Goal: Task Accomplishment & Management: Use online tool/utility

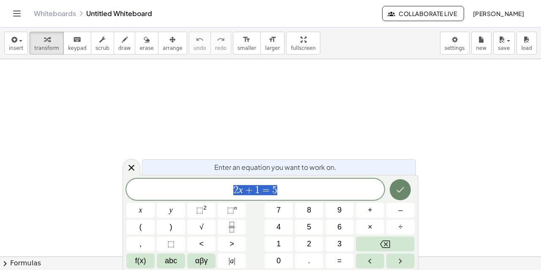
click at [404, 191] on icon "Done" at bounding box center [400, 190] width 10 height 10
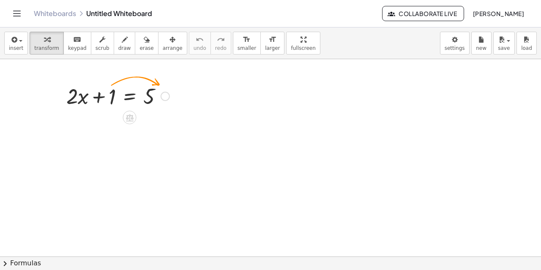
click at [164, 96] on div at bounding box center [165, 96] width 9 height 9
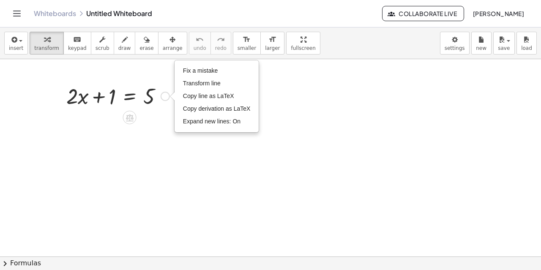
click at [112, 95] on div at bounding box center [118, 95] width 112 height 29
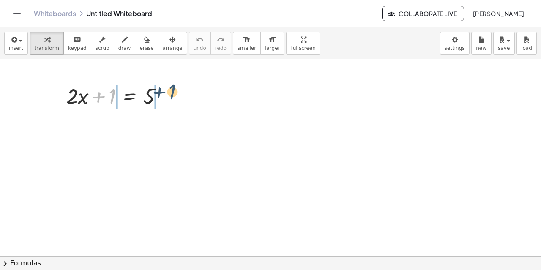
drag, startPoint x: 112, startPoint y: 95, endPoint x: 177, endPoint y: 92, distance: 64.7
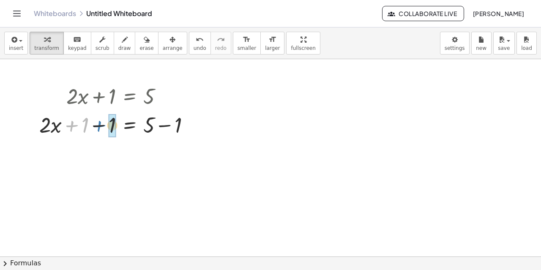
drag, startPoint x: 85, startPoint y: 126, endPoint x: 114, endPoint y: 126, distance: 28.7
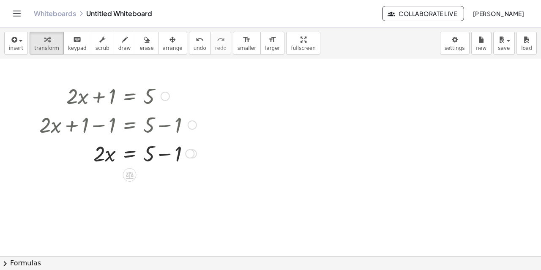
drag, startPoint x: 150, startPoint y: 125, endPoint x: 174, endPoint y: 125, distance: 24.1
click at [174, 125] on div at bounding box center [118, 124] width 166 height 29
drag, startPoint x: 149, startPoint y: 155, endPoint x: 182, endPoint y: 152, distance: 32.7
click at [182, 152] on div at bounding box center [118, 153] width 166 height 29
drag, startPoint x: 97, startPoint y: 183, endPoint x: 160, endPoint y: 191, distance: 63.1
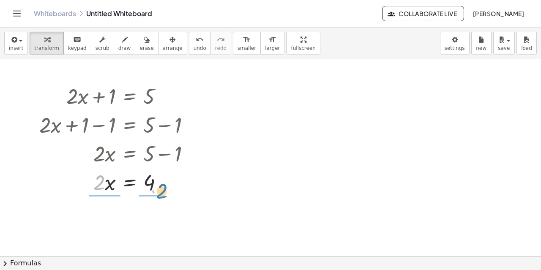
click at [160, 191] on div at bounding box center [118, 181] width 166 height 29
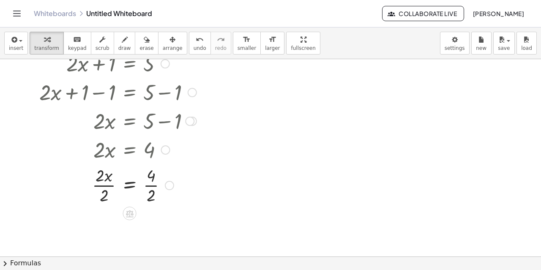
scroll to position [85, 0]
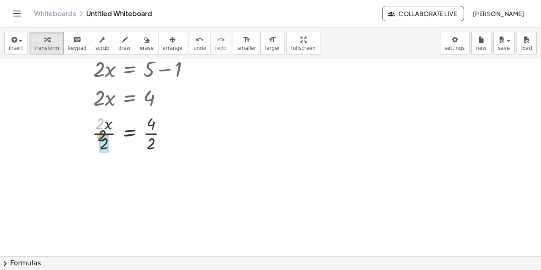
drag, startPoint x: 102, startPoint y: 123, endPoint x: 105, endPoint y: 139, distance: 17.2
drag, startPoint x: 151, startPoint y: 169, endPoint x: 152, endPoint y: 186, distance: 16.5
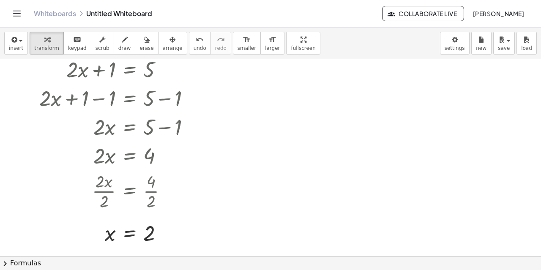
scroll to position [0, 0]
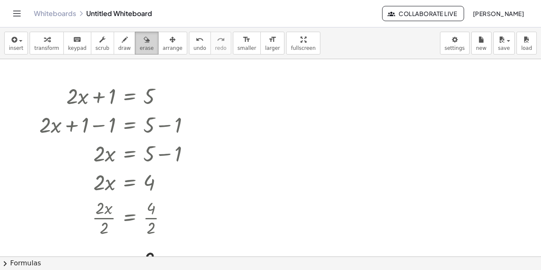
click at [144, 42] on icon "button" at bounding box center [147, 40] width 6 height 10
drag, startPoint x: 152, startPoint y: 211, endPoint x: 145, endPoint y: 234, distance: 24.2
click at [156, 235] on div at bounding box center [270, 256] width 541 height 395
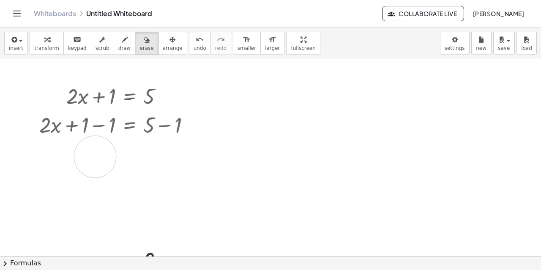
drag, startPoint x: 150, startPoint y: 224, endPoint x: 128, endPoint y: 168, distance: 60.8
click at [128, 168] on div at bounding box center [270, 256] width 541 height 395
drag, startPoint x: 156, startPoint y: 172, endPoint x: 114, endPoint y: 203, distance: 52.5
click at [114, 203] on div at bounding box center [270, 256] width 541 height 395
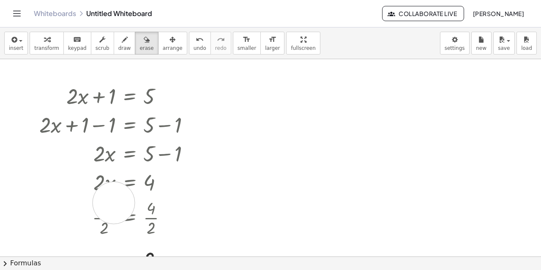
click at [114, 203] on div at bounding box center [270, 256] width 541 height 395
drag, startPoint x: 97, startPoint y: 216, endPoint x: 125, endPoint y: 215, distance: 28.3
click at [125, 215] on div at bounding box center [270, 256] width 541 height 395
drag, startPoint x: 145, startPoint y: 215, endPoint x: 102, endPoint y: 219, distance: 42.8
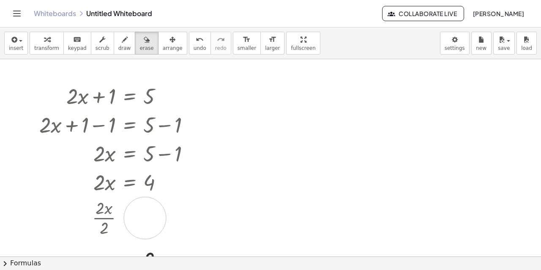
click at [101, 219] on div at bounding box center [270, 256] width 541 height 395
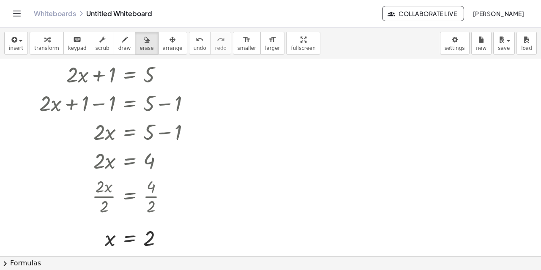
scroll to position [42, 0]
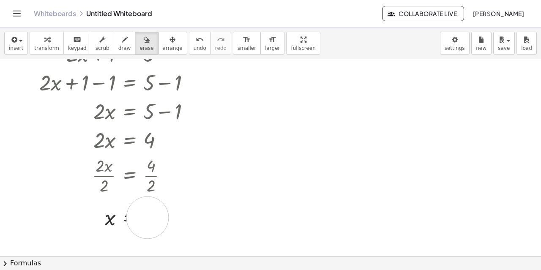
drag, startPoint x: 148, startPoint y: 218, endPoint x: 71, endPoint y: 210, distance: 77.3
click at [71, 210] on div at bounding box center [270, 214] width 541 height 395
click at [101, 213] on div at bounding box center [270, 214] width 541 height 395
drag, startPoint x: 111, startPoint y: 217, endPoint x: 155, endPoint y: 221, distance: 44.2
click at [155, 221] on div at bounding box center [270, 214] width 541 height 395
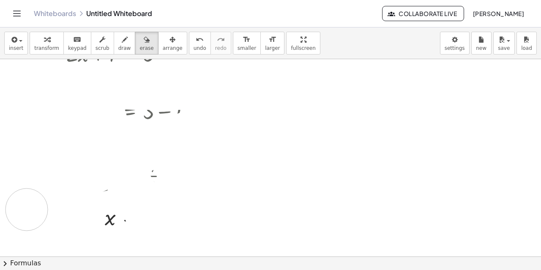
drag, startPoint x: 142, startPoint y: 206, endPoint x: 27, endPoint y: 210, distance: 115.9
click at [27, 210] on div at bounding box center [270, 214] width 541 height 395
drag, startPoint x: 113, startPoint y: 132, endPoint x: 41, endPoint y: 85, distance: 86.5
click at [41, 85] on div at bounding box center [270, 214] width 541 height 395
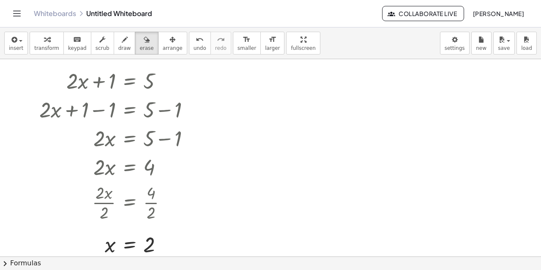
scroll to position [0, 0]
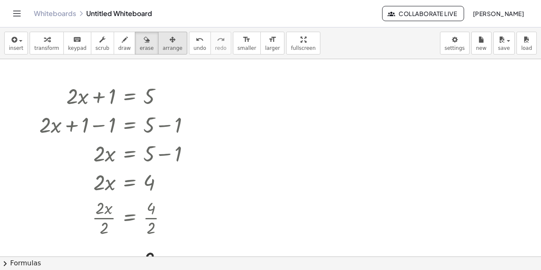
click at [169, 42] on icon "button" at bounding box center [172, 40] width 6 height 10
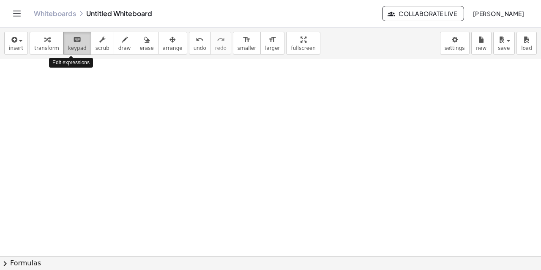
click at [76, 47] on span "keypad" at bounding box center [77, 48] width 19 height 6
click at [70, 46] on span "keypad" at bounding box center [77, 48] width 19 height 6
click at [73, 42] on icon "keyboard" at bounding box center [77, 40] width 8 height 10
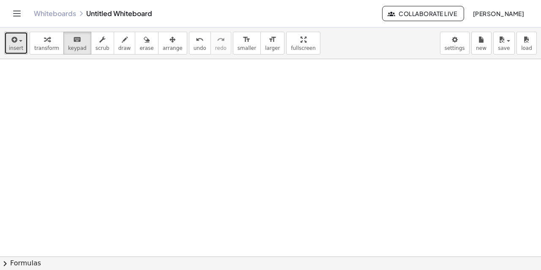
click at [21, 46] on span "insert" at bounding box center [16, 48] width 14 height 6
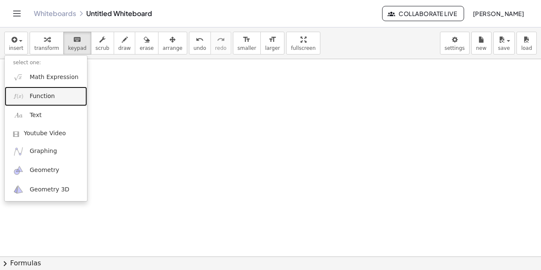
click at [29, 96] on link "Function" at bounding box center [46, 96] width 82 height 19
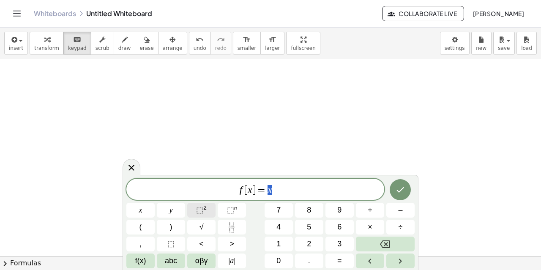
click at [208, 208] on button "⬚ 2" at bounding box center [201, 210] width 28 height 15
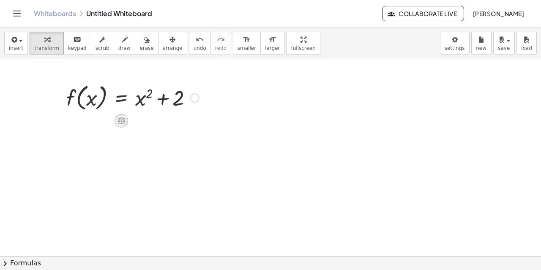
click at [123, 119] on icon at bounding box center [122, 121] width 8 height 7
click at [85, 121] on div "+" at bounding box center [88, 121] width 14 height 14
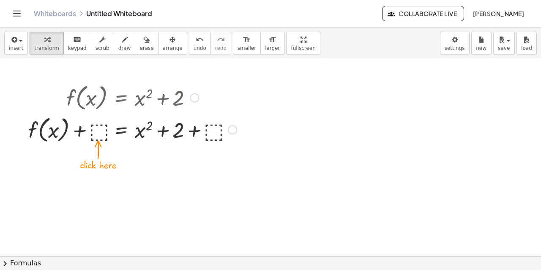
click at [98, 131] on div at bounding box center [132, 129] width 217 height 32
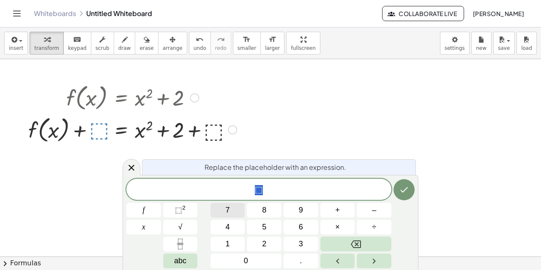
click at [231, 209] on button "7" at bounding box center [227, 210] width 35 height 15
click at [407, 186] on icon "Done" at bounding box center [404, 190] width 10 height 10
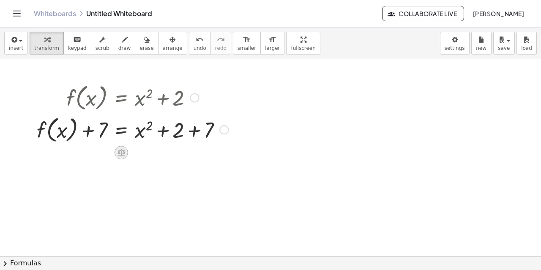
click at [119, 152] on icon at bounding box center [122, 152] width 8 height 7
click at [107, 154] on span "−" at bounding box center [104, 153] width 5 height 12
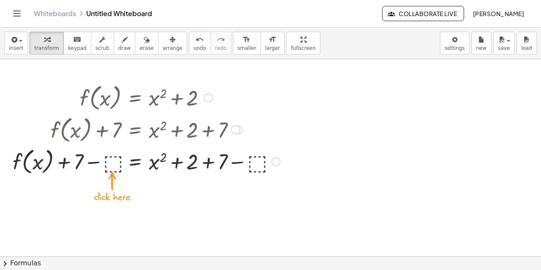
click at [109, 164] on div at bounding box center [146, 161] width 276 height 32
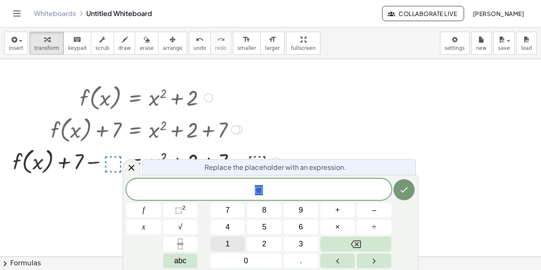
click at [230, 246] on button "1" at bounding box center [227, 244] width 35 height 15
click at [407, 193] on icon "Done" at bounding box center [404, 190] width 10 height 10
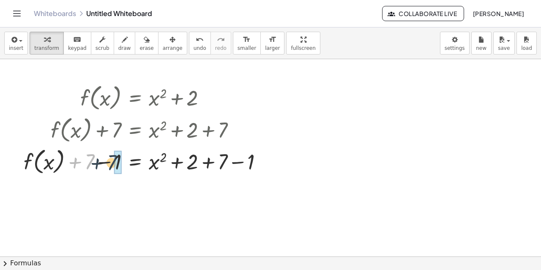
drag, startPoint x: 87, startPoint y: 163, endPoint x: 115, endPoint y: 164, distance: 28.8
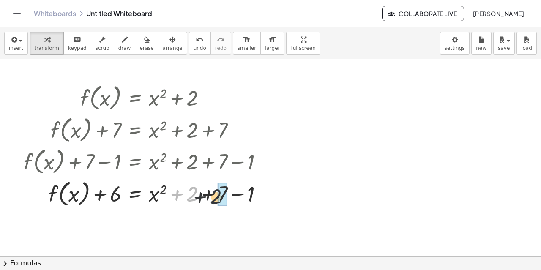
drag, startPoint x: 193, startPoint y: 194, endPoint x: 222, endPoint y: 197, distance: 28.9
drag, startPoint x: 192, startPoint y: 194, endPoint x: 218, endPoint y: 194, distance: 25.8
click at [215, 194] on div at bounding box center [146, 193] width 254 height 32
drag, startPoint x: 190, startPoint y: 193, endPoint x: 231, endPoint y: 197, distance: 40.8
click at [231, 197] on div at bounding box center [146, 193] width 254 height 32
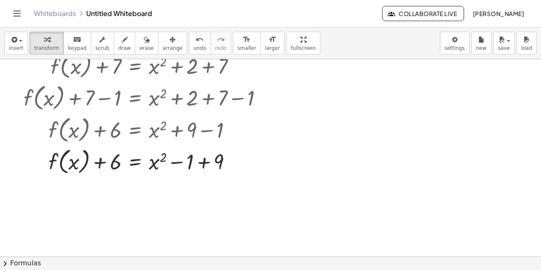
scroll to position [85, 0]
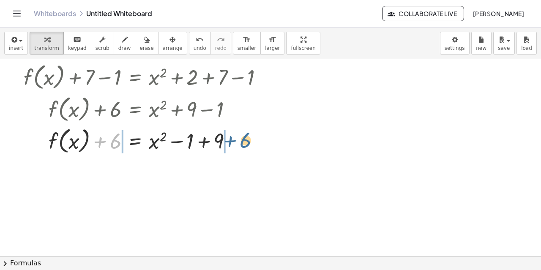
drag, startPoint x: 114, startPoint y: 144, endPoint x: 245, endPoint y: 143, distance: 131.5
click at [245, 143] on div at bounding box center [146, 140] width 254 height 32
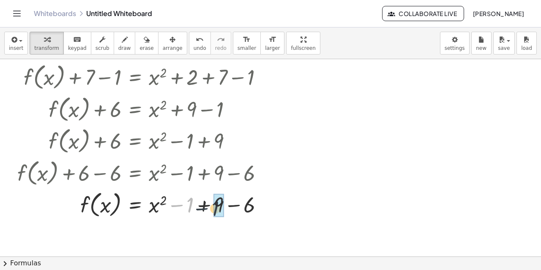
drag, startPoint x: 209, startPoint y: 205, endPoint x: 221, endPoint y: 205, distance: 12.7
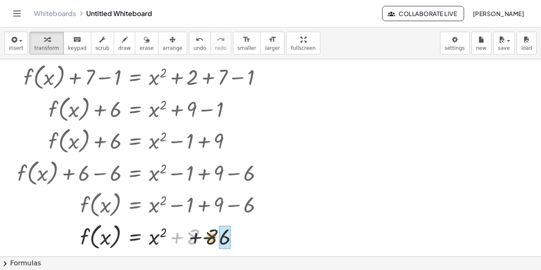
drag, startPoint x: 194, startPoint y: 239, endPoint x: 225, endPoint y: 239, distance: 31.3
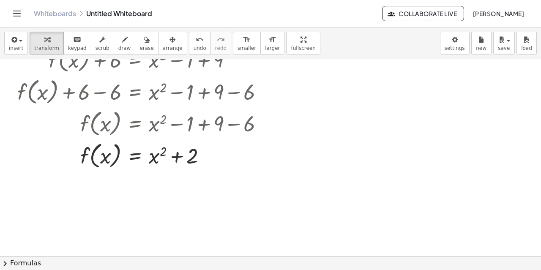
scroll to position [169, 0]
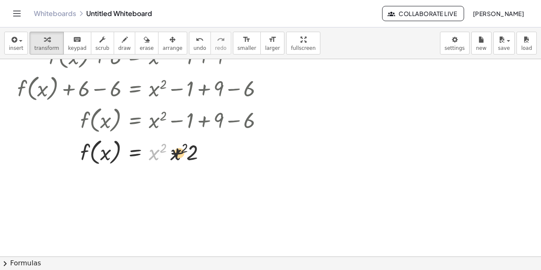
drag, startPoint x: 152, startPoint y: 155, endPoint x: 206, endPoint y: 156, distance: 54.1
click at [206, 156] on div at bounding box center [143, 152] width 261 height 32
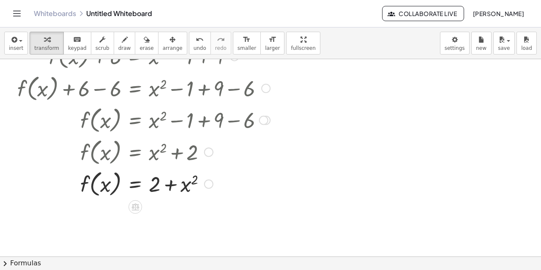
click at [189, 156] on div at bounding box center [143, 152] width 261 height 32
drag, startPoint x: 170, startPoint y: 183, endPoint x: 159, endPoint y: 184, distance: 11.8
click at [159, 184] on div at bounding box center [143, 183] width 261 height 32
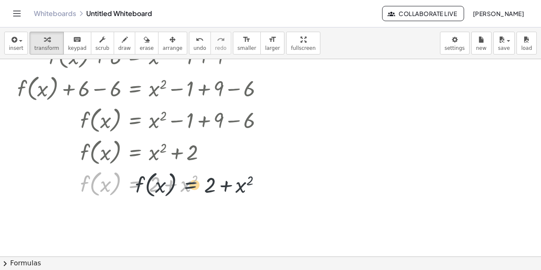
drag, startPoint x: 149, startPoint y: 185, endPoint x: 208, endPoint y: 186, distance: 58.8
click at [208, 186] on div at bounding box center [143, 183] width 261 height 32
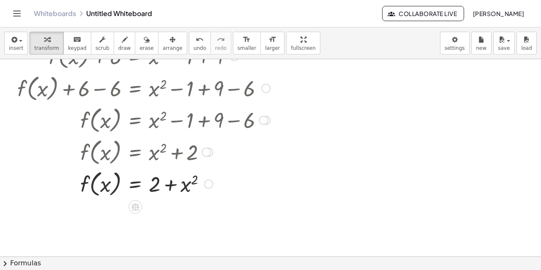
click at [108, 180] on div at bounding box center [143, 183] width 261 height 32
drag, startPoint x: 109, startPoint y: 183, endPoint x: 102, endPoint y: 184, distance: 7.3
click at [102, 184] on div at bounding box center [143, 183] width 261 height 32
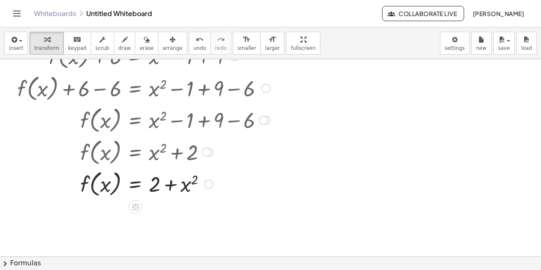
scroll to position [197, 0]
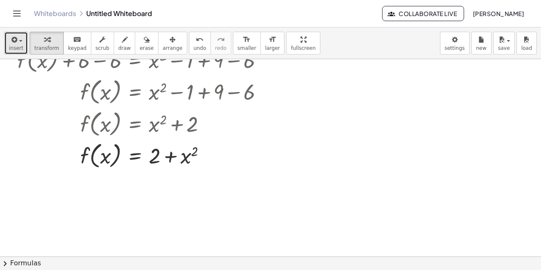
click at [20, 44] on div "button" at bounding box center [16, 39] width 14 height 10
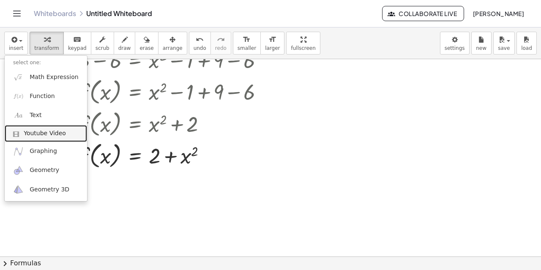
click at [35, 134] on span "Youtube Video" at bounding box center [45, 133] width 42 height 8
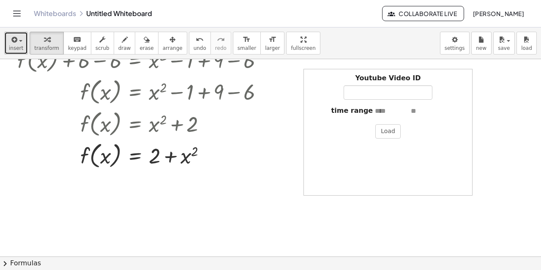
click at [15, 44] on icon "button" at bounding box center [14, 40] width 8 height 10
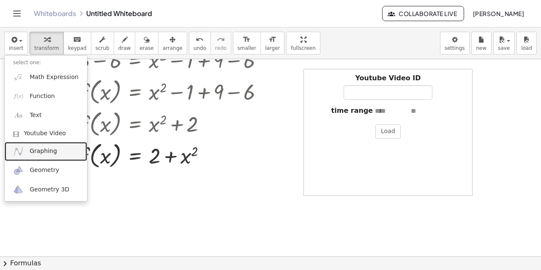
click at [47, 148] on span "Graphing" at bounding box center [43, 151] width 27 height 8
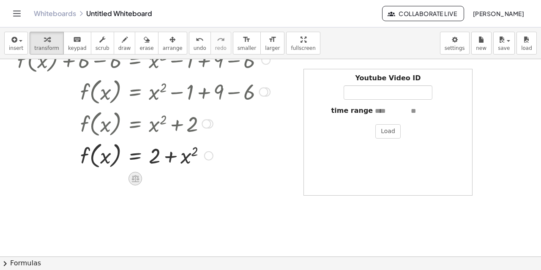
click at [134, 180] on icon at bounding box center [135, 178] width 9 height 9
click at [167, 178] on icon at bounding box center [169, 178] width 5 height 1
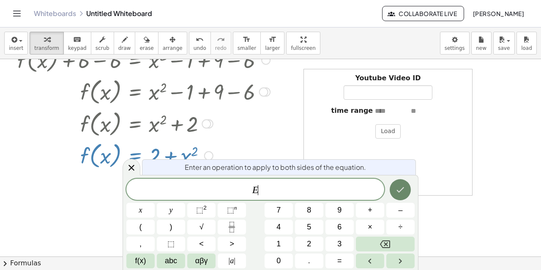
click at [401, 188] on icon "Done" at bounding box center [400, 190] width 10 height 10
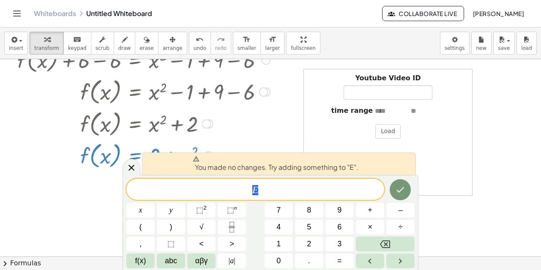
drag, startPoint x: 272, startPoint y: 183, endPoint x: 235, endPoint y: 191, distance: 37.1
click at [236, 191] on div "* E" at bounding box center [255, 189] width 258 height 21
click at [273, 213] on button "7" at bounding box center [279, 210] width 28 height 15
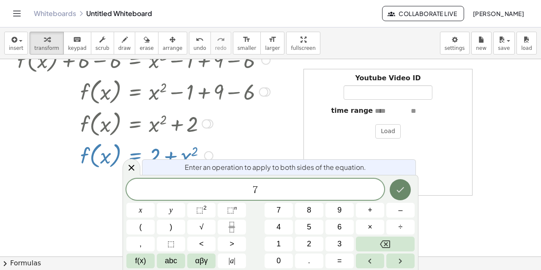
click at [404, 188] on icon "Done" at bounding box center [401, 189] width 8 height 5
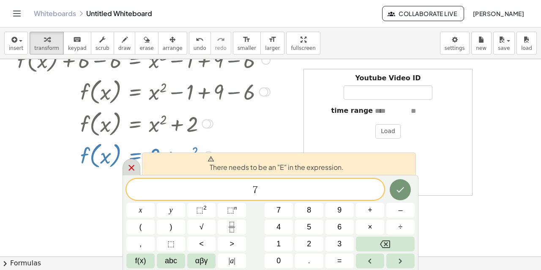
click at [127, 172] on icon at bounding box center [131, 168] width 10 height 10
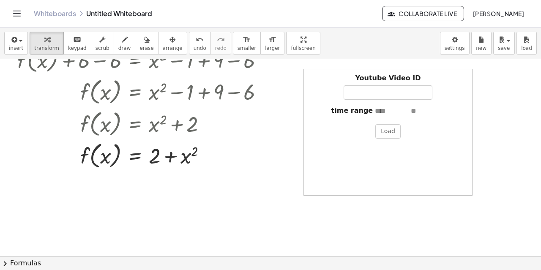
click at [448, 77] on div "Youtube Video ID" at bounding box center [388, 87] width 160 height 26
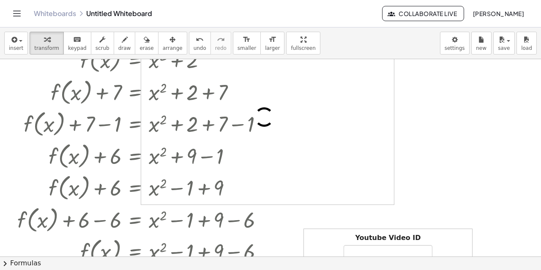
scroll to position [0, 0]
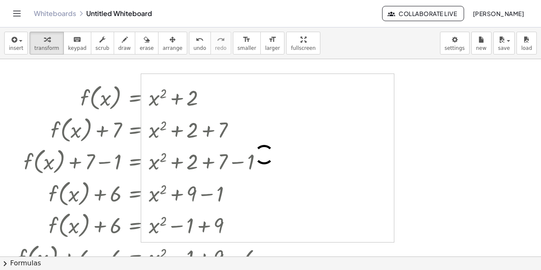
drag, startPoint x: 223, startPoint y: 79, endPoint x: 332, endPoint y: 90, distance: 109.6
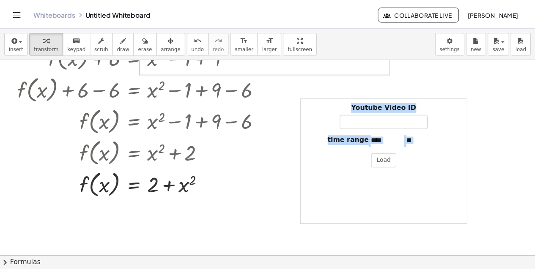
scroll to position [169, 0]
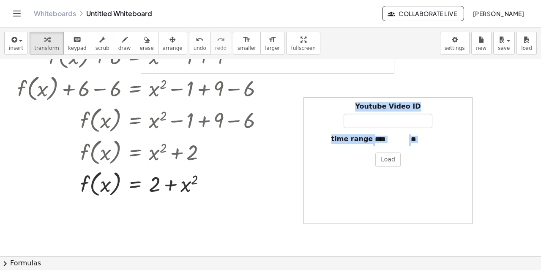
click at [321, 114] on div "Youtube Video ID" at bounding box center [388, 115] width 160 height 26
click at [306, 101] on div at bounding box center [307, 160] width 8 height 127
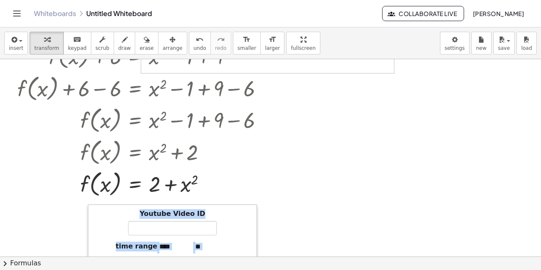
drag, startPoint x: 306, startPoint y: 101, endPoint x: 85, endPoint y: 206, distance: 245.0
click at [88, 206] on div at bounding box center [92, 268] width 8 height 127
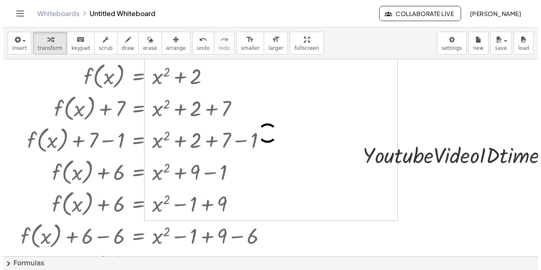
scroll to position [0, 0]
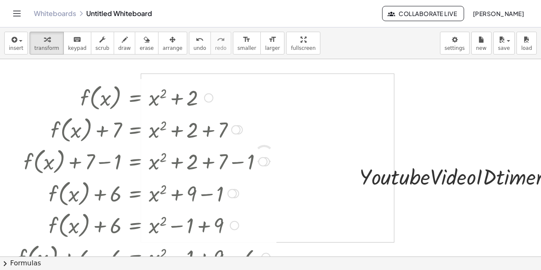
click at [221, 94] on div at bounding box center [143, 97] width 261 height 32
drag, startPoint x: 241, startPoint y: 89, endPoint x: 357, endPoint y: 99, distance: 117.1
click at [165, 104] on div at bounding box center [143, 97] width 261 height 32
click at [159, 62] on div at bounding box center [159, 62] width 0 height 0
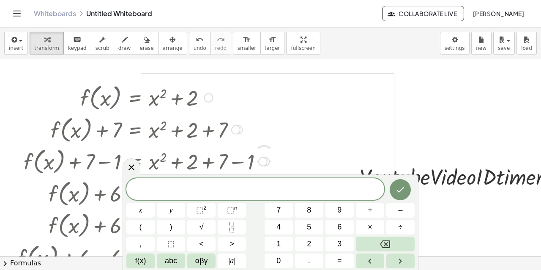
click at [178, 80] on div "f ( , x ) = + x 2 + 2 + f ( , x ) + ⬚ = + x 2 + 2 + ⬚ + f ( , x ) + 7 = + x 2 +…" at bounding box center [141, 225] width 272 height 292
click at [404, 187] on icon "Done" at bounding box center [400, 190] width 10 height 10
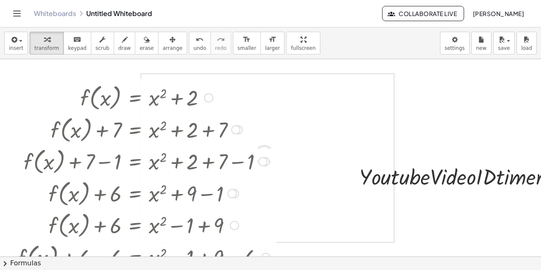
drag, startPoint x: 151, startPoint y: 57, endPoint x: 150, endPoint y: 84, distance: 27.1
click at [150, 84] on div at bounding box center [143, 97] width 261 height 32
drag, startPoint x: 165, startPoint y: 82, endPoint x: 244, endPoint y: 92, distance: 79.7
click at [243, 92] on div at bounding box center [143, 97] width 261 height 32
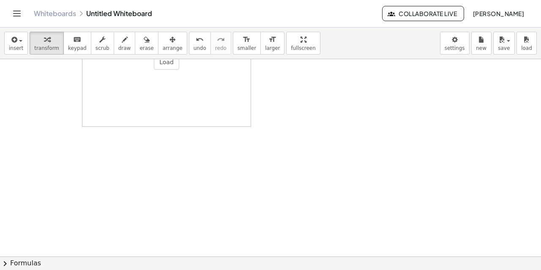
scroll to position [401, 0]
click at [55, 132] on div at bounding box center [333, 53] width 667 height 790
click at [47, 124] on div at bounding box center [333, 53] width 667 height 790
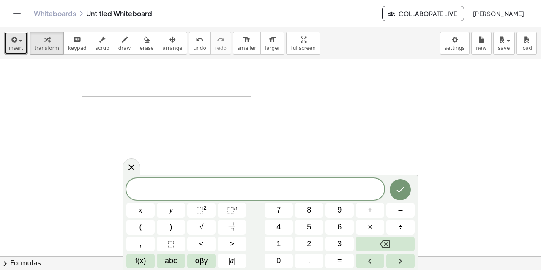
click at [21, 50] on span "insert" at bounding box center [16, 48] width 14 height 6
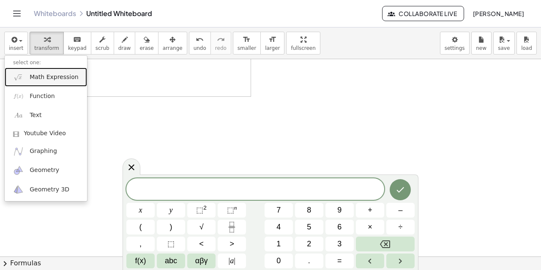
click at [46, 73] on span "Math Expression" at bounding box center [54, 77] width 49 height 8
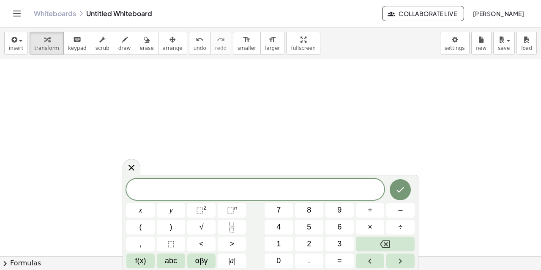
scroll to position [486, 0]
click at [130, 169] on icon at bounding box center [131, 168] width 6 height 6
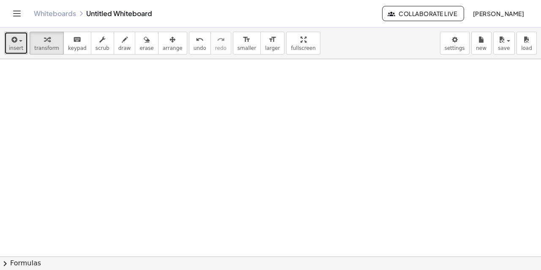
click at [23, 46] on button "insert" at bounding box center [16, 43] width 24 height 23
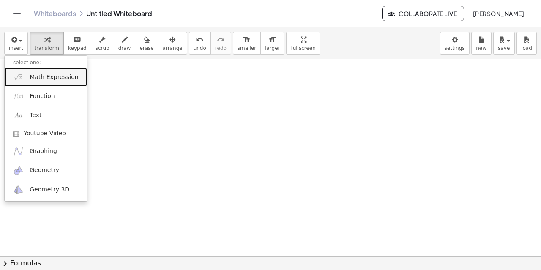
click at [31, 80] on span "Math Expression" at bounding box center [54, 77] width 49 height 8
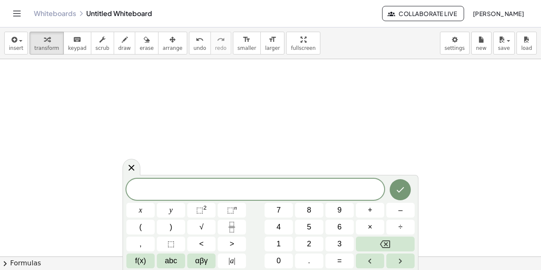
scroll to position [641, 0]
click at [203, 225] on span "√" at bounding box center [202, 226] width 4 height 11
click at [279, 224] on span "4" at bounding box center [278, 226] width 4 height 11
click at [140, 210] on span "x" at bounding box center [140, 210] width 3 height 11
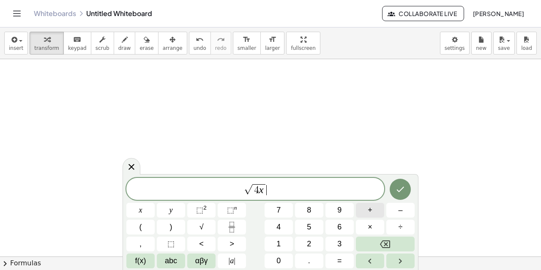
click at [371, 210] on span "+" at bounding box center [370, 210] width 5 height 11
click at [336, 243] on button "3" at bounding box center [339, 244] width 28 height 15
click at [344, 264] on button "=" at bounding box center [339, 261] width 28 height 15
click at [310, 244] on span "2" at bounding box center [309, 243] width 4 height 11
click at [280, 261] on span "0" at bounding box center [278, 260] width 4 height 11
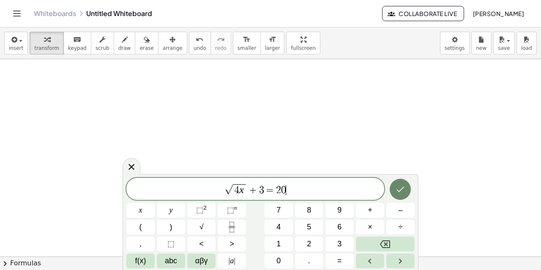
click at [401, 194] on button "Done" at bounding box center [400, 189] width 21 height 21
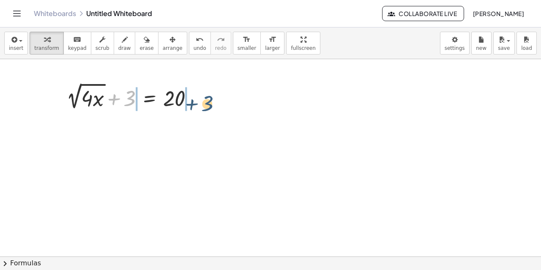
drag, startPoint x: 131, startPoint y: 99, endPoint x: 210, endPoint y: 104, distance: 79.2
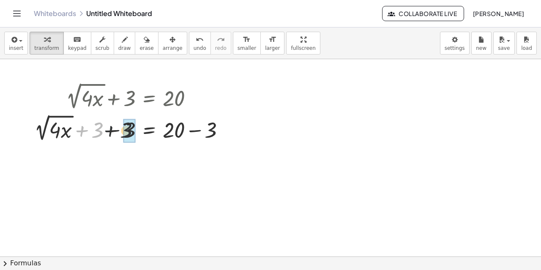
drag, startPoint x: 99, startPoint y: 128, endPoint x: 132, endPoint y: 128, distance: 33.4
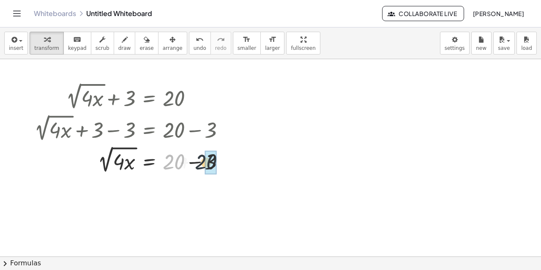
drag, startPoint x: 170, startPoint y: 161, endPoint x: 200, endPoint y: 159, distance: 29.7
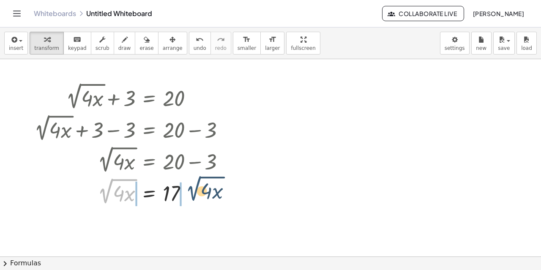
drag, startPoint x: 105, startPoint y: 195, endPoint x: 202, endPoint y: 193, distance: 96.8
click at [202, 193] on div at bounding box center [133, 191] width 206 height 32
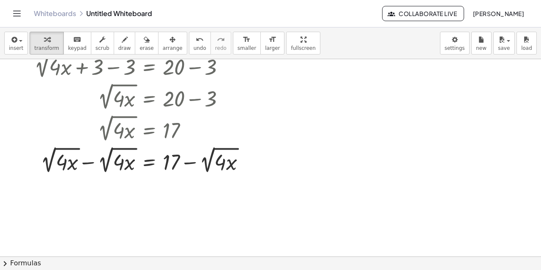
scroll to position [768, 0]
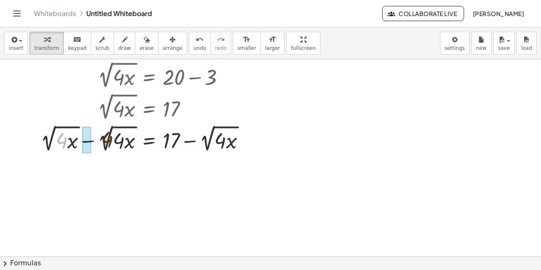
drag, startPoint x: 66, startPoint y: 141, endPoint x: 128, endPoint y: 139, distance: 61.7
click at [128, 139] on div at bounding box center [143, 139] width 226 height 32
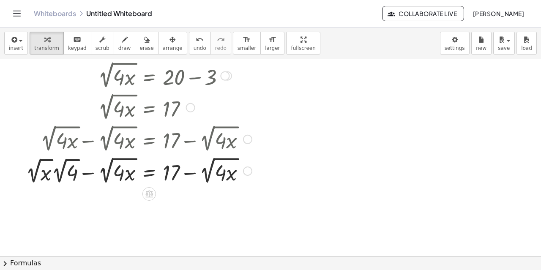
click at [126, 139] on div at bounding box center [139, 139] width 235 height 32
drag, startPoint x: 130, startPoint y: 169, endPoint x: 60, endPoint y: 165, distance: 70.3
click at [60, 165] on div at bounding box center [139, 170] width 235 height 32
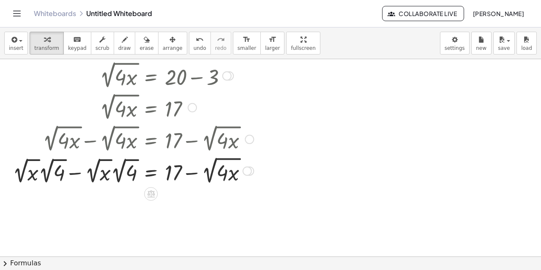
drag, startPoint x: 57, startPoint y: 191, endPoint x: 30, endPoint y: 161, distance: 40.1
drag, startPoint x: 33, startPoint y: 165, endPoint x: 114, endPoint y: 166, distance: 81.2
click at [114, 166] on div at bounding box center [132, 170] width 249 height 32
click at [116, 170] on div at bounding box center [132, 170] width 249 height 32
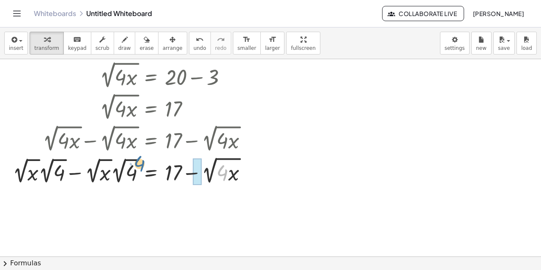
drag, startPoint x: 195, startPoint y: 170, endPoint x: 136, endPoint y: 164, distance: 59.6
click at [136, 164] on div at bounding box center [132, 170] width 249 height 32
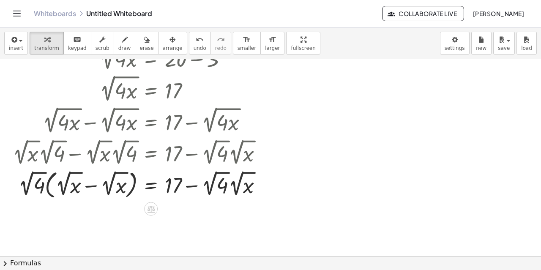
scroll to position [796, 0]
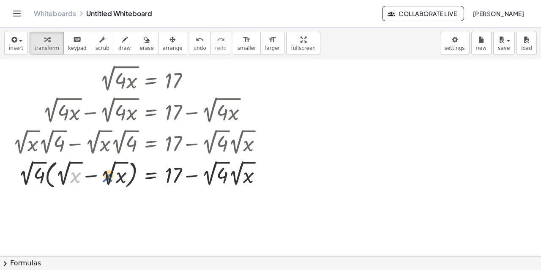
drag, startPoint x: 72, startPoint y: 176, endPoint x: 105, endPoint y: 175, distance: 33.4
click at [105, 175] on div at bounding box center [140, 174] width 265 height 34
drag, startPoint x: 66, startPoint y: 172, endPoint x: 112, endPoint y: 172, distance: 46.1
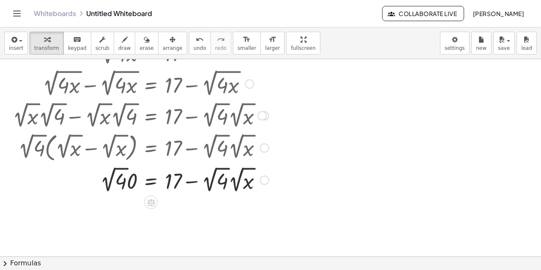
scroll to position [880, 0]
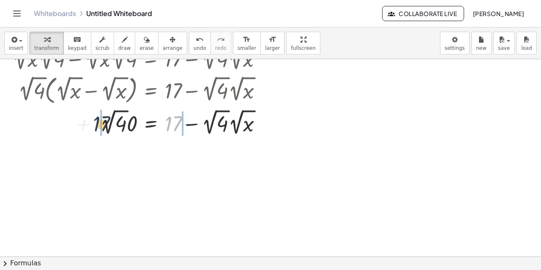
drag, startPoint x: 176, startPoint y: 121, endPoint x: 90, endPoint y: 121, distance: 86.2
click at [90, 121] on div at bounding box center [140, 122] width 265 height 31
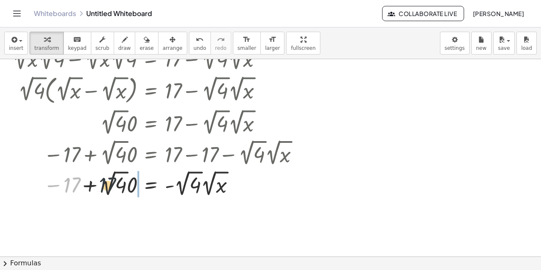
drag, startPoint x: 71, startPoint y: 184, endPoint x: 121, endPoint y: 184, distance: 50.3
click at [121, 184] on div at bounding box center [157, 183] width 298 height 31
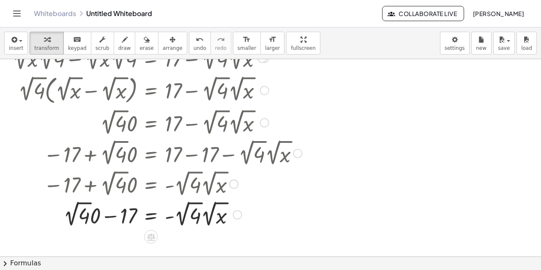
scroll to position [923, 0]
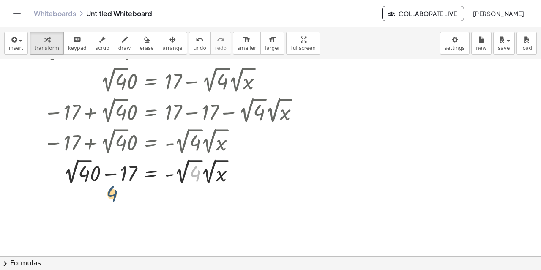
drag, startPoint x: 195, startPoint y: 172, endPoint x: 86, endPoint y: 196, distance: 111.8
drag, startPoint x: 190, startPoint y: 165, endPoint x: 52, endPoint y: 196, distance: 141.6
drag, startPoint x: 185, startPoint y: 159, endPoint x: 46, endPoint y: 193, distance: 142.3
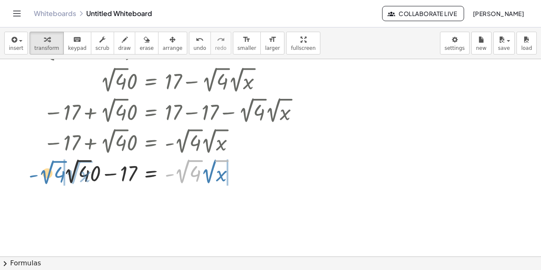
drag, startPoint x: 195, startPoint y: 161, endPoint x: 60, endPoint y: 162, distance: 135.3
click at [60, 162] on div at bounding box center [157, 171] width 298 height 31
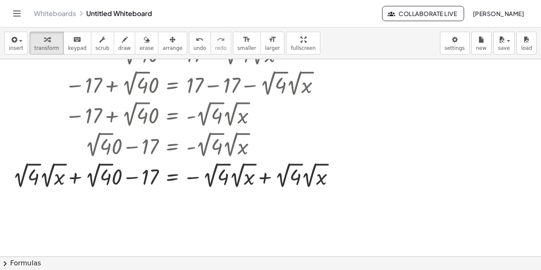
scroll to position [965, 0]
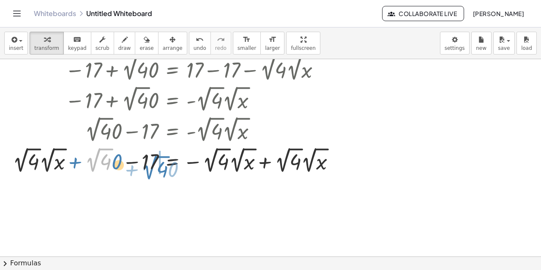
drag, startPoint x: 94, startPoint y: 163, endPoint x: 152, endPoint y: 170, distance: 58.4
click at [152, 170] on div at bounding box center [177, 160] width 338 height 31
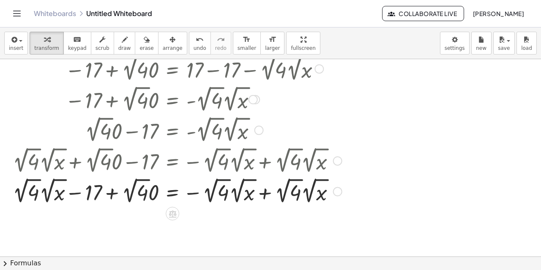
drag, startPoint x: 318, startPoint y: 210, endPoint x: 295, endPoint y: 186, distance: 33.5
drag, startPoint x: 297, startPoint y: 185, endPoint x: 209, endPoint y: 189, distance: 88.4
click at [210, 189] on div at bounding box center [177, 190] width 338 height 31
drag, startPoint x: 241, startPoint y: 195, endPoint x: 181, endPoint y: 191, distance: 59.4
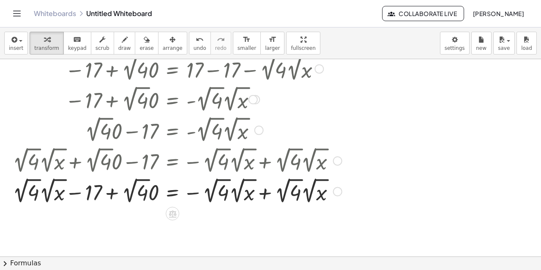
click at [182, 191] on div at bounding box center [177, 190] width 338 height 31
drag, startPoint x: 313, startPoint y: 194, endPoint x: 226, endPoint y: 186, distance: 87.4
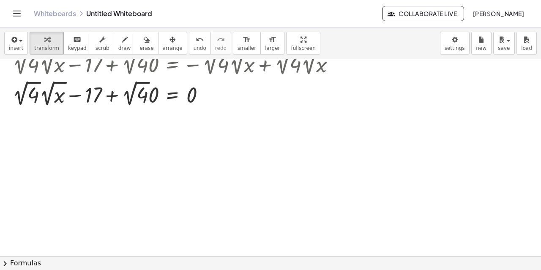
scroll to position [1078, 0]
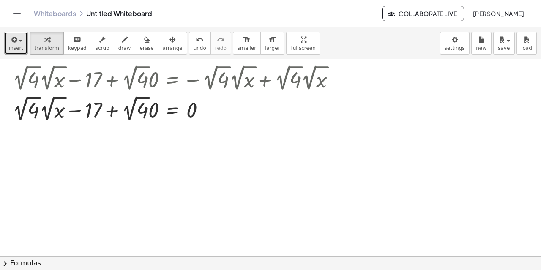
click at [22, 42] on button "insert" at bounding box center [16, 43] width 24 height 23
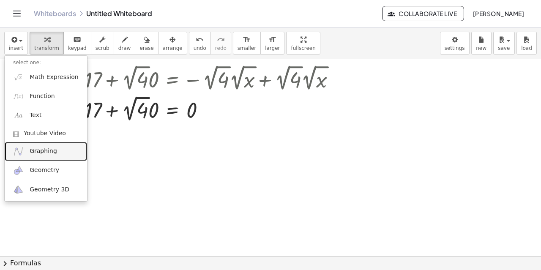
click at [57, 153] on link "Graphing" at bounding box center [46, 151] width 82 height 19
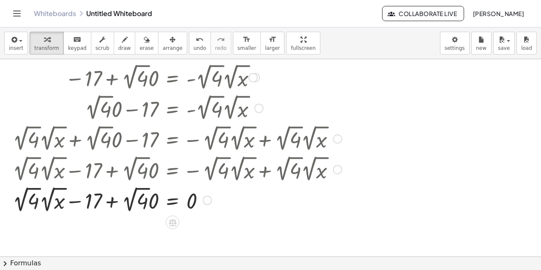
scroll to position [979, 0]
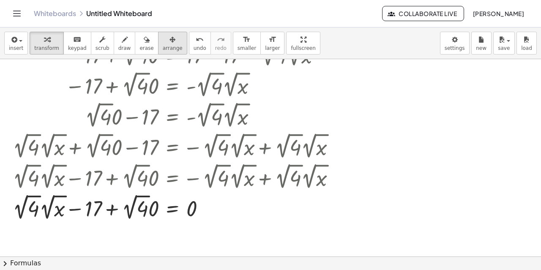
click at [169, 36] on icon "button" at bounding box center [172, 40] width 6 height 10
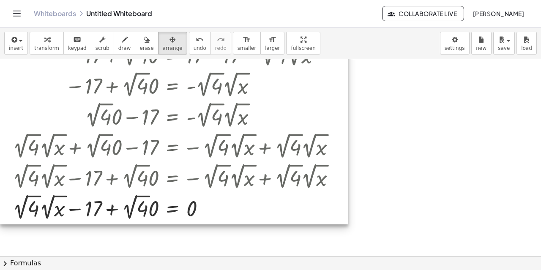
scroll to position [937, 0]
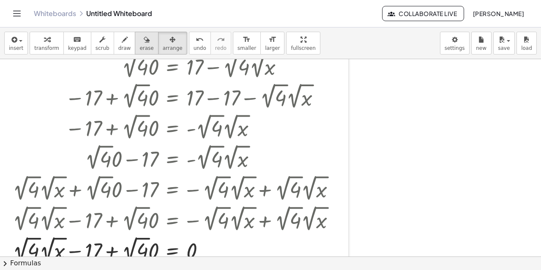
click at [139, 45] on span "erase" at bounding box center [146, 48] width 14 height 6
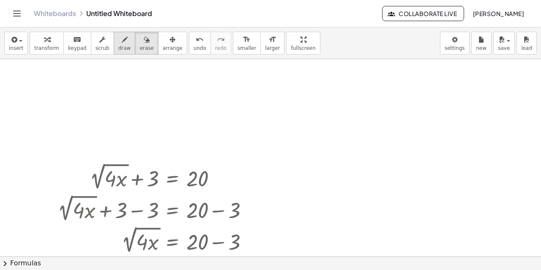
scroll to position [599, 0]
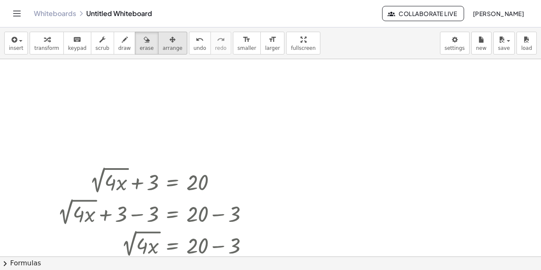
click at [163, 40] on div "button" at bounding box center [173, 39] width 20 height 10
drag, startPoint x: 44, startPoint y: 126, endPoint x: 50, endPoint y: 149, distance: 24.1
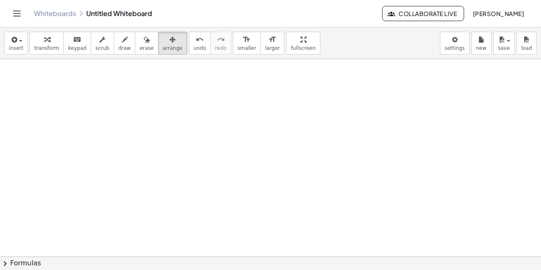
scroll to position [514, 0]
click at [457, 39] on body "Graspable Math Activities Whiteboards Classes Account v1.28.4 | Privacy policy …" at bounding box center [270, 135] width 541 height 270
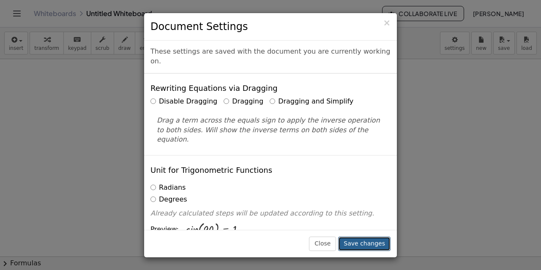
click at [361, 243] on button "Save changes" at bounding box center [364, 244] width 52 height 14
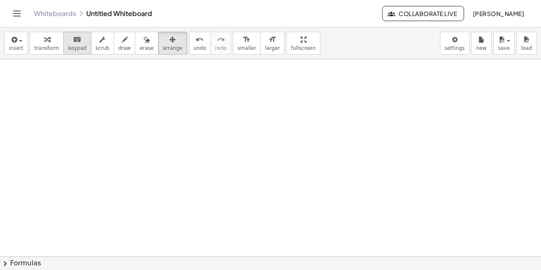
click at [73, 44] on icon "keyboard" at bounding box center [77, 40] width 8 height 10
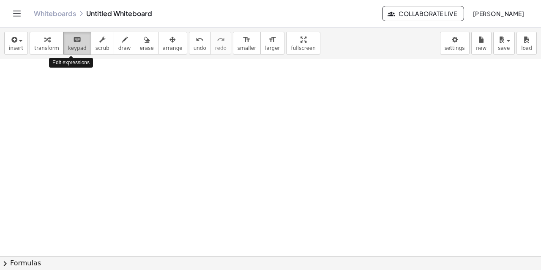
click at [73, 44] on icon "keyboard" at bounding box center [77, 40] width 8 height 10
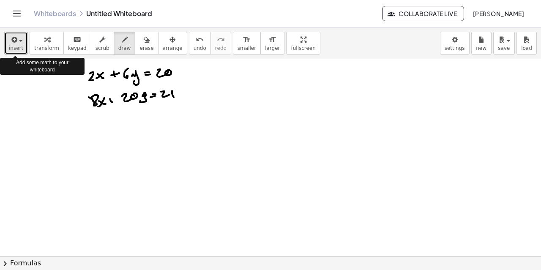
click at [19, 48] on span "insert" at bounding box center [16, 48] width 14 height 6
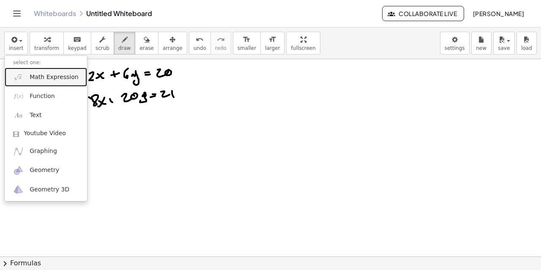
click at [47, 78] on span "Math Expression" at bounding box center [54, 77] width 49 height 8
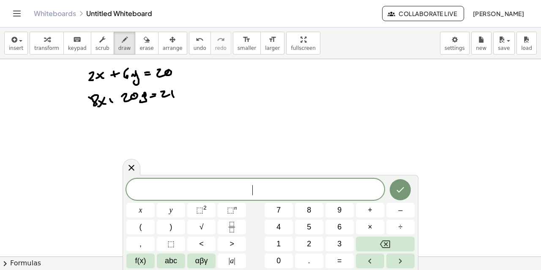
click at [272, 189] on span "​" at bounding box center [255, 190] width 258 height 12
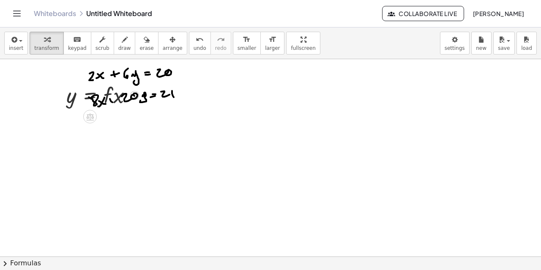
click at [68, 100] on div at bounding box center [102, 94] width 81 height 29
drag, startPoint x: 73, startPoint y: 98, endPoint x: 80, endPoint y: 122, distance: 25.0
drag, startPoint x: 93, startPoint y: 119, endPoint x: 109, endPoint y: 137, distance: 24.3
drag, startPoint x: 120, startPoint y: 98, endPoint x: 167, endPoint y: 96, distance: 46.1
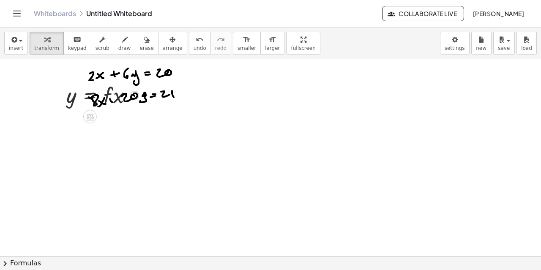
click at [60, 97] on div at bounding box center [60, 94] width 13 height 33
click at [69, 98] on div at bounding box center [102, 94] width 81 height 29
click at [62, 93] on div at bounding box center [60, 94] width 13 height 33
drag, startPoint x: 62, startPoint y: 93, endPoint x: 85, endPoint y: 156, distance: 67.5
click at [85, 156] on div at bounding box center [82, 156] width 13 height 33
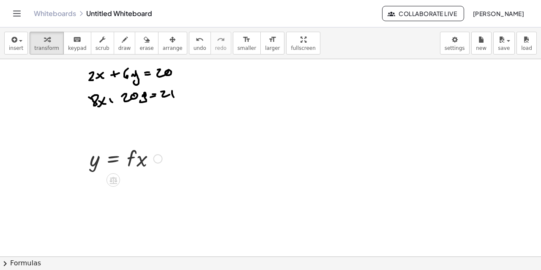
click at [147, 163] on div at bounding box center [125, 158] width 81 height 29
click at [138, 161] on div at bounding box center [125, 158] width 81 height 29
click at [144, 164] on div at bounding box center [125, 158] width 81 height 29
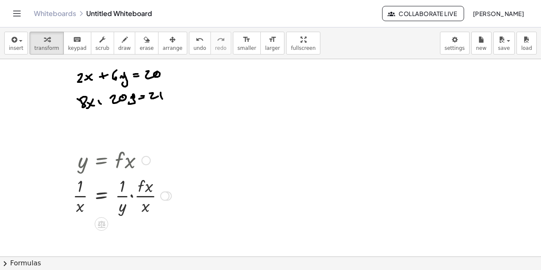
scroll to position [514, 11]
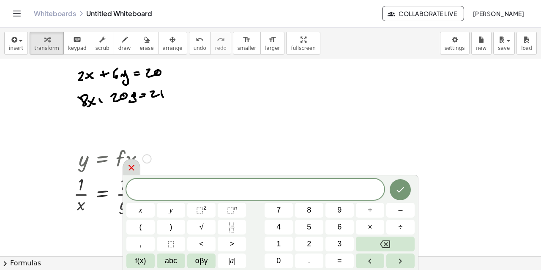
click at [129, 171] on icon at bounding box center [131, 168] width 10 height 10
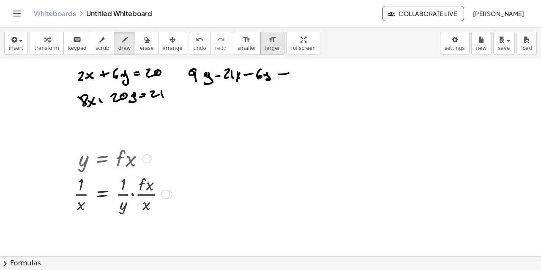
click at [265, 46] on span "larger" at bounding box center [272, 48] width 15 height 6
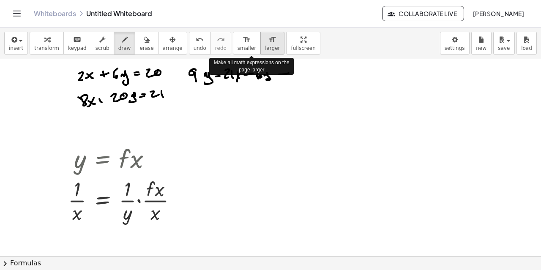
click at [265, 46] on span "larger" at bounding box center [272, 48] width 15 height 6
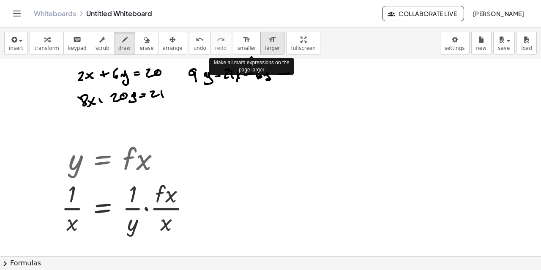
click at [265, 46] on span "larger" at bounding box center [272, 48] width 15 height 6
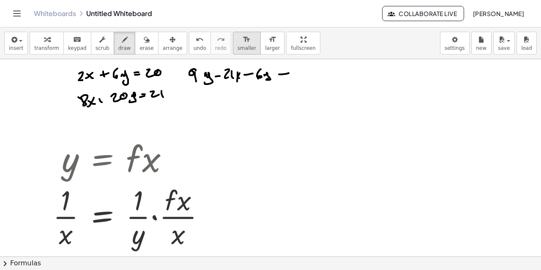
click at [238, 43] on div "format_size" at bounding box center [247, 39] width 19 height 10
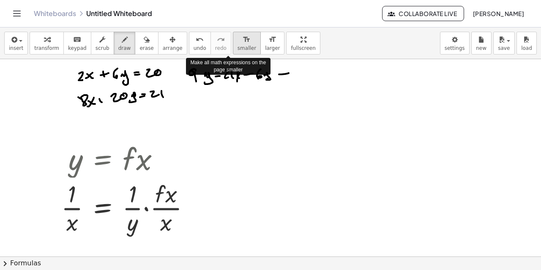
click at [238, 43] on div "format_size" at bounding box center [247, 39] width 19 height 10
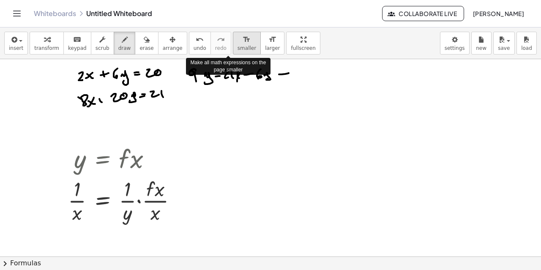
click at [238, 43] on div "format_size" at bounding box center [247, 39] width 19 height 10
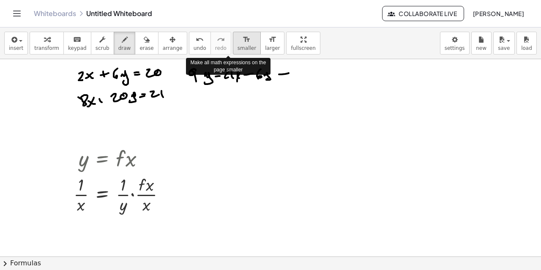
click at [238, 43] on div "format_size" at bounding box center [247, 39] width 19 height 10
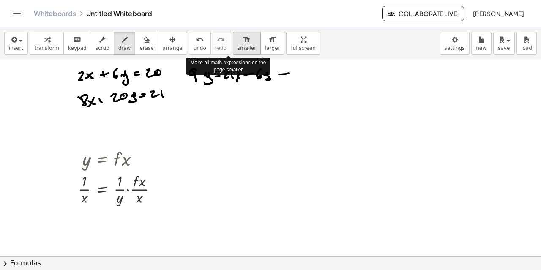
click at [238, 43] on div "format_size" at bounding box center [247, 39] width 19 height 10
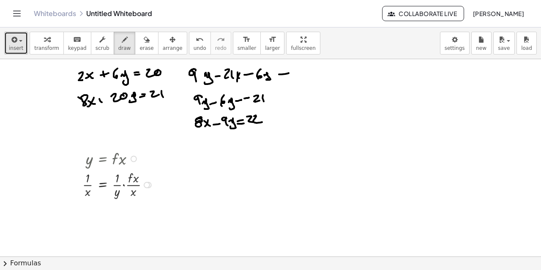
click at [18, 44] on div "button" at bounding box center [16, 39] width 14 height 10
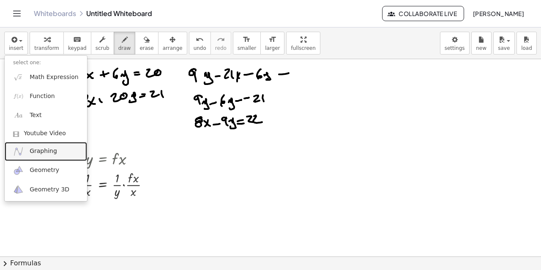
click at [33, 149] on span "Graphing" at bounding box center [43, 151] width 27 height 8
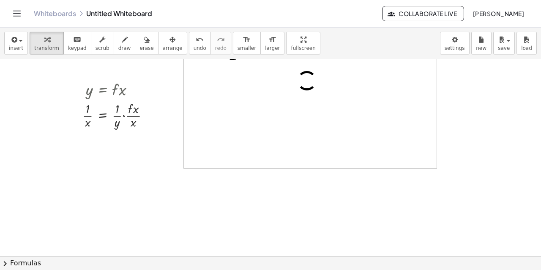
scroll to position [599, 11]
drag, startPoint x: 524, startPoint y: 1, endPoint x: 31, endPoint y: 160, distance: 517.4
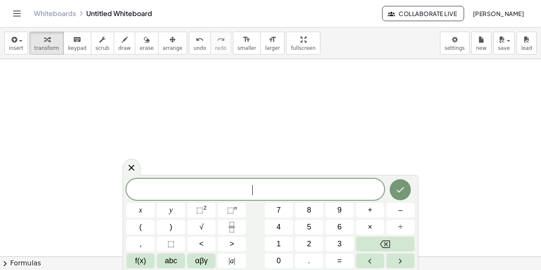
scroll to position [725, 11]
click at [399, 187] on icon "Done" at bounding box center [400, 190] width 10 height 10
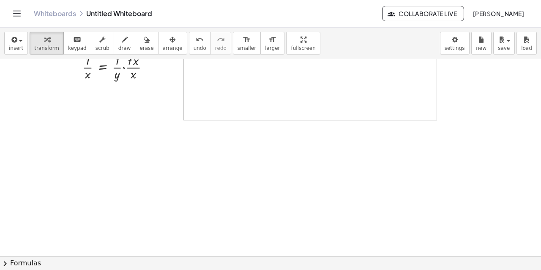
scroll to position [641, 11]
drag, startPoint x: 317, startPoint y: 96, endPoint x: 344, endPoint y: 130, distance: 43.3
click at [276, 78] on div at bounding box center [310, 27] width 253 height 168
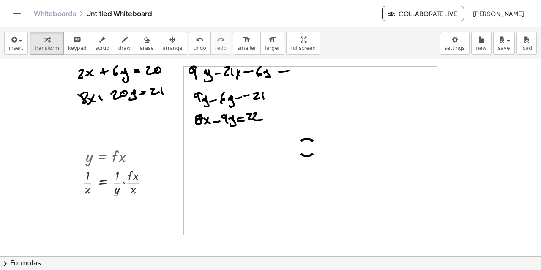
scroll to position [514, 11]
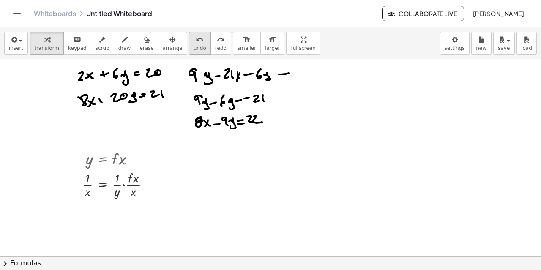
click at [194, 46] on span "undo" at bounding box center [200, 48] width 13 height 6
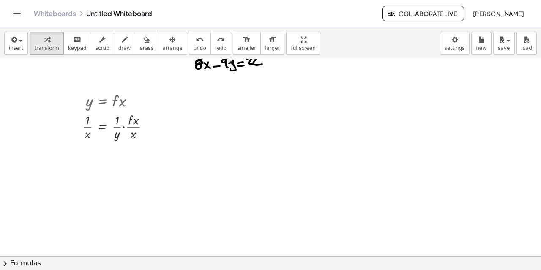
scroll to position [641, 11]
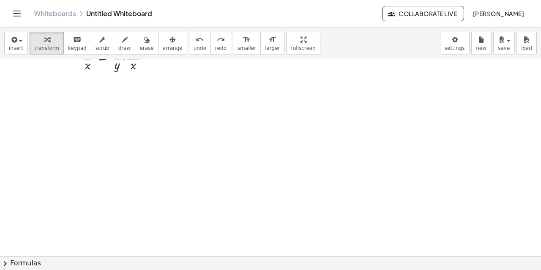
drag, startPoint x: 216, startPoint y: 121, endPoint x: 316, endPoint y: 213, distance: 135.5
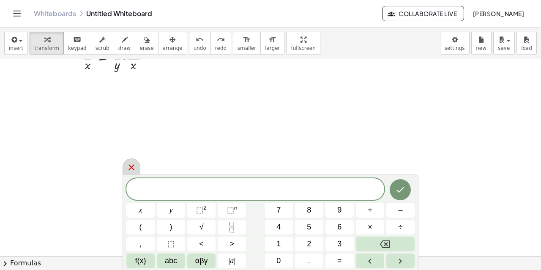
click at [131, 169] on icon at bounding box center [131, 167] width 6 height 6
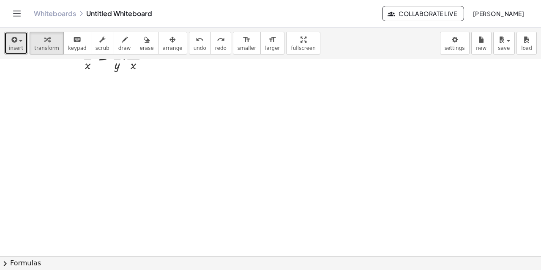
click at [16, 48] on span "insert" at bounding box center [16, 48] width 14 height 6
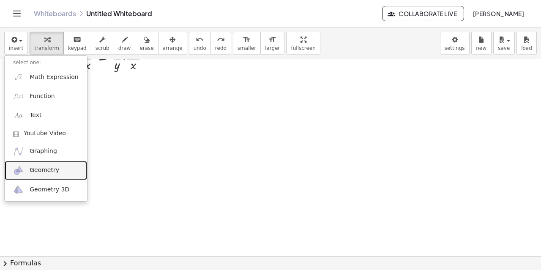
click at [36, 171] on span "Geometry" at bounding box center [45, 170] width 30 height 8
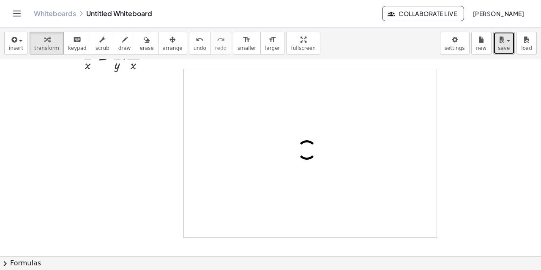
click at [508, 47] on span "save" at bounding box center [504, 48] width 12 height 6
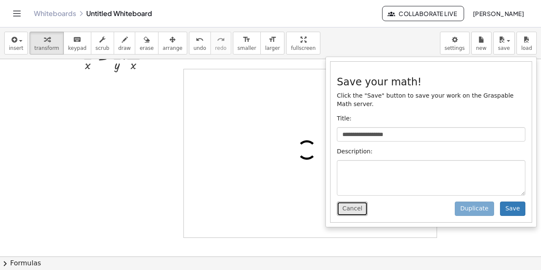
click at [350, 203] on button "Cancel" at bounding box center [352, 209] width 31 height 14
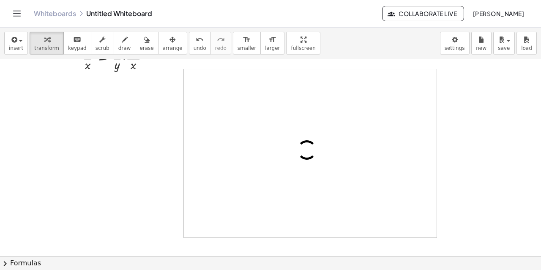
scroll to position [599, 11]
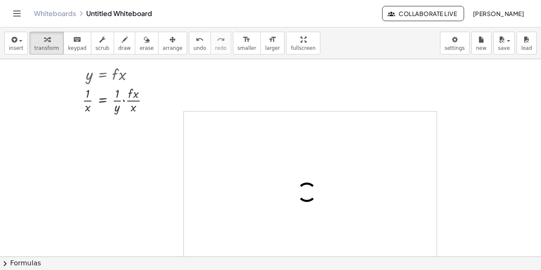
click at [299, 159] on div at bounding box center [310, 196] width 253 height 168
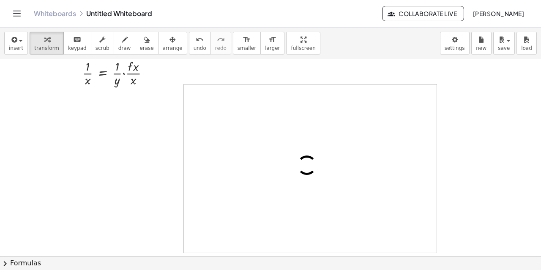
scroll to position [641, 11]
click at [323, 134] on div at bounding box center [310, 153] width 253 height 168
click at [337, 180] on div at bounding box center [310, 153] width 253 height 168
click at [196, 44] on icon "undo" at bounding box center [200, 40] width 8 height 10
click at [17, 46] on span "insert" at bounding box center [16, 48] width 14 height 6
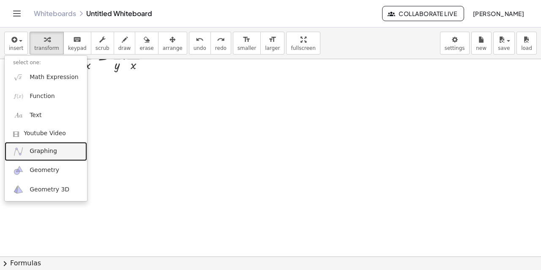
click at [49, 152] on span "Graphing" at bounding box center [43, 151] width 27 height 8
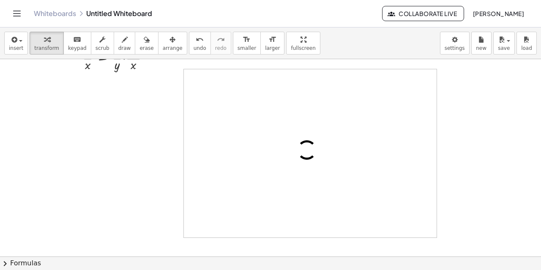
click at [273, 100] on div at bounding box center [310, 153] width 253 height 168
click at [275, 106] on div at bounding box center [310, 153] width 253 height 168
click at [274, 109] on div at bounding box center [310, 153] width 253 height 168
click at [268, 100] on div at bounding box center [310, 153] width 253 height 168
click at [271, 107] on div at bounding box center [310, 153] width 253 height 168
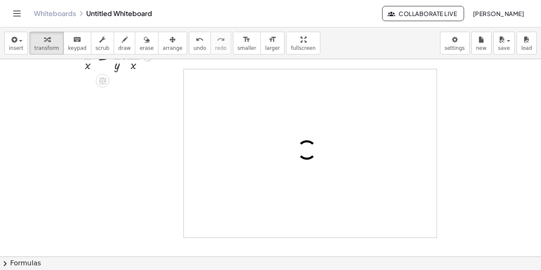
click at [273, 119] on div at bounding box center [310, 153] width 253 height 168
click at [273, 122] on div at bounding box center [310, 153] width 253 height 168
click at [274, 123] on div at bounding box center [310, 153] width 253 height 168
click at [276, 127] on div at bounding box center [310, 153] width 253 height 168
click at [307, 150] on div at bounding box center [310, 153] width 27 height 27
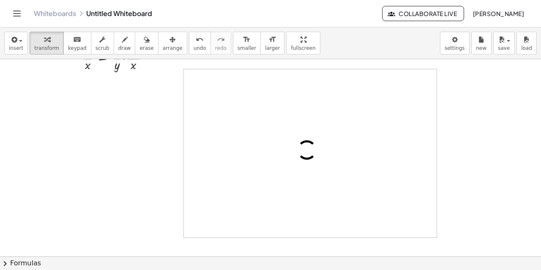
click at [310, 152] on div at bounding box center [310, 153] width 27 height 27
click at [196, 41] on icon "undo" at bounding box center [200, 40] width 8 height 10
click at [14, 43] on icon "button" at bounding box center [14, 40] width 8 height 10
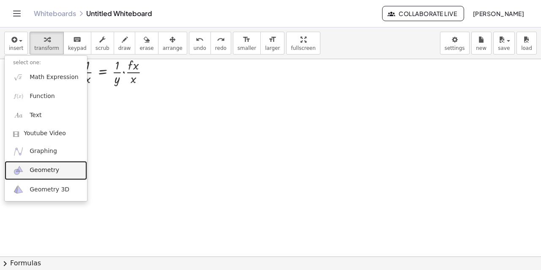
click at [49, 168] on span "Geometry" at bounding box center [45, 170] width 30 height 8
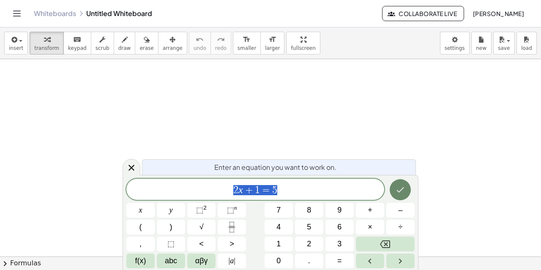
click at [397, 191] on icon "Done" at bounding box center [400, 190] width 10 height 10
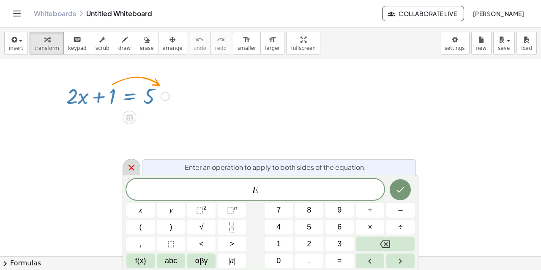
click at [131, 169] on icon at bounding box center [131, 168] width 10 height 10
click at [134, 167] on icon at bounding box center [131, 168] width 10 height 10
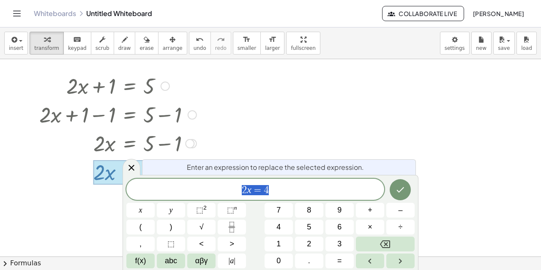
scroll to position [16, 0]
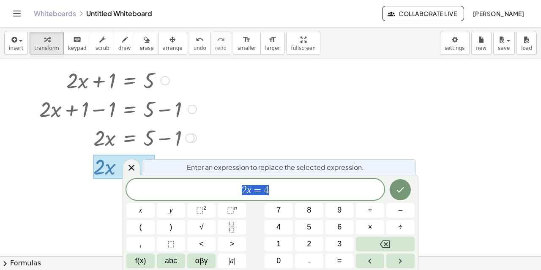
click at [273, 194] on span "2 x = 4" at bounding box center [255, 190] width 258 height 12
click at [403, 195] on button "Done" at bounding box center [400, 189] width 21 height 21
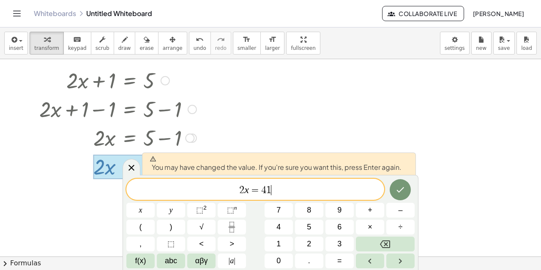
click at [401, 192] on icon "Done" at bounding box center [400, 190] width 10 height 10
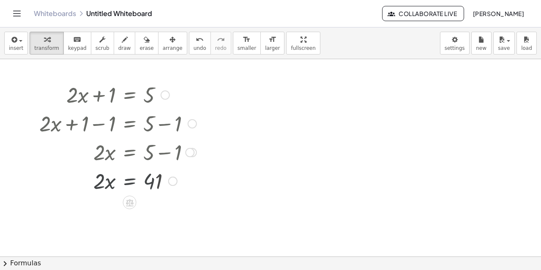
scroll to position [0, 0]
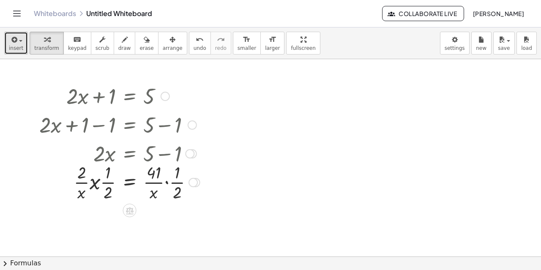
click at [15, 52] on button "insert" at bounding box center [16, 43] width 24 height 23
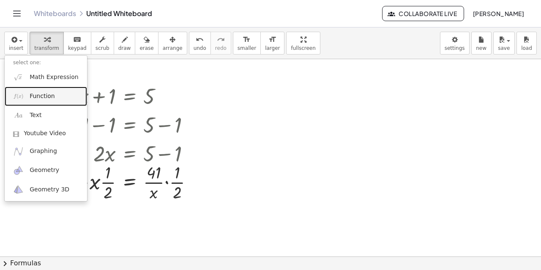
click at [38, 97] on span "Function" at bounding box center [42, 96] width 25 height 8
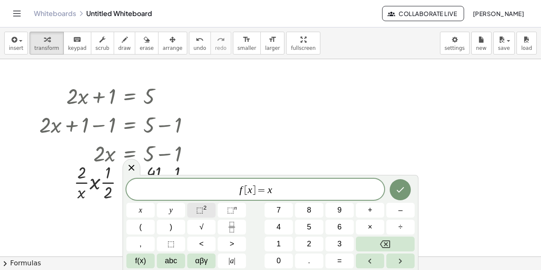
click at [202, 208] on span "⬚" at bounding box center [199, 210] width 7 height 8
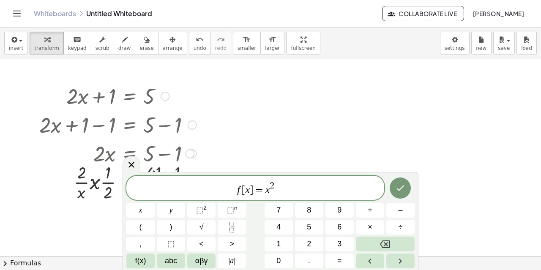
click at [401, 189] on icon "Done" at bounding box center [400, 188] width 10 height 10
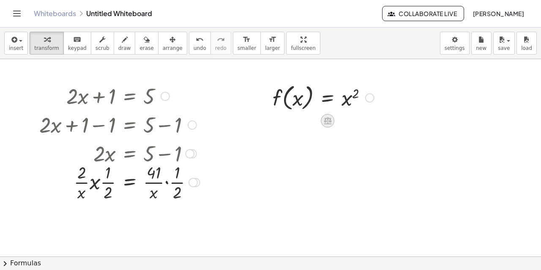
click at [326, 121] on icon at bounding box center [328, 121] width 8 height 7
click at [328, 122] on span "×" at bounding box center [327, 121] width 5 height 12
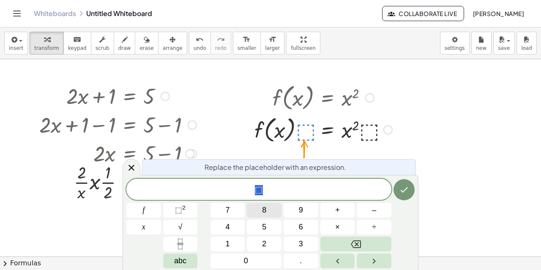
click at [265, 214] on span "8" at bounding box center [264, 210] width 4 height 11
click at [265, 208] on span "8" at bounding box center [264, 210] width 4 height 11
click at [405, 192] on icon "Done" at bounding box center [404, 190] width 10 height 10
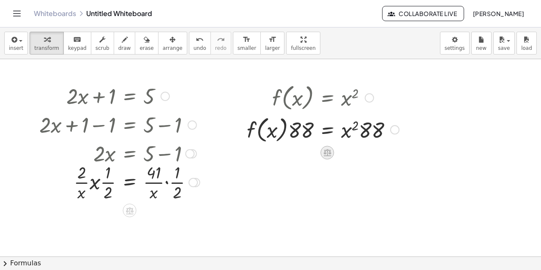
click at [326, 154] on icon at bounding box center [327, 152] width 8 height 7
click at [360, 153] on icon at bounding box center [361, 153] width 8 height 8
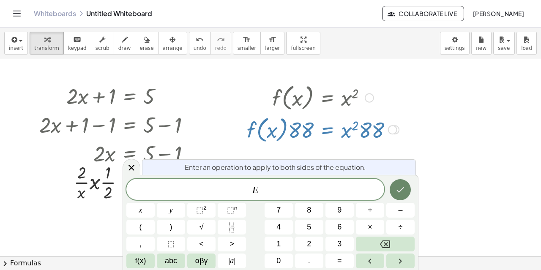
click at [399, 193] on icon "Done" at bounding box center [400, 190] width 10 height 10
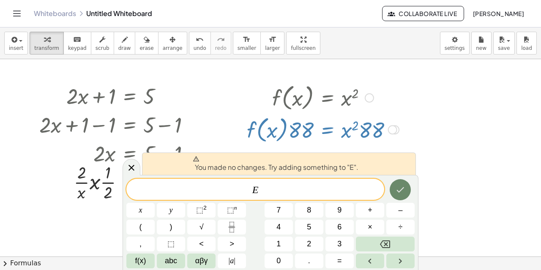
click at [399, 193] on icon "Done" at bounding box center [400, 190] width 10 height 10
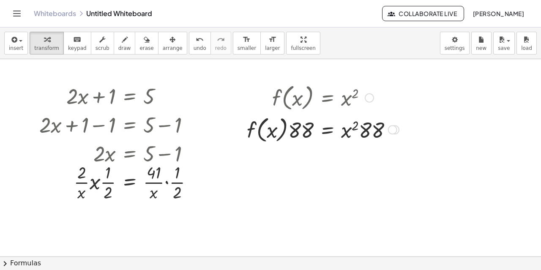
click at [278, 128] on div at bounding box center [323, 129] width 161 height 32
click at [313, 128] on div at bounding box center [323, 129] width 161 height 32
click at [363, 134] on div at bounding box center [323, 129] width 161 height 32
click at [391, 132] on div at bounding box center [392, 129] width 9 height 9
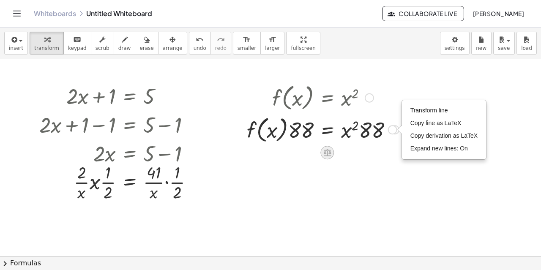
click at [325, 151] on icon at bounding box center [327, 152] width 8 height 7
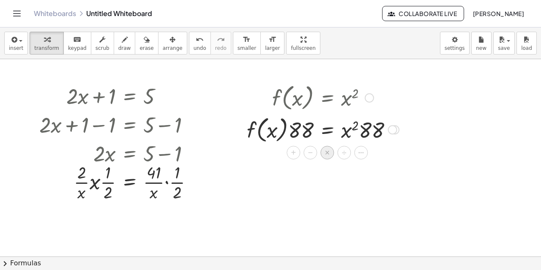
click at [327, 152] on span "×" at bounding box center [327, 153] width 5 height 12
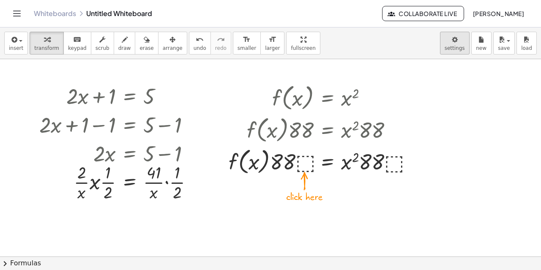
click at [456, 45] on body "Graspable Math Activities Whiteboards Classes Account v1.28.4 | Privacy policy …" at bounding box center [270, 135] width 541 height 270
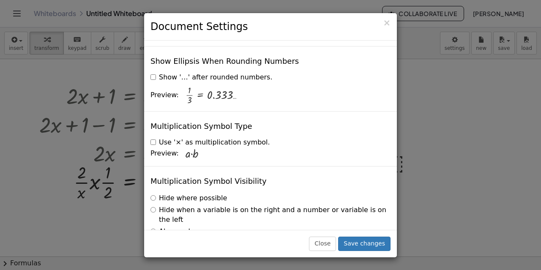
scroll to position [2069, 0]
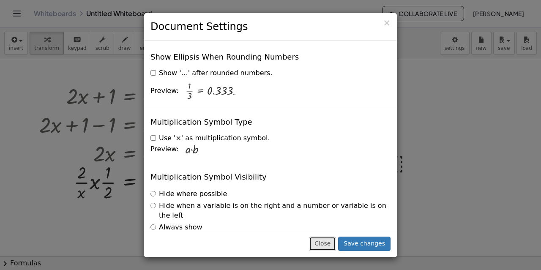
click at [333, 245] on button "Close" at bounding box center [322, 244] width 27 height 14
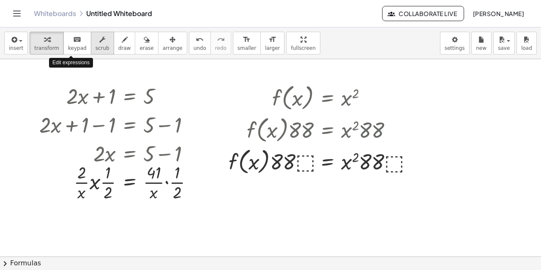
click at [91, 42] on button "scrub" at bounding box center [102, 43] width 23 height 23
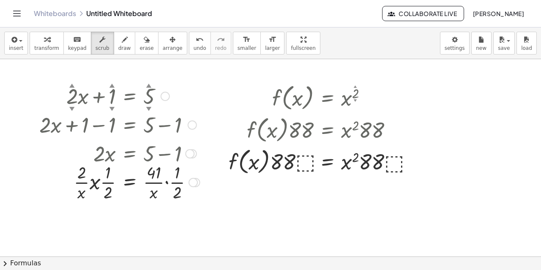
click at [109, 85] on div "▲" at bounding box center [111, 86] width 5 height 8
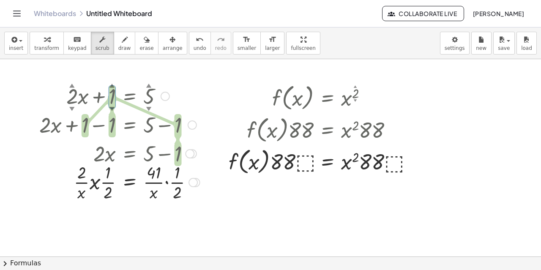
click at [113, 85] on div "▲" at bounding box center [111, 86] width 5 height 8
click at [150, 85] on div "▲" at bounding box center [148, 86] width 5 height 8
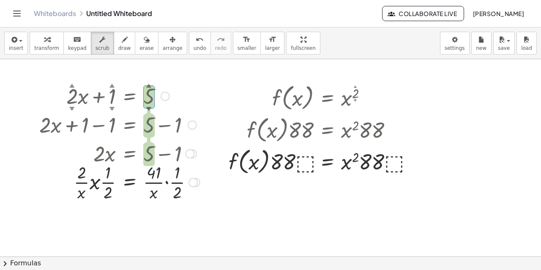
click at [110, 85] on div "▲" at bounding box center [111, 86] width 5 height 8
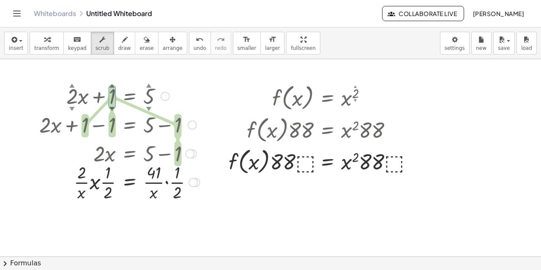
click at [68, 85] on div at bounding box center [119, 95] width 169 height 29
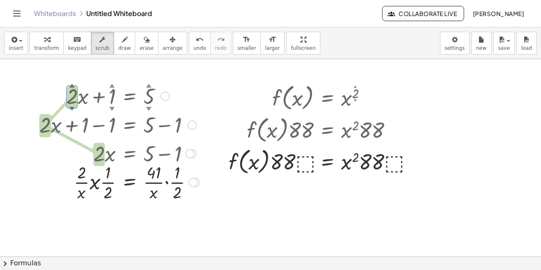
click at [69, 107] on div "▼" at bounding box center [71, 109] width 5 height 8
click at [110, 108] on div "▼" at bounding box center [111, 109] width 5 height 8
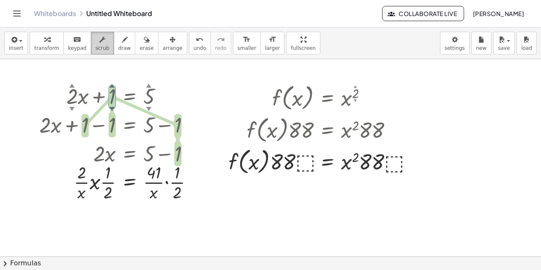
click at [99, 41] on icon "button" at bounding box center [102, 40] width 6 height 10
click at [173, 181] on div at bounding box center [119, 182] width 169 height 42
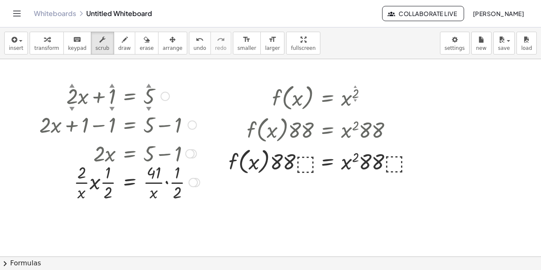
click at [189, 184] on div at bounding box center [193, 182] width 9 height 9
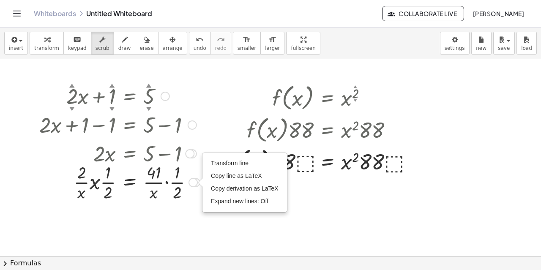
click at [142, 81] on div at bounding box center [119, 95] width 169 height 29
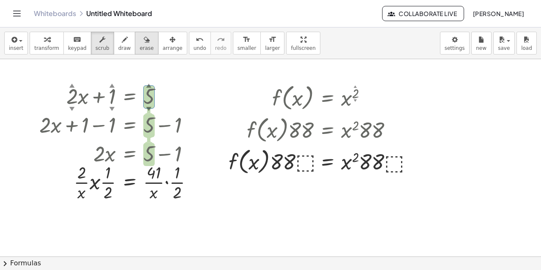
click at [139, 46] on span "erase" at bounding box center [146, 48] width 14 height 6
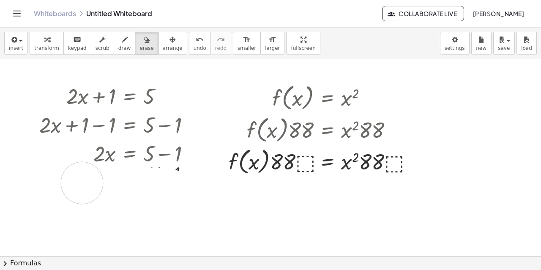
drag, startPoint x: 176, startPoint y: 193, endPoint x: 81, endPoint y: 184, distance: 95.9
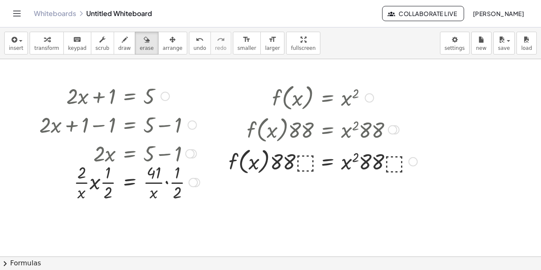
click at [99, 39] on icon "button" at bounding box center [102, 40] width 6 height 10
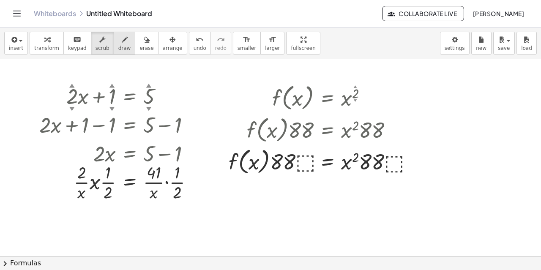
click at [118, 42] on div "button" at bounding box center [124, 39] width 13 height 10
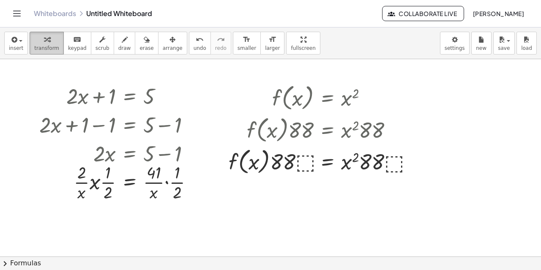
click at [44, 47] on span "transform" at bounding box center [46, 48] width 25 height 6
click at [44, 42] on icon "button" at bounding box center [47, 40] width 6 height 10
click at [46, 47] on span "transform" at bounding box center [46, 48] width 25 height 6
drag, startPoint x: 42, startPoint y: 41, endPoint x: 163, endPoint y: 97, distance: 133.5
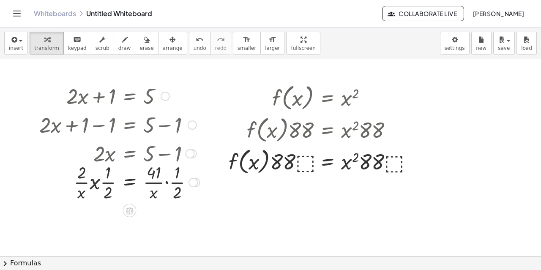
click at [163, 97] on div "insert select one: Math Expression Function Text Youtube Video Graphing Geometr…" at bounding box center [270, 148] width 541 height 243
drag, startPoint x: 111, startPoint y: 96, endPoint x: 158, endPoint y: 96, distance: 46.9
click at [158, 96] on div at bounding box center [119, 95] width 169 height 29
drag, startPoint x: 114, startPoint y: 99, endPoint x: 181, endPoint y: 107, distance: 67.3
click at [159, 107] on div at bounding box center [119, 95] width 169 height 29
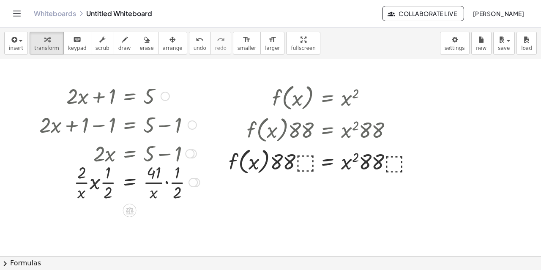
click at [73, 96] on div at bounding box center [119, 95] width 169 height 29
click at [114, 96] on div at bounding box center [119, 95] width 169 height 29
click at [173, 97] on div at bounding box center [119, 95] width 169 height 29
click at [164, 97] on div at bounding box center [165, 96] width 9 height 9
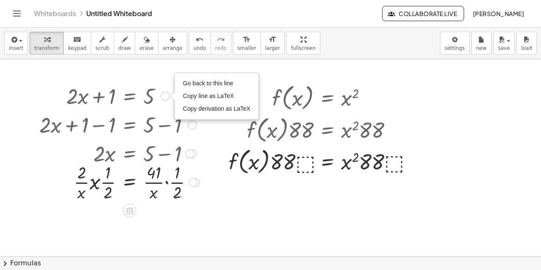
drag, startPoint x: 134, startPoint y: 95, endPoint x: 92, endPoint y: 94, distance: 42.7
click at [92, 94] on div at bounding box center [119, 95] width 169 height 29
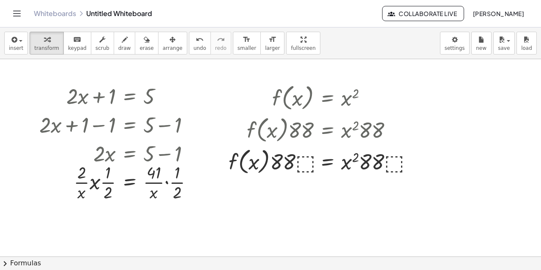
click at [62, 15] on link "Whiteboards" at bounding box center [55, 13] width 42 height 8
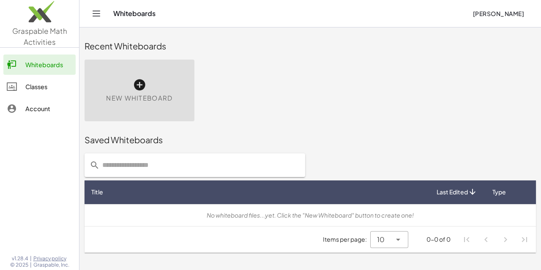
click at [36, 87] on div "Classes" at bounding box center [48, 87] width 47 height 10
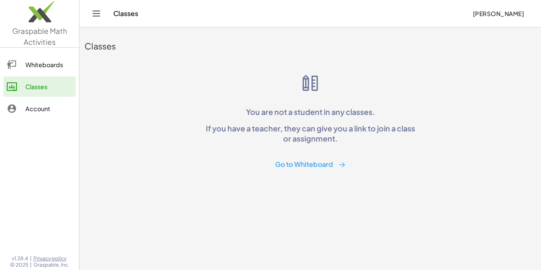
click at [38, 70] on link "Whiteboards" at bounding box center [39, 65] width 72 height 20
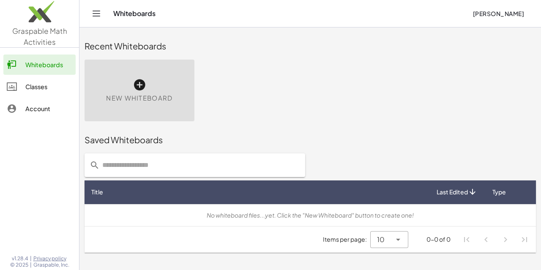
click at [140, 84] on icon at bounding box center [140, 85] width 14 height 14
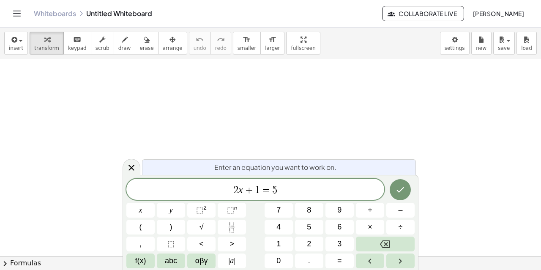
click at [140, 84] on div at bounding box center [270, 256] width 541 height 395
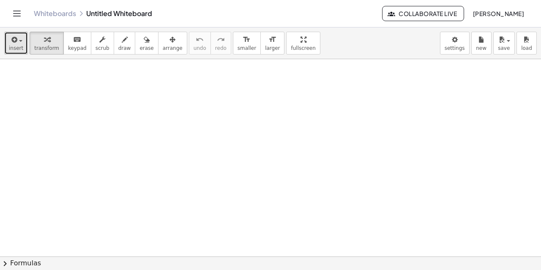
click at [17, 47] on span "insert" at bounding box center [16, 48] width 14 height 6
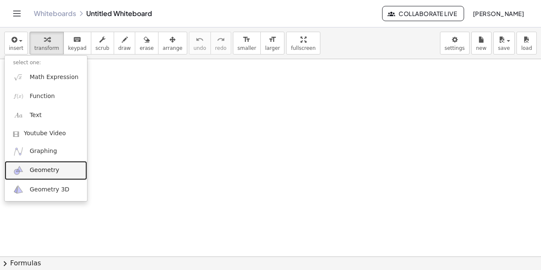
click at [41, 170] on span "Geometry" at bounding box center [45, 170] width 30 height 8
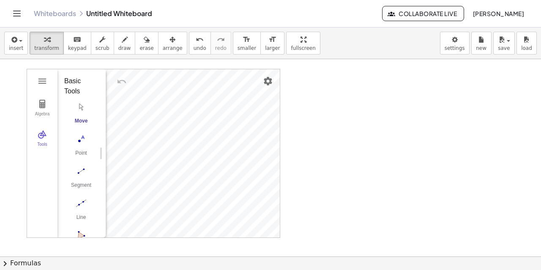
click at [288, 90] on div "Algebra Tools GeoGebra Geometry Basic Tools Move Point Segment Line Polygon Cir…" at bounding box center [270, 256] width 541 height 395
click at [265, 81] on img "Settings" at bounding box center [268, 81] width 10 height 10
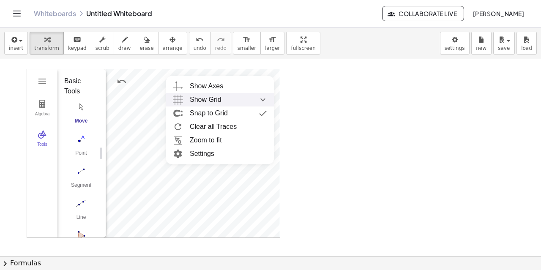
click at [223, 98] on div "Show Grid" at bounding box center [228, 100] width 77 height 14
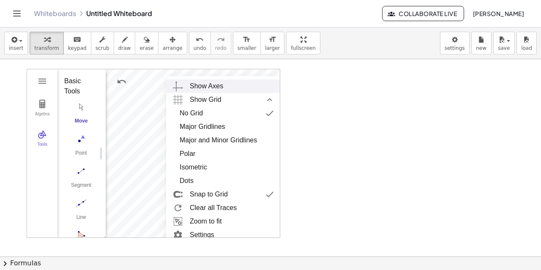
click at [209, 86] on div "Show Axes" at bounding box center [206, 86] width 33 height 14
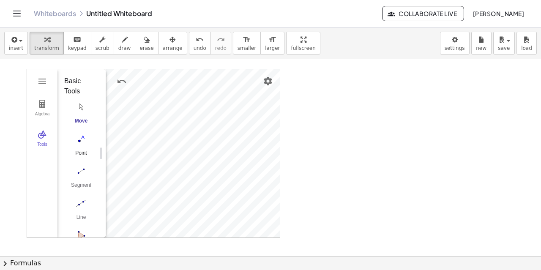
click at [82, 141] on img "Point. Select position or line, function, or curve" at bounding box center [81, 139] width 34 height 14
click at [36, 82] on button "Geometry" at bounding box center [42, 81] width 15 height 15
click at [82, 205] on img "Line. Select two points or positions" at bounding box center [81, 204] width 34 height 14
click at [78, 204] on img "Line. Select two points or positions" at bounding box center [81, 204] width 34 height 14
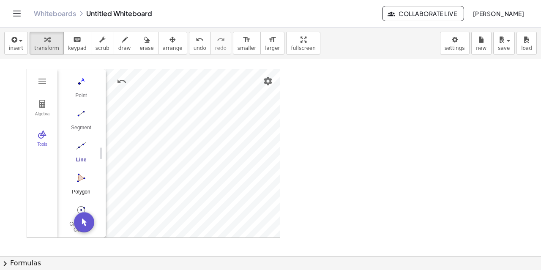
click at [82, 180] on img "Polygon. Select all vertices, then first vertex again" at bounding box center [81, 178] width 34 height 14
click at [45, 139] on img "Geometry" at bounding box center [42, 134] width 10 height 10
click at [44, 140] on button "Tools" at bounding box center [42, 138] width 30 height 30
click at [44, 141] on button "Tools" at bounding box center [42, 138] width 30 height 30
click at [41, 80] on img "Geometry" at bounding box center [42, 81] width 10 height 10
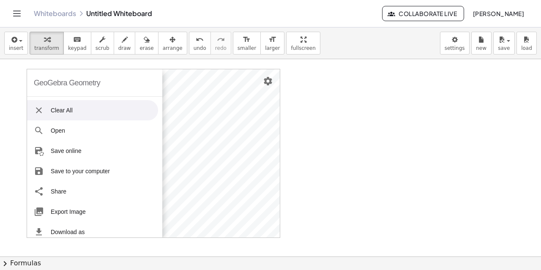
click at [55, 116] on li "Clear All" at bounding box center [92, 110] width 131 height 20
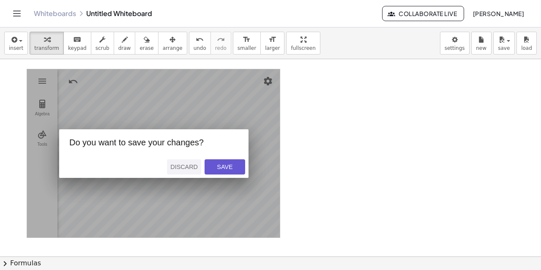
click at [189, 167] on div "Discard" at bounding box center [183, 167] width 27 height 7
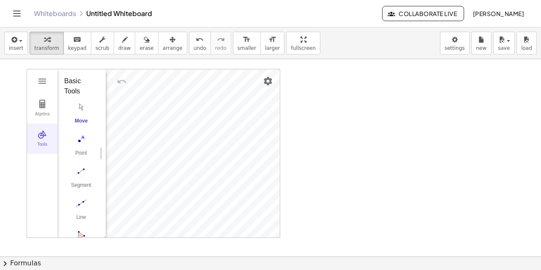
click at [42, 136] on img "Geometry" at bounding box center [42, 134] width 10 height 10
click at [43, 138] on img "Geometry" at bounding box center [42, 134] width 10 height 10
click at [46, 108] on img "Geometry" at bounding box center [42, 104] width 10 height 10
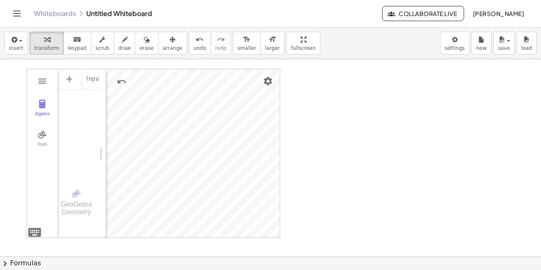
click at [77, 129] on div "Input…" at bounding box center [78, 121] width 42 height 107
click at [79, 198] on img "Geometry" at bounding box center [76, 193] width 10 height 10
click at [79, 199] on div "GeoGebra Geometry" at bounding box center [78, 202] width 42 height 30
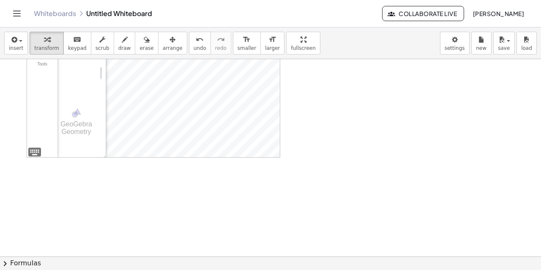
scroll to position [0, 0]
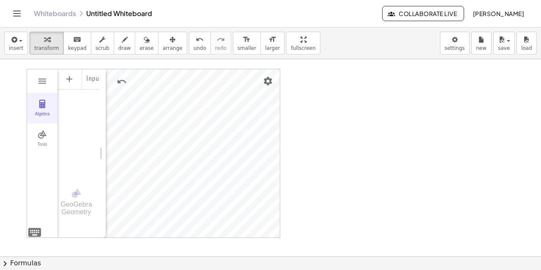
click at [44, 108] on img "Geometry" at bounding box center [42, 104] width 10 height 10
click at [45, 133] on img "Geometry" at bounding box center [42, 134] width 10 height 10
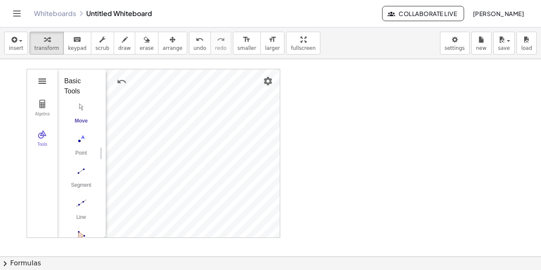
click at [43, 80] on img "Geometry" at bounding box center [42, 81] width 10 height 10
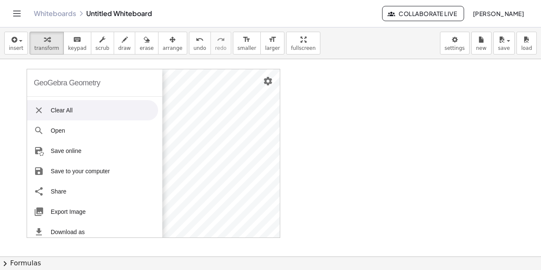
click at [36, 110] on img "Geometry" at bounding box center [39, 110] width 10 height 10
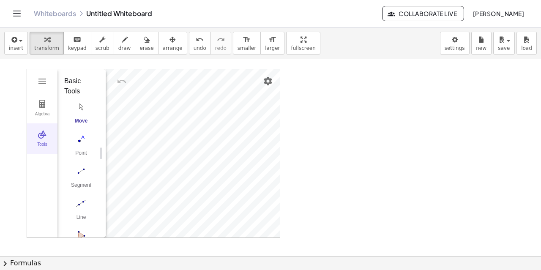
click at [44, 144] on div "Tools" at bounding box center [42, 148] width 27 height 12
click at [49, 149] on div "Tools" at bounding box center [42, 148] width 27 height 12
click at [82, 142] on img "Point. Select position or line, function, or curve" at bounding box center [81, 139] width 34 height 14
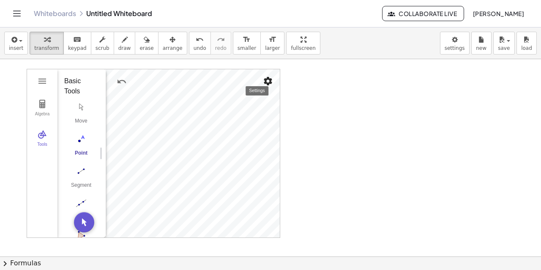
click at [271, 83] on img "Settings" at bounding box center [268, 81] width 10 height 10
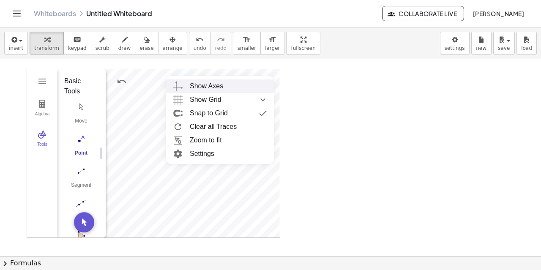
click at [210, 98] on span "Show Grid" at bounding box center [206, 100] width 32 height 14
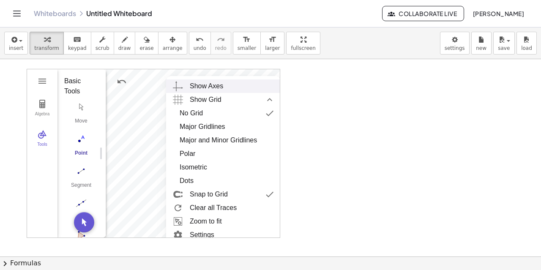
click at [196, 88] on div "Show Axes" at bounding box center [206, 86] width 33 height 14
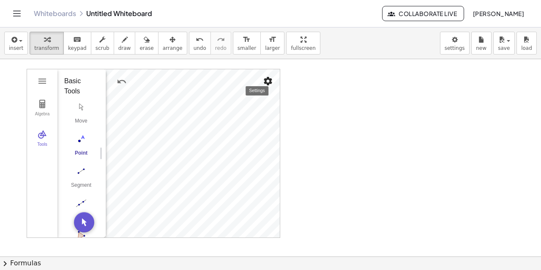
click at [270, 82] on img "Settings" at bounding box center [268, 81] width 10 height 10
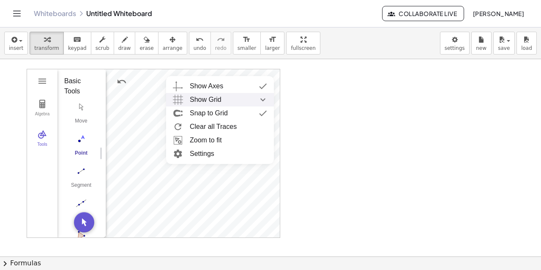
click at [224, 100] on div "Show Grid" at bounding box center [228, 100] width 77 height 14
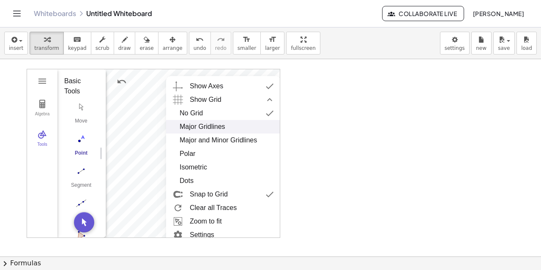
click at [203, 126] on div "Major Gridlines" at bounding box center [203, 127] width 46 height 14
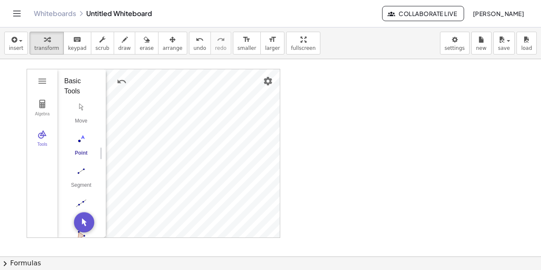
click at [82, 143] on img "Point. Select position or line, function, or curve" at bounding box center [81, 139] width 34 height 14
click at [82, 204] on img "Line. Select two points or positions" at bounding box center [81, 204] width 34 height 14
click at [80, 205] on img "Line. Select two points or positions" at bounding box center [81, 204] width 34 height 14
click at [36, 44] on div "button" at bounding box center [46, 39] width 25 height 10
click at [79, 222] on img "Move. Drag or select object" at bounding box center [84, 222] width 20 height 20
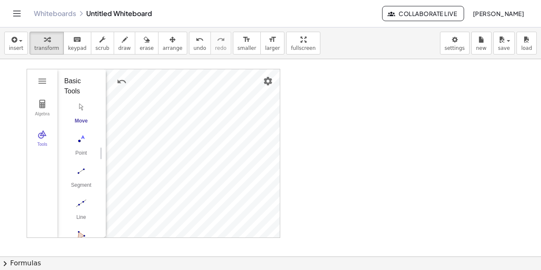
click at [41, 81] on img "Geometry" at bounding box center [42, 81] width 10 height 10
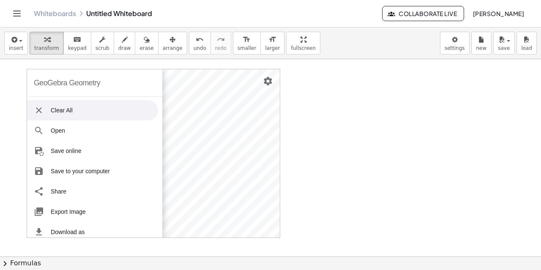
click at [61, 116] on li "Clear All" at bounding box center [92, 110] width 131 height 20
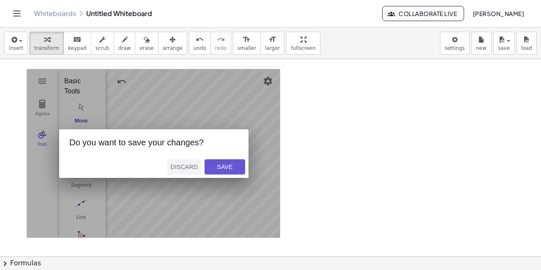
click at [189, 166] on div "Discard" at bounding box center [183, 167] width 27 height 7
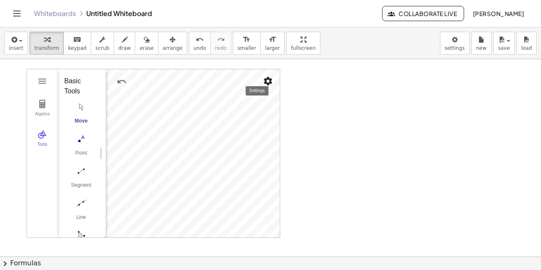
click at [266, 81] on img "Settings" at bounding box center [268, 81] width 10 height 10
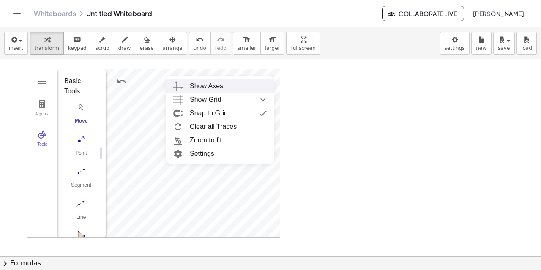
click at [205, 83] on div "Show Axes" at bounding box center [206, 86] width 33 height 14
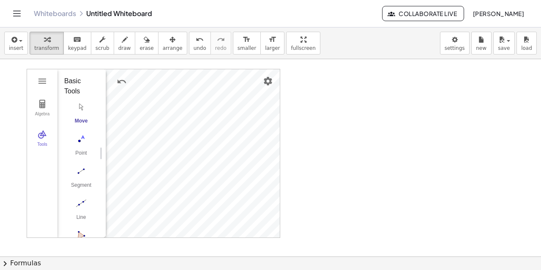
click at [84, 232] on img "Polygon. Select all vertices, then first vertex again" at bounding box center [81, 236] width 34 height 14
click at [82, 232] on button "Move. Drag or select object" at bounding box center [84, 222] width 20 height 20
click at [80, 182] on img "Circle with Center through Point. Select center point, then point on circle" at bounding box center [81, 185] width 34 height 14
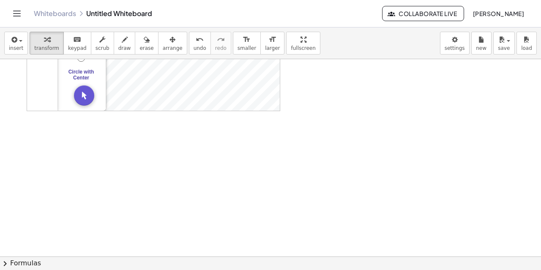
scroll to position [42, 0]
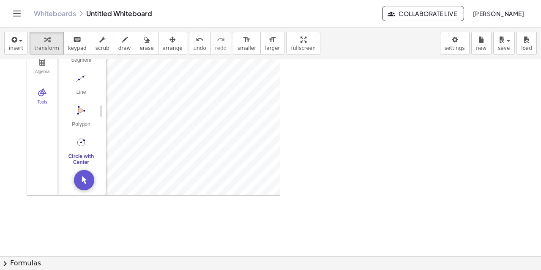
click at [82, 138] on img "Circle with Center through Point. Select center point, then point on circle" at bounding box center [81, 143] width 34 height 14
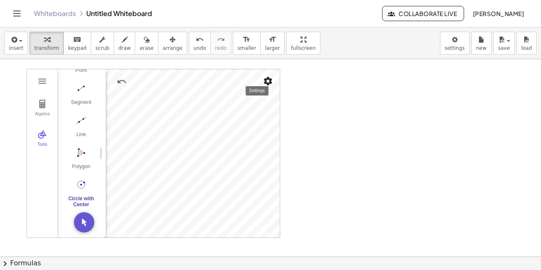
click at [267, 81] on img "Settings" at bounding box center [268, 81] width 10 height 10
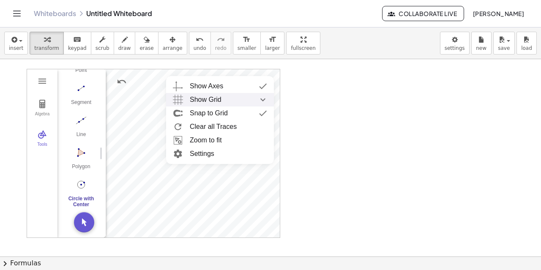
click at [264, 98] on img "Show Grid collapsed" at bounding box center [262, 100] width 15 height 14
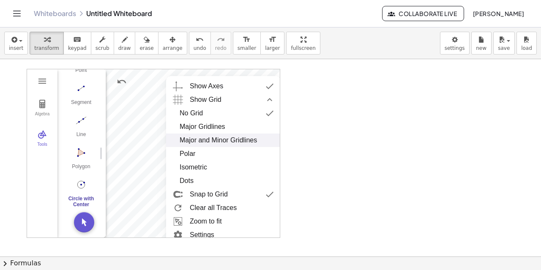
click at [219, 139] on div "Major and Minor Gridlines" at bounding box center [218, 141] width 77 height 14
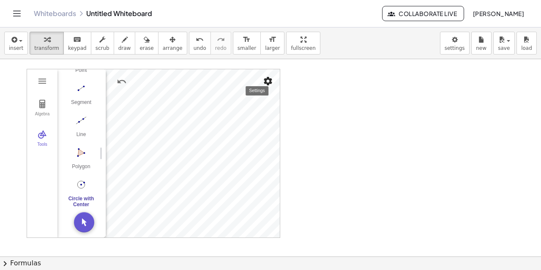
click at [271, 83] on img "Settings" at bounding box center [268, 81] width 10 height 10
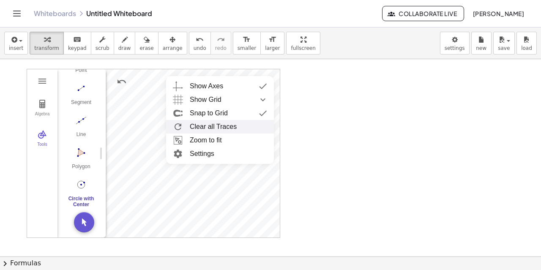
click at [210, 127] on li "Clear all Traces" at bounding box center [220, 127] width 108 height 14
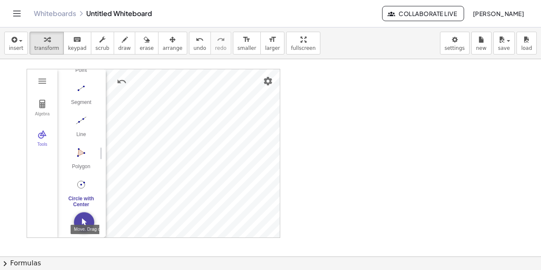
click at [88, 229] on button "Move. Drag or select object" at bounding box center [84, 222] width 20 height 20
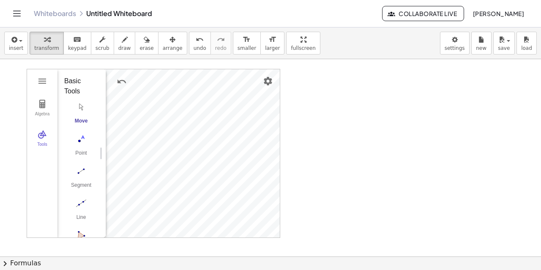
click at [81, 108] on img "Move. Drag or select object" at bounding box center [81, 107] width 34 height 14
click at [43, 82] on img "Geometry" at bounding box center [42, 81] width 10 height 10
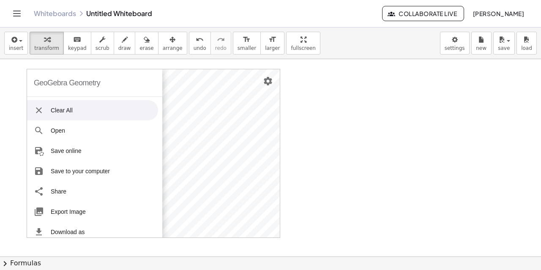
click at [60, 110] on li "Clear All" at bounding box center [92, 110] width 131 height 20
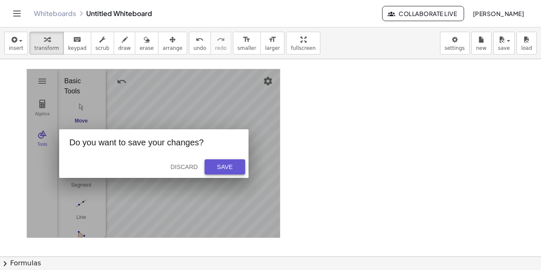
click at [215, 164] on div "Save" at bounding box center [224, 167] width 27 height 7
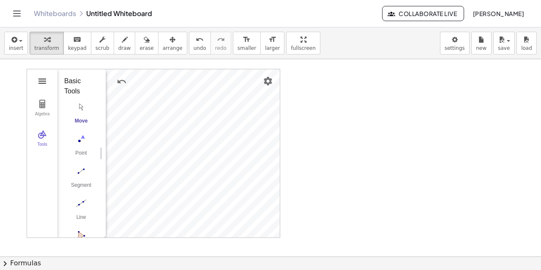
click at [47, 81] on img "Geometry" at bounding box center [42, 81] width 10 height 10
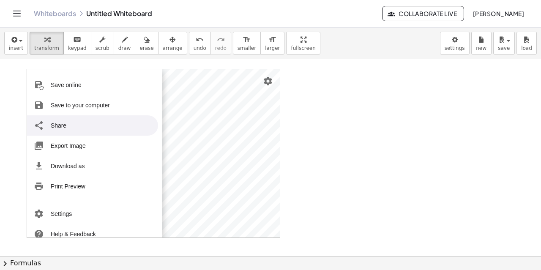
scroll to position [85, 0]
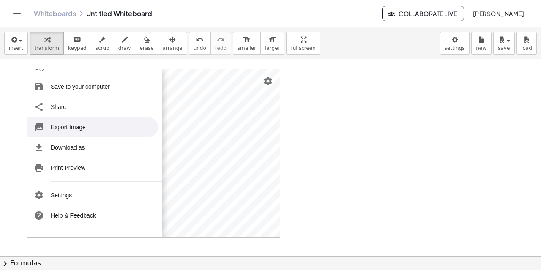
click at [70, 128] on li "Export Image" at bounding box center [92, 127] width 131 height 20
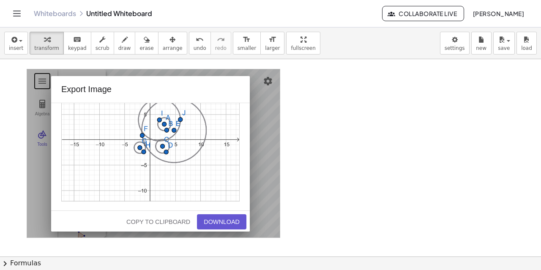
scroll to position [76, 0]
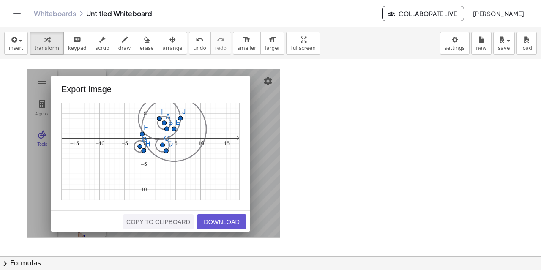
click at [150, 221] on div "Copy to Clipboard" at bounding box center [158, 222] width 64 height 7
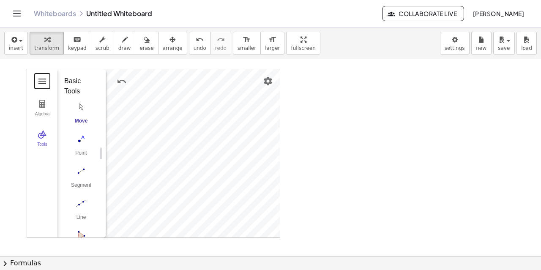
click at [44, 86] on button "Geometry" at bounding box center [42, 81] width 15 height 15
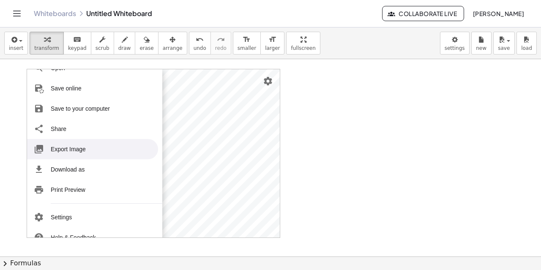
scroll to position [85, 0]
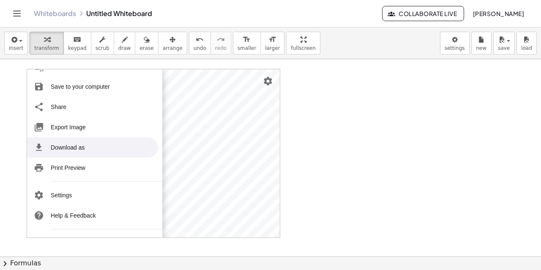
click at [80, 147] on li "Download as" at bounding box center [92, 147] width 131 height 20
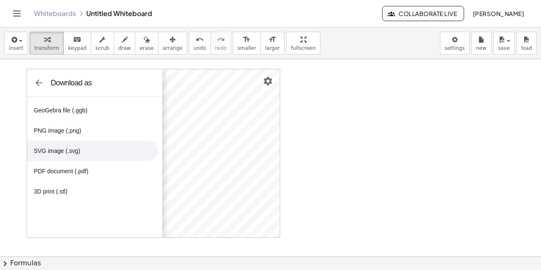
scroll to position [0, 0]
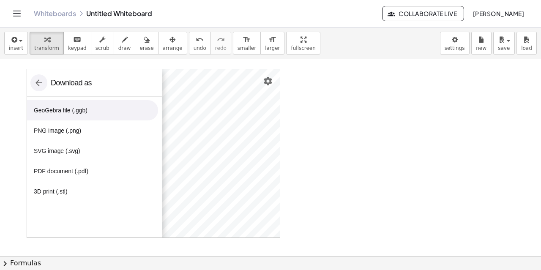
click at [37, 87] on img "Geometry" at bounding box center [39, 83] width 10 height 10
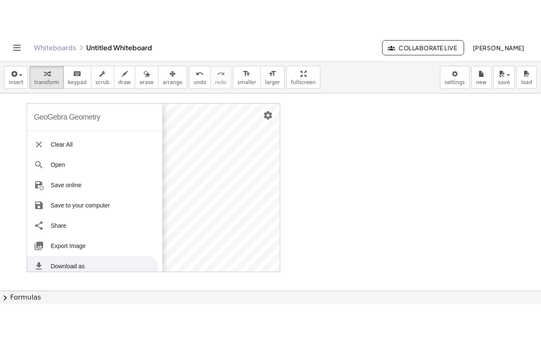
scroll to position [5, 0]
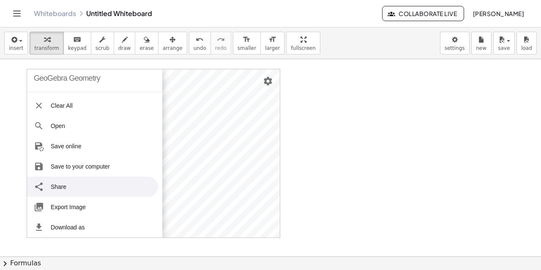
click at [71, 186] on li "Share" at bounding box center [92, 187] width 131 height 20
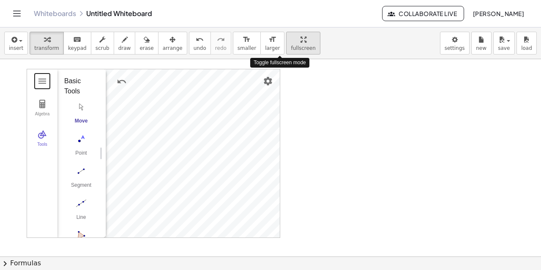
click at [278, 98] on div "insert select one: Math Expression Function Text Youtube Video Graphing Geometr…" at bounding box center [270, 148] width 541 height 243
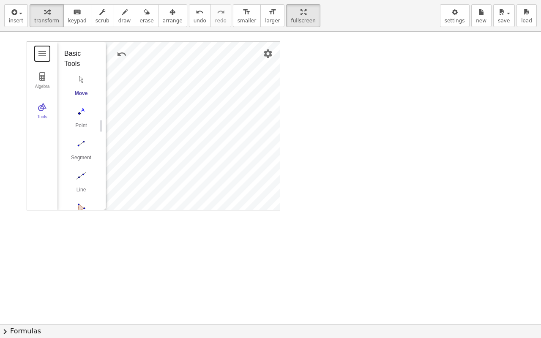
click at [320, 58] on div at bounding box center [270, 325] width 541 height 586
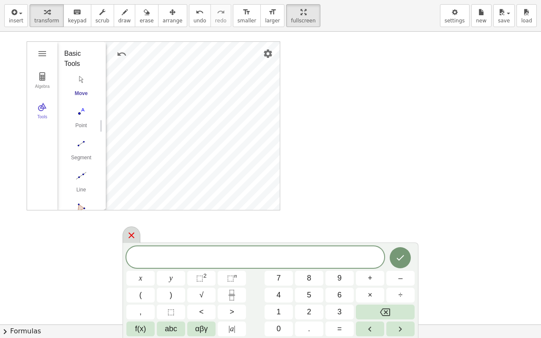
click at [137, 232] on div at bounding box center [132, 235] width 18 height 16
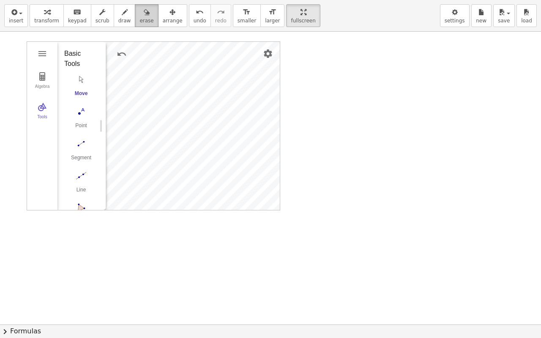
click at [139, 18] on span "erase" at bounding box center [146, 21] width 14 height 6
click at [207, 128] on div at bounding box center [270, 325] width 541 height 586
click at [189, 125] on div at bounding box center [270, 325] width 541 height 586
drag, startPoint x: 81, startPoint y: 89, endPoint x: 101, endPoint y: 97, distance: 22.0
click at [93, 96] on div at bounding box center [270, 325] width 541 height 586
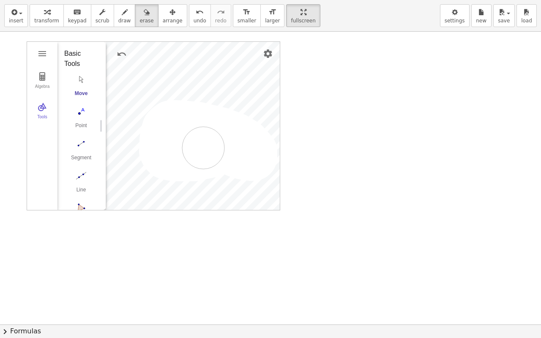
drag, startPoint x: 216, startPoint y: 140, endPoint x: 222, endPoint y: 152, distance: 13.4
click at [203, 149] on div at bounding box center [270, 325] width 541 height 586
drag, startPoint x: 206, startPoint y: 128, endPoint x: 234, endPoint y: 158, distance: 41.0
click at [212, 156] on div at bounding box center [270, 325] width 541 height 586
click at [458, 19] on span "settings" at bounding box center [455, 21] width 20 height 6
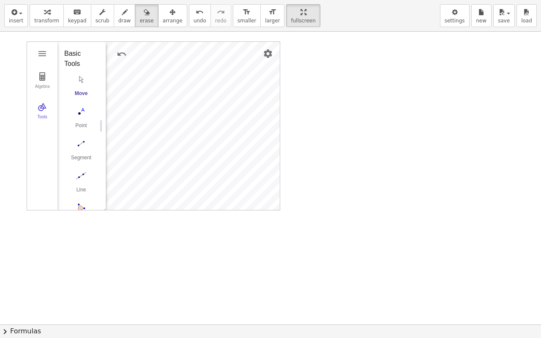
scroll to position [2021, 0]
click at [139, 18] on span "erase" at bounding box center [146, 21] width 14 height 6
click at [17, 18] on span "insert" at bounding box center [16, 21] width 14 height 6
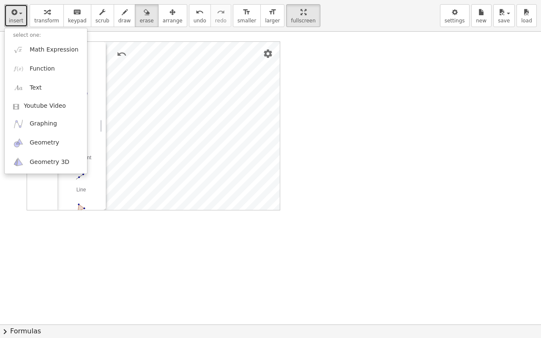
click at [95, 55] on div at bounding box center [270, 325] width 541 height 586
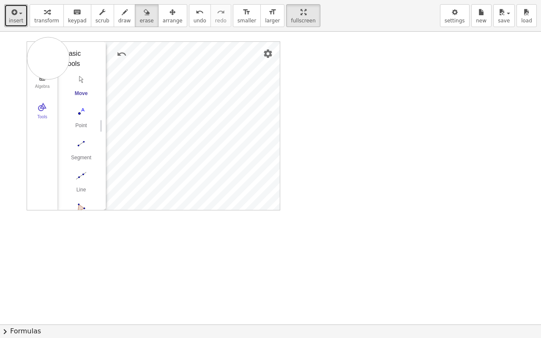
click at [48, 58] on div at bounding box center [270, 325] width 541 height 586
click at [40, 54] on div at bounding box center [270, 325] width 541 height 586
click at [42, 56] on div at bounding box center [270, 325] width 541 height 586
drag, startPoint x: 41, startPoint y: 68, endPoint x: 41, endPoint y: 79, distance: 10.6
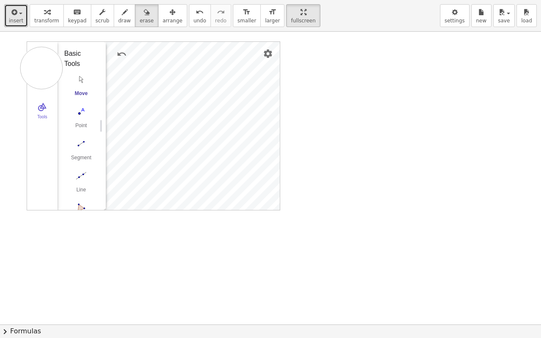
click at [41, 78] on div at bounding box center [270, 325] width 541 height 586
click at [41, 79] on div at bounding box center [270, 325] width 541 height 586
click at [79, 81] on div at bounding box center [270, 325] width 541 height 586
click at [79, 78] on div at bounding box center [270, 325] width 541 height 586
click at [82, 78] on div at bounding box center [270, 325] width 541 height 586
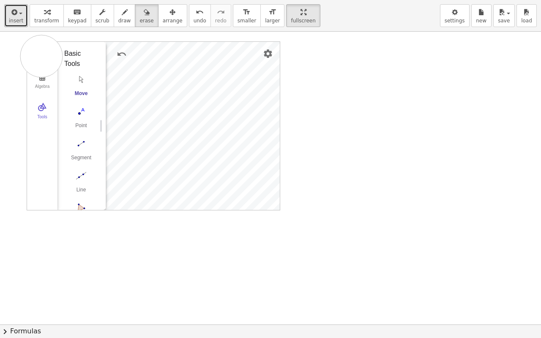
click at [41, 56] on div at bounding box center [270, 325] width 541 height 586
drag, startPoint x: 42, startPoint y: 56, endPoint x: 82, endPoint y: 63, distance: 41.3
click at [81, 63] on div at bounding box center [270, 325] width 541 height 586
click at [274, 51] on div at bounding box center [270, 325] width 541 height 586
click at [271, 54] on div at bounding box center [270, 325] width 541 height 586
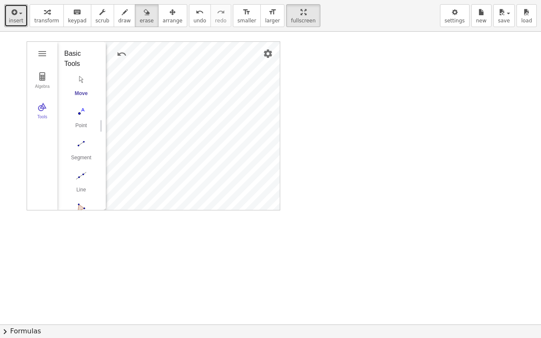
click at [36, 54] on div at bounding box center [270, 325] width 541 height 586
drag, startPoint x: 50, startPoint y: 55, endPoint x: 45, endPoint y: 116, distance: 60.7
click at [45, 113] on div at bounding box center [270, 325] width 541 height 586
click at [48, 15] on div "button" at bounding box center [46, 12] width 25 height 10
click at [78, 81] on img "Move. Drag or select object" at bounding box center [81, 80] width 34 height 14
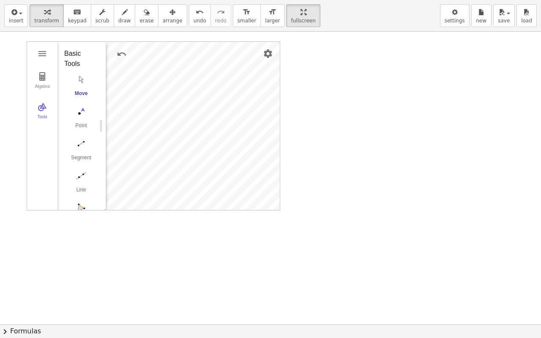
click at [83, 80] on img "Move. Drag or select object" at bounding box center [81, 80] width 34 height 14
click at [79, 79] on img "Move. Drag or select object" at bounding box center [81, 80] width 34 height 14
click at [46, 58] on img "Geometry" at bounding box center [42, 54] width 10 height 10
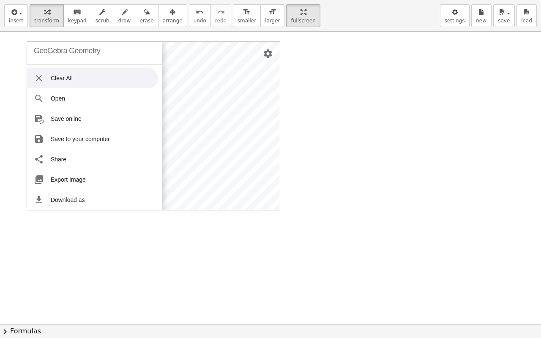
click at [51, 77] on li "Clear All" at bounding box center [92, 78] width 131 height 20
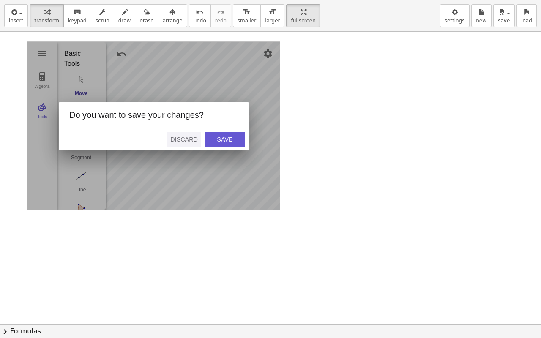
click at [185, 139] on div "Discard" at bounding box center [183, 139] width 27 height 7
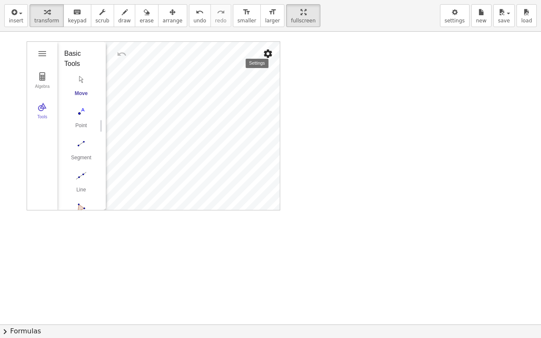
click at [271, 53] on img "Settings" at bounding box center [268, 54] width 10 height 10
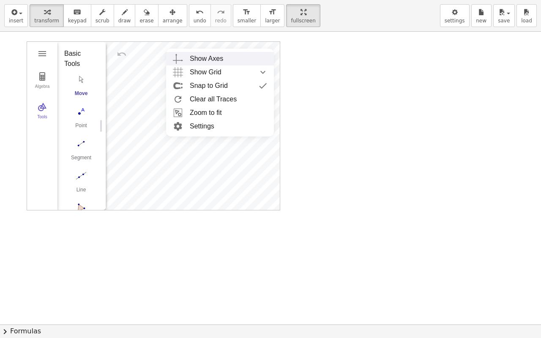
click at [218, 58] on div "Show Axes" at bounding box center [206, 59] width 33 height 14
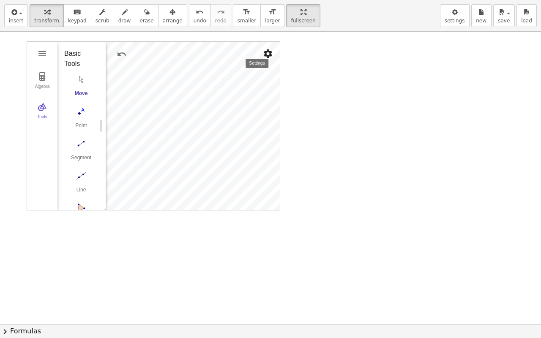
click at [270, 56] on img "Settings" at bounding box center [268, 54] width 10 height 10
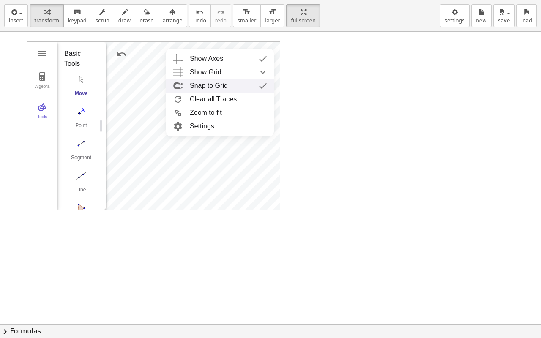
click at [215, 85] on div "Snap to Grid" at bounding box center [209, 86] width 38 height 14
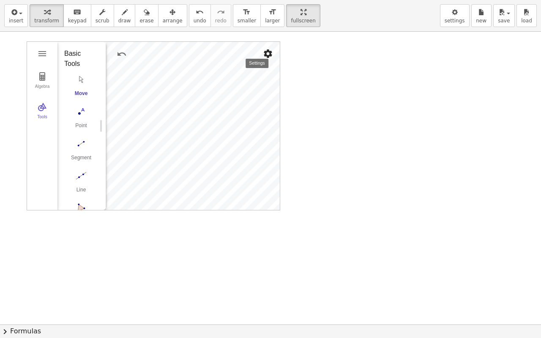
click at [268, 52] on img "Settings" at bounding box center [268, 54] width 10 height 10
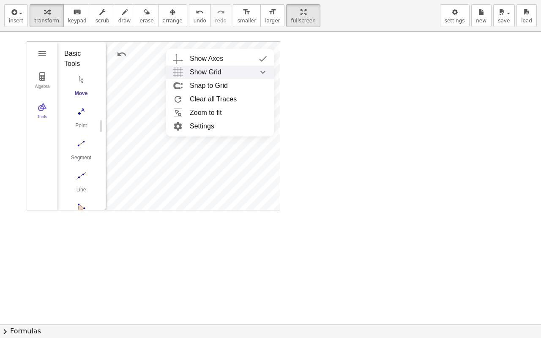
click at [224, 73] on div "Show Grid" at bounding box center [228, 73] width 77 height 14
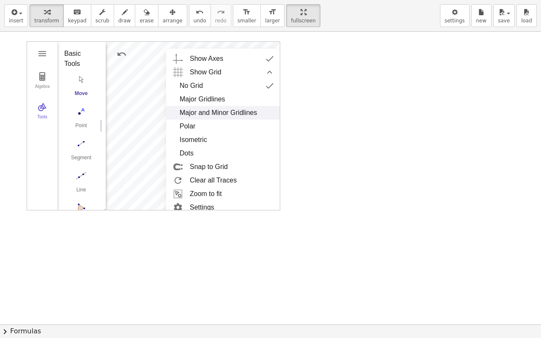
click at [213, 111] on div "Major and Minor Gridlines" at bounding box center [218, 113] width 77 height 14
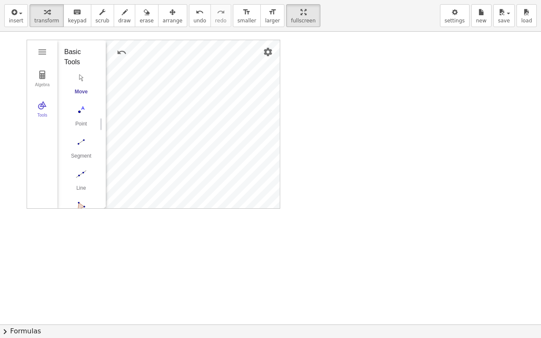
scroll to position [0, 0]
click at [287, 211] on div "GeoGebra Geometry Clear All Open Save online Save to your computer Share Export…" at bounding box center [270, 325] width 541 height 586
click at [42, 55] on img "Geometry" at bounding box center [42, 54] width 10 height 10
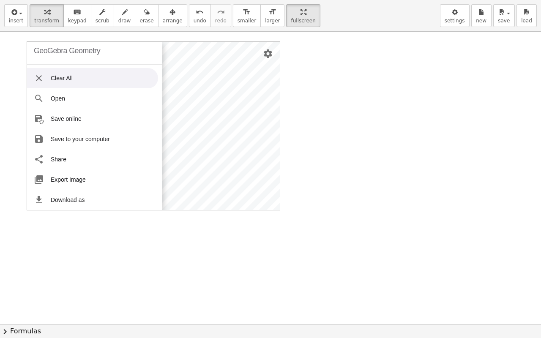
click at [42, 55] on div "GeoGebra Geometry" at bounding box center [67, 50] width 66 height 27
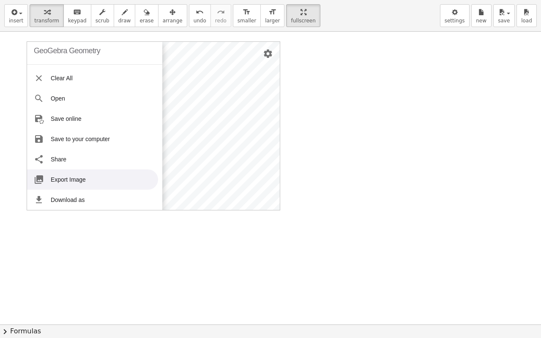
click at [106, 270] on div at bounding box center [270, 325] width 541 height 586
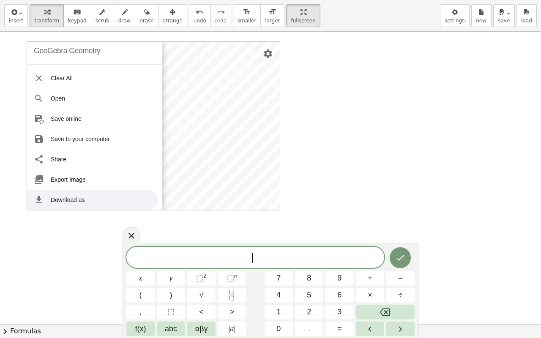
click at [190, 255] on span "​" at bounding box center [255, 258] width 258 height 12
click at [192, 270] on button "⬚ 2" at bounding box center [201, 278] width 28 height 15
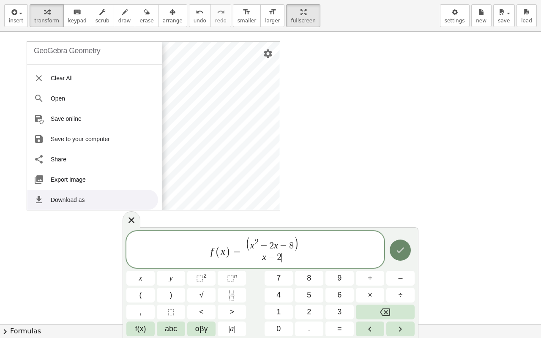
click at [404, 252] on icon "Done" at bounding box center [400, 250] width 10 height 10
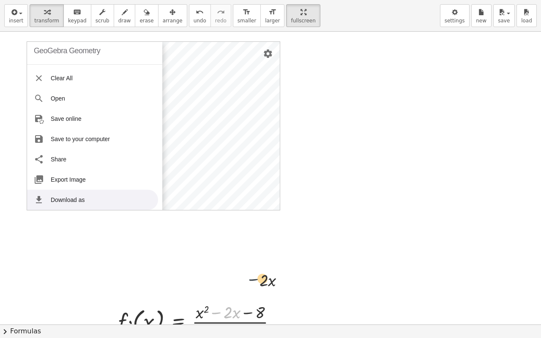
drag, startPoint x: 210, startPoint y: 310, endPoint x: 299, endPoint y: 218, distance: 128.5
click at [336, 190] on div "GeoGebra Geometry Clear All Open Save online Save to your computer Share Export…" at bounding box center [270, 325] width 541 height 586
drag, startPoint x: 150, startPoint y: 315, endPoint x: 202, endPoint y: 277, distance: 64.7
click at [202, 270] on div "GeoGebra Geometry Clear All Open Save online Save to your computer Share Export…" at bounding box center [270, 325] width 541 height 586
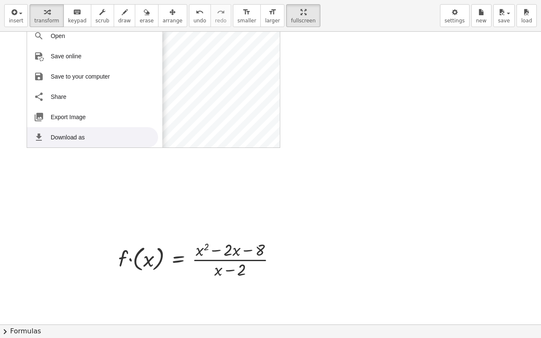
scroll to position [85, 0]
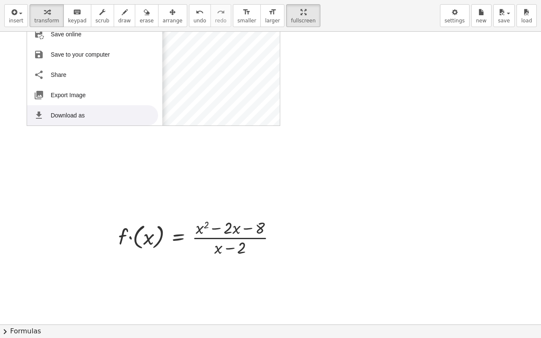
drag, startPoint x: 94, startPoint y: 205, endPoint x: 308, endPoint y: 256, distance: 219.4
click at [308, 256] on div at bounding box center [270, 240] width 541 height 586
drag, startPoint x: 289, startPoint y: 246, endPoint x: 129, endPoint y: 231, distance: 160.9
click at [129, 231] on div "GeoGebra Geometry Clear All Open Save online Save to your computer Share Export…" at bounding box center [270, 240] width 541 height 586
click at [130, 231] on div at bounding box center [200, 237] width 173 height 42
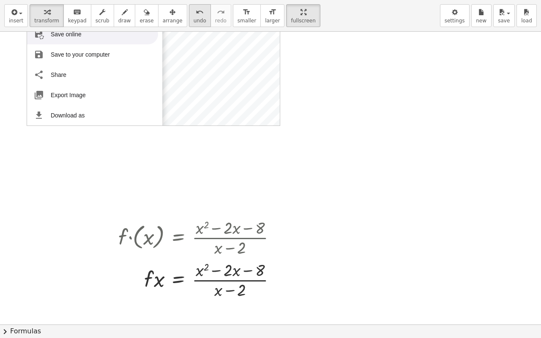
click at [194, 19] on span "undo" at bounding box center [200, 21] width 13 height 6
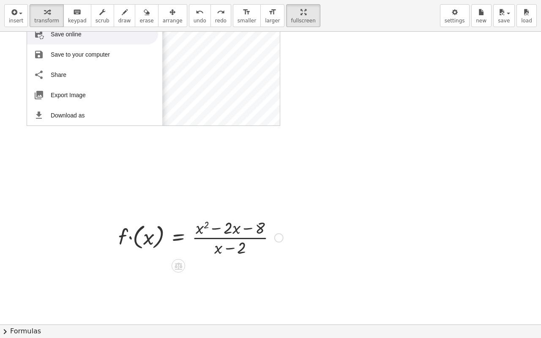
click at [146, 230] on div at bounding box center [200, 237] width 173 height 42
drag, startPoint x: 107, startPoint y: 206, endPoint x: 105, endPoint y: 216, distance: 9.8
click at [105, 216] on div at bounding box center [270, 240] width 541 height 586
click at [196, 14] on icon "undo" at bounding box center [200, 12] width 8 height 10
drag, startPoint x: 86, startPoint y: 197, endPoint x: 55, endPoint y: 256, distance: 66.5
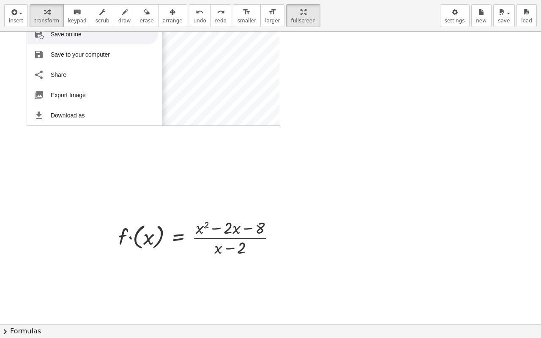
click at [55, 255] on div at bounding box center [270, 240] width 541 height 586
click at [144, 238] on div at bounding box center [200, 237] width 173 height 42
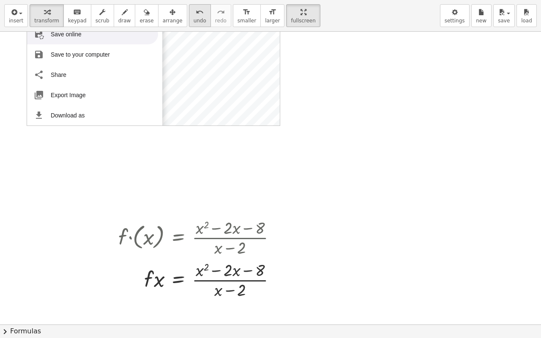
click at [194, 18] on span "undo" at bounding box center [200, 21] width 13 height 6
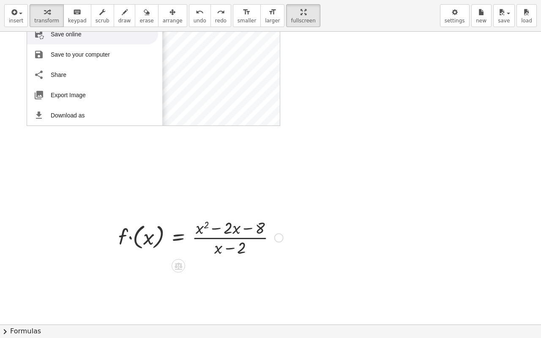
drag, startPoint x: 284, startPoint y: 261, endPoint x: 117, endPoint y: 208, distance: 175.1
click at [118, 208] on div at bounding box center [270, 240] width 541 height 586
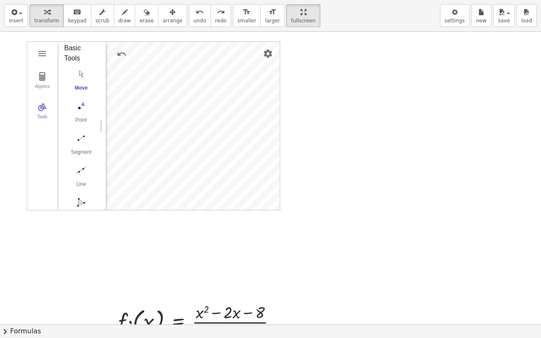
scroll to position [0, 0]
click at [41, 79] on img "Geometry" at bounding box center [42, 76] width 10 height 10
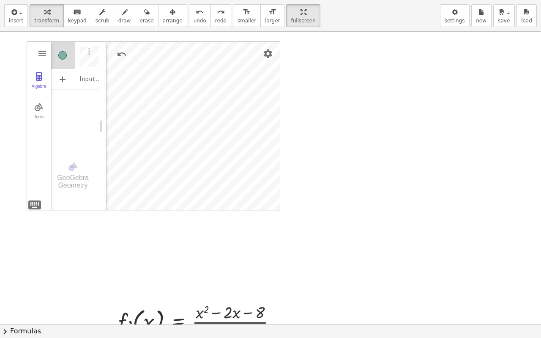
click at [95, 54] on div "Algebra" at bounding box center [91, 54] width 15 height 27
click at [94, 57] on button "Options" at bounding box center [89, 52] width 10 height 12
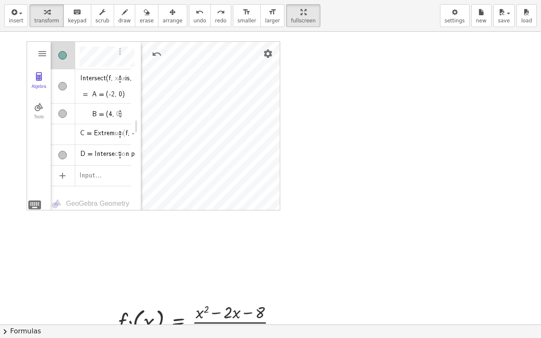
scroll to position [3, 0]
drag, startPoint x: 105, startPoint y: 82, endPoint x: 200, endPoint y: 91, distance: 95.9
click at [200, 91] on div "Geometry" at bounding box center [198, 126] width 7 height 169
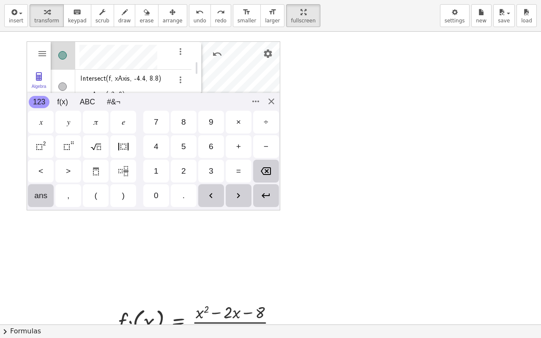
scroll to position [5, 0]
click at [272, 198] on div "Enter" at bounding box center [266, 195] width 26 height 23
click at [272, 101] on div "GeoGebra Geometry Clear All Open Save online Save to your computer Share Export…" at bounding box center [154, 125] width 254 height 169
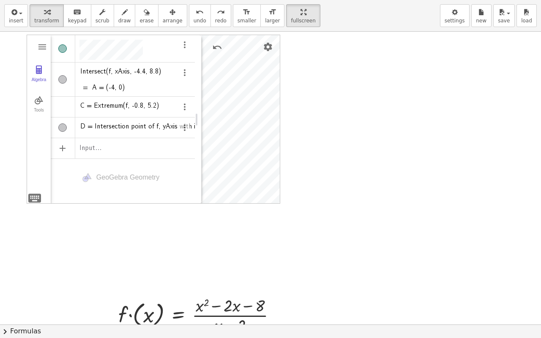
scroll to position [0, 0]
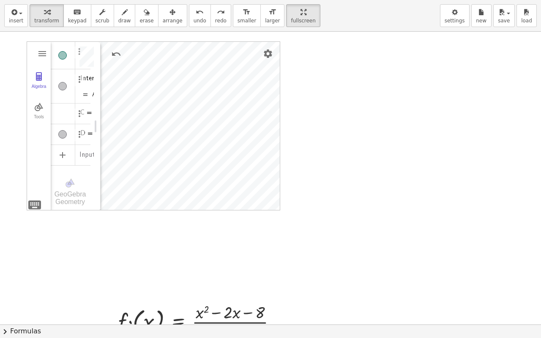
drag, startPoint x: 197, startPoint y: 66, endPoint x: 96, endPoint y: 87, distance: 103.2
click at [96, 87] on div "Geometry" at bounding box center [97, 126] width 7 height 169
click at [195, 90] on img "Line Style" at bounding box center [194, 88] width 10 height 10
click at [213, 113] on img "Geometry" at bounding box center [213, 114] width 10 height 10
click at [232, 114] on img "Geometry" at bounding box center [232, 114] width 10 height 10
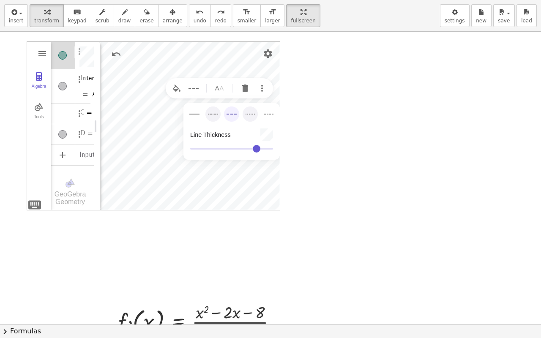
click at [246, 114] on img "Geometry" at bounding box center [250, 114] width 10 height 10
click at [266, 114] on img "Geometry" at bounding box center [269, 114] width 10 height 10
click at [198, 109] on img "Geometry" at bounding box center [194, 114] width 10 height 10
click at [176, 87] on img "Set color" at bounding box center [177, 88] width 10 height 10
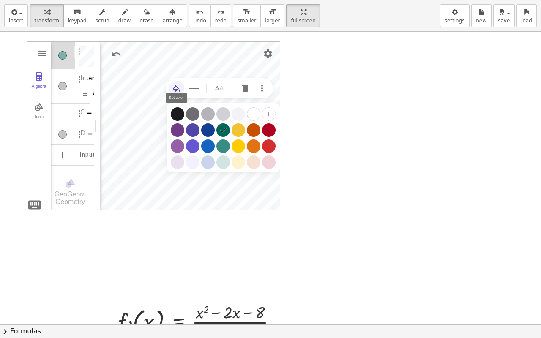
click at [254, 142] on div "Geometry" at bounding box center [254, 146] width 14 height 14
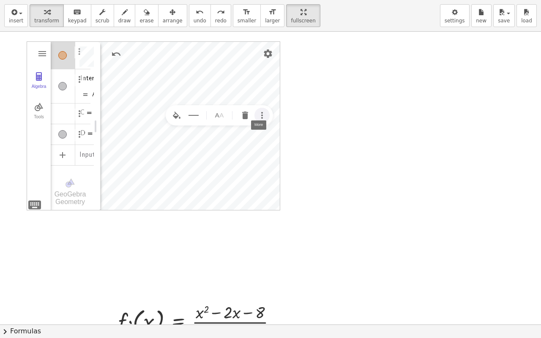
click at [260, 118] on img "More" at bounding box center [262, 115] width 10 height 10
click at [240, 166] on div "Show trace" at bounding box center [241, 169] width 34 height 14
click at [260, 116] on img "More" at bounding box center [262, 115] width 10 height 10
click at [245, 167] on div "Show trace" at bounding box center [241, 169] width 34 height 14
drag, startPoint x: 98, startPoint y: 126, endPoint x: 112, endPoint y: 122, distance: 14.8
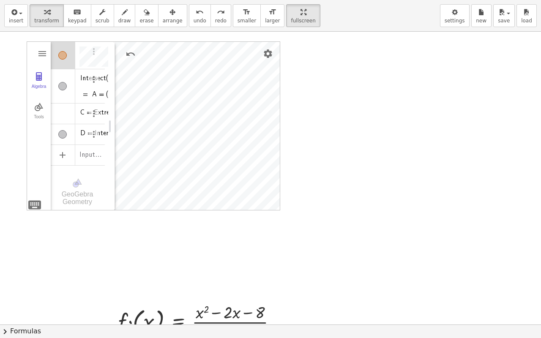
click at [112, 122] on div "Geometry" at bounding box center [111, 126] width 7 height 169
click at [67, 92] on div "Algebra" at bounding box center [63, 86] width 25 height 34
click at [64, 87] on div "Algebra" at bounding box center [62, 86] width 8 height 8
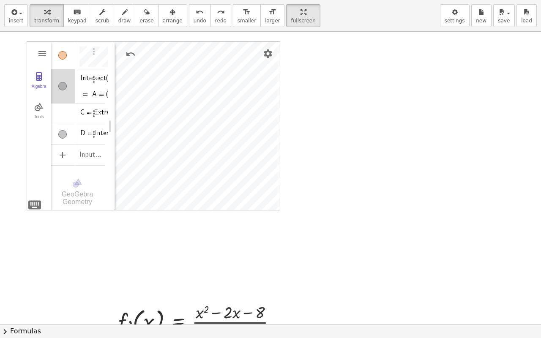
click at [64, 87] on div "Algebra" at bounding box center [62, 86] width 8 height 8
click at [65, 133] on div "Algebra" at bounding box center [62, 134] width 8 height 8
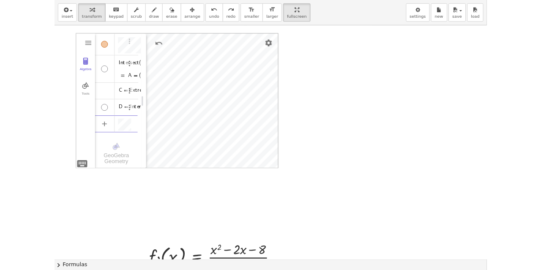
scroll to position [5, 0]
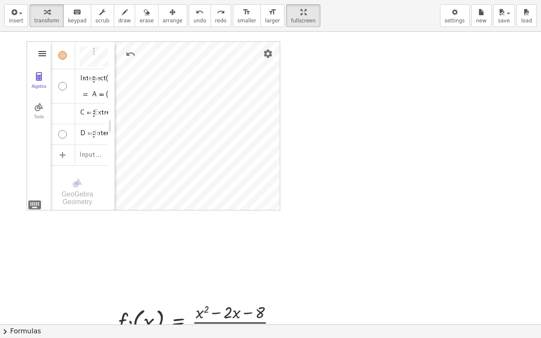
click at [44, 52] on img "Geometry" at bounding box center [42, 54] width 10 height 10
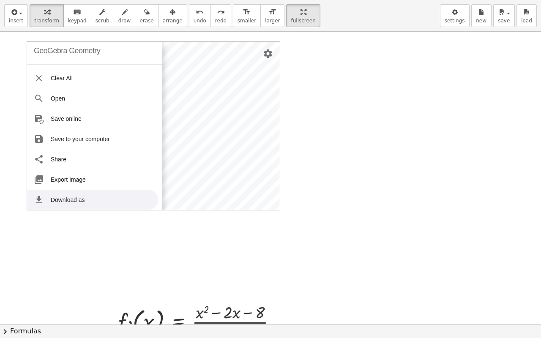
click at [68, 249] on div at bounding box center [270, 325] width 541 height 586
click at [108, 257] on div at bounding box center [270, 325] width 541 height 586
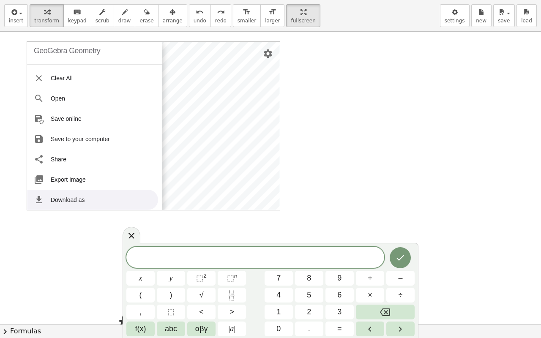
click at [68, 238] on div at bounding box center [270, 325] width 541 height 586
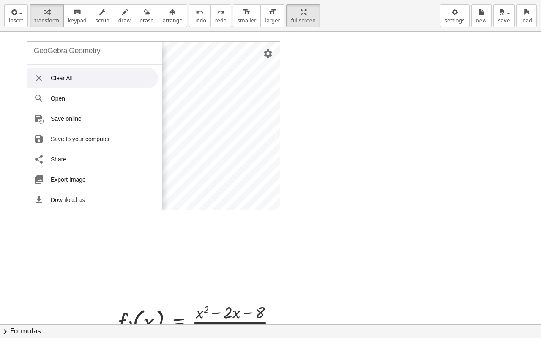
click at [362, 65] on div at bounding box center [270, 325] width 541 height 586
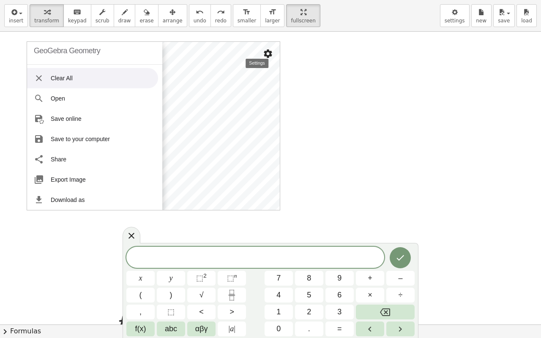
click at [268, 54] on img "Settings" at bounding box center [268, 54] width 10 height 10
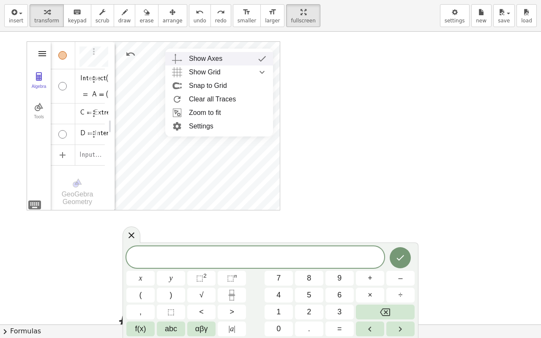
click at [46, 54] on img "Geometry" at bounding box center [42, 54] width 10 height 10
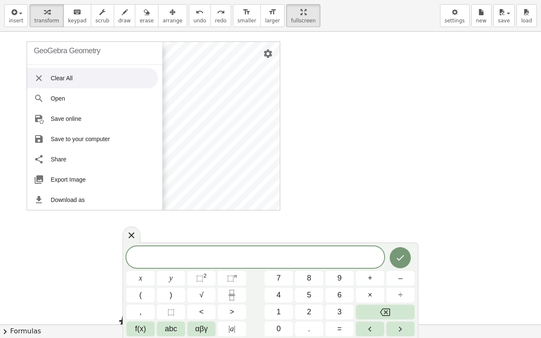
click at [39, 78] on img "Geometry" at bounding box center [39, 78] width 10 height 10
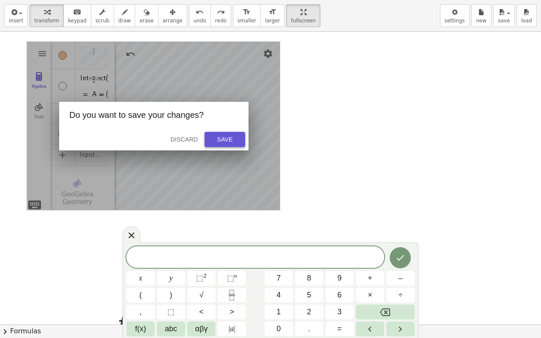
click at [225, 139] on div "Save" at bounding box center [224, 139] width 27 height 7
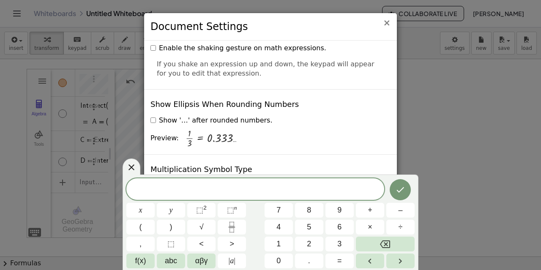
click at [388, 23] on span "×" at bounding box center [387, 23] width 8 height 10
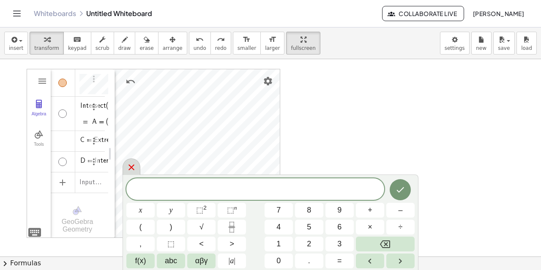
click at [135, 164] on icon at bounding box center [131, 167] width 10 height 10
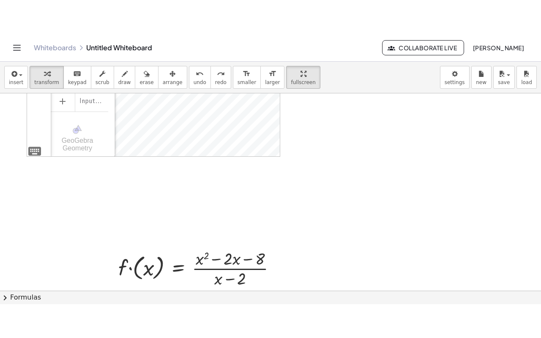
scroll to position [0, 0]
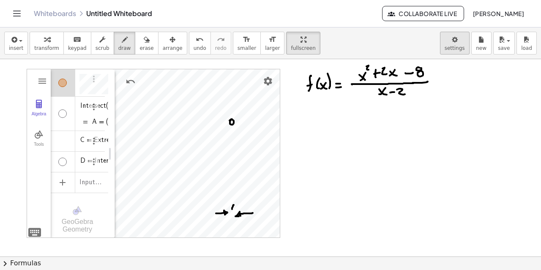
click at [458, 42] on body "Graspable Math Activities Whiteboards Classes Account v1.28.4 | Privacy policy …" at bounding box center [270, 135] width 541 height 270
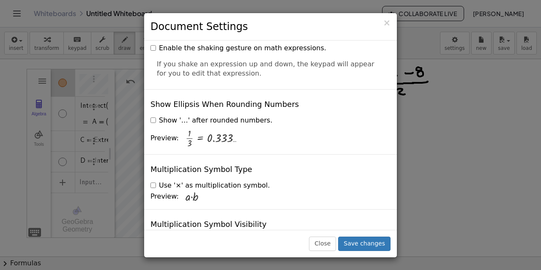
click at [392, 22] on div "× Document Settings" at bounding box center [270, 26] width 253 height 27
click at [388, 24] on span "×" at bounding box center [387, 23] width 8 height 10
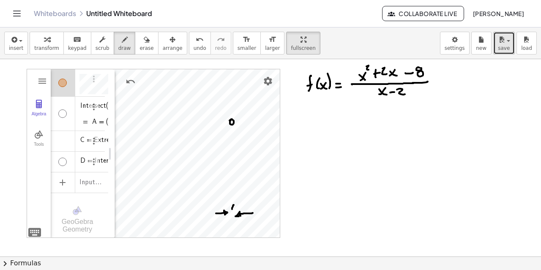
click at [509, 47] on button "save" at bounding box center [504, 43] width 22 height 23
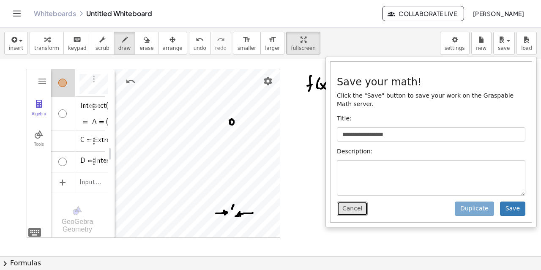
click at [354, 205] on button "Cancel" at bounding box center [352, 209] width 31 height 14
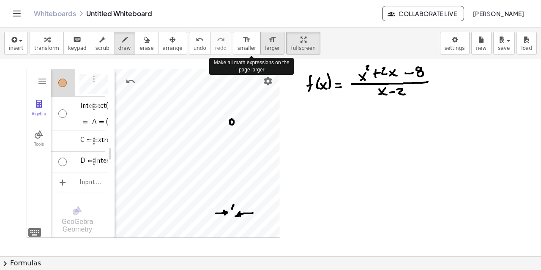
click at [268, 42] on icon "format_size" at bounding box center [272, 40] width 8 height 10
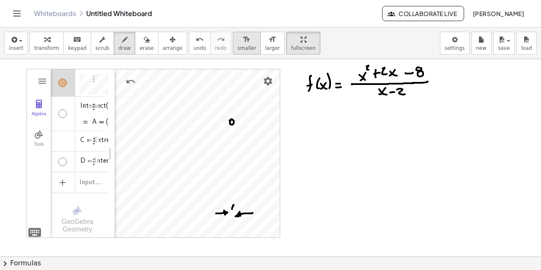
click at [243, 42] on icon "format_size" at bounding box center [247, 40] width 8 height 10
click at [268, 43] on icon "format_size" at bounding box center [272, 40] width 8 height 10
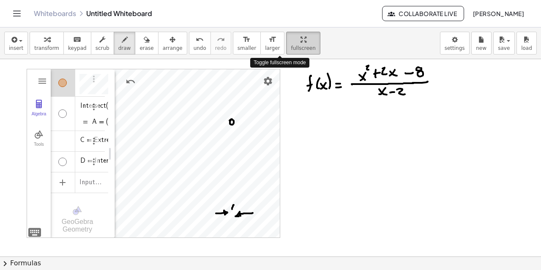
click at [301, 41] on icon "button" at bounding box center [304, 40] width 6 height 10
click at [282, 93] on div "**********" at bounding box center [270, 148] width 541 height 243
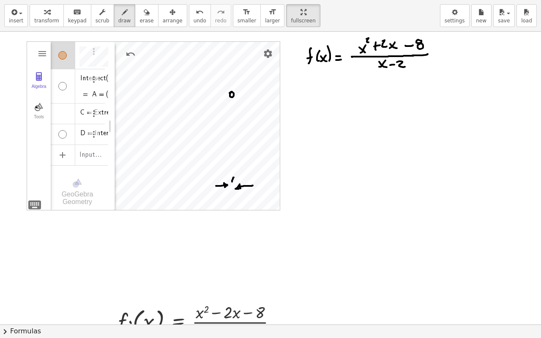
click at [36, 107] on div at bounding box center [270, 328] width 541 height 592
click at [37, 106] on div at bounding box center [270, 328] width 541 height 592
click at [35, 205] on div at bounding box center [270, 328] width 541 height 592
click at [38, 105] on div at bounding box center [270, 328] width 541 height 592
click at [63, 57] on div at bounding box center [270, 328] width 541 height 592
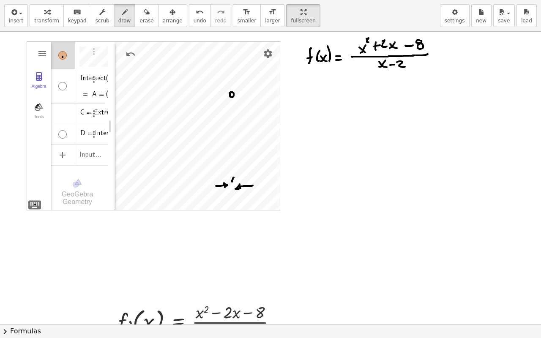
click at [63, 57] on div at bounding box center [270, 328] width 541 height 592
click at [64, 85] on div at bounding box center [270, 328] width 541 height 592
click at [36, 109] on div at bounding box center [270, 328] width 541 height 592
click at [38, 76] on div at bounding box center [270, 328] width 541 height 592
click at [39, 106] on div at bounding box center [270, 328] width 541 height 592
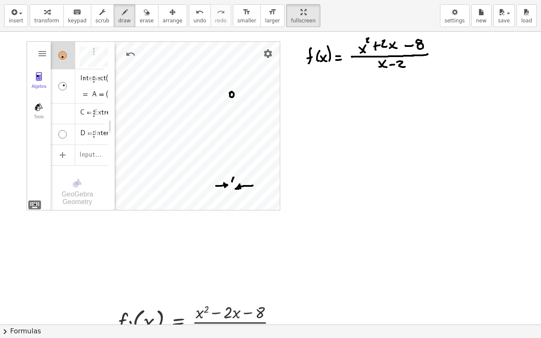
drag, startPoint x: 39, startPoint y: 106, endPoint x: 34, endPoint y: 106, distance: 5.1
click at [37, 106] on div at bounding box center [270, 328] width 541 height 592
drag, startPoint x: 110, startPoint y: 126, endPoint x: 116, endPoint y: 79, distance: 46.9
click at [116, 79] on div at bounding box center [270, 328] width 541 height 592
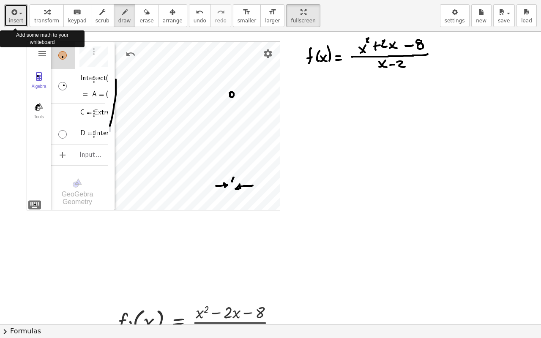
click at [21, 15] on div "button" at bounding box center [16, 12] width 14 height 10
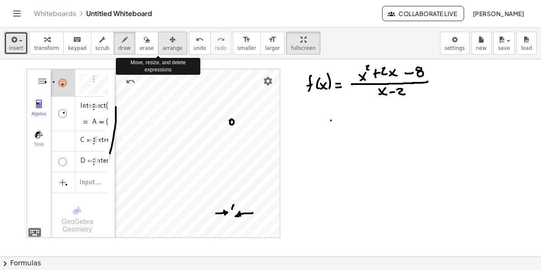
click at [169, 42] on icon "button" at bounding box center [172, 40] width 6 height 10
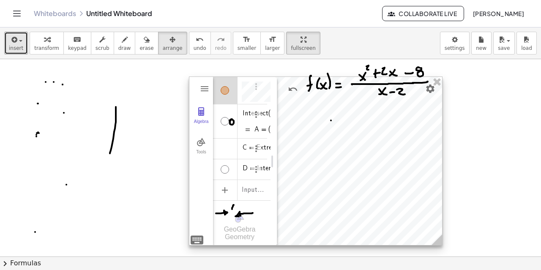
drag, startPoint x: 176, startPoint y: 114, endPoint x: 339, endPoint y: 121, distance: 162.9
click at [339, 121] on div at bounding box center [315, 161] width 253 height 168
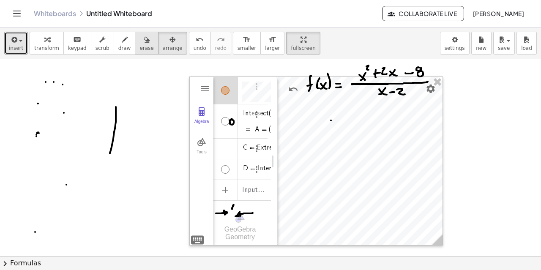
click at [139, 48] on span "erase" at bounding box center [146, 48] width 14 height 6
drag, startPoint x: 115, startPoint y: 109, endPoint x: 74, endPoint y: 166, distance: 70.3
drag, startPoint x: 66, startPoint y: 88, endPoint x: 57, endPoint y: 86, distance: 9.2
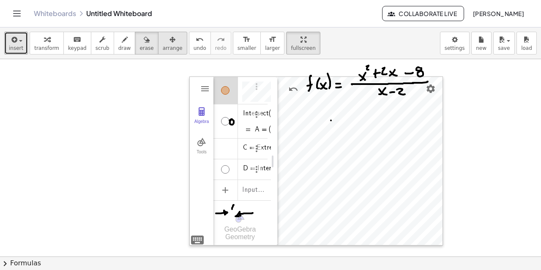
click at [169, 43] on icon "button" at bounding box center [172, 40] width 6 height 10
drag, startPoint x: 208, startPoint y: 79, endPoint x: 156, endPoint y: 80, distance: 52.0
drag, startPoint x: 200, startPoint y: 88, endPoint x: 183, endPoint y: 88, distance: 16.9
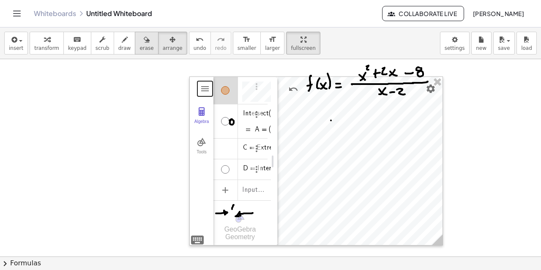
click at [144, 44] on icon "button" at bounding box center [147, 40] width 6 height 10
click at [163, 46] on span "arrange" at bounding box center [173, 48] width 20 height 6
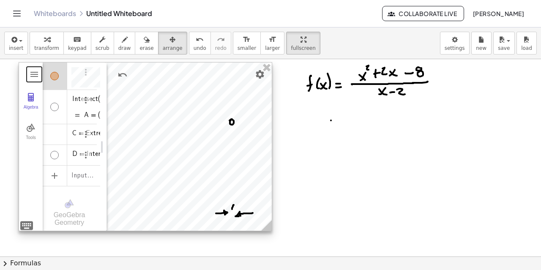
drag, startPoint x: 281, startPoint y: 127, endPoint x: 110, endPoint y: 112, distance: 171.4
click at [110, 112] on div at bounding box center [145, 147] width 253 height 168
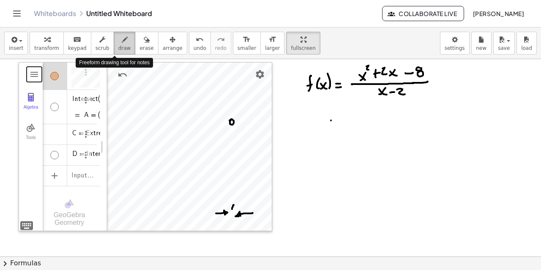
click at [118, 45] on span "draw" at bounding box center [124, 48] width 13 height 6
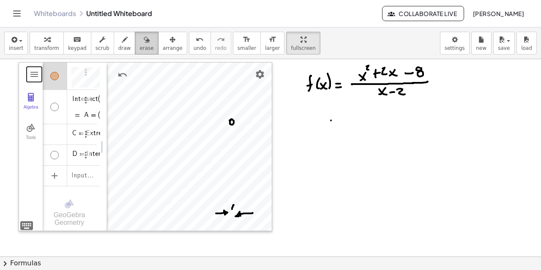
click at [144, 43] on icon "button" at bounding box center [147, 40] width 6 height 10
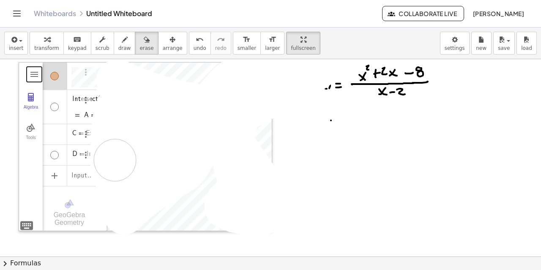
drag, startPoint x: 231, startPoint y: 118, endPoint x: 391, endPoint y: 161, distance: 165.9
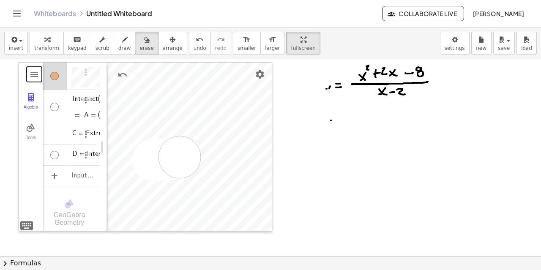
drag, startPoint x: 153, startPoint y: 160, endPoint x: 313, endPoint y: 138, distance: 160.9
drag, startPoint x: 175, startPoint y: 145, endPoint x: 265, endPoint y: 87, distance: 106.1
drag, startPoint x: 90, startPoint y: 77, endPoint x: 97, endPoint y: 180, distance: 103.0
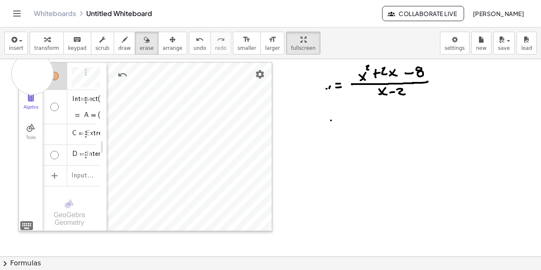
click at [21, 41] on span "button" at bounding box center [20, 41] width 3 height 2
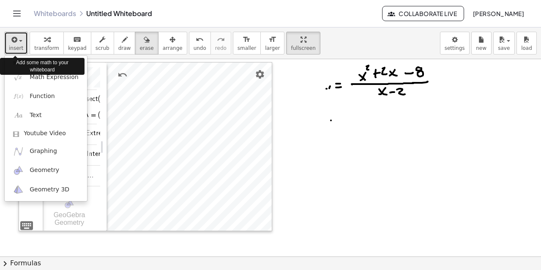
click at [21, 41] on span "button" at bounding box center [20, 41] width 3 height 2
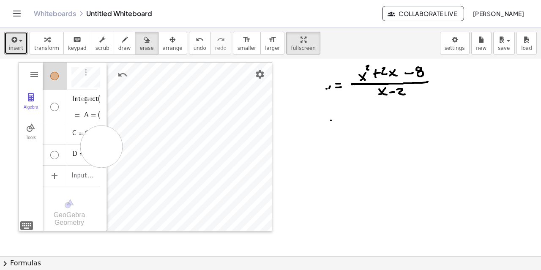
drag, startPoint x: 101, startPoint y: 147, endPoint x: 104, endPoint y: 128, distance: 18.3
click at [118, 44] on div "button" at bounding box center [124, 39] width 13 height 10
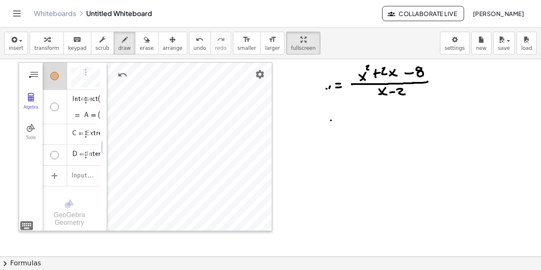
drag, startPoint x: 320, startPoint y: 93, endPoint x: 345, endPoint y: 92, distance: 24.9
click at [139, 47] on span "erase" at bounding box center [146, 48] width 14 height 6
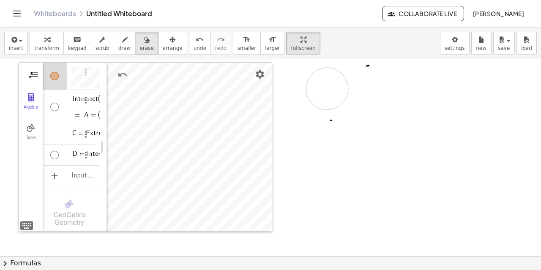
drag, startPoint x: 357, startPoint y: 93, endPoint x: 327, endPoint y: 89, distance: 30.3
drag, startPoint x: 348, startPoint y: 80, endPoint x: 378, endPoint y: 95, distance: 33.6
drag, startPoint x: 335, startPoint y: 124, endPoint x: 331, endPoint y: 145, distance: 21.0
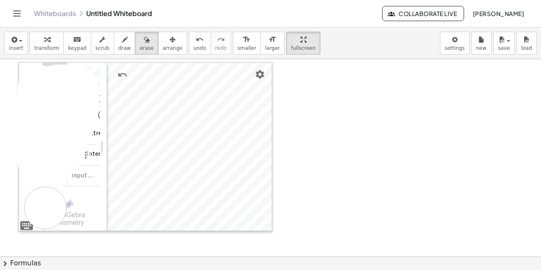
drag, startPoint x: 57, startPoint y: 86, endPoint x: 47, endPoint y: 208, distance: 122.1
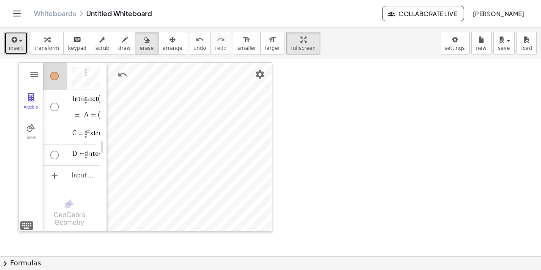
click at [21, 45] on span "insert" at bounding box center [16, 48] width 14 height 6
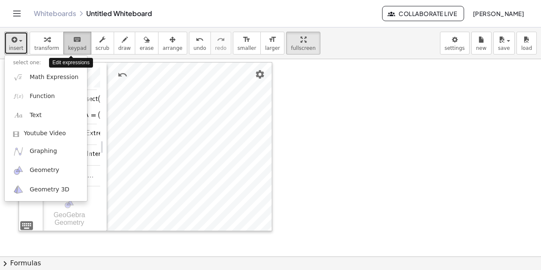
click at [73, 41] on icon "keyboard" at bounding box center [77, 40] width 8 height 10
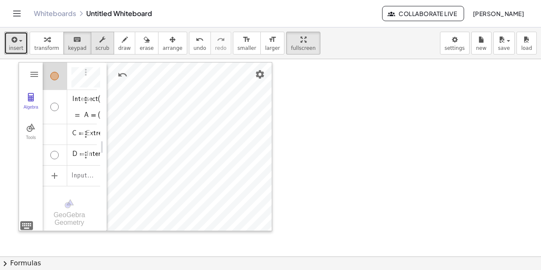
click at [99, 42] on icon "button" at bounding box center [102, 40] width 6 height 10
click at [135, 45] on button "erase" at bounding box center [146, 43] width 23 height 23
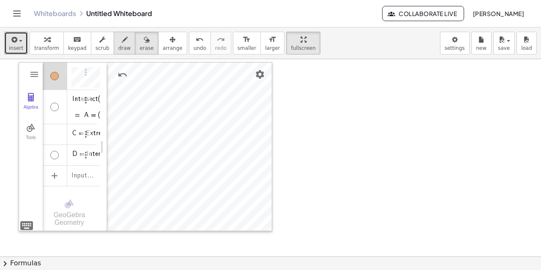
click at [118, 45] on span "draw" at bounding box center [124, 48] width 13 height 6
click at [164, 41] on div "button" at bounding box center [173, 39] width 20 height 10
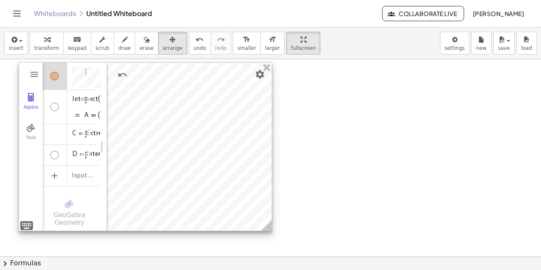
drag, startPoint x: 166, startPoint y: 83, endPoint x: 172, endPoint y: 98, distance: 15.9
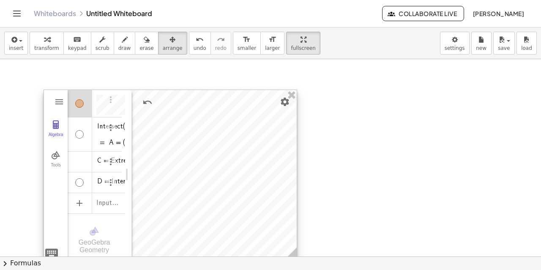
drag, startPoint x: 161, startPoint y: 94, endPoint x: 186, endPoint y: 120, distance: 36.5
click at [186, 120] on div at bounding box center [170, 174] width 253 height 168
click at [110, 101] on img "Options" at bounding box center [111, 99] width 10 height 10
click at [123, 127] on li "Settings" at bounding box center [150, 128] width 88 height 14
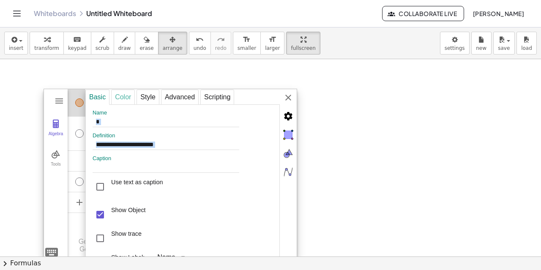
click at [118, 95] on div "Color" at bounding box center [123, 97] width 24 height 15
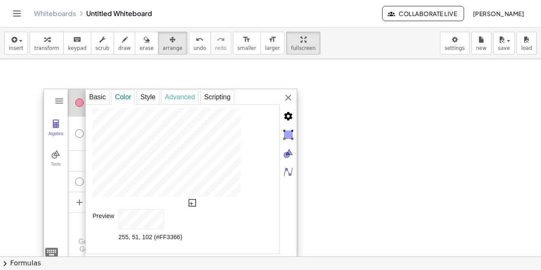
click at [179, 95] on div "Advanced" at bounding box center [180, 97] width 38 height 15
select select "***"
select select "Geometry"
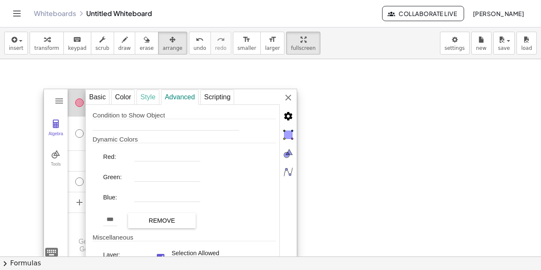
click at [149, 97] on div "Style" at bounding box center [148, 97] width 23 height 15
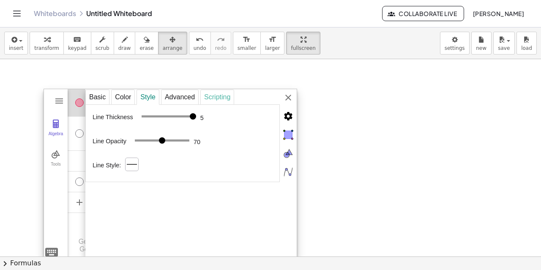
click at [212, 101] on div "Scripting" at bounding box center [217, 97] width 34 height 15
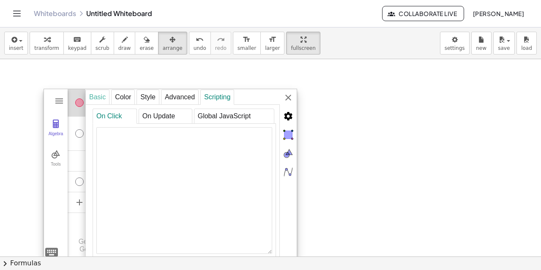
click at [95, 99] on div "Basic" at bounding box center [97, 97] width 24 height 15
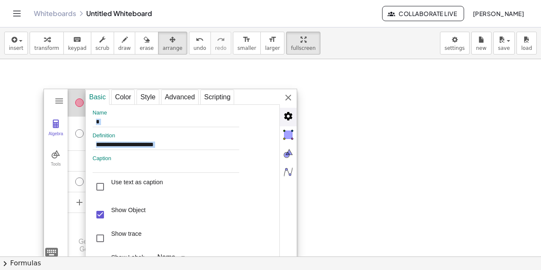
click at [285, 113] on img "Advanced" at bounding box center [288, 116] width 17 height 17
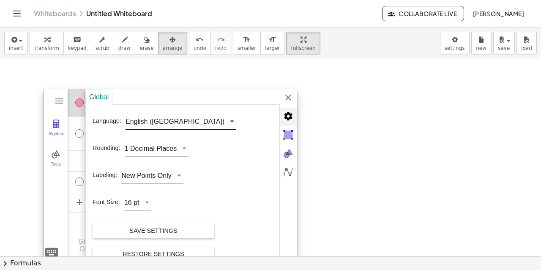
click at [172, 122] on div "GeoGebra Geometry Clear All Open Save online Save to your computer Share Export…" at bounding box center [171, 173] width 254 height 169
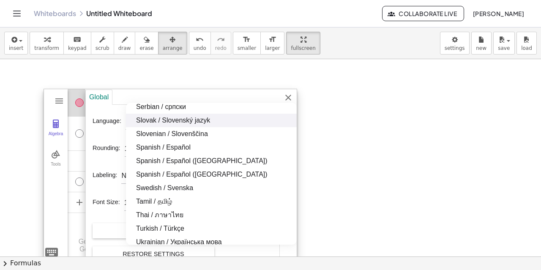
scroll to position [761, 0]
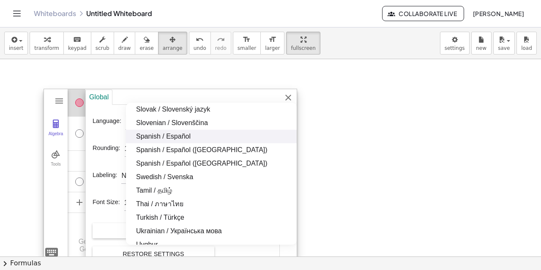
click at [149, 136] on li "Spanish / Español" at bounding box center [211, 137] width 171 height 14
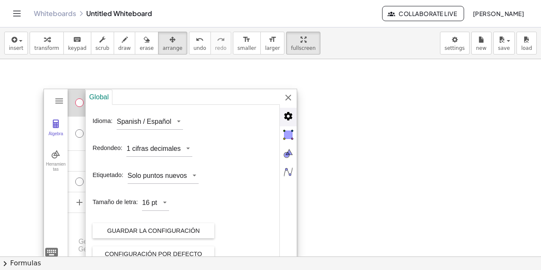
click at [80, 104] on div "Mostrar/ocultar objeto" at bounding box center [79, 102] width 8 height 8
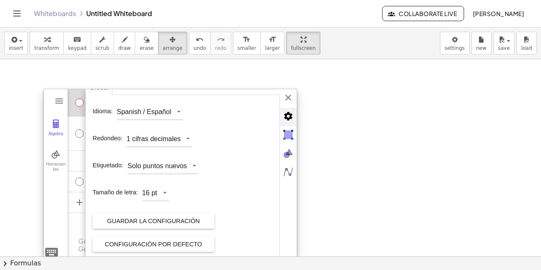
scroll to position [13, 0]
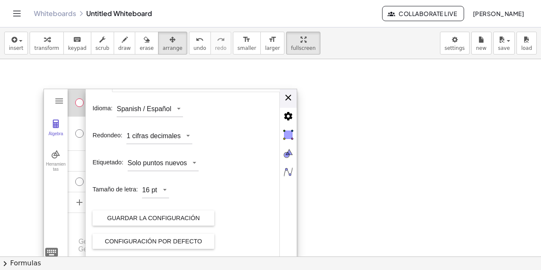
click at [288, 98] on div "Global Idioma: Spanish / Español Redondeo: 1 cifras decimales Etiquetado: Solo …" at bounding box center [190, 173] width 211 height 169
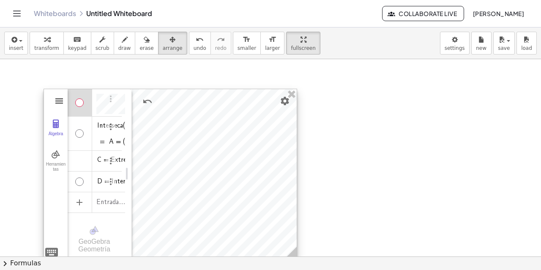
click at [57, 104] on img "Geometría" at bounding box center [59, 101] width 10 height 10
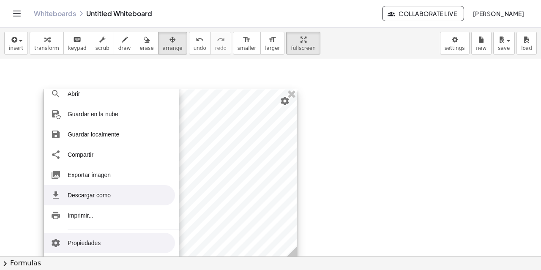
scroll to position [47, 0]
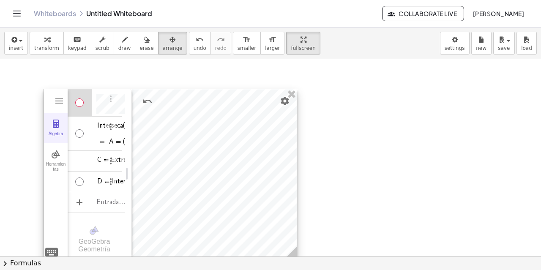
click at [58, 129] on button "Álgebra" at bounding box center [56, 128] width 24 height 30
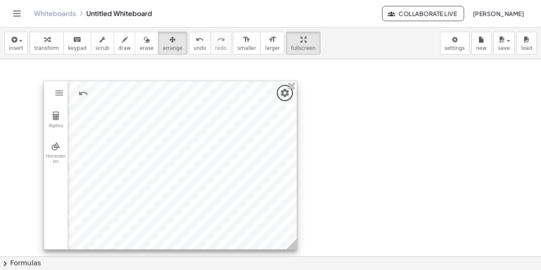
scroll to position [0, 0]
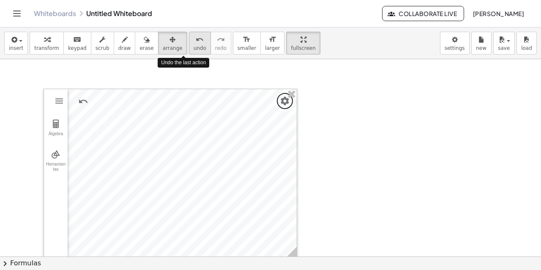
click at [196, 44] on icon "undo" at bounding box center [200, 40] width 8 height 10
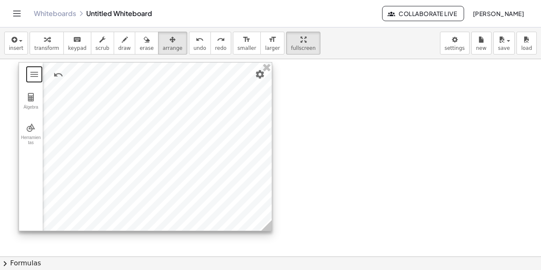
drag, startPoint x: 36, startPoint y: 69, endPoint x: 42, endPoint y: 73, distance: 7.8
click at [42, 73] on div "GeoGebra Geometría Borrar todo Abrir Guardar en la nube Guardar localmente Comp…" at bounding box center [146, 146] width 254 height 169
click at [58, 76] on img "Deshace" at bounding box center [58, 75] width 10 height 10
click at [57, 75] on img "Deshace" at bounding box center [58, 75] width 10 height 10
click at [81, 75] on img "Rehace" at bounding box center [79, 75] width 10 height 10
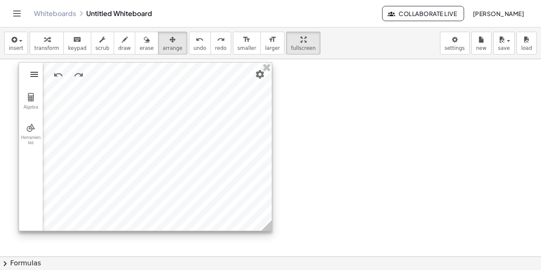
click at [34, 72] on img "Geometría" at bounding box center [34, 74] width 10 height 10
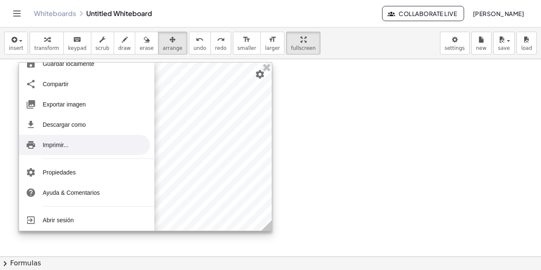
scroll to position [104, 0]
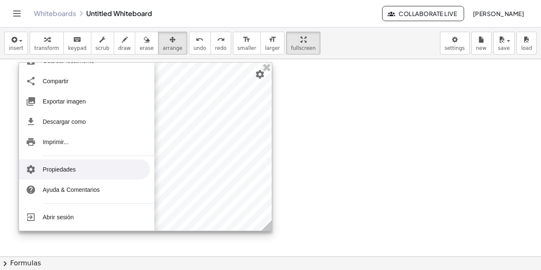
click at [70, 171] on li "Propiedades" at bounding box center [84, 169] width 131 height 20
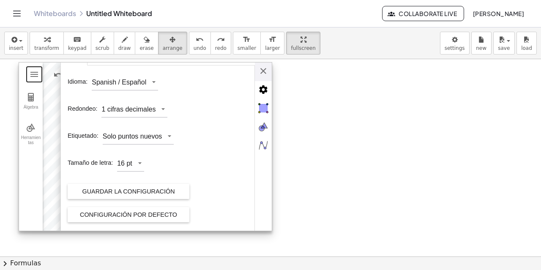
scroll to position [0, 0]
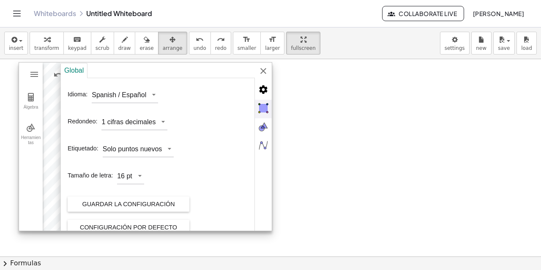
click at [262, 107] on img "Objects" at bounding box center [263, 108] width 17 height 17
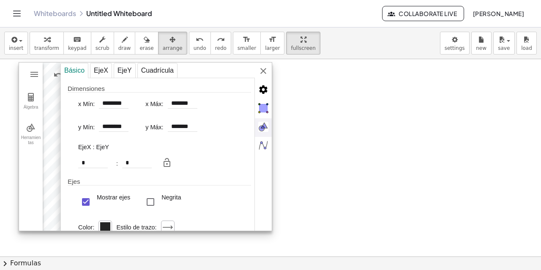
click at [262, 125] on img "Graphics" at bounding box center [263, 126] width 17 height 17
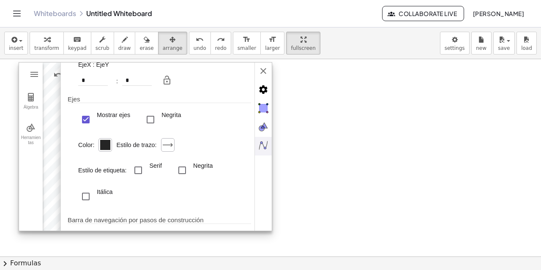
scroll to position [85, 0]
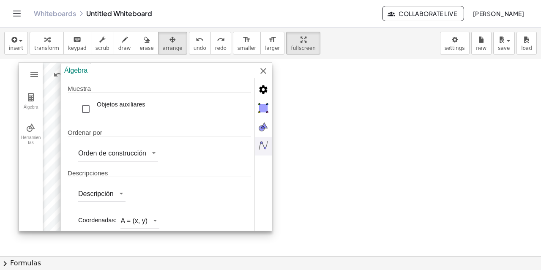
click at [262, 144] on img "Algebra" at bounding box center [263, 145] width 17 height 17
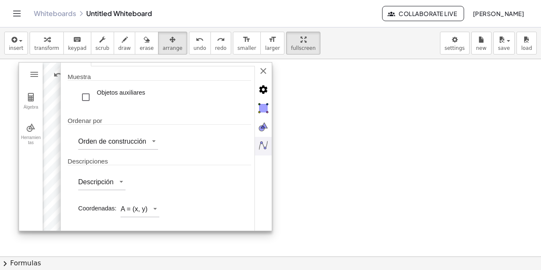
scroll to position [0, 0]
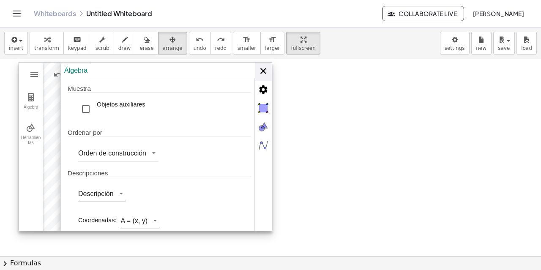
click at [261, 68] on div "Álgebra Muestra Objetos auxiliares Ordenar por Orden de construcción Descripcio…" at bounding box center [165, 147] width 211 height 169
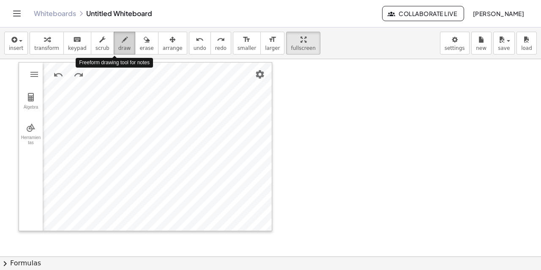
click at [122, 43] on icon "button" at bounding box center [125, 40] width 6 height 10
drag, startPoint x: 315, startPoint y: 74, endPoint x: 324, endPoint y: 85, distance: 14.4
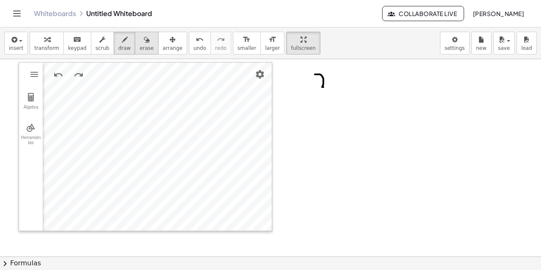
click at [144, 43] on icon "button" at bounding box center [147, 40] width 6 height 10
drag, startPoint x: 331, startPoint y: 70, endPoint x: 318, endPoint y: 83, distance: 18.8
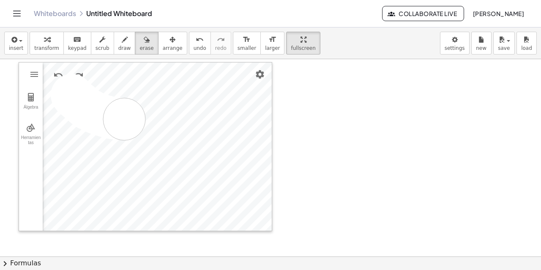
drag, startPoint x: 72, startPoint y: 95, endPoint x: 128, endPoint y: 120, distance: 60.9
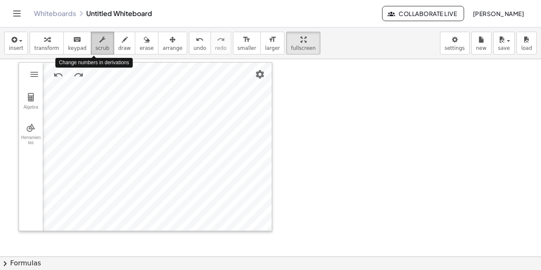
click at [99, 42] on icon "button" at bounding box center [102, 40] width 6 height 10
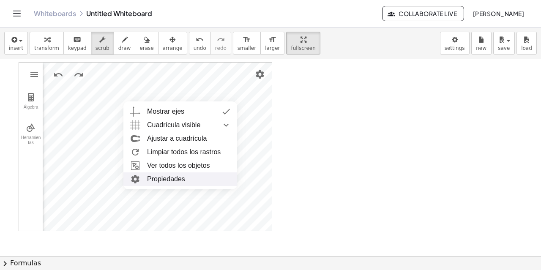
click at [173, 179] on li "Propiedades" at bounding box center [180, 179] width 114 height 14
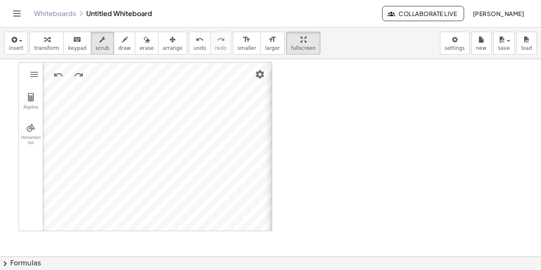
click at [272, 71] on div "Básico EjeX EjeY Cuadrícula Dimensiones x Mín: ******** x Máx: ******* y Mín: *…" at bounding box center [377, 147] width 211 height 169
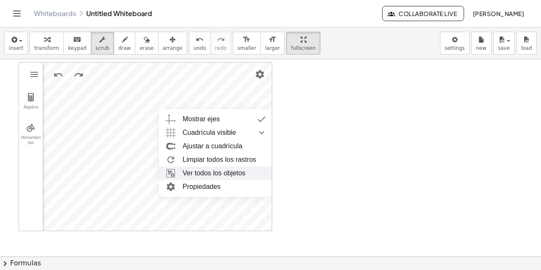
click at [212, 177] on li "Ver todos los objetos" at bounding box center [216, 174] width 114 height 14
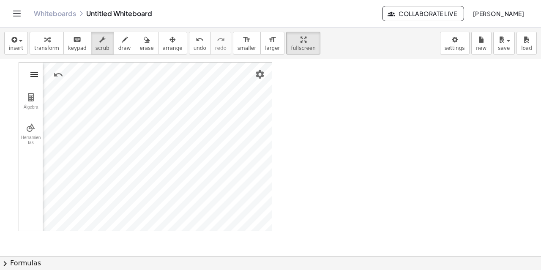
click at [33, 74] on img "Geometría" at bounding box center [34, 74] width 10 height 10
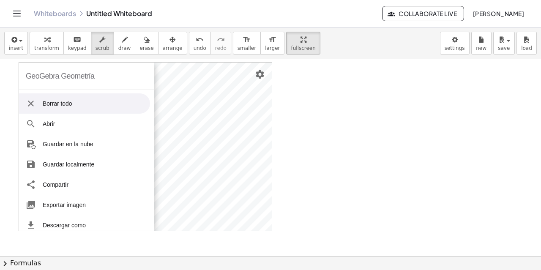
click at [30, 105] on img "Geometría" at bounding box center [31, 103] width 10 height 10
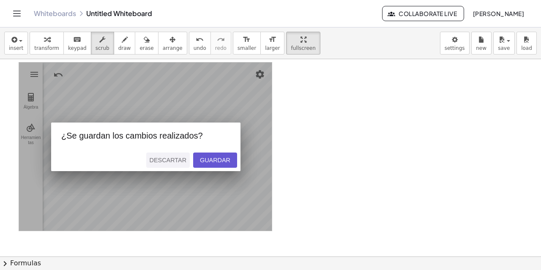
click at [170, 160] on div "Descartar" at bounding box center [168, 160] width 37 height 7
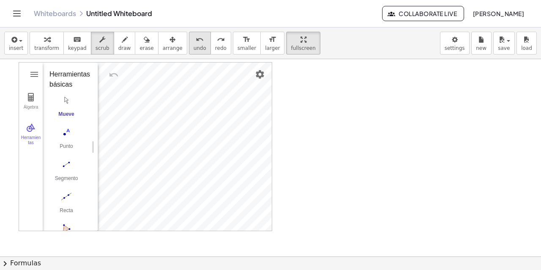
click at [196, 41] on icon "undo" at bounding box center [200, 40] width 8 height 10
click at [196, 44] on icon "undo" at bounding box center [200, 40] width 8 height 10
click at [111, 74] on img "Deshace" at bounding box center [114, 75] width 10 height 10
click at [113, 74] on img "Deshace" at bounding box center [114, 75] width 10 height 10
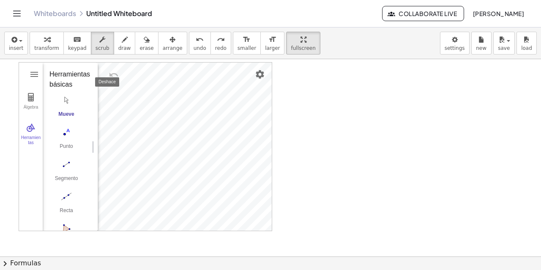
click at [112, 74] on img "Deshace" at bounding box center [114, 75] width 10 height 10
click at [66, 99] on img "Mueve. Arrastra o selecciona objeto" at bounding box center [66, 100] width 34 height 14
click at [108, 71] on button "Deshace" at bounding box center [113, 74] width 15 height 15
click at [115, 72] on img "Deshace" at bounding box center [114, 75] width 10 height 10
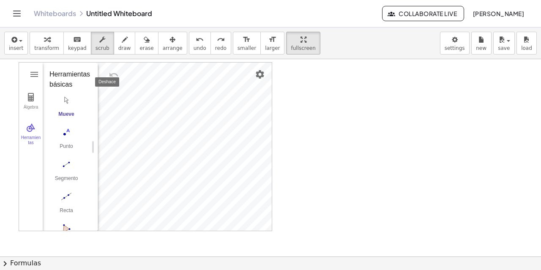
drag, startPoint x: 115, startPoint y: 72, endPoint x: 112, endPoint y: 78, distance: 6.8
click at [115, 73] on img "Deshace" at bounding box center [114, 75] width 10 height 10
click at [256, 75] on img "Propiedades" at bounding box center [260, 74] width 10 height 10
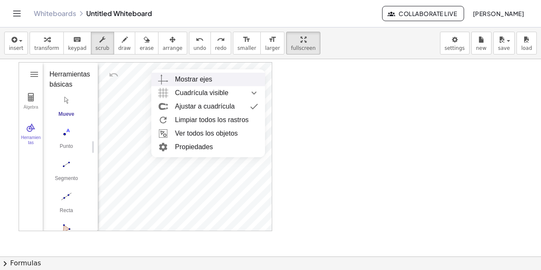
click at [206, 83] on div "Mostrar ejes" at bounding box center [193, 80] width 37 height 14
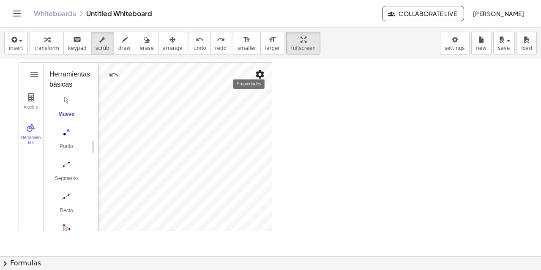
click at [263, 73] on img "Propiedades" at bounding box center [260, 74] width 10 height 10
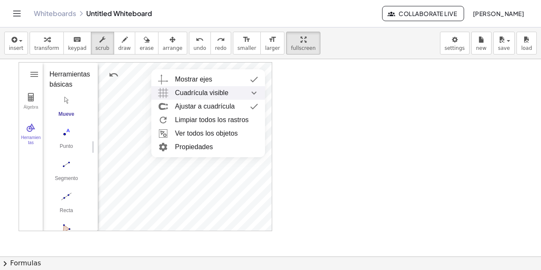
click at [215, 92] on span "Cuadrícula visible" at bounding box center [201, 93] width 53 height 14
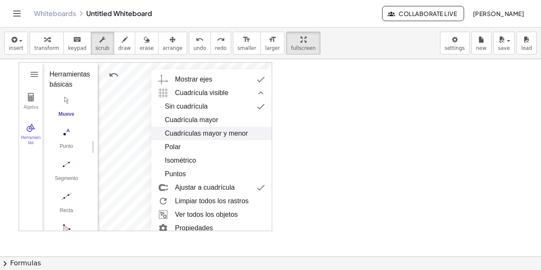
click at [210, 132] on div "Cuadrículas mayor y menor" at bounding box center [206, 134] width 83 height 14
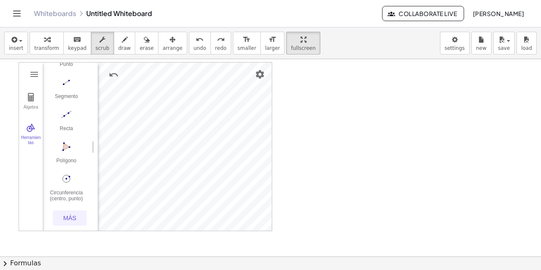
click at [76, 218] on button "Más" at bounding box center [70, 217] width 34 height 15
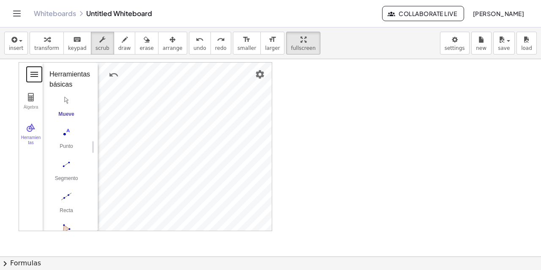
click at [29, 77] on button "Geometría" at bounding box center [34, 74] width 15 height 15
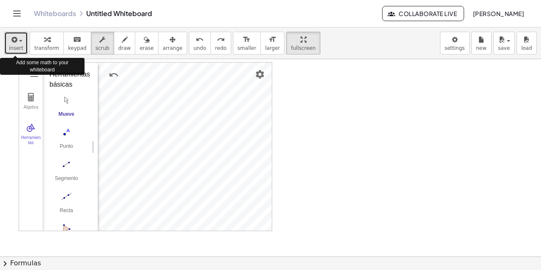
click at [20, 47] on span "insert" at bounding box center [16, 48] width 14 height 6
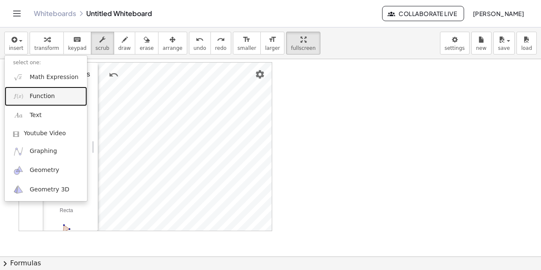
click at [38, 98] on span "Function" at bounding box center [42, 96] width 25 height 8
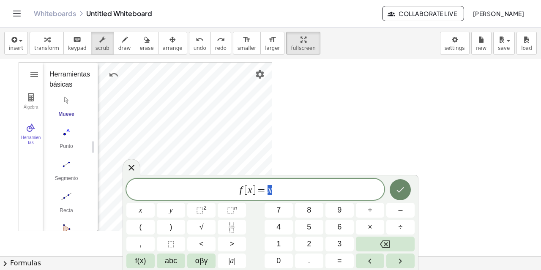
click at [396, 188] on icon "Done" at bounding box center [400, 190] width 10 height 10
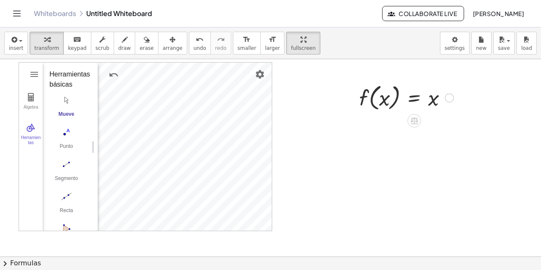
click at [375, 97] on div at bounding box center [406, 97] width 103 height 32
drag, startPoint x: 377, startPoint y: 104, endPoint x: 372, endPoint y: 101, distance: 5.2
click at [372, 101] on div at bounding box center [406, 97] width 103 height 32
click at [36, 71] on img "Geometría" at bounding box center [34, 74] width 10 height 10
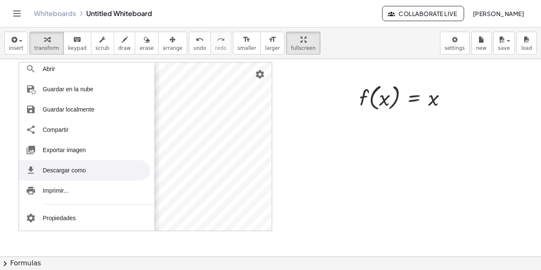
scroll to position [104, 0]
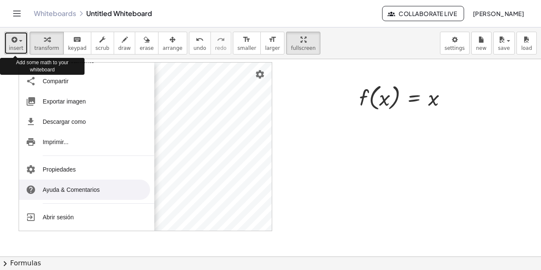
click at [13, 41] on icon "button" at bounding box center [14, 40] width 8 height 10
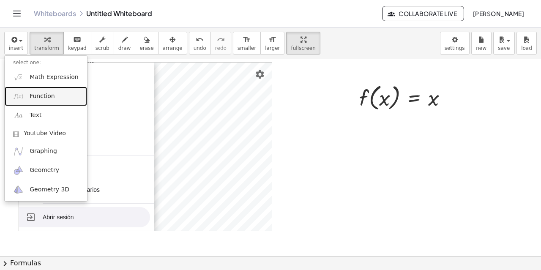
click at [40, 97] on span "Function" at bounding box center [42, 96] width 25 height 8
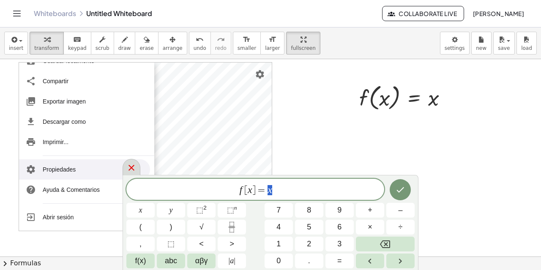
click at [134, 166] on icon at bounding box center [131, 168] width 6 height 6
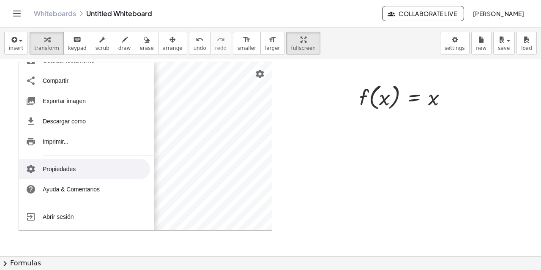
scroll to position [0, 0]
drag, startPoint x: 378, startPoint y: 98, endPoint x: 350, endPoint y: 71, distance: 38.0
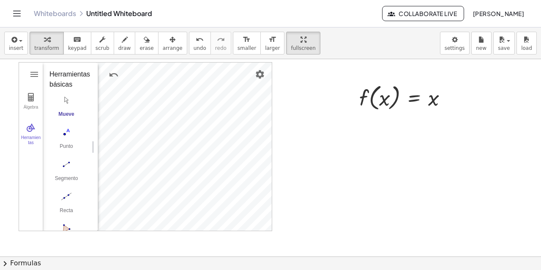
click at [66, 103] on img "Mueve. Arrastra o selecciona objeto" at bounding box center [66, 100] width 34 height 14
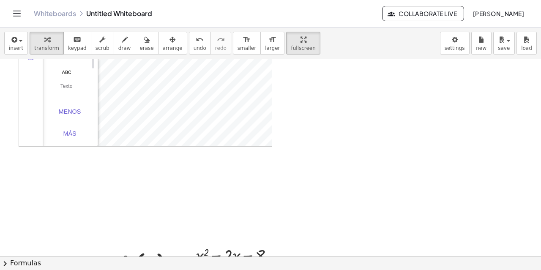
scroll to position [0, 0]
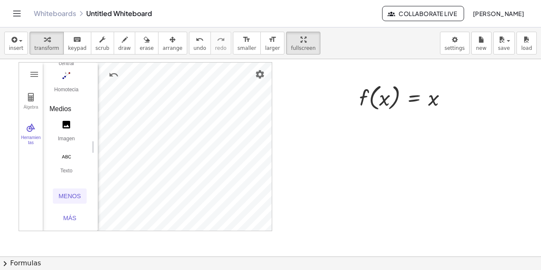
click at [71, 193] on div "Menos" at bounding box center [69, 196] width 27 height 7
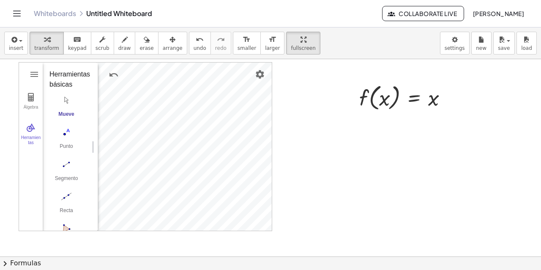
click at [65, 99] on img "Mueve. Arrastra o selecciona objeto" at bounding box center [66, 100] width 34 height 14
click at [67, 96] on img "Mueve. Arrastra o selecciona objeto" at bounding box center [66, 100] width 34 height 14
click at [31, 99] on img "Geometría" at bounding box center [31, 97] width 10 height 10
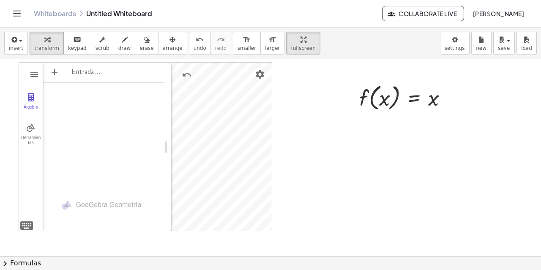
drag, startPoint x: 97, startPoint y: 104, endPoint x: 170, endPoint y: 103, distance: 73.1
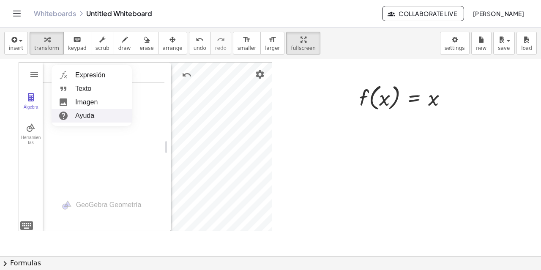
click at [68, 138] on div "Álgebra" at bounding box center [104, 125] width 122 height 126
click at [81, 98] on li "Imagen" at bounding box center [92, 103] width 80 height 14
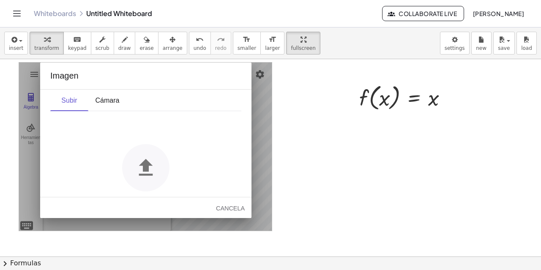
click at [145, 163] on img "Geometría" at bounding box center [145, 167] width 47 height 47
click at [105, 99] on div "Cámara" at bounding box center [107, 100] width 25 height 8
click at [147, 108] on img "Capturar" at bounding box center [152, 103] width 10 height 10
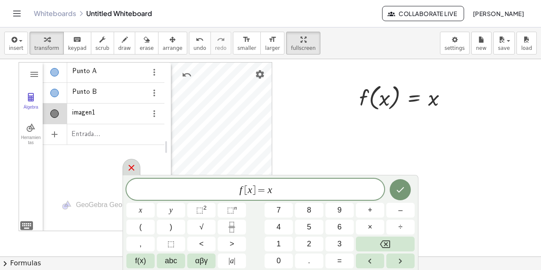
click at [134, 169] on icon at bounding box center [131, 168] width 10 height 10
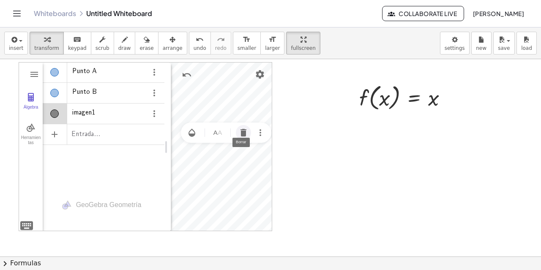
click at [243, 131] on img "Borrar" at bounding box center [243, 133] width 10 height 10
click at [57, 91] on div "Álgebra" at bounding box center [54, 93] width 8 height 8
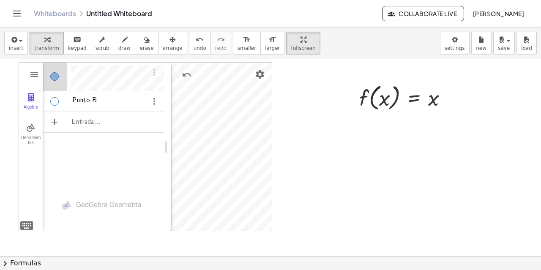
scroll to position [5, 0]
click at [59, 75] on div "Álgebra" at bounding box center [55, 72] width 25 height 20
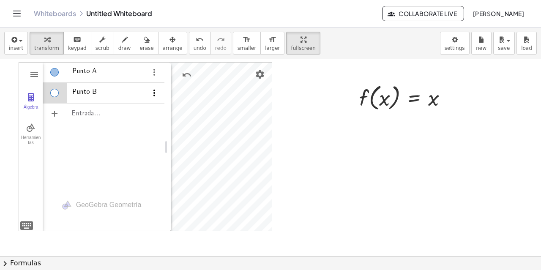
click at [154, 91] on img "Opciones" at bounding box center [154, 93] width 10 height 10
click at [163, 107] on li "Borrar" at bounding box center [194, 109] width 88 height 14
click at [155, 75] on img "Opciones" at bounding box center [154, 72] width 10 height 10
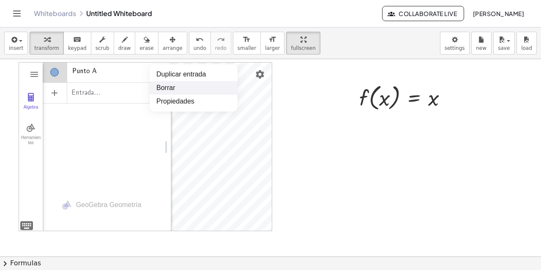
click at [163, 90] on li "Borrar" at bounding box center [194, 88] width 88 height 14
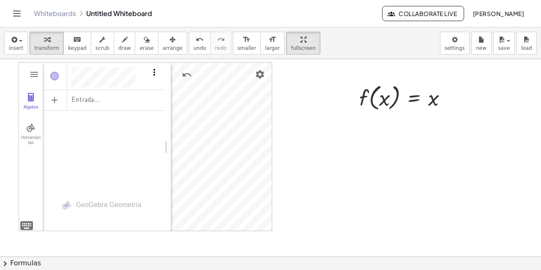
click at [154, 71] on img "Opciones" at bounding box center [154, 72] width 10 height 10
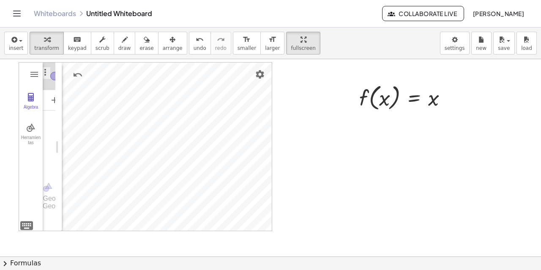
drag, startPoint x: 166, startPoint y: 146, endPoint x: 57, endPoint y: 144, distance: 109.1
click at [391, 93] on div at bounding box center [406, 97] width 103 height 32
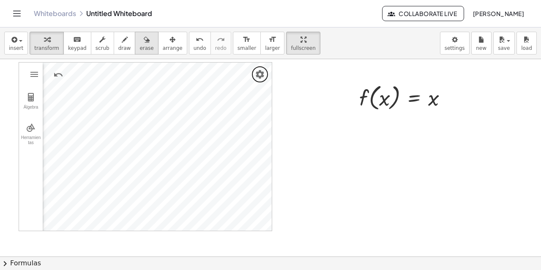
click at [139, 45] on span "erase" at bounding box center [146, 48] width 14 height 6
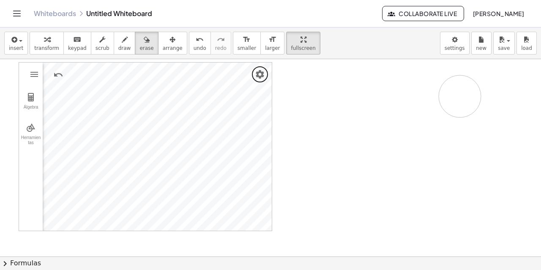
drag, startPoint x: 350, startPoint y: 85, endPoint x: 405, endPoint y: 96, distance: 55.5
drag, startPoint x: 367, startPoint y: 99, endPoint x: 473, endPoint y: 104, distance: 106.2
drag, startPoint x: 421, startPoint y: 104, endPoint x: 337, endPoint y: 108, distance: 84.2
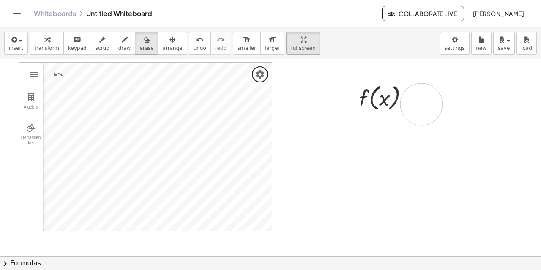
drag, startPoint x: 365, startPoint y: 105, endPoint x: 426, endPoint y: 105, distance: 61.3
click at [122, 44] on icon "button" at bounding box center [125, 40] width 6 height 10
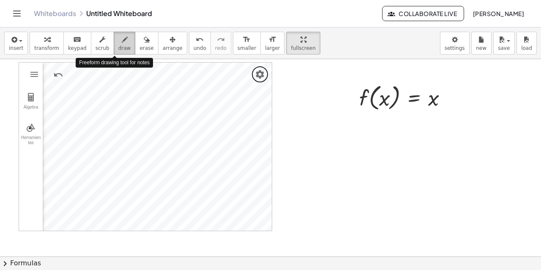
click at [122, 43] on icon "button" at bounding box center [125, 40] width 6 height 10
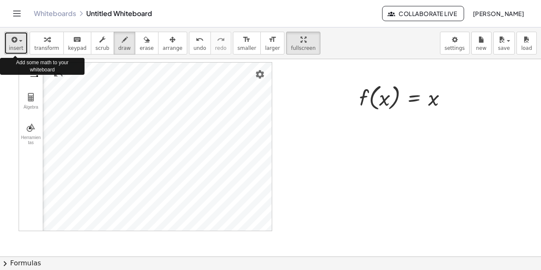
click at [19, 43] on div "button" at bounding box center [16, 39] width 14 height 10
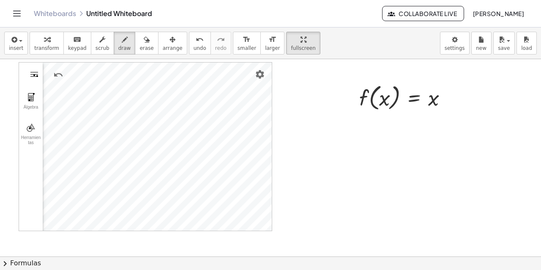
drag, startPoint x: 35, startPoint y: 83, endPoint x: 40, endPoint y: 87, distance: 6.6
click at [139, 47] on span "erase" at bounding box center [146, 48] width 14 height 6
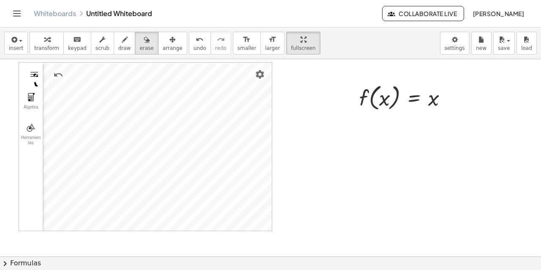
click at [163, 46] on span "arrange" at bounding box center [173, 48] width 20 height 6
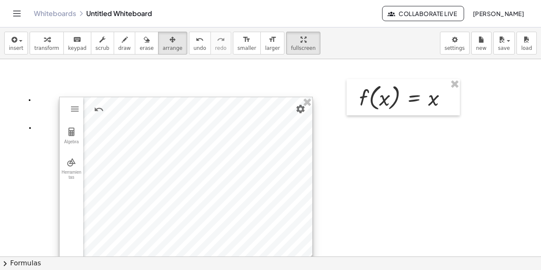
drag, startPoint x: 131, startPoint y: 71, endPoint x: 171, endPoint y: 106, distance: 53.4
click at [171, 106] on div at bounding box center [186, 181] width 253 height 168
click at [139, 47] on span "erase" at bounding box center [146, 48] width 14 height 6
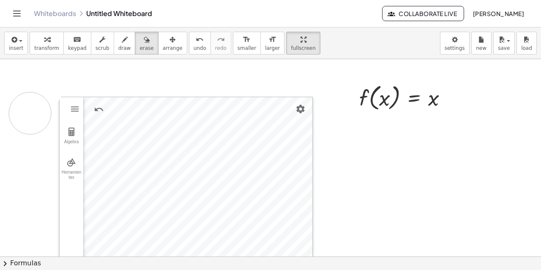
drag, startPoint x: 36, startPoint y: 98, endPoint x: 21, endPoint y: 144, distance: 47.6
click at [73, 42] on icon "keyboard" at bounding box center [77, 40] width 8 height 10
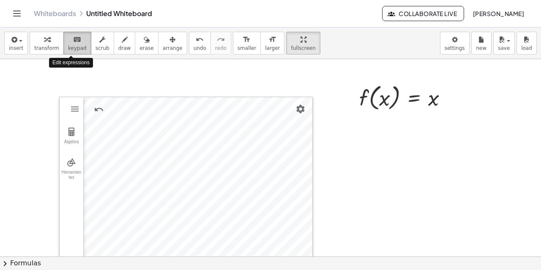
click at [73, 42] on icon "keyboard" at bounding box center [77, 40] width 8 height 10
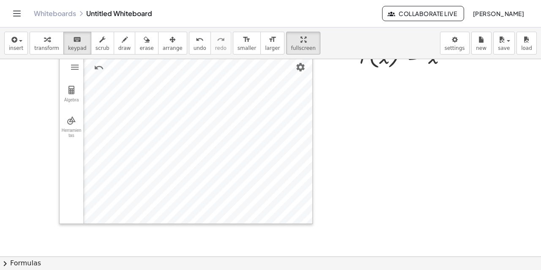
scroll to position [42, 0]
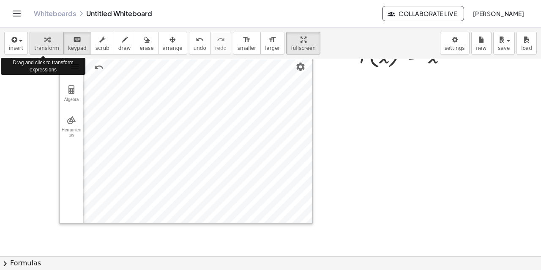
click at [44, 44] on icon "button" at bounding box center [47, 40] width 6 height 10
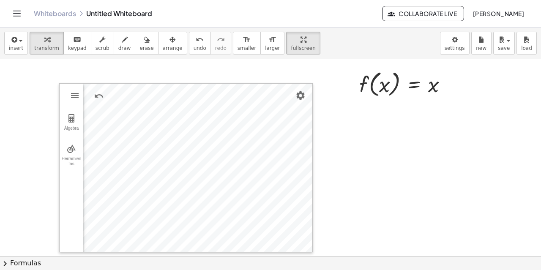
scroll to position [0, 0]
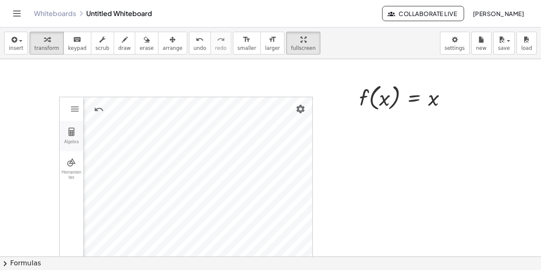
click at [73, 132] on img "Geometría" at bounding box center [71, 132] width 10 height 10
click at [74, 162] on img "Geometría" at bounding box center [71, 162] width 10 height 10
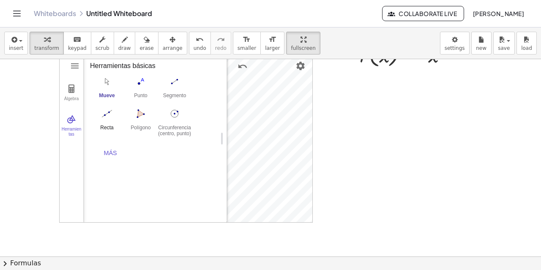
scroll to position [42, 0]
click at [114, 153] on div "Más" at bounding box center [110, 153] width 27 height 7
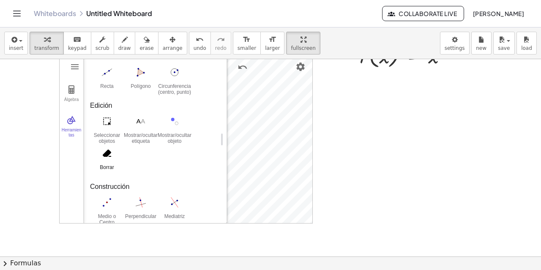
click at [102, 159] on img "Borrar. Selecciona objeto a borrar" at bounding box center [107, 154] width 34 height 14
click at [107, 152] on img "Borrar. Selecciona objeto a borrar" at bounding box center [107, 154] width 34 height 14
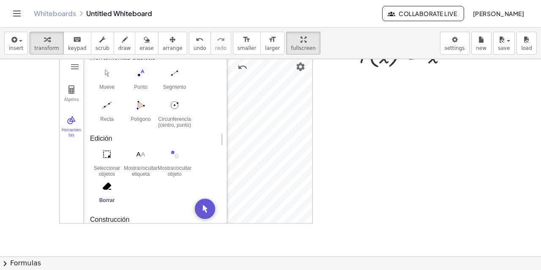
scroll to position [0, 0]
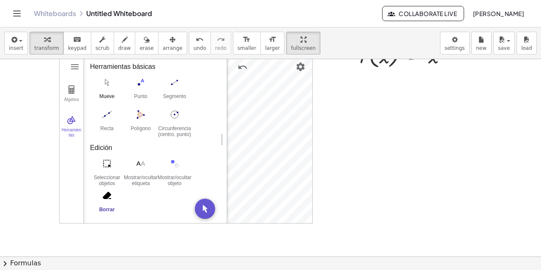
click at [106, 83] on img "Mueve. Arrastra o selecciona objeto" at bounding box center [107, 83] width 34 height 14
click at [74, 85] on img "Geometría" at bounding box center [71, 90] width 10 height 10
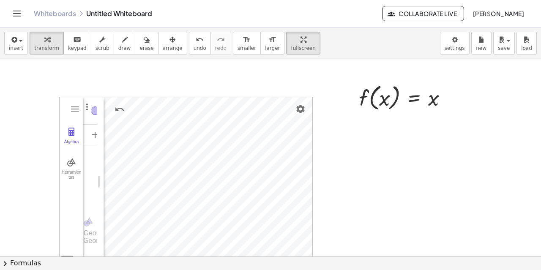
drag, startPoint x: 224, startPoint y: 181, endPoint x: 101, endPoint y: 182, distance: 123.0
drag, startPoint x: 355, startPoint y: 142, endPoint x: 424, endPoint y: 137, distance: 69.9
click at [435, 97] on div at bounding box center [406, 97] width 103 height 32
click at [369, 94] on div at bounding box center [406, 97] width 103 height 32
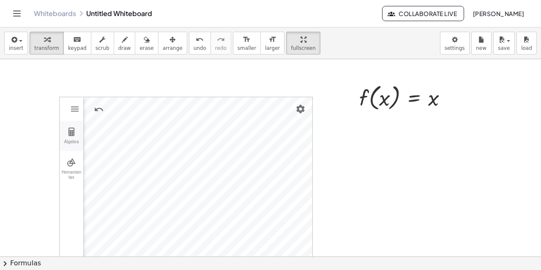
click at [71, 136] on img "Geometría" at bounding box center [71, 132] width 10 height 10
click at [19, 46] on span "insert" at bounding box center [16, 48] width 14 height 6
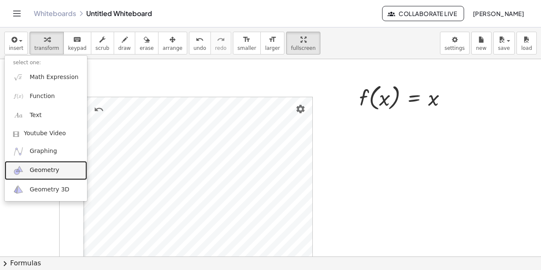
click at [45, 171] on span "Geometry" at bounding box center [45, 170] width 30 height 8
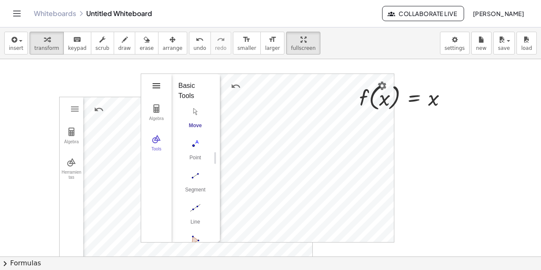
click at [156, 84] on img "Geometry" at bounding box center [156, 86] width 10 height 10
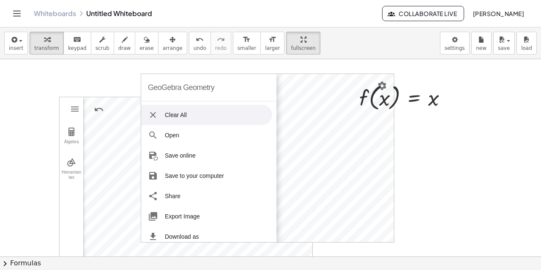
click at [161, 115] on li "Clear All" at bounding box center [206, 115] width 131 height 20
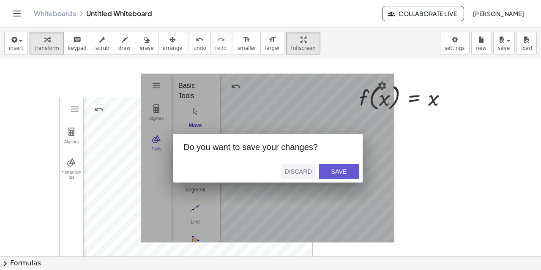
click at [304, 169] on div "Discard" at bounding box center [297, 171] width 27 height 7
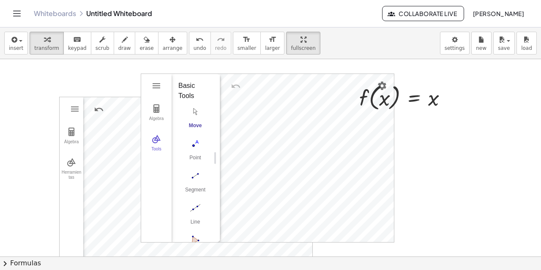
click at [309, 104] on div "GeoGebra Geometry Clear All Open Save online Save to your computer Share Export…" at bounding box center [268, 158] width 254 height 169
click at [263, 85] on div "GeoGebra Geometry Clear All Open Save online Save to your computer Share Export…" at bounding box center [268, 158] width 254 height 169
drag, startPoint x: 154, startPoint y: 73, endPoint x: 227, endPoint y: 92, distance: 75.5
click at [381, 83] on div at bounding box center [406, 97] width 103 height 32
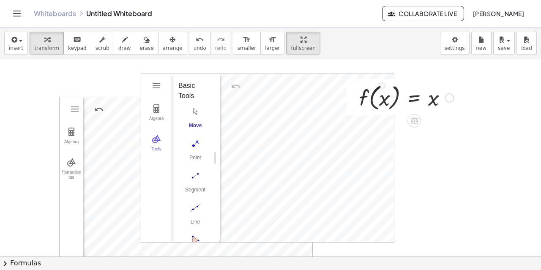
click at [384, 88] on div at bounding box center [406, 97] width 103 height 32
click at [371, 87] on div at bounding box center [406, 97] width 103 height 32
drag, startPoint x: 385, startPoint y: 89, endPoint x: 183, endPoint y: 87, distance: 202.5
click at [194, 46] on span "undo" at bounding box center [200, 48] width 13 height 6
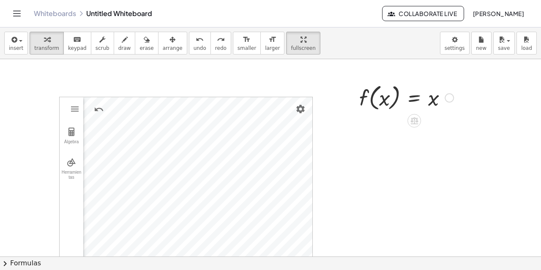
drag, startPoint x: 424, startPoint y: 129, endPoint x: 391, endPoint y: 87, distance: 53.7
click at [414, 121] on icon at bounding box center [414, 121] width 8 height 7
click at [448, 120] on icon at bounding box center [448, 120] width 5 height 1
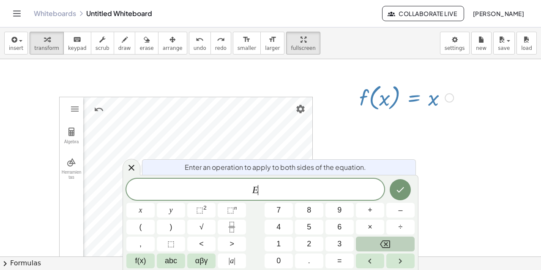
click at [392, 243] on button "Backspace" at bounding box center [385, 244] width 59 height 15
click at [391, 243] on button "Backspace" at bounding box center [385, 244] width 59 height 15
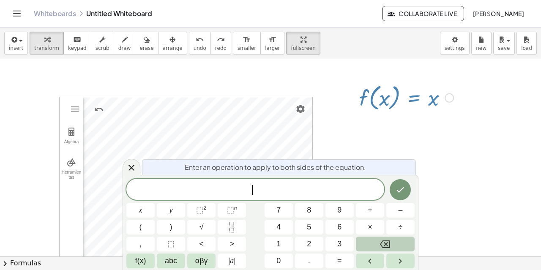
click at [391, 243] on button "Backspace" at bounding box center [385, 244] width 59 height 15
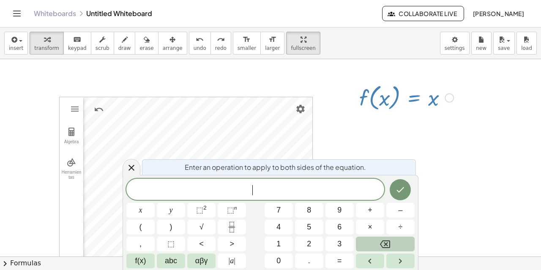
click at [390, 243] on button "Backspace" at bounding box center [385, 244] width 59 height 15
click at [141, 259] on span "f(x)" at bounding box center [140, 260] width 11 height 11
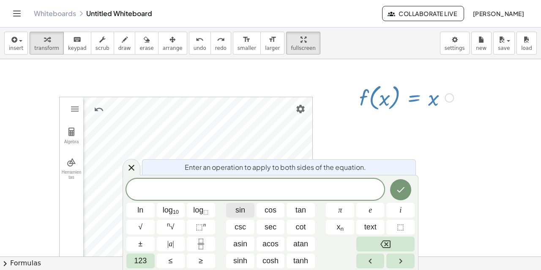
click at [241, 206] on span "sin" at bounding box center [240, 210] width 10 height 11
click at [398, 191] on icon "Done" at bounding box center [401, 189] width 8 height 5
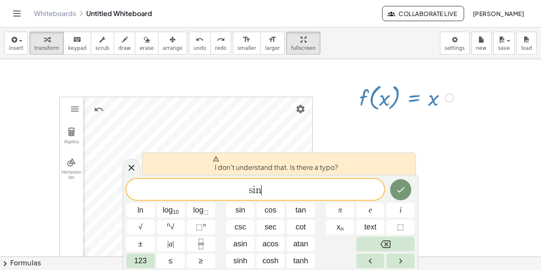
drag, startPoint x: 294, startPoint y: 197, endPoint x: 233, endPoint y: 197, distance: 60.4
click at [234, 197] on div "**** s i n ​" at bounding box center [255, 189] width 258 height 21
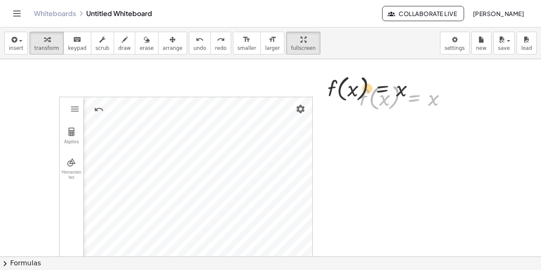
drag, startPoint x: 353, startPoint y: 89, endPoint x: 393, endPoint y: 81, distance: 40.5
click at [355, 88] on div "f ( , x ) = x f ( , x ) = x" at bounding box center [403, 97] width 113 height 36
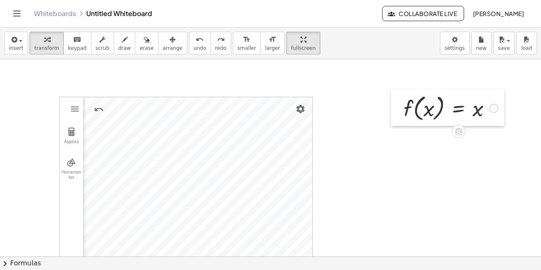
drag, startPoint x: 353, startPoint y: 86, endPoint x: 394, endPoint y: 93, distance: 42.0
click at [394, 93] on div at bounding box center [397, 108] width 13 height 36
click at [402, 98] on div at bounding box center [397, 108] width 13 height 36
click at [398, 101] on div at bounding box center [397, 108] width 13 height 36
click at [397, 97] on div at bounding box center [397, 111] width 13 height 36
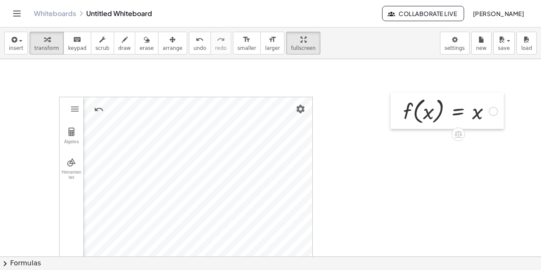
click at [397, 97] on div at bounding box center [397, 111] width 13 height 36
drag, startPoint x: 397, startPoint y: 97, endPoint x: 403, endPoint y: 105, distance: 10.2
click at [403, 105] on div at bounding box center [450, 111] width 103 height 32
drag, startPoint x: 403, startPoint y: 105, endPoint x: 421, endPoint y: 115, distance: 20.4
click at [421, 115] on div at bounding box center [450, 111] width 103 height 32
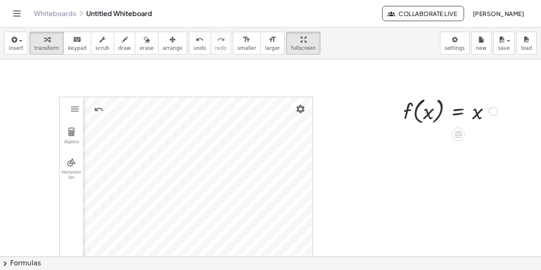
drag, startPoint x: 419, startPoint y: 113, endPoint x: 487, endPoint y: 102, distance: 68.5
click at [483, 101] on div at bounding box center [450, 111] width 103 height 32
drag, startPoint x: 448, startPoint y: 104, endPoint x: 413, endPoint y: 130, distance: 43.5
drag, startPoint x: 420, startPoint y: 116, endPoint x: 433, endPoint y: 113, distance: 13.3
click at [433, 113] on div at bounding box center [439, 111] width 180 height 32
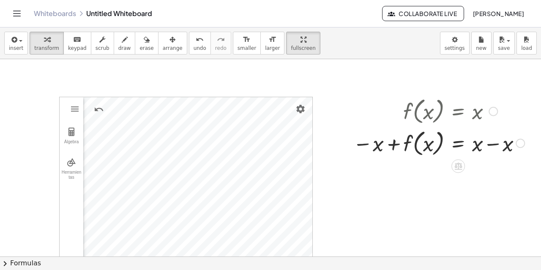
drag, startPoint x: 380, startPoint y: 109, endPoint x: 364, endPoint y: 112, distance: 16.5
click at [364, 112] on div at bounding box center [439, 111] width 180 height 32
drag, startPoint x: 361, startPoint y: 123, endPoint x: 488, endPoint y: 166, distance: 134.5
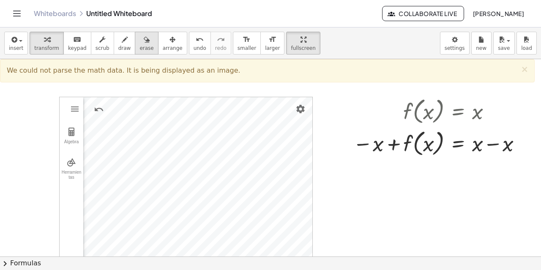
click at [139, 49] on span "erase" at bounding box center [146, 48] width 14 height 6
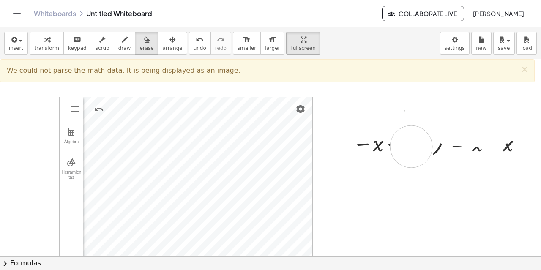
drag, startPoint x: 427, startPoint y: 114, endPoint x: 430, endPoint y: 156, distance: 42.0
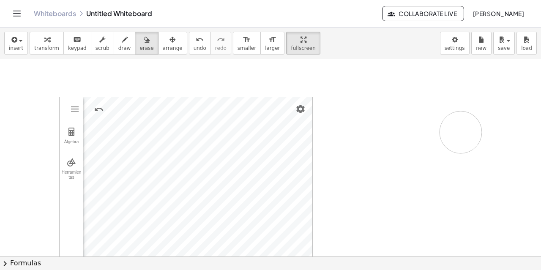
drag, startPoint x: 461, startPoint y: 153, endPoint x: 461, endPoint y: 132, distance: 21.1
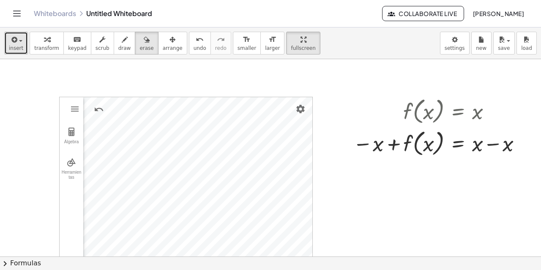
click at [19, 43] on div "button" at bounding box center [16, 39] width 14 height 10
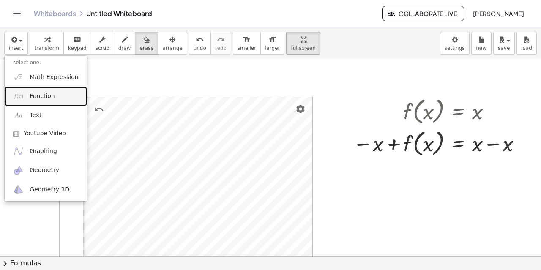
click at [40, 93] on span "Function" at bounding box center [42, 96] width 25 height 8
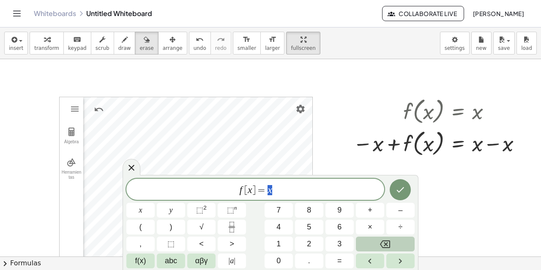
click at [389, 244] on icon "Backspace" at bounding box center [385, 244] width 10 height 10
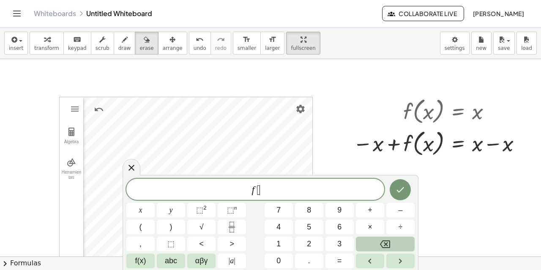
click at [389, 244] on icon "Backspace" at bounding box center [385, 244] width 10 height 10
click at [405, 262] on icon "Right arrow" at bounding box center [400, 261] width 10 height 10
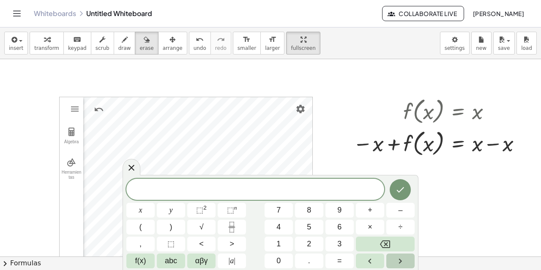
click at [405, 262] on icon "Right arrow" at bounding box center [400, 261] width 10 height 10
click at [373, 262] on icon "Left arrow" at bounding box center [370, 261] width 10 height 10
click at [400, 189] on icon "Done" at bounding box center [400, 190] width 10 height 10
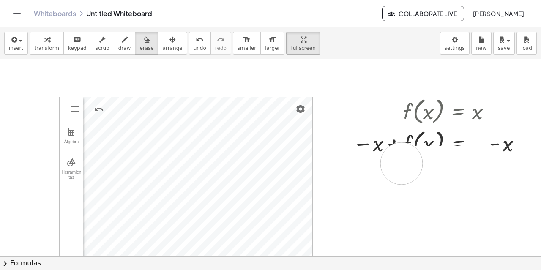
drag, startPoint x: 474, startPoint y: 164, endPoint x: 393, endPoint y: 131, distance: 87.8
drag, startPoint x: 495, startPoint y: 157, endPoint x: 421, endPoint y: 111, distance: 87.5
drag, startPoint x: 418, startPoint y: 145, endPoint x: 457, endPoint y: 150, distance: 39.2
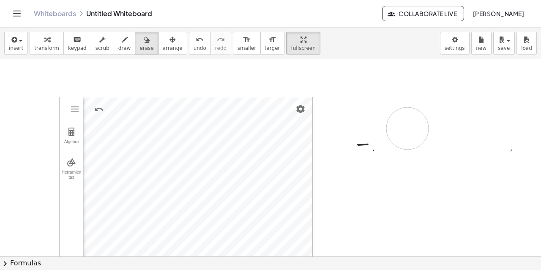
drag, startPoint x: 456, startPoint y: 146, endPoint x: 394, endPoint y: 131, distance: 63.2
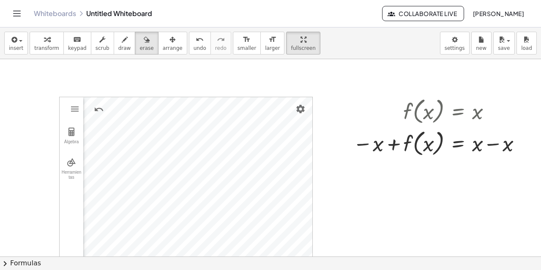
drag, startPoint x: 388, startPoint y: 133, endPoint x: 418, endPoint y: 115, distance: 34.9
drag, startPoint x: 418, startPoint y: 115, endPoint x: 438, endPoint y: 112, distance: 20.4
click at [23, 49] on button "insert" at bounding box center [16, 43] width 24 height 23
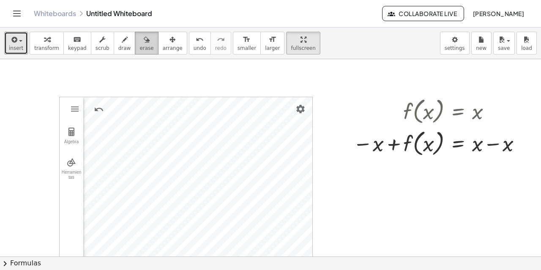
click at [141, 40] on button "erase" at bounding box center [146, 43] width 23 height 23
drag, startPoint x: 139, startPoint y: 102, endPoint x: 220, endPoint y: 136, distance: 87.4
drag, startPoint x: 216, startPoint y: 141, endPoint x: 107, endPoint y: 140, distance: 109.1
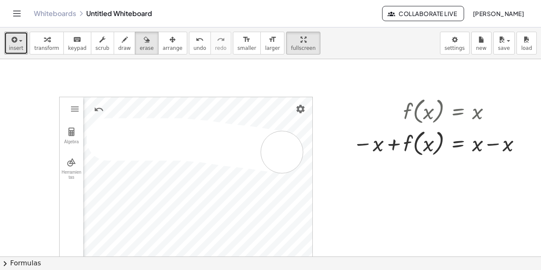
drag, startPoint x: 250, startPoint y: 148, endPoint x: 293, endPoint y: 153, distance: 43.9
drag, startPoint x: 183, startPoint y: 167, endPoint x: 96, endPoint y: 115, distance: 102.1
click at [21, 47] on span "insert" at bounding box center [16, 48] width 14 height 6
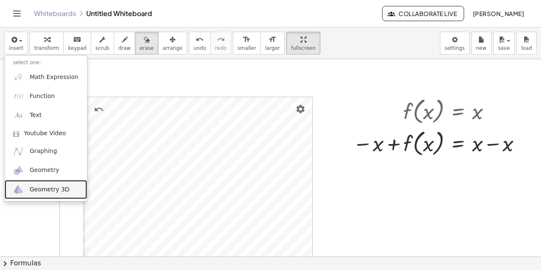
click at [49, 190] on span "Geometry 3D" at bounding box center [50, 190] width 40 height 8
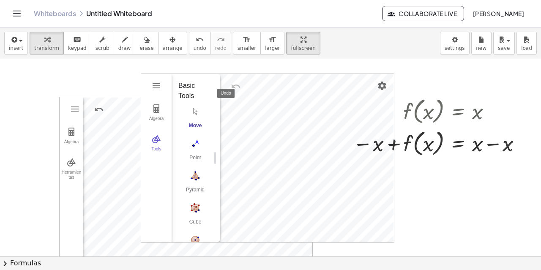
click at [235, 85] on img "Undo" at bounding box center [236, 86] width 10 height 10
click at [384, 87] on img "Settings" at bounding box center [382, 86] width 10 height 10
click at [235, 86] on img "Undo" at bounding box center [236, 86] width 10 height 10
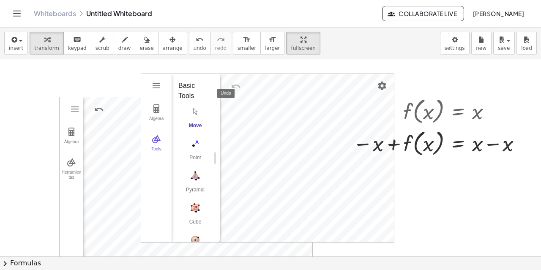
click at [235, 86] on img "Undo" at bounding box center [236, 86] width 10 height 10
click at [236, 83] on img "Undo" at bounding box center [236, 86] width 10 height 10
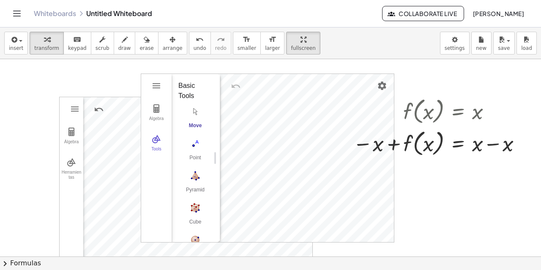
drag, startPoint x: 162, startPoint y: 77, endPoint x: 210, endPoint y: 77, distance: 48.6
click at [210, 77] on div "Algebra Tools GeoGebra 3D Calculator Basic Tools Move Point Pyramid Cube Sphere…" at bounding box center [177, 158] width 72 height 168
click at [159, 87] on img "3D Calculator" at bounding box center [156, 86] width 10 height 10
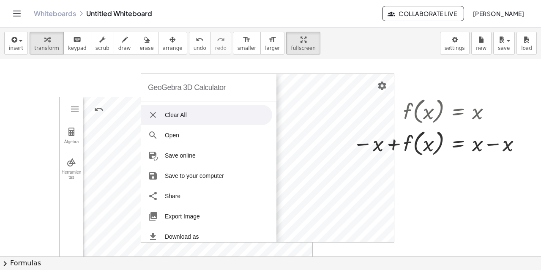
click at [178, 117] on li "Clear All" at bounding box center [206, 115] width 131 height 20
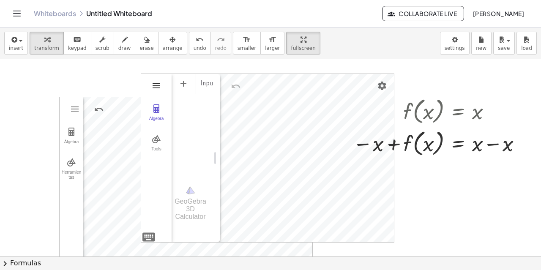
click at [160, 86] on img "3D Calculator" at bounding box center [156, 86] width 10 height 10
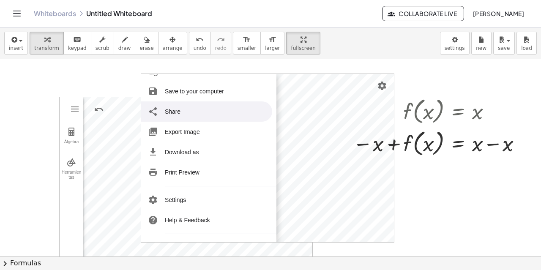
scroll to position [104, 0]
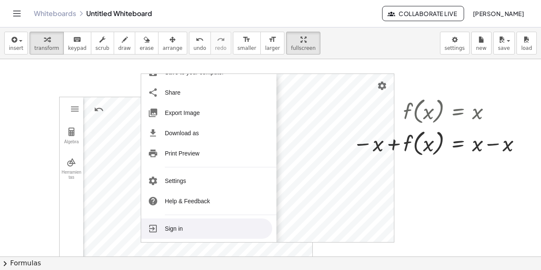
click at [184, 229] on li "Sign in" at bounding box center [206, 229] width 131 height 20
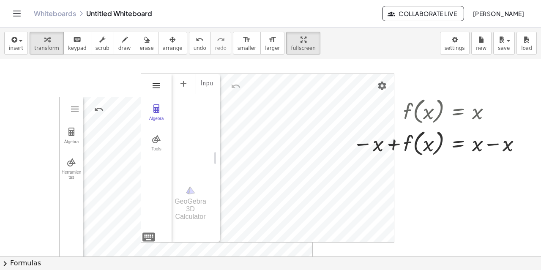
click at [153, 87] on img "3D Calculator" at bounding box center [156, 86] width 10 height 10
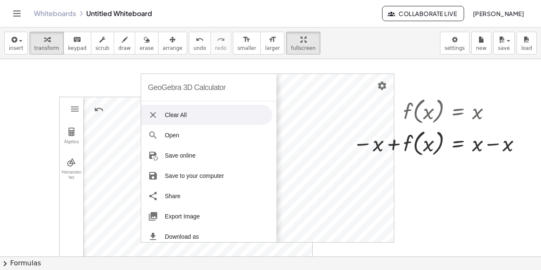
click at [176, 115] on li "Clear All" at bounding box center [206, 115] width 131 height 20
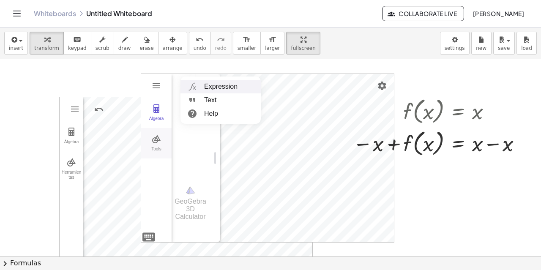
click at [158, 146] on button "Tools" at bounding box center [156, 143] width 30 height 30
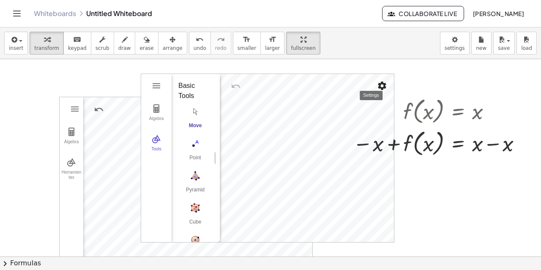
click at [386, 86] on img "Settings" at bounding box center [382, 86] width 10 height 10
click at [486, 98] on div at bounding box center [439, 111] width 180 height 32
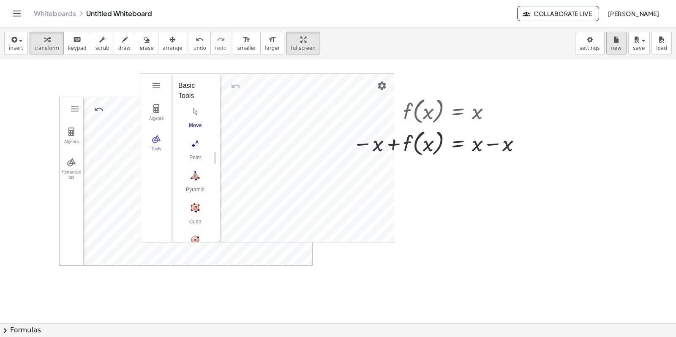
scroll to position [87, 0]
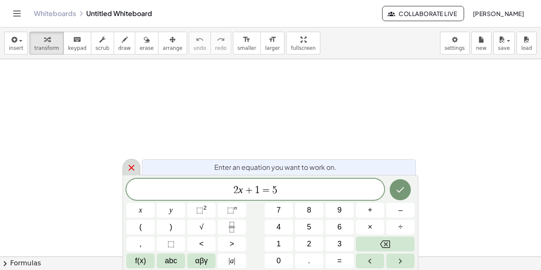
click at [134, 166] on icon at bounding box center [131, 168] width 6 height 6
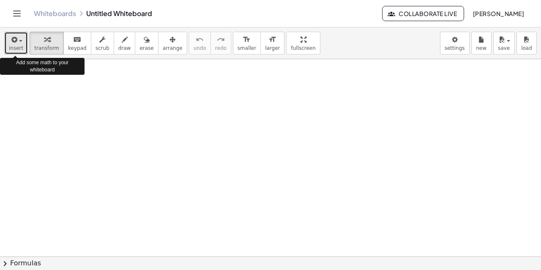
click at [20, 45] on span "insert" at bounding box center [16, 48] width 14 height 6
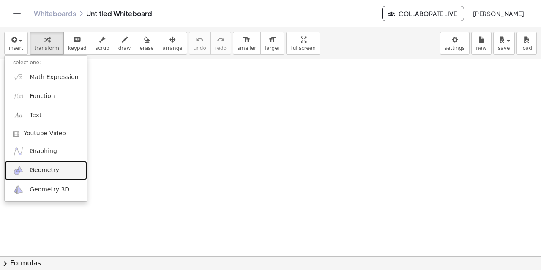
click at [43, 165] on link "Geometry" at bounding box center [46, 170] width 82 height 19
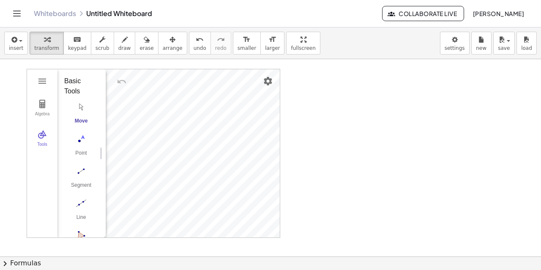
click at [72, 82] on div "Basic Tools" at bounding box center [78, 86] width 28 height 20
click at [43, 109] on button "Algebra" at bounding box center [42, 108] width 30 height 30
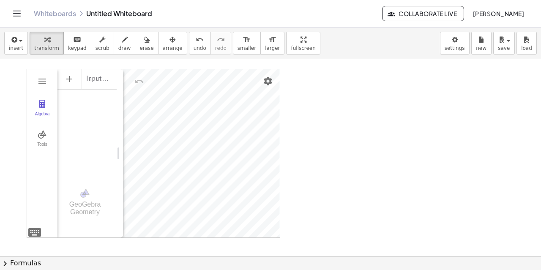
drag, startPoint x: 106, startPoint y: 112, endPoint x: 148, endPoint y: 113, distance: 42.3
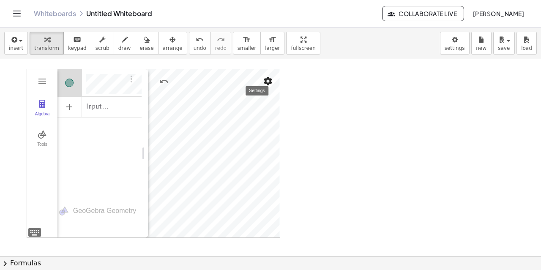
click at [271, 81] on img "Settings" at bounding box center [268, 81] width 10 height 10
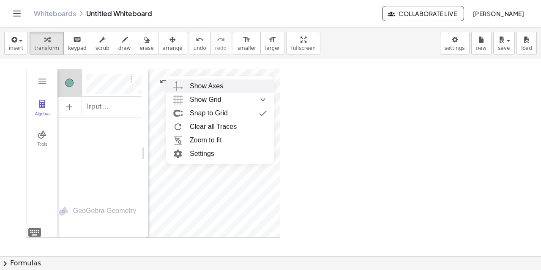
click at [244, 85] on div "Show Axes" at bounding box center [228, 86] width 77 height 14
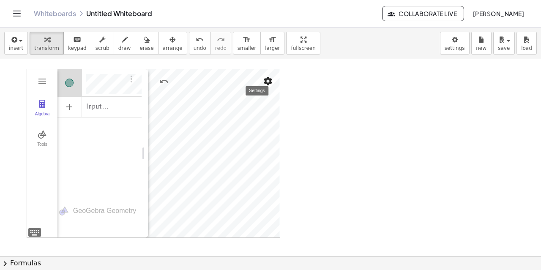
click at [268, 83] on img "Settings" at bounding box center [268, 81] width 10 height 10
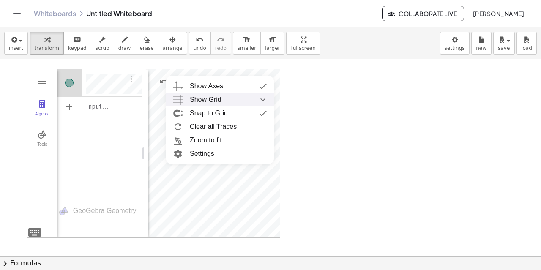
click at [219, 96] on span "Show Grid" at bounding box center [206, 100] width 32 height 14
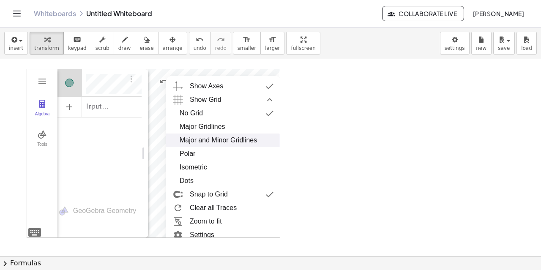
click at [210, 140] on div "Major and Minor Gridlines" at bounding box center [218, 141] width 77 height 14
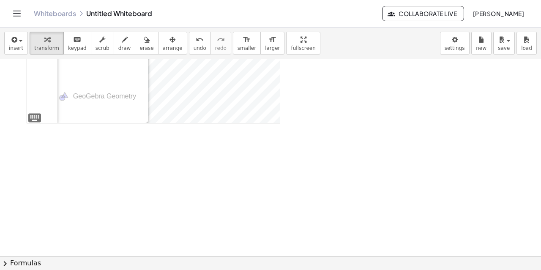
scroll to position [0, 0]
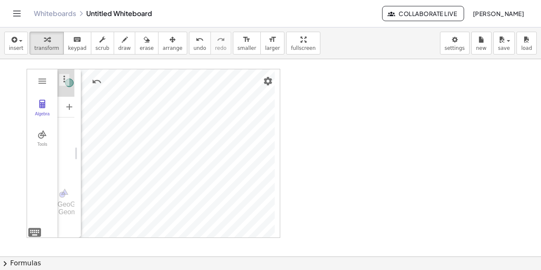
drag, startPoint x: 145, startPoint y: 150, endPoint x: 76, endPoint y: 150, distance: 69.3
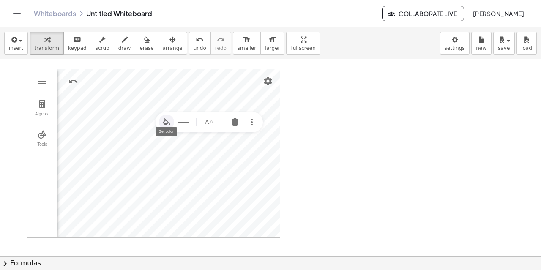
click at [169, 123] on img "Set color" at bounding box center [166, 122] width 10 height 10
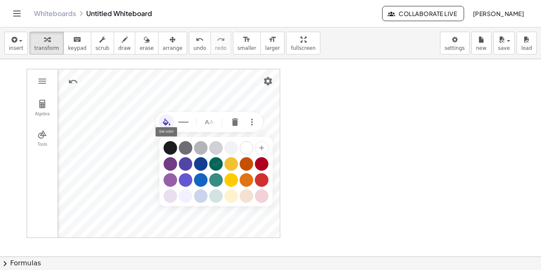
click at [263, 182] on div "Geometry" at bounding box center [262, 180] width 14 height 14
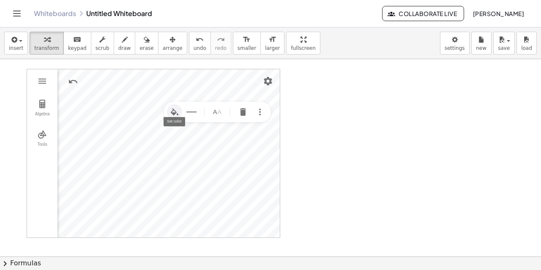
click at [176, 113] on img "Set color" at bounding box center [174, 112] width 10 height 10
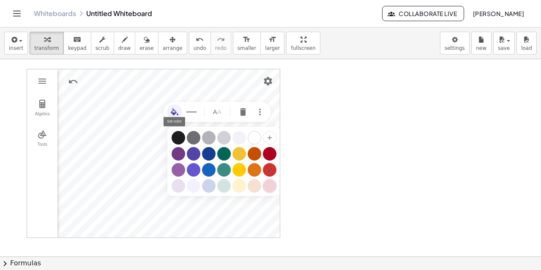
click at [268, 186] on div "Geometry" at bounding box center [270, 186] width 14 height 14
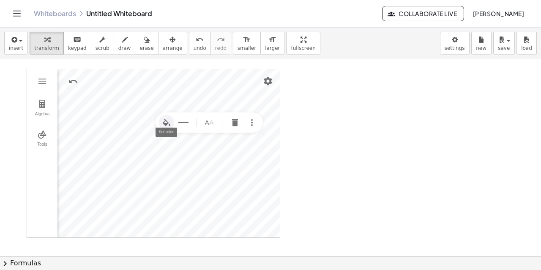
click at [165, 124] on img "Set color" at bounding box center [166, 123] width 10 height 10
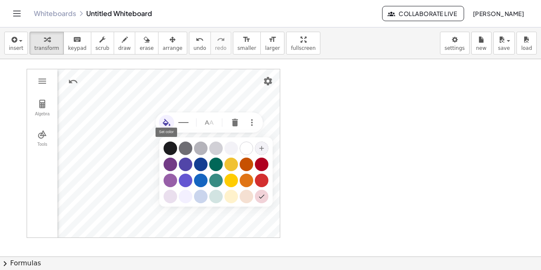
click at [259, 148] on img "Geometry" at bounding box center [261, 148] width 15 height 15
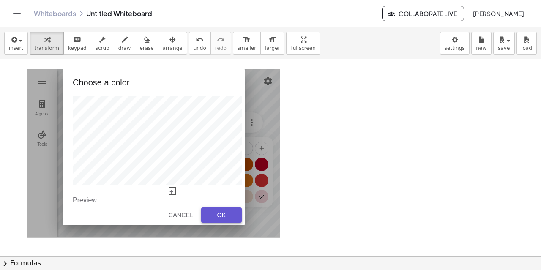
click at [224, 212] on div "OK" at bounding box center [221, 215] width 27 height 7
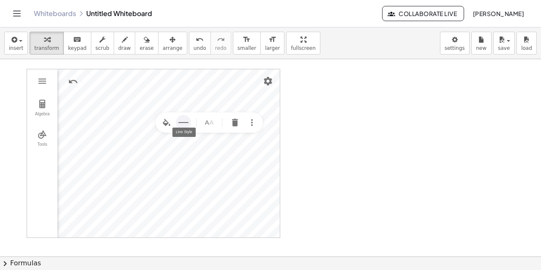
click at [187, 122] on img "Line Style" at bounding box center [183, 123] width 10 height 10
type input "*"
click at [190, 185] on input "Geometry" at bounding box center [224, 182] width 83 height 15
click at [206, 124] on img "Name" at bounding box center [209, 123] width 10 height 10
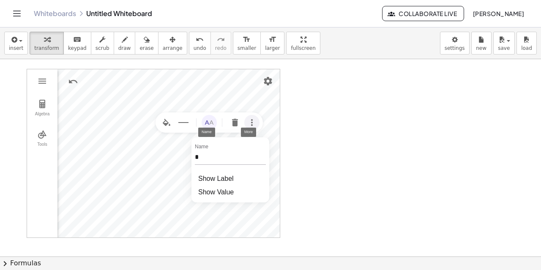
click at [251, 122] on img "More" at bounding box center [252, 123] width 10 height 10
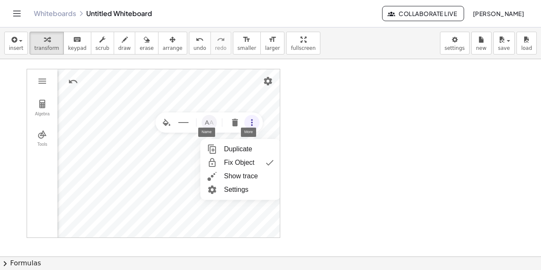
click at [315, 123] on div at bounding box center [270, 256] width 541 height 395
click at [283, 120] on div "Algebra Tools Input… GeoGebra Geometry Basic Tools Move Point Segment Line Poly…" at bounding box center [270, 256] width 541 height 395
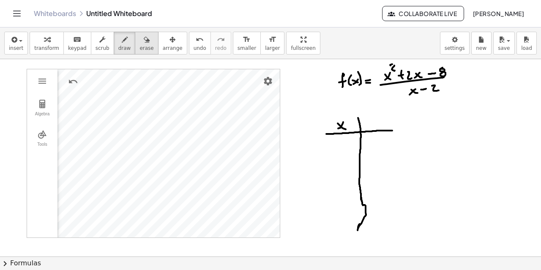
click at [144, 42] on icon "button" at bounding box center [147, 40] width 6 height 10
drag, startPoint x: 379, startPoint y: 210, endPoint x: 366, endPoint y: 220, distance: 16.0
click at [366, 220] on div at bounding box center [270, 256] width 541 height 395
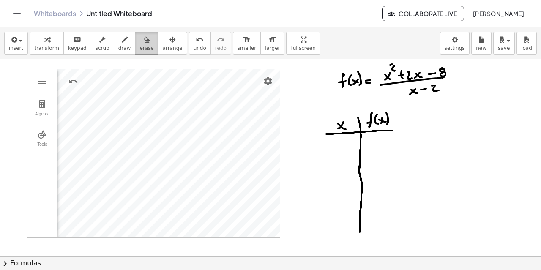
click at [144, 44] on icon "button" at bounding box center [147, 40] width 6 height 10
click at [393, 63] on div at bounding box center [270, 256] width 541 height 395
click at [139, 40] on div "button" at bounding box center [146, 39] width 14 height 10
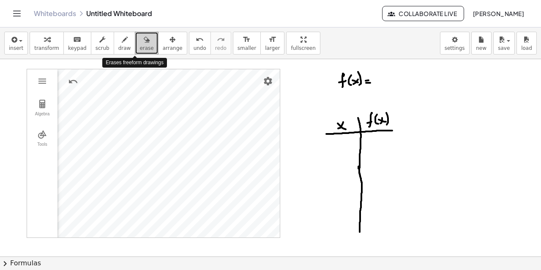
click at [144, 42] on icon "button" at bounding box center [147, 40] width 6 height 10
click at [139, 47] on span "erase" at bounding box center [146, 48] width 14 height 6
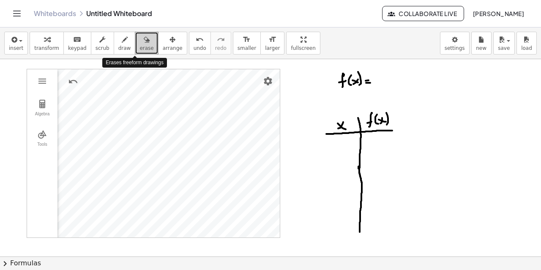
click at [139, 47] on span "erase" at bounding box center [146, 48] width 14 height 6
click at [138, 44] on button "erase" at bounding box center [146, 43] width 23 height 23
click at [139, 45] on span "erase" at bounding box center [146, 48] width 14 height 6
click at [163, 49] on span "arrange" at bounding box center [173, 48] width 20 height 6
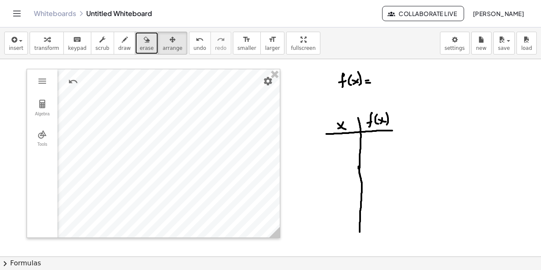
click at [144, 44] on icon "button" at bounding box center [147, 40] width 6 height 10
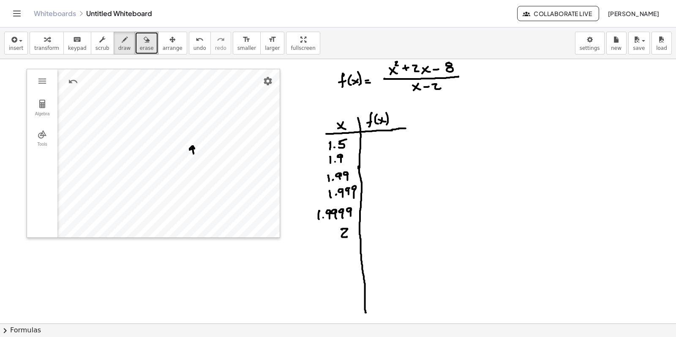
click at [39, 85] on div at bounding box center [338, 323] width 676 height 529
click at [138, 101] on div at bounding box center [338, 323] width 676 height 529
click at [541, 15] on span "Collaborate Live" at bounding box center [559, 14] width 68 height 8
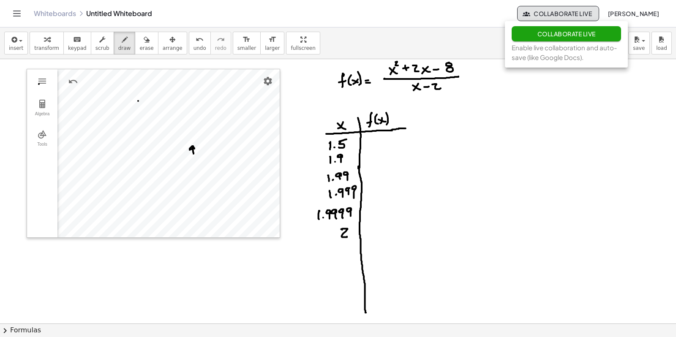
click at [541, 14] on span "[PERSON_NAME]" at bounding box center [634, 14] width 52 height 8
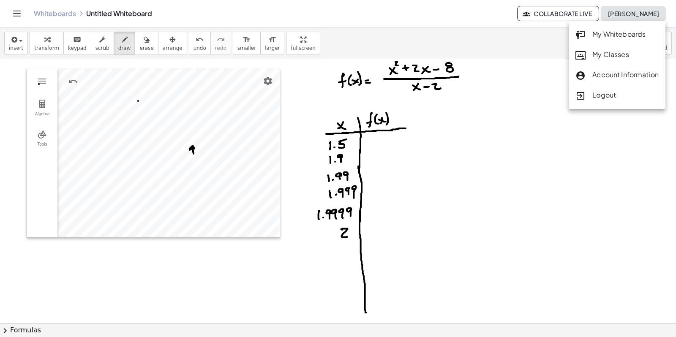
click at [541, 57] on div "My Classes" at bounding box center [617, 54] width 83 height 11
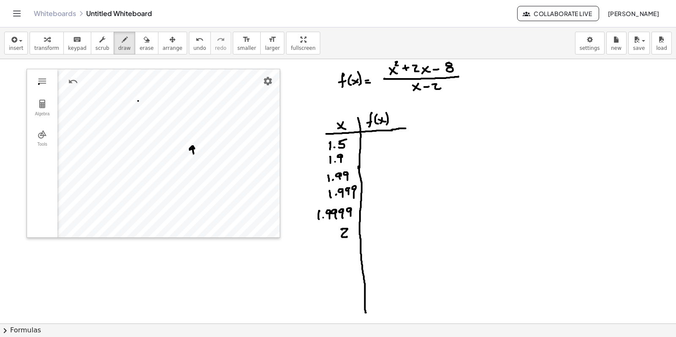
click at [120, 13] on div "Whiteboards Untitled Whiteboard" at bounding box center [276, 13] width 484 height 8
click at [60, 9] on link "Whiteboards" at bounding box center [55, 13] width 42 height 8
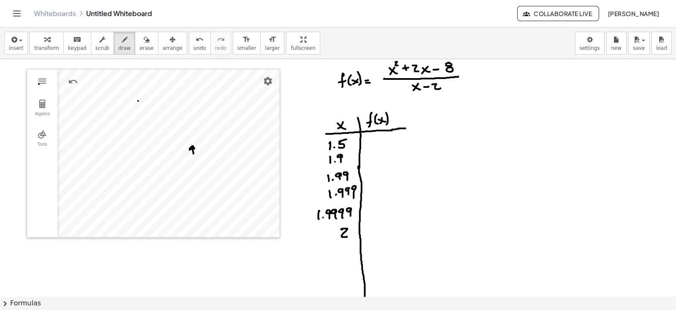
click at [258, 56] on div "insert select one: Math Expression Function Text Youtube Video Graphing Geometr…" at bounding box center [338, 168] width 676 height 283
click at [254, 59] on div at bounding box center [338, 296] width 676 height 475
click at [257, 59] on div at bounding box center [338, 296] width 676 height 475
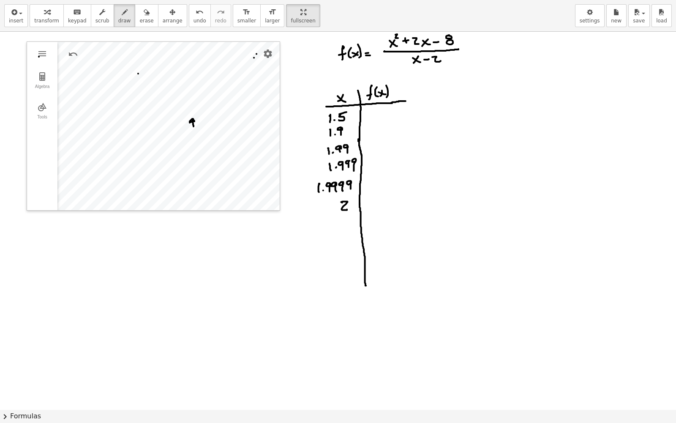
click at [41, 50] on div at bounding box center [338, 409] width 676 height 755
drag, startPoint x: 278, startPoint y: 11, endPoint x: 294, endPoint y: 8, distance: 16.3
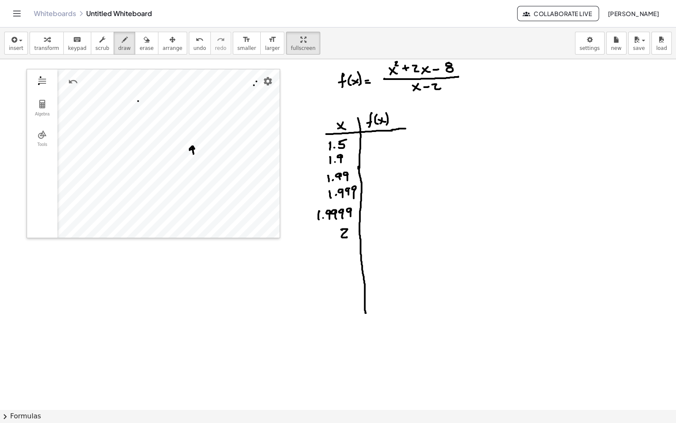
click at [294, 8] on div "Graspable Math Activities Whiteboards Classes Account v1.28.4 | Privacy policy …" at bounding box center [338, 211] width 676 height 423
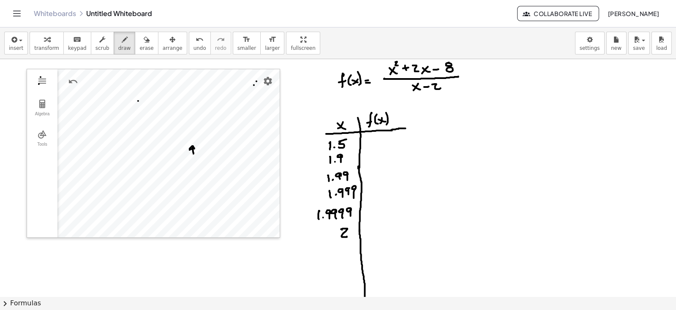
click at [7, 270] on span "chevron_right" at bounding box center [5, 304] width 10 height 10
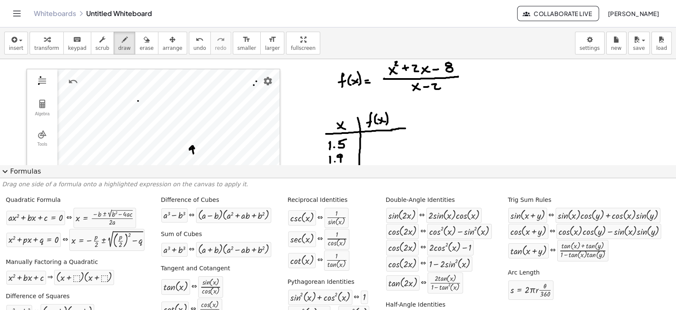
click at [5, 173] on span "expand_more" at bounding box center [5, 172] width 10 height 10
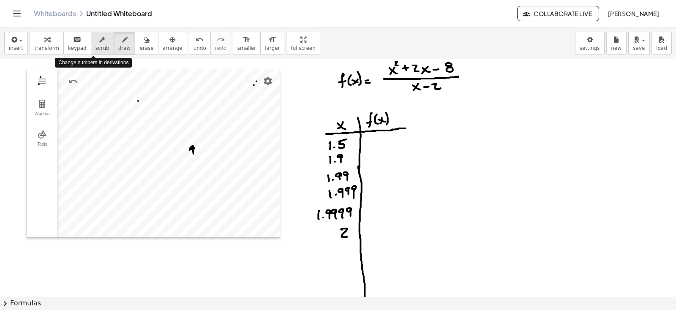
click at [99, 44] on icon "button" at bounding box center [102, 40] width 6 height 10
click at [118, 45] on span "draw" at bounding box center [124, 48] width 13 height 6
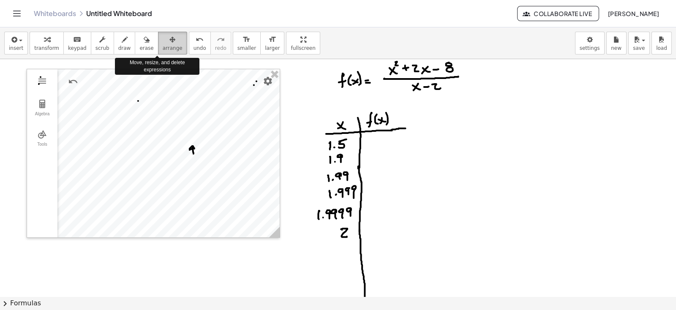
click at [169, 39] on icon "button" at bounding box center [172, 40] width 6 height 10
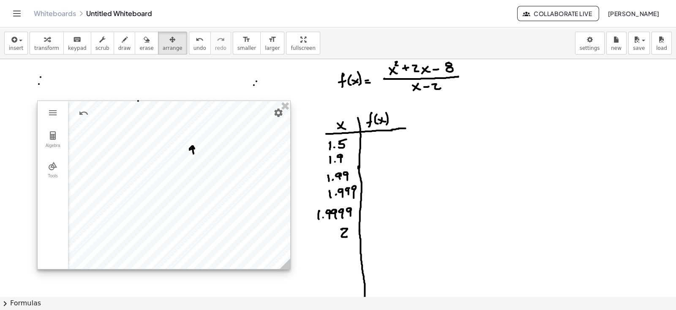
drag, startPoint x: 161, startPoint y: 90, endPoint x: 172, endPoint y: 122, distance: 33.4
click at [172, 122] on div at bounding box center [164, 185] width 253 height 168
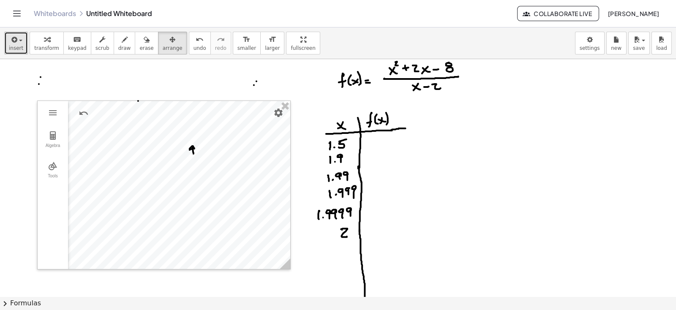
click at [22, 49] on button "insert" at bounding box center [16, 43] width 24 height 23
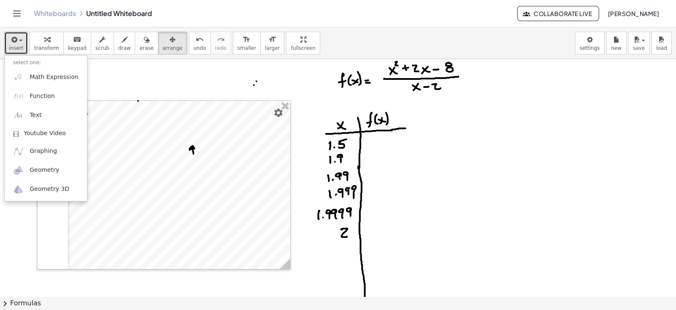
click at [317, 85] on div at bounding box center [338, 296] width 676 height 475
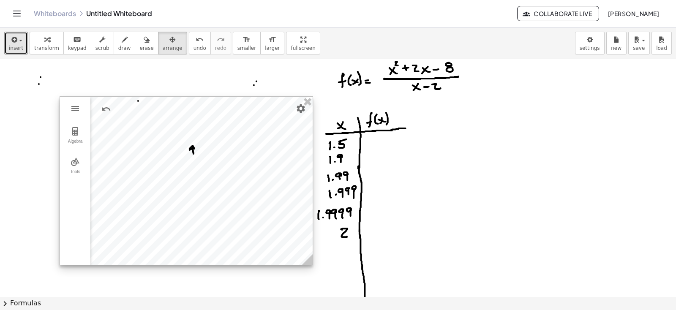
drag, startPoint x: 71, startPoint y: 135, endPoint x: 93, endPoint y: 131, distance: 22.8
click at [93, 131] on div at bounding box center [186, 181] width 253 height 168
click at [73, 134] on img "Geometry" at bounding box center [75, 131] width 10 height 10
click at [74, 158] on img "Geometry" at bounding box center [75, 162] width 10 height 10
click at [75, 126] on img "Geometry" at bounding box center [75, 131] width 10 height 10
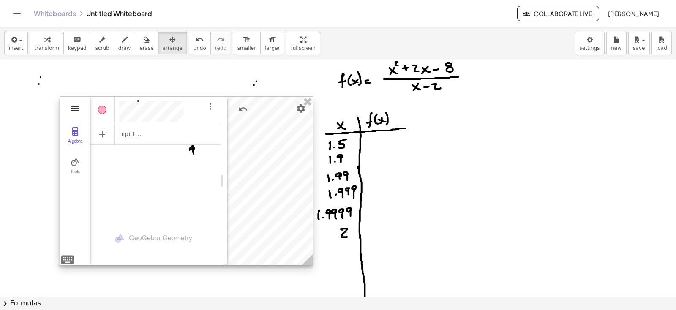
click at [75, 113] on img "Geometry" at bounding box center [75, 109] width 10 height 10
click at [73, 109] on img "Geometry" at bounding box center [75, 109] width 10 height 10
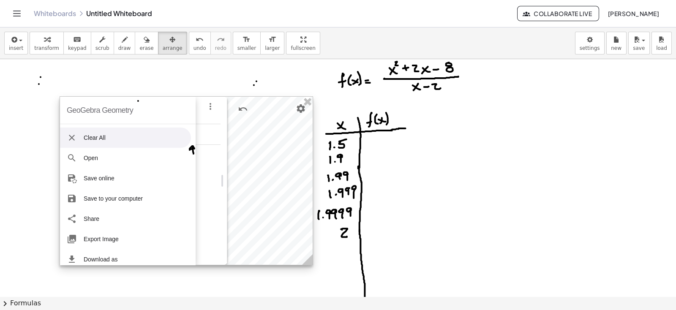
click at [70, 134] on img "Geometry" at bounding box center [72, 138] width 10 height 10
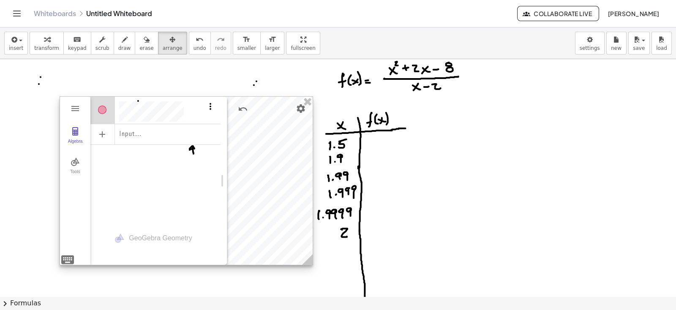
click at [210, 107] on img "Options" at bounding box center [210, 106] width 10 height 10
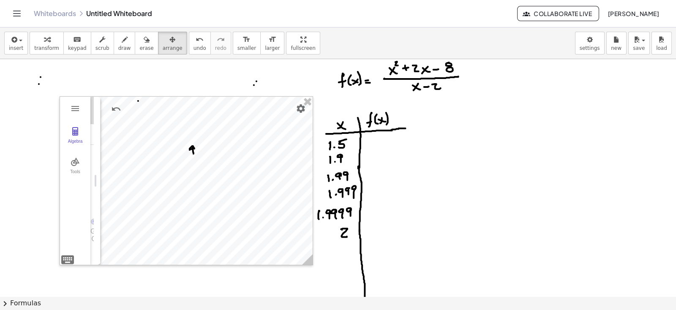
drag, startPoint x: 227, startPoint y: 142, endPoint x: 100, endPoint y: 140, distance: 126.8
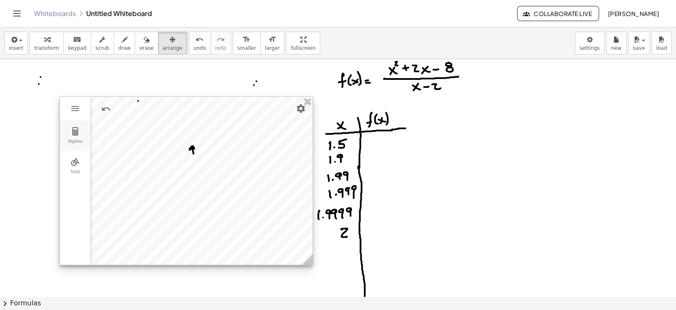
click at [75, 134] on img "Geometry" at bounding box center [75, 131] width 10 height 10
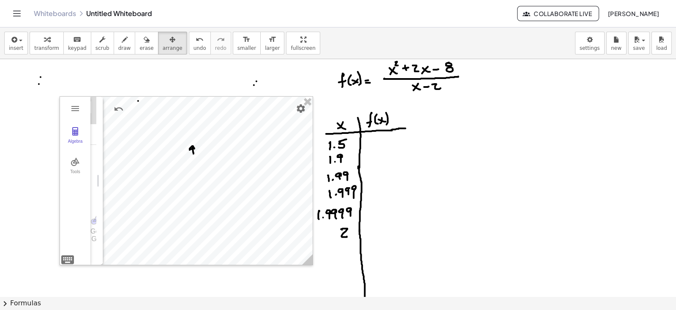
drag, startPoint x: 224, startPoint y: 138, endPoint x: 100, endPoint y: 141, distance: 124.3
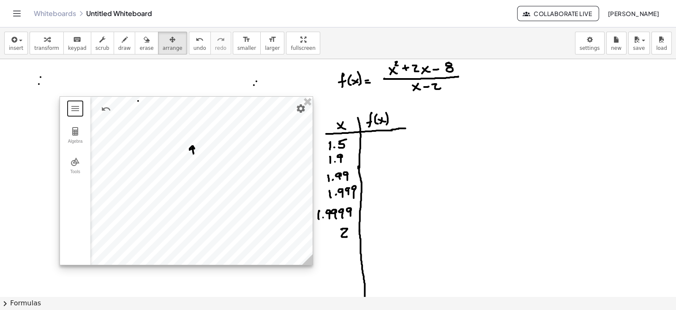
click at [184, 151] on div at bounding box center [186, 181] width 253 height 168
click at [184, 150] on div at bounding box center [186, 181] width 253 height 168
click at [75, 133] on img "Geometry" at bounding box center [75, 131] width 10 height 10
click at [77, 161] on img "Geometry" at bounding box center [75, 162] width 10 height 10
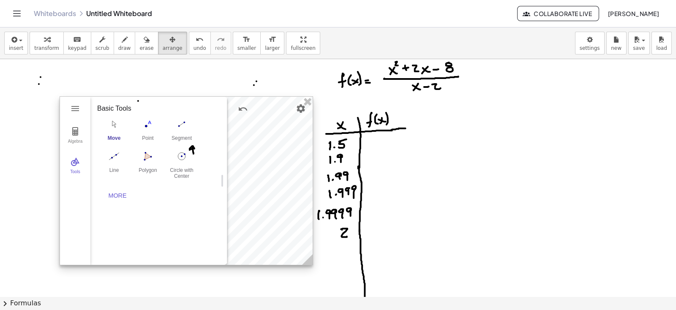
click at [115, 125] on img "Move. Drag or select object" at bounding box center [114, 125] width 34 height 14
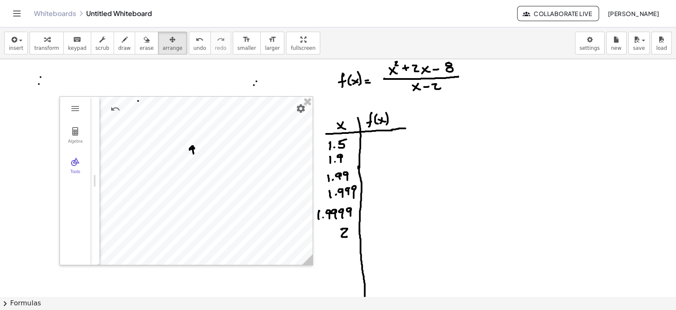
drag, startPoint x: 225, startPoint y: 144, endPoint x: 97, endPoint y: 144, distance: 127.7
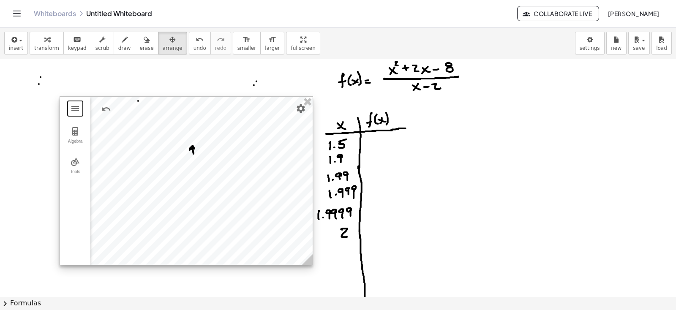
click at [203, 145] on div at bounding box center [186, 181] width 253 height 168
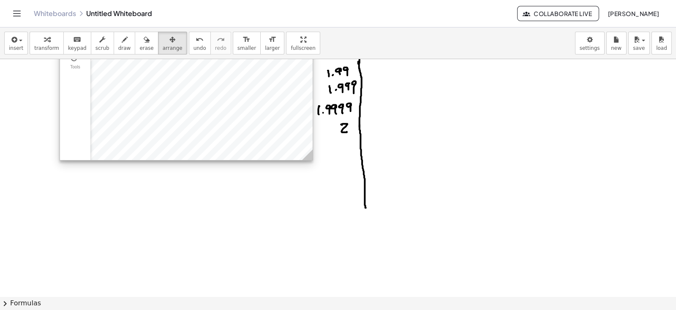
scroll to position [105, 0]
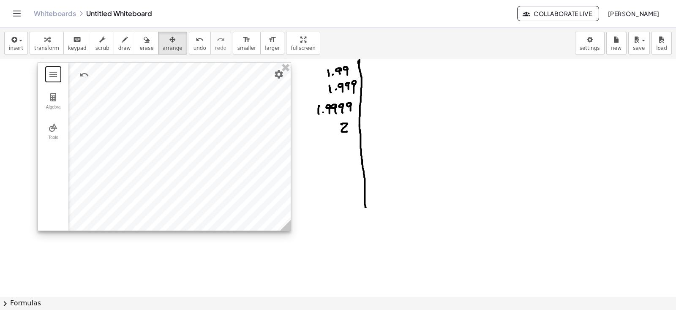
drag, startPoint x: 201, startPoint y: 143, endPoint x: 180, endPoint y: 215, distance: 74.8
click at [180, 215] on div at bounding box center [164, 147] width 253 height 168
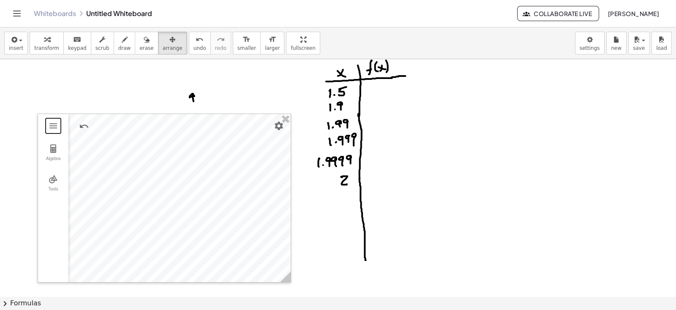
scroll to position [0, 0]
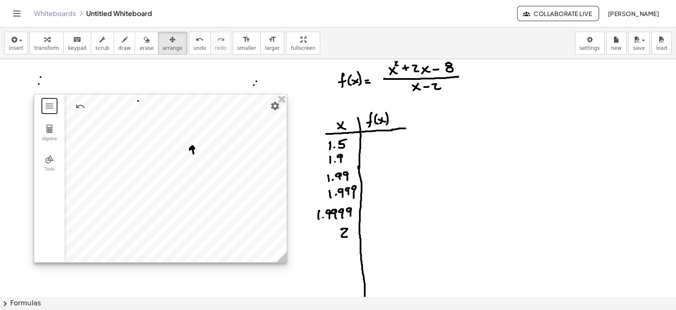
drag, startPoint x: 144, startPoint y: 182, endPoint x: 140, endPoint y: 109, distance: 73.2
click at [140, 109] on div at bounding box center [160, 178] width 253 height 168
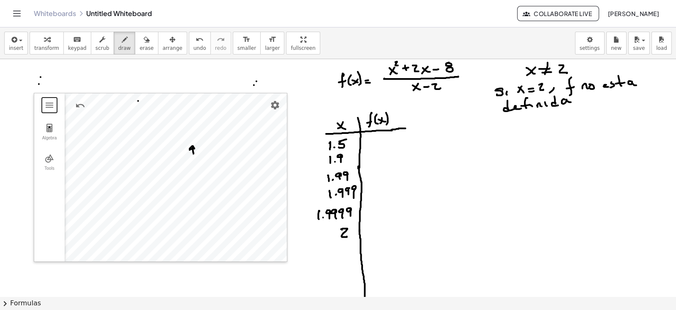
click at [49, 127] on div at bounding box center [338, 296] width 676 height 475
click at [52, 107] on div at bounding box center [338, 296] width 676 height 475
drag, startPoint x: 49, startPoint y: 112, endPoint x: 79, endPoint y: 128, distance: 34.4
click at [60, 117] on div at bounding box center [338, 296] width 676 height 475
click at [134, 157] on div at bounding box center [338, 296] width 676 height 475
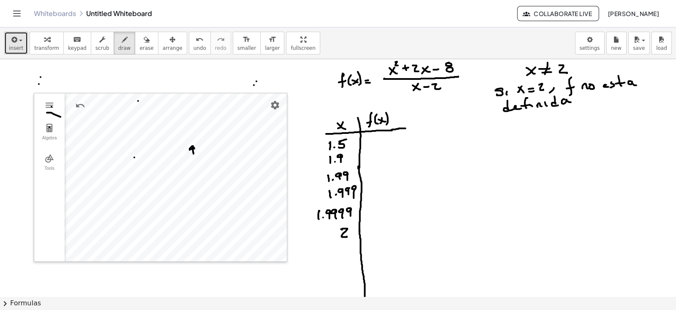
click at [16, 44] on icon "button" at bounding box center [14, 40] width 8 height 10
click at [93, 138] on div at bounding box center [338, 296] width 676 height 475
click at [96, 121] on div at bounding box center [338, 296] width 676 height 475
click at [125, 129] on div at bounding box center [338, 296] width 676 height 475
click at [139, 48] on span "erase" at bounding box center [146, 48] width 14 height 6
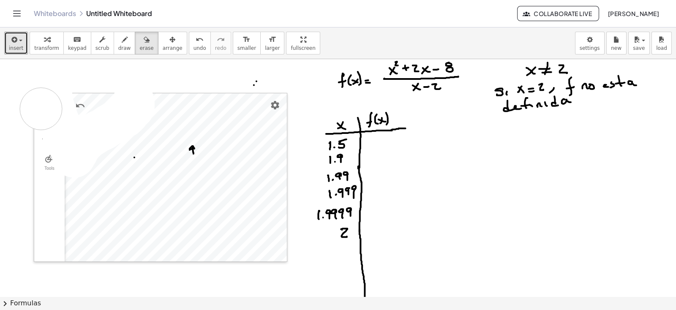
drag, startPoint x: 134, startPoint y: 103, endPoint x: 47, endPoint y: 224, distance: 149.2
click at [3, 191] on div at bounding box center [338, 296] width 676 height 475
click at [169, 43] on icon "button" at bounding box center [172, 40] width 6 height 10
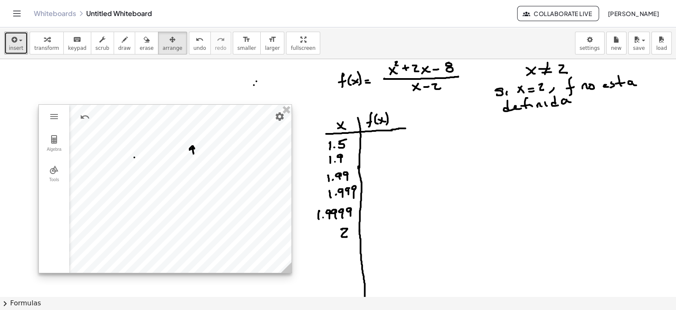
drag, startPoint x: 157, startPoint y: 108, endPoint x: 163, endPoint y: 120, distance: 14.0
click at [163, 120] on div at bounding box center [165, 189] width 253 height 168
click at [57, 119] on img "Geometry" at bounding box center [55, 118] width 10 height 10
click at [55, 142] on img "Geometry" at bounding box center [55, 141] width 10 height 10
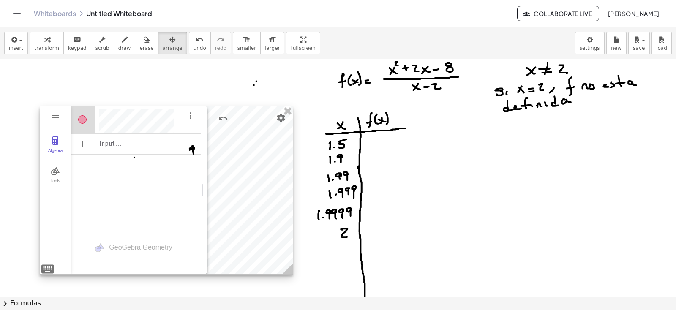
scroll to position [5, 0]
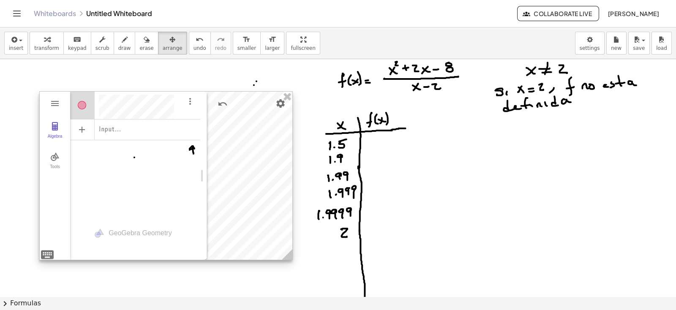
drag, startPoint x: 292, startPoint y: 171, endPoint x: 287, endPoint y: 157, distance: 15.1
click at [287, 157] on div at bounding box center [166, 176] width 253 height 168
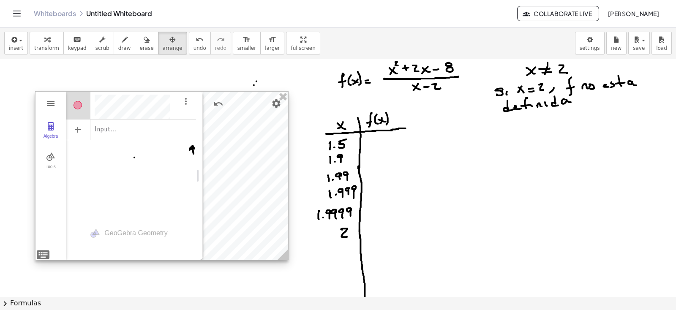
scroll to position [5, 0]
click at [185, 102] on img "Options" at bounding box center [186, 101] width 10 height 10
click at [196, 128] on li "Delete" at bounding box center [225, 130] width 88 height 14
click at [185, 100] on img "Options" at bounding box center [186, 101] width 10 height 10
click at [203, 142] on li "Settings" at bounding box center [225, 144] width 88 height 14
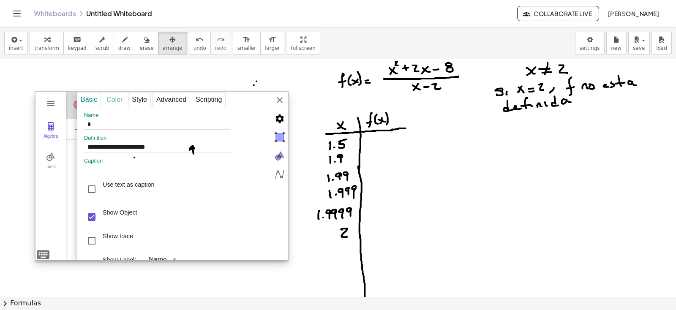
click at [113, 99] on div "Color" at bounding box center [115, 99] width 24 height 15
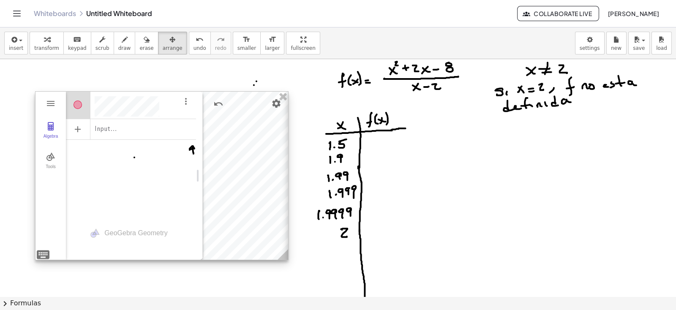
click at [288, 101] on div "**********" at bounding box center [393, 176] width 211 height 169
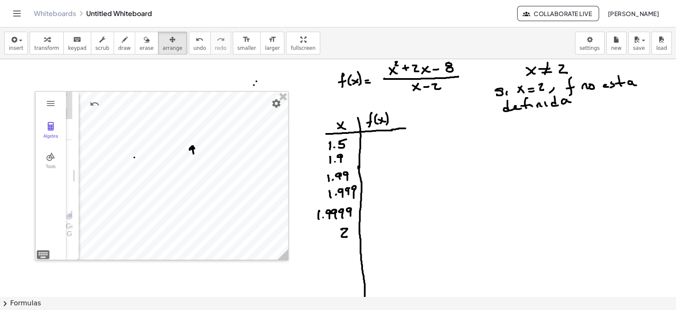
drag, startPoint x: 201, startPoint y: 138, endPoint x: 77, endPoint y: 142, distance: 124.3
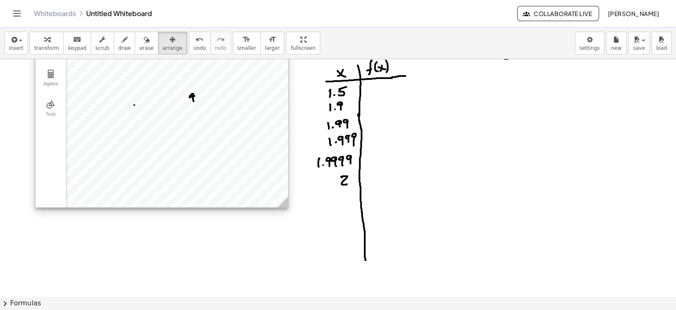
scroll to position [0, 0]
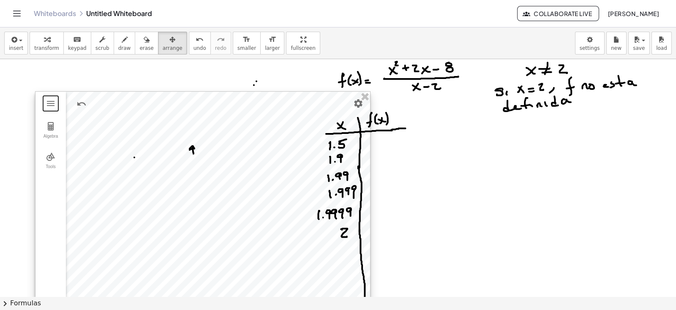
drag, startPoint x: 286, startPoint y: 258, endPoint x: 368, endPoint y: 327, distance: 106.8
click at [368, 270] on html "Graspable Math Activities Whiteboards Classes Account v1.28.4 | Privacy policy …" at bounding box center [338, 155] width 676 height 310
click at [169, 44] on icon "button" at bounding box center [172, 40] width 6 height 10
click at [231, 191] on div at bounding box center [203, 210] width 334 height 237
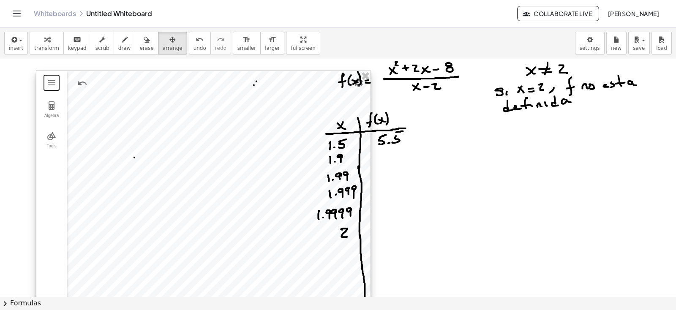
drag, startPoint x: 218, startPoint y: 171, endPoint x: 220, endPoint y: 163, distance: 8.2
click at [220, 163] on div at bounding box center [203, 189] width 334 height 237
click at [54, 83] on img "Geometry" at bounding box center [51, 83] width 10 height 10
click at [55, 104] on img "Geometry" at bounding box center [51, 106] width 10 height 10
click at [49, 137] on img "Geometry" at bounding box center [51, 136] width 10 height 10
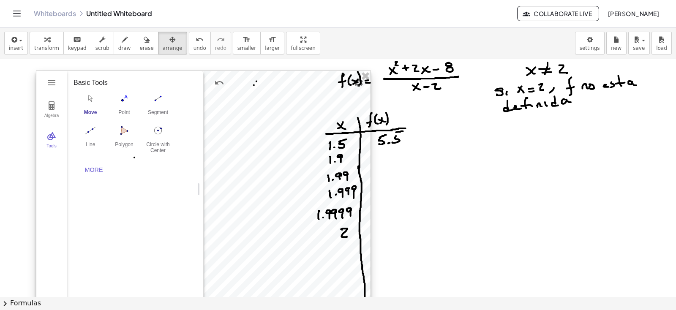
click at [91, 100] on img "Move. Drag or select object" at bounding box center [91, 99] width 34 height 14
drag, startPoint x: 200, startPoint y: 120, endPoint x: 68, endPoint y: 125, distance: 132.4
click at [199, 157] on div at bounding box center [203, 189] width 334 height 237
click at [200, 157] on div at bounding box center [203, 189] width 334 height 237
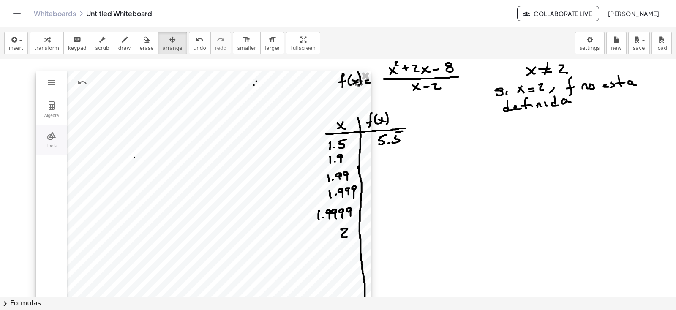
click at [45, 135] on button "Tools" at bounding box center [51, 140] width 30 height 30
click at [90, 101] on img "Move. Drag or select object" at bounding box center [91, 99] width 34 height 14
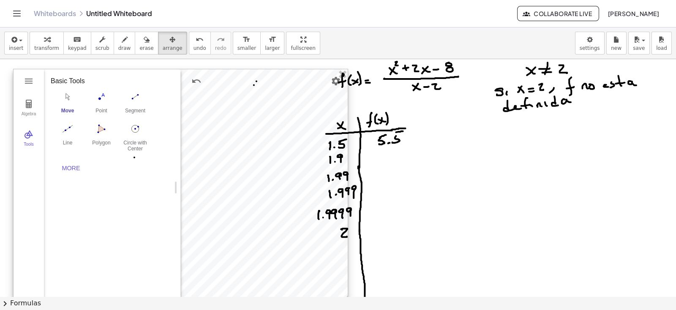
drag, startPoint x: 262, startPoint y: 155, endPoint x: 240, endPoint y: 153, distance: 22.9
click at [240, 153] on div at bounding box center [181, 187] width 334 height 237
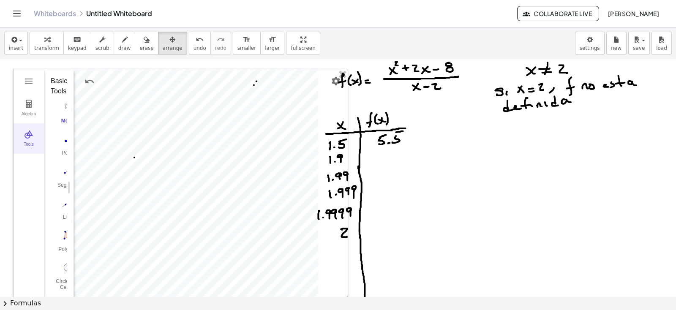
drag, startPoint x: 178, startPoint y: 115, endPoint x: 33, endPoint y: 128, distance: 145.2
click at [27, 78] on img "Geometry" at bounding box center [29, 81] width 10 height 10
click at [204, 149] on div at bounding box center [181, 187] width 334 height 237
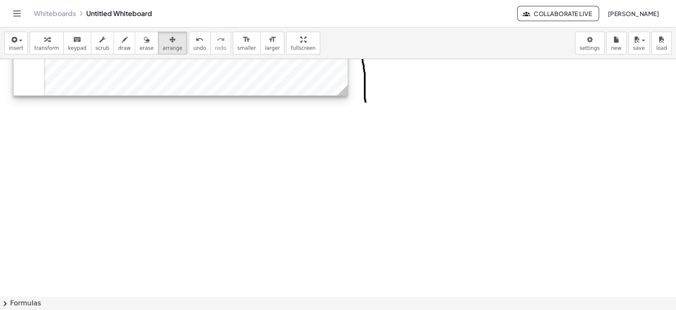
click at [206, 153] on div at bounding box center [338, 85] width 676 height 475
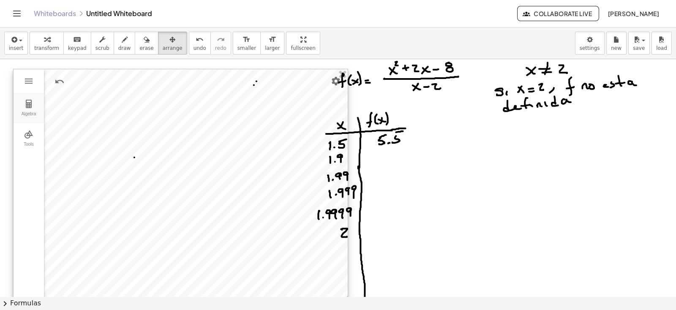
click at [32, 107] on img "Geometry" at bounding box center [29, 104] width 10 height 10
click at [28, 137] on img "Geometry" at bounding box center [29, 134] width 10 height 10
click at [68, 98] on img "Move. Drag or select object" at bounding box center [68, 97] width 34 height 14
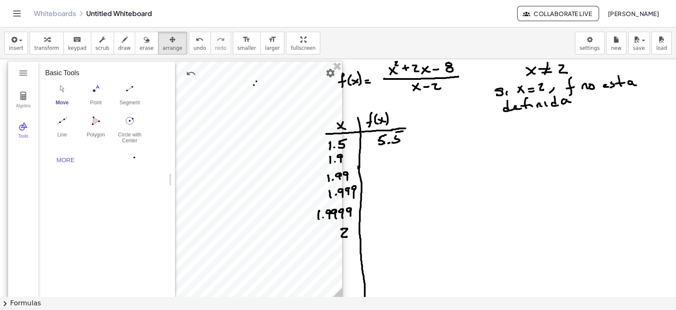
drag, startPoint x: 196, startPoint y: 126, endPoint x: 191, endPoint y: 117, distance: 10.2
click at [191, 117] on div at bounding box center [175, 179] width 334 height 237
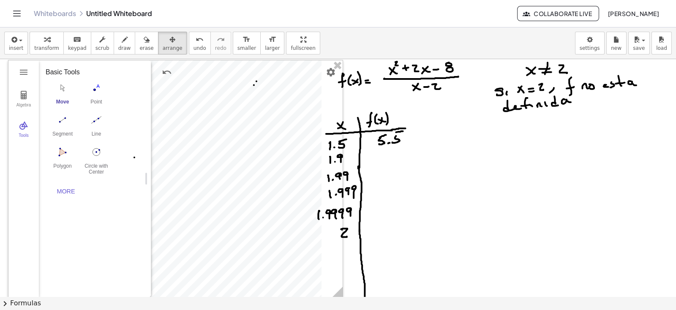
drag, startPoint x: 171, startPoint y: 149, endPoint x: 41, endPoint y: 155, distance: 130.3
click at [202, 113] on div at bounding box center [175, 178] width 334 height 237
drag, startPoint x: 190, startPoint y: 119, endPoint x: 19, endPoint y: 44, distance: 186.3
click at [19, 45] on span "insert" at bounding box center [16, 48] width 14 height 6
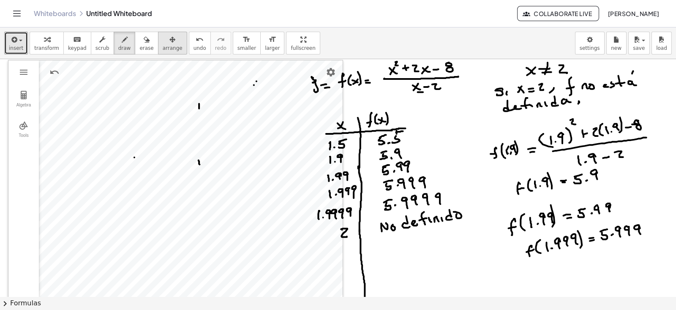
click at [163, 42] on div "button" at bounding box center [173, 39] width 20 height 10
click at [22, 72] on img "Geometry" at bounding box center [24, 72] width 10 height 10
click at [21, 128] on img "Geometry" at bounding box center [24, 125] width 10 height 10
click at [62, 89] on img "Move. Drag or select object" at bounding box center [63, 88] width 34 height 14
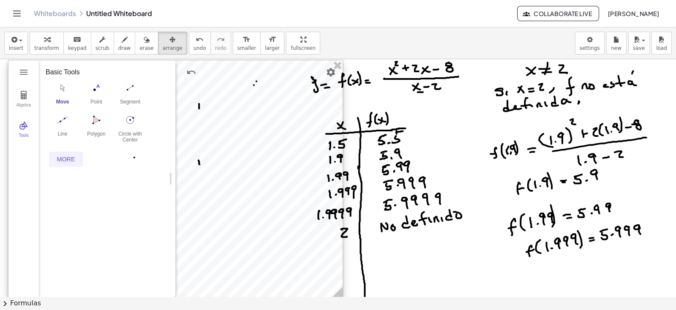
click at [65, 159] on div "More" at bounding box center [65, 159] width 27 height 7
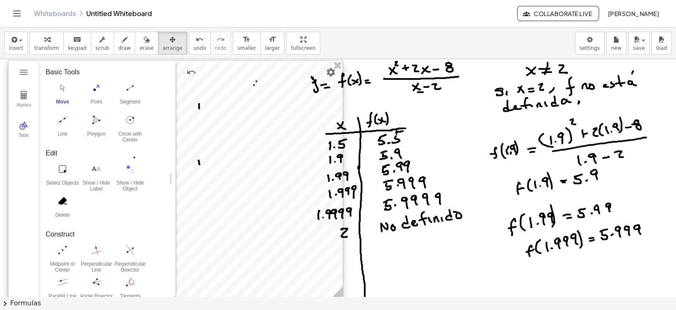
click at [52, 151] on div "Edit" at bounding box center [104, 153] width 117 height 10
click at [60, 86] on img "Move. Drag or select object" at bounding box center [63, 88] width 34 height 14
click at [213, 110] on div at bounding box center [175, 178] width 334 height 237
click at [221, 148] on div at bounding box center [175, 178] width 334 height 237
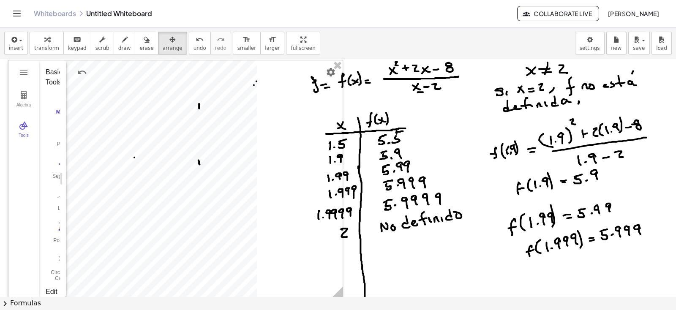
drag, startPoint x: 174, startPoint y: 167, endPoint x: 18, endPoint y: 169, distance: 156.0
click at [130, 169] on div at bounding box center [175, 178] width 334 height 237
click at [156, 156] on div at bounding box center [175, 178] width 334 height 237
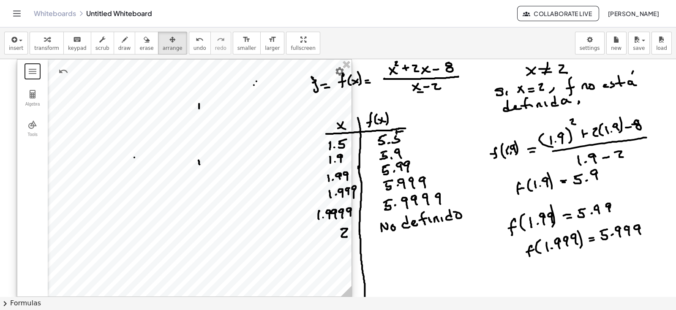
drag, startPoint x: 156, startPoint y: 156, endPoint x: 165, endPoint y: 151, distance: 10.2
click at [165, 151] on div at bounding box center [184, 178] width 334 height 237
click at [336, 70] on img "Settings" at bounding box center [340, 71] width 10 height 10
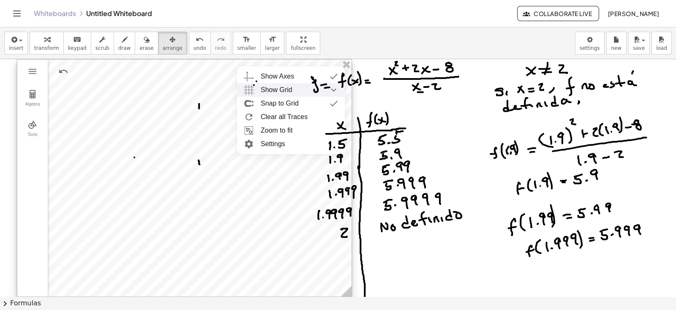
click at [283, 88] on span "Show Grid" at bounding box center [277, 90] width 32 height 14
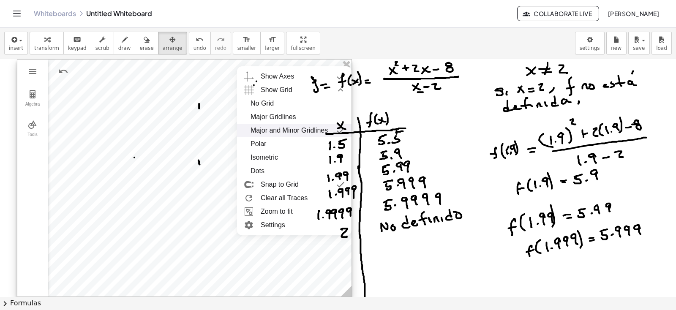
click at [282, 129] on div "Major and Minor Gridlines" at bounding box center [289, 131] width 77 height 14
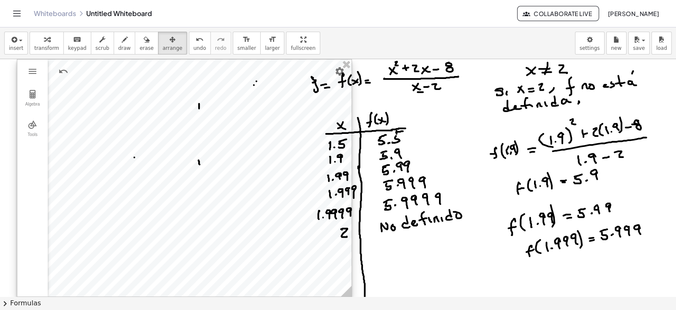
click at [186, 169] on div at bounding box center [184, 178] width 334 height 237
click at [170, 170] on div at bounding box center [184, 178] width 334 height 237
drag, startPoint x: 193, startPoint y: 167, endPoint x: 197, endPoint y: 166, distance: 4.4
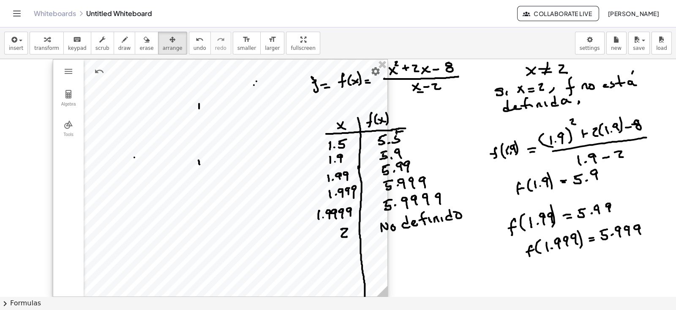
drag, startPoint x: 197, startPoint y: 166, endPoint x: 208, endPoint y: 175, distance: 14.1
click at [208, 175] on div at bounding box center [220, 178] width 334 height 237
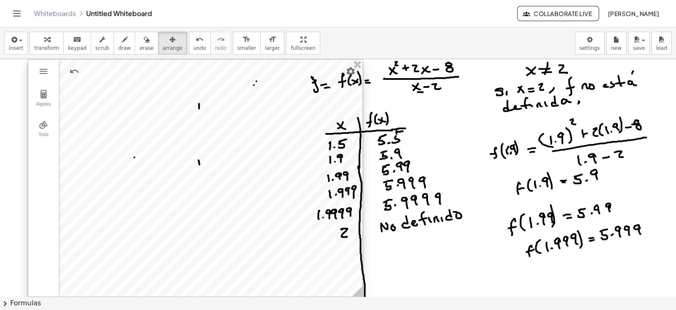
drag, startPoint x: 192, startPoint y: 176, endPoint x: 167, endPoint y: 174, distance: 25.0
click at [167, 174] on div at bounding box center [195, 178] width 334 height 237
click at [185, 187] on div at bounding box center [197, 178] width 334 height 237
click at [180, 187] on div at bounding box center [197, 178] width 334 height 237
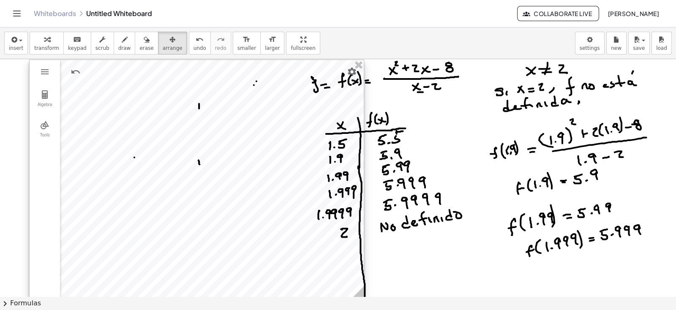
click at [180, 187] on div at bounding box center [197, 178] width 334 height 237
click at [165, 183] on div at bounding box center [197, 178] width 334 height 237
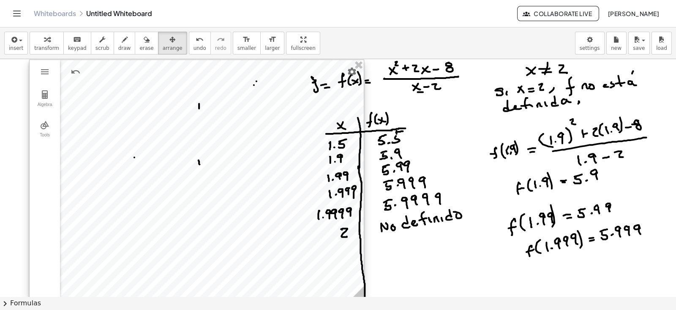
click at [165, 183] on div at bounding box center [197, 178] width 334 height 237
click at [46, 126] on img "Geometry" at bounding box center [45, 125] width 10 height 10
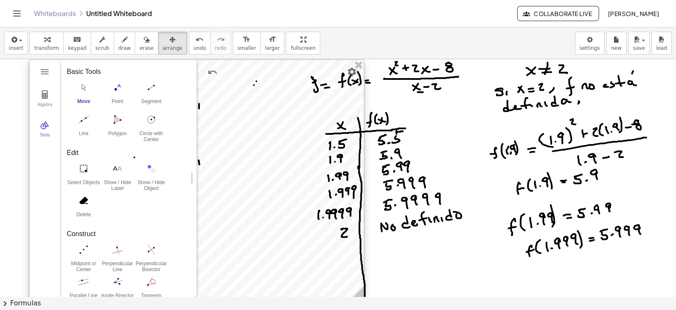
click at [82, 87] on img "Move. Drag or select object" at bounding box center [84, 88] width 34 height 14
click at [83, 100] on div "Move" at bounding box center [84, 104] width 34 height 12
click at [114, 88] on img "Point. Select position or line, function, or curve" at bounding box center [118, 88] width 34 height 14
click at [172, 270] on img "Move. Drag or select object" at bounding box center [175, 282] width 20 height 20
click at [224, 215] on div at bounding box center [197, 178] width 334 height 237
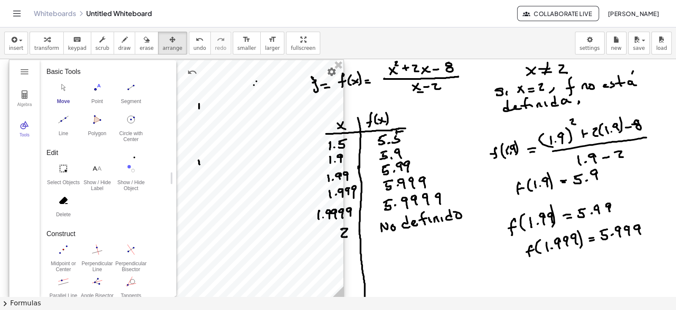
drag, startPoint x: 224, startPoint y: 215, endPoint x: 204, endPoint y: 215, distance: 20.3
click at [204, 215] on div at bounding box center [176, 178] width 334 height 237
click at [209, 219] on div at bounding box center [176, 178] width 334 height 237
click at [94, 87] on img "Point. Select position or line, function, or curve" at bounding box center [97, 88] width 34 height 14
click at [227, 262] on div at bounding box center [176, 178] width 334 height 237
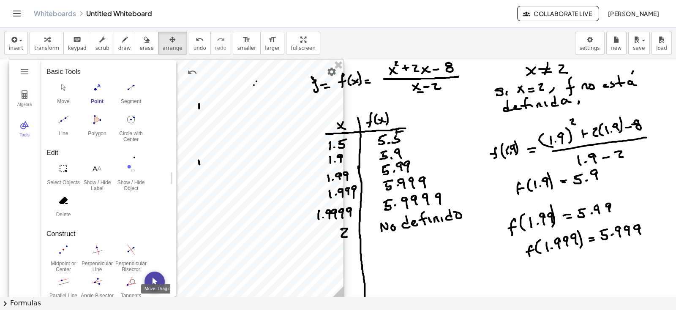
click at [161, 270] on img "Move. Drag or select object" at bounding box center [155, 282] width 20 height 20
click at [208, 263] on div at bounding box center [177, 178] width 334 height 237
click at [131, 93] on img "Segment. Select two points or positions" at bounding box center [132, 88] width 34 height 14
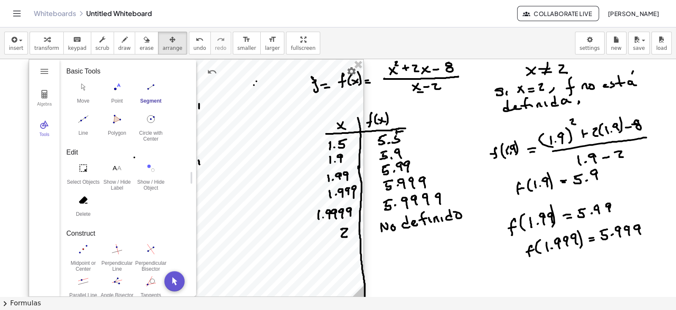
drag, startPoint x: 217, startPoint y: 272, endPoint x: 204, endPoint y: 257, distance: 19.5
click at [216, 269] on div at bounding box center [196, 178] width 334 height 237
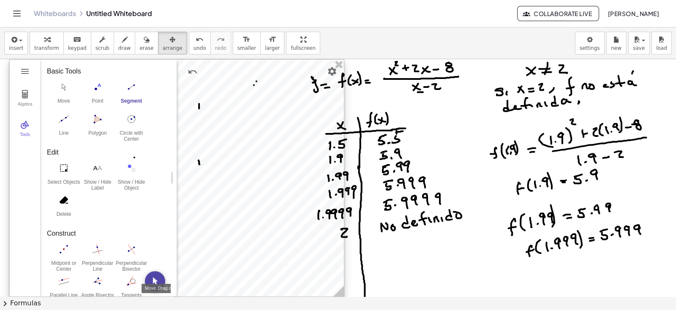
click at [153, 270] on img "Move. Drag or select object" at bounding box center [155, 281] width 20 height 20
click at [130, 87] on img "Segment. Select two points or positions" at bounding box center [132, 87] width 34 height 14
click at [150, 270] on button "Move. Drag or select object" at bounding box center [155, 281] width 20 height 20
drag, startPoint x: 140, startPoint y: 235, endPoint x: 151, endPoint y: 264, distance: 30.8
click at [151, 264] on div "Construct Midpoint or Center Perpendicular Line Perpendicular Bisector Parallel…" at bounding box center [105, 268] width 117 height 78
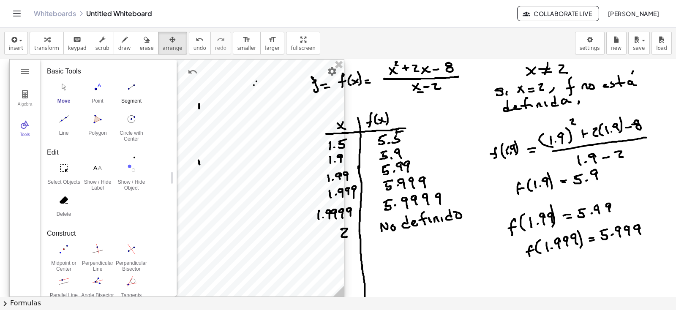
click at [136, 93] on button "Segment" at bounding box center [132, 95] width 34 height 30
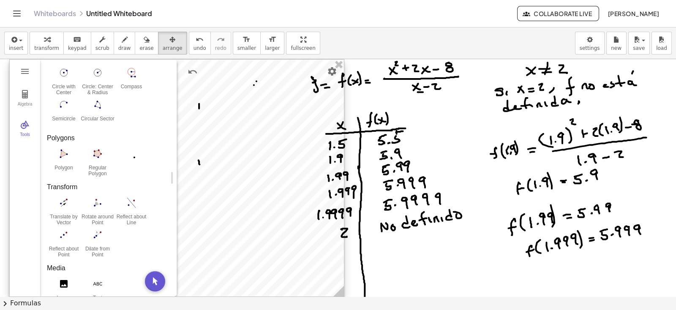
scroll to position [442, 0]
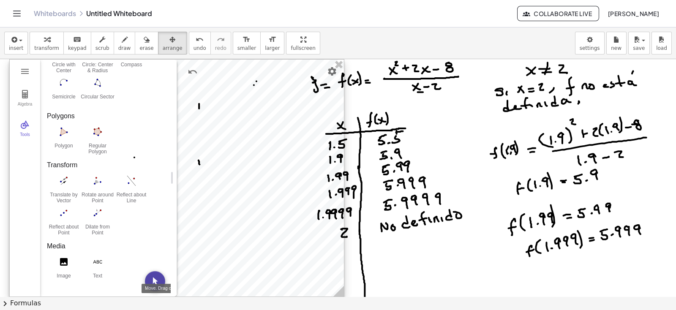
click at [153, 270] on img "Move. Drag or select object" at bounding box center [155, 281] width 20 height 20
drag, startPoint x: 201, startPoint y: 271, endPoint x: 218, endPoint y: 271, distance: 16.9
click at [218, 270] on div at bounding box center [179, 178] width 334 height 237
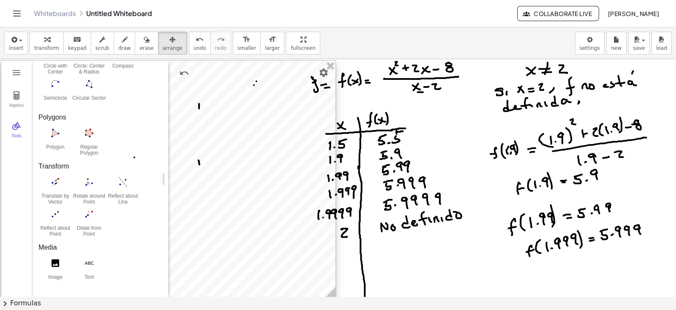
drag, startPoint x: 216, startPoint y: 272, endPoint x: 182, endPoint y: 260, distance: 36.1
click at [187, 270] on div at bounding box center [168, 179] width 334 height 237
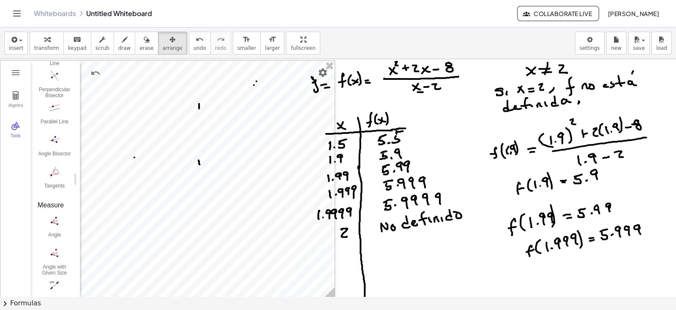
drag, startPoint x: 165, startPoint y: 176, endPoint x: 128, endPoint y: 180, distance: 37.0
click at [140, 174] on div at bounding box center [167, 179] width 334 height 237
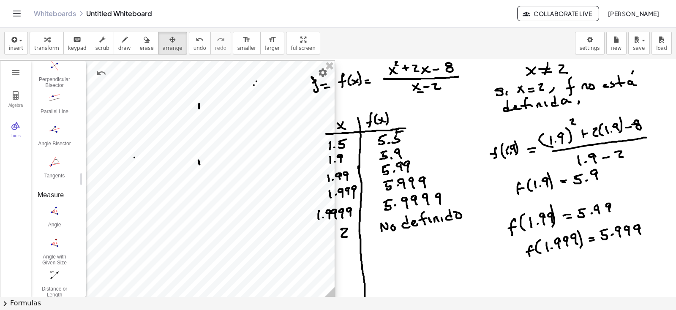
click at [140, 174] on div at bounding box center [167, 179] width 334 height 237
drag, startPoint x: 155, startPoint y: 168, endPoint x: 175, endPoint y: 211, distance: 47.7
click at [175, 211] on div at bounding box center [167, 179] width 334 height 237
click at [173, 138] on div at bounding box center [167, 179] width 334 height 237
drag, startPoint x: 174, startPoint y: 137, endPoint x: 179, endPoint y: 147, distance: 11.0
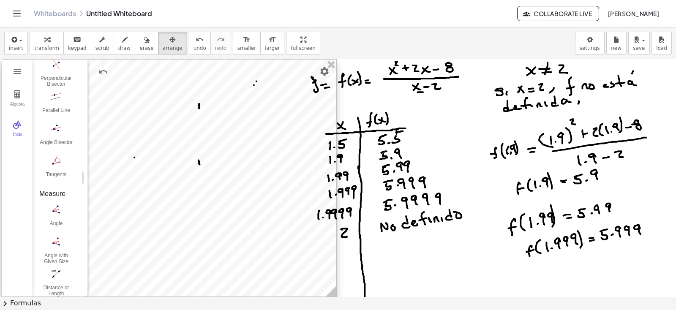
click at [179, 147] on div at bounding box center [169, 178] width 334 height 237
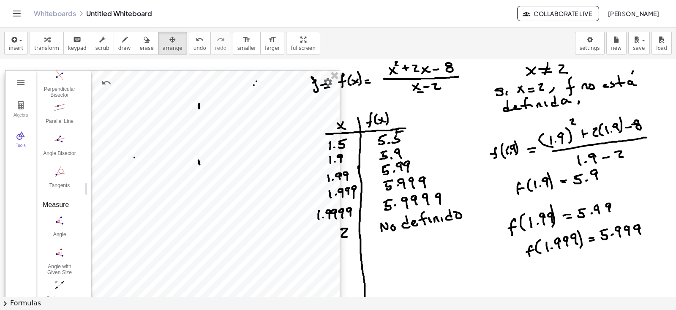
click at [177, 147] on div at bounding box center [172, 189] width 334 height 237
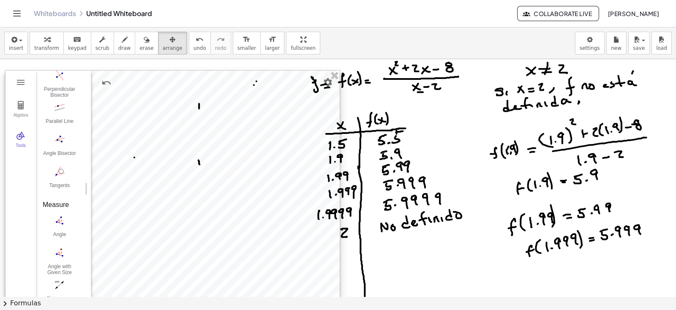
click at [177, 147] on div at bounding box center [172, 189] width 334 height 237
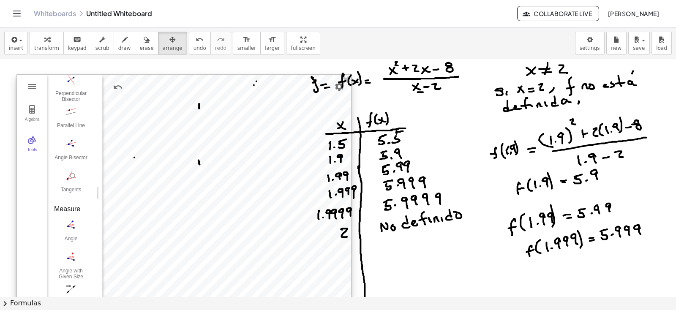
drag, startPoint x: 180, startPoint y: 161, endPoint x: 191, endPoint y: 165, distance: 12.2
click at [191, 165] on div at bounding box center [184, 193] width 334 height 237
click at [32, 85] on img "Geometry" at bounding box center [32, 87] width 10 height 10
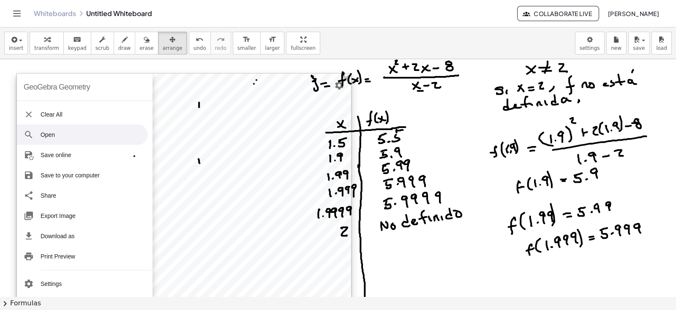
scroll to position [0, 0]
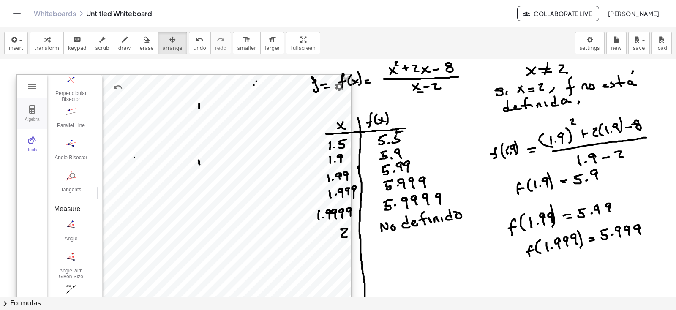
click at [38, 113] on button "Algebra" at bounding box center [32, 113] width 30 height 30
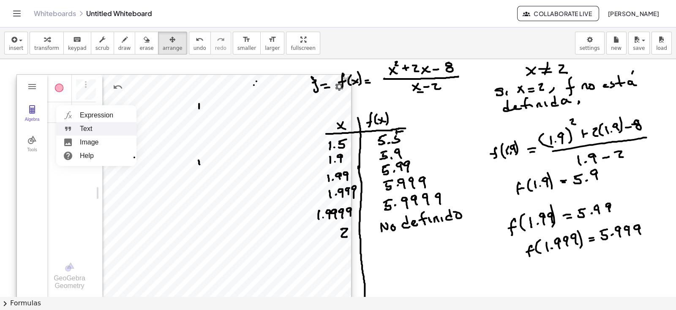
click at [90, 128] on li "Text" at bounding box center [96, 129] width 80 height 14
drag, startPoint x: 140, startPoint y: 128, endPoint x: 164, endPoint y: 136, distance: 24.9
click at [164, 136] on div at bounding box center [184, 193] width 334 height 237
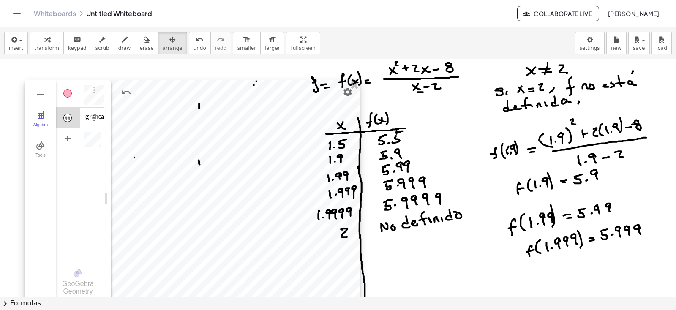
drag, startPoint x: 172, startPoint y: 147, endPoint x: 156, endPoint y: 145, distance: 15.4
click at [156, 145] on div at bounding box center [192, 198] width 334 height 237
click at [221, 153] on div at bounding box center [192, 198] width 334 height 237
drag, startPoint x: 220, startPoint y: 146, endPoint x: 213, endPoint y: 143, distance: 8.3
click at [213, 143] on div at bounding box center [192, 198] width 334 height 237
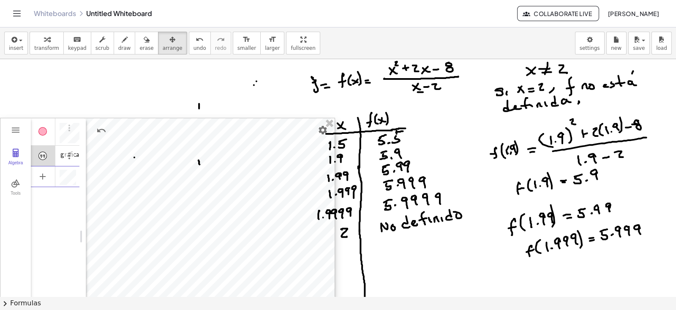
drag, startPoint x: 223, startPoint y: 141, endPoint x: 212, endPoint y: 157, distance: 19.8
click at [151, 181] on div at bounding box center [167, 236] width 334 height 237
click at [323, 131] on img "Settings" at bounding box center [323, 129] width 10 height 10
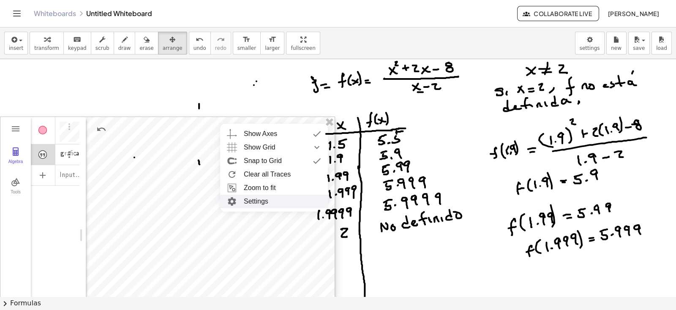
click at [256, 200] on li "Settings" at bounding box center [274, 202] width 108 height 14
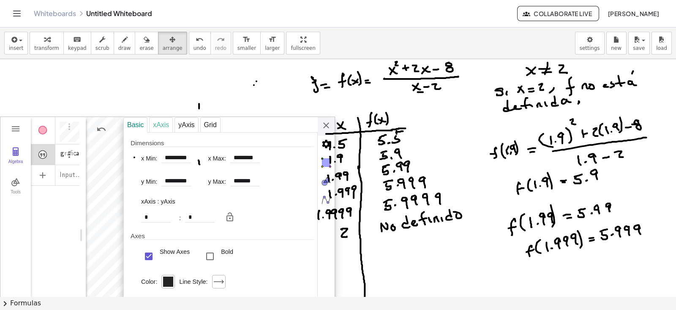
click at [162, 122] on div "xAxis" at bounding box center [161, 125] width 24 height 15
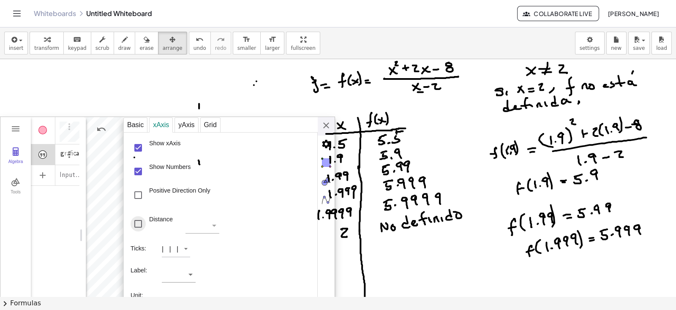
click at [140, 222] on div "Distance" at bounding box center [138, 223] width 15 height 15
click at [189, 125] on div "yAxis" at bounding box center [187, 125] width 24 height 15
click at [212, 122] on div "Grid" at bounding box center [210, 125] width 20 height 15
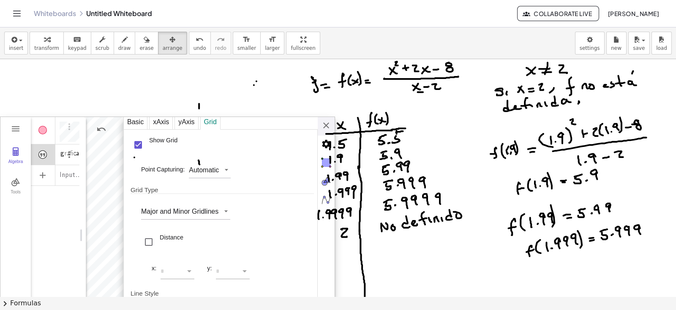
scroll to position [4, 0]
click at [139, 121] on div "Basic" at bounding box center [135, 121] width 24 height 15
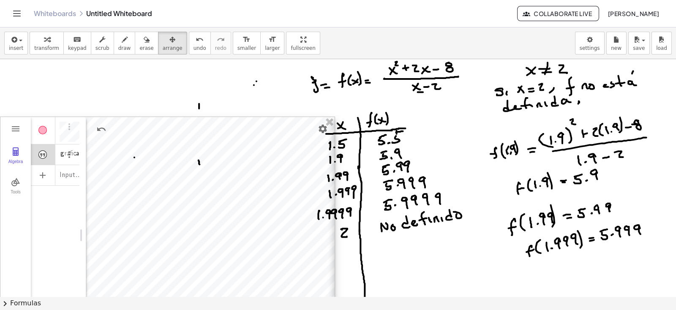
click at [335, 124] on div "Basic xAxis yAxis Grid Dimensions x Min: ********* x Max: ******** y Min: *****…" at bounding box center [440, 236] width 211 height 238
click at [322, 127] on img "Settings" at bounding box center [323, 129] width 10 height 10
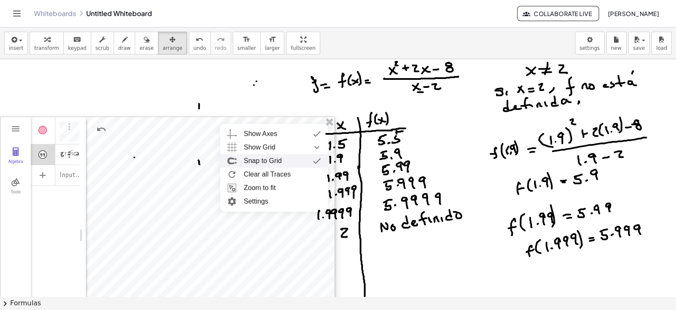
click at [314, 161] on img "Geometry" at bounding box center [316, 161] width 15 height 14
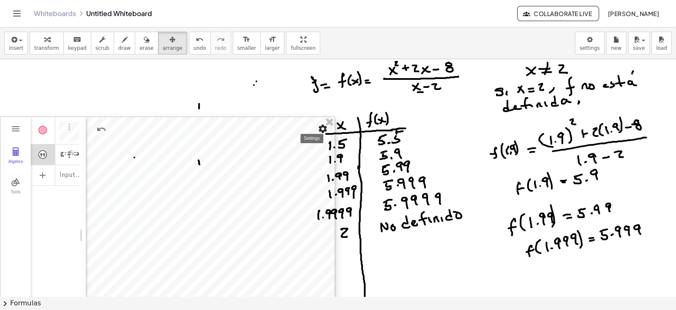
click at [327, 131] on img "Settings" at bounding box center [323, 129] width 10 height 10
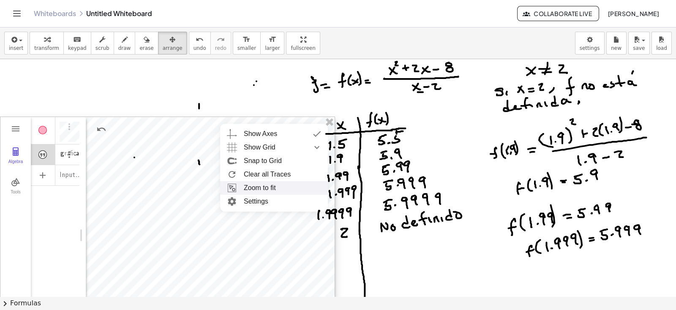
click at [264, 185] on li "Zoom to fit" at bounding box center [274, 188] width 108 height 14
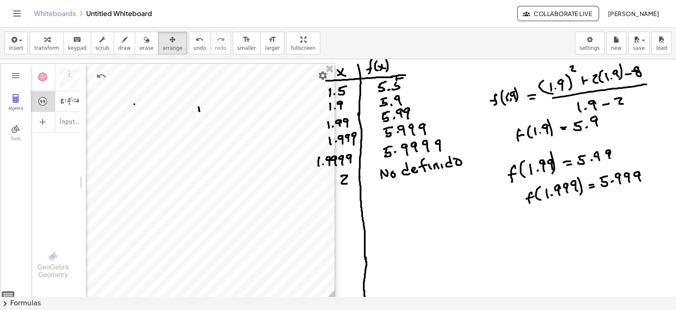
scroll to position [0, 0]
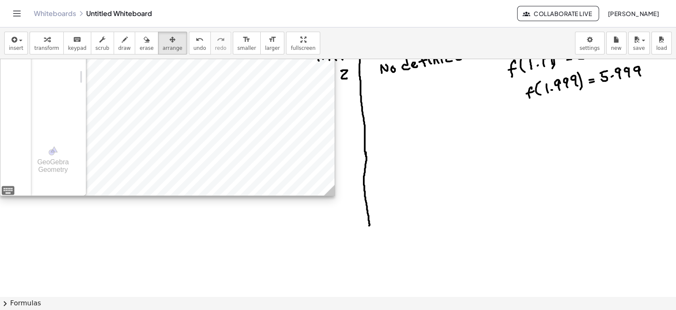
click at [208, 108] on div at bounding box center [167, 77] width 334 height 237
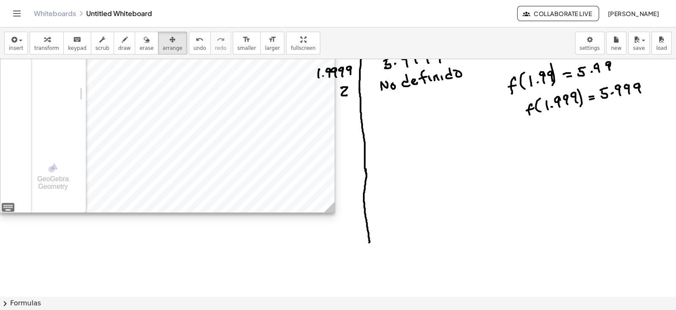
scroll to position [105, 0]
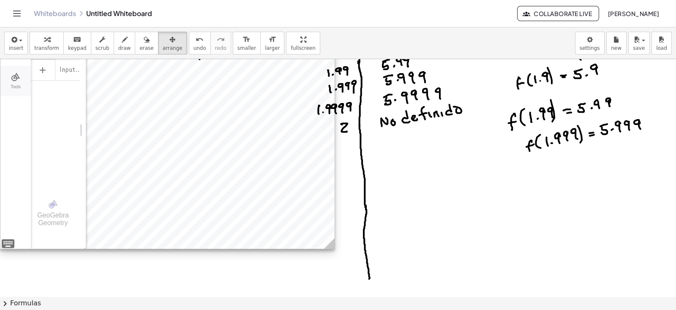
click at [15, 80] on img "Geometry" at bounding box center [16, 77] width 10 height 10
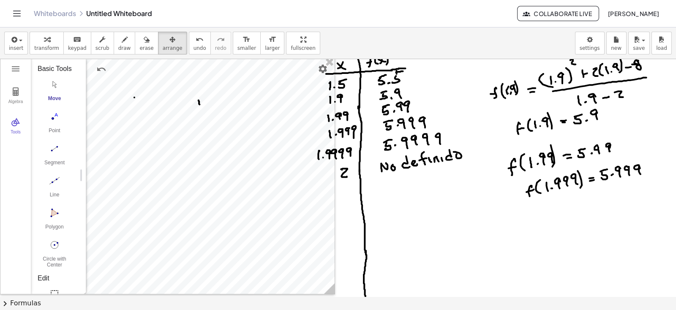
scroll to position [0, 0]
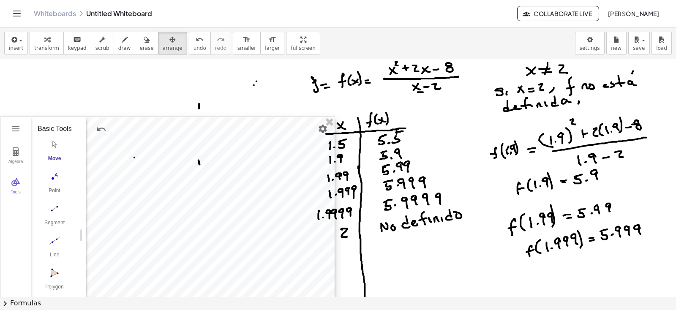
click at [54, 151] on img "Move. Drag or select object" at bounding box center [55, 145] width 34 height 14
click at [216, 240] on div at bounding box center [167, 235] width 334 height 237
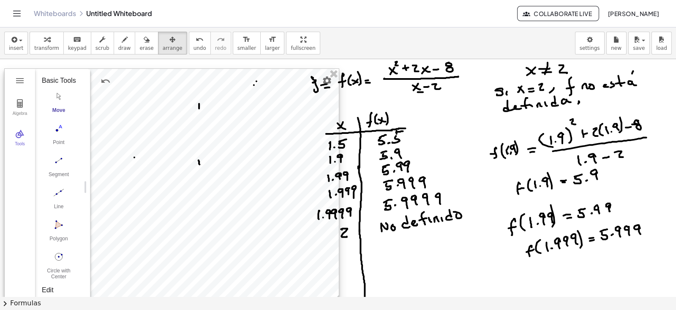
drag, startPoint x: 213, startPoint y: 240, endPoint x: 217, endPoint y: 185, distance: 55.1
click at [217, 185] on div at bounding box center [172, 187] width 334 height 237
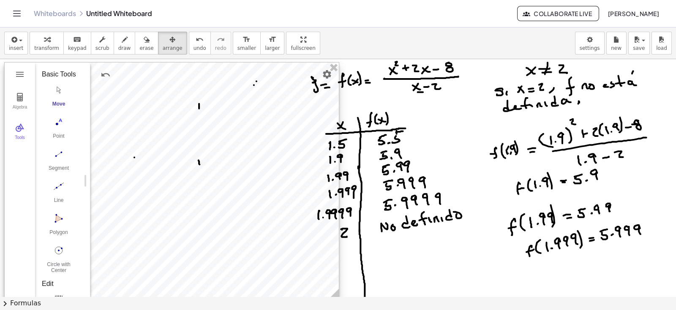
click at [213, 188] on div at bounding box center [172, 181] width 334 height 237
drag, startPoint x: 213, startPoint y: 188, endPoint x: 216, endPoint y: 146, distance: 42.0
click at [216, 146] on div at bounding box center [175, 178] width 334 height 237
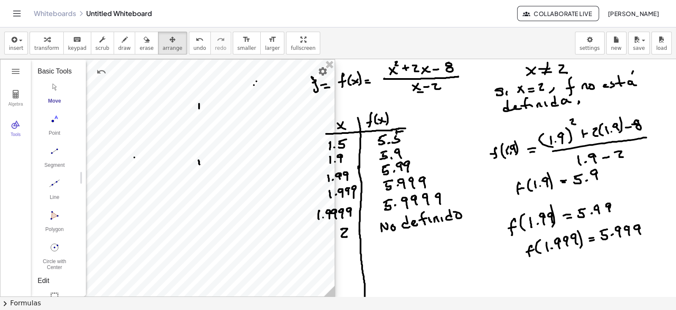
drag, startPoint x: 219, startPoint y: 174, endPoint x: 205, endPoint y: 123, distance: 52.6
click at [205, 123] on div at bounding box center [167, 178] width 334 height 237
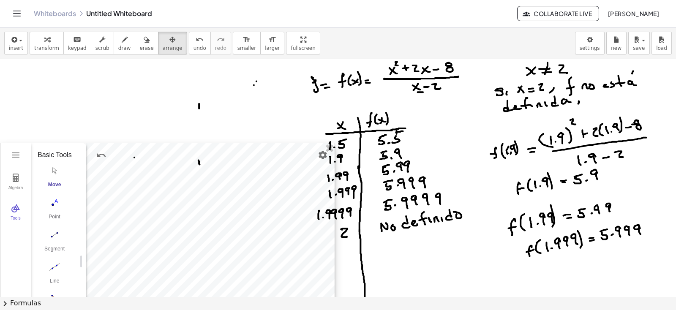
drag, startPoint x: 206, startPoint y: 155, endPoint x: 211, endPoint y: 131, distance: 24.6
click at [211, 143] on div at bounding box center [167, 261] width 334 height 237
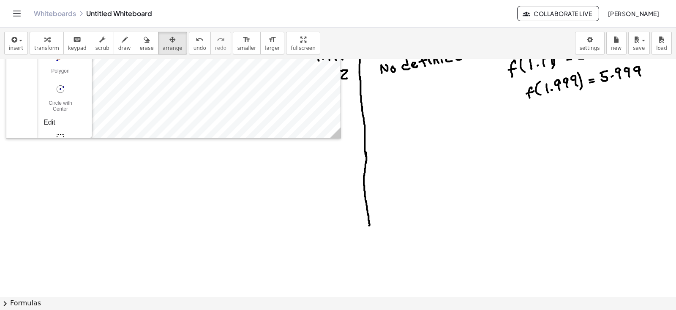
click at [197, 155] on div at bounding box center [338, 258] width 676 height 714
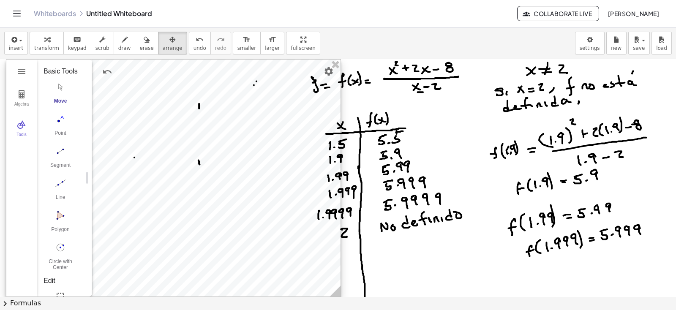
click at [198, 167] on div at bounding box center [173, 178] width 334 height 237
click at [198, 167] on div at bounding box center [174, 178] width 334 height 237
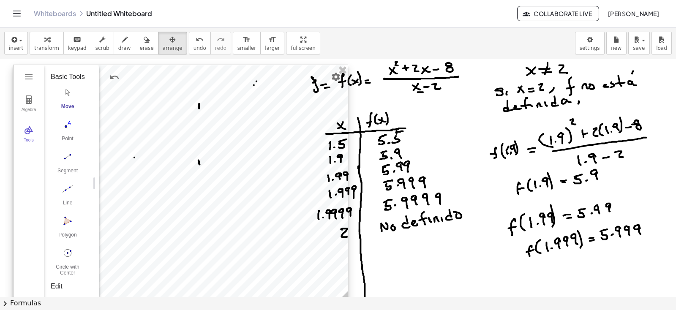
drag, startPoint x: 206, startPoint y: 181, endPoint x: 213, endPoint y: 186, distance: 8.7
click at [213, 186] on div at bounding box center [181, 183] width 334 height 237
drag, startPoint x: 213, startPoint y: 186, endPoint x: 205, endPoint y: 193, distance: 10.2
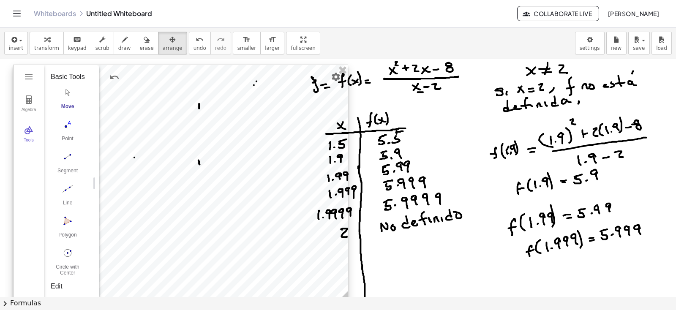
click at [205, 193] on div at bounding box center [181, 183] width 334 height 237
drag, startPoint x: 208, startPoint y: 187, endPoint x: 205, endPoint y: 148, distance: 39.4
click at [205, 148] on div at bounding box center [179, 178] width 334 height 237
click at [205, 148] on div at bounding box center [178, 178] width 334 height 237
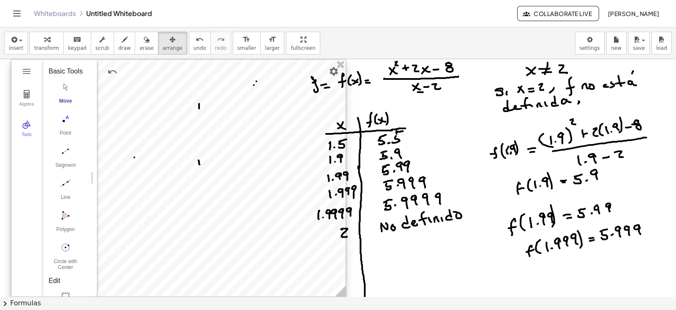
click at [205, 148] on div at bounding box center [178, 178] width 334 height 237
click at [205, 149] on div at bounding box center [178, 178] width 334 height 237
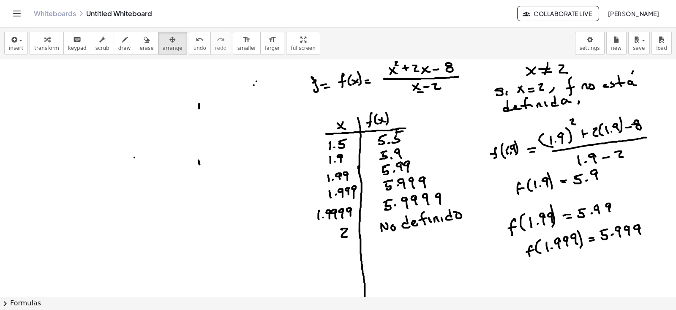
click at [18, 47] on span "insert" at bounding box center [16, 48] width 14 height 6
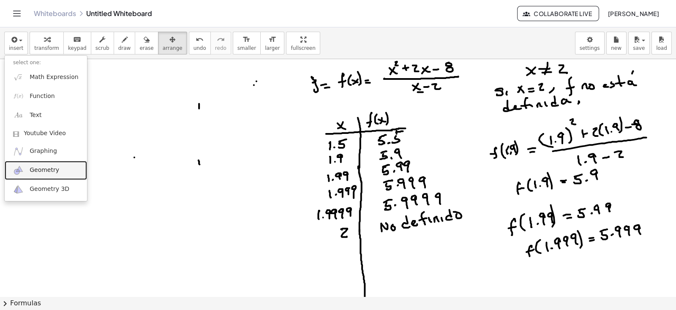
click at [39, 170] on span "Geometry" at bounding box center [45, 170] width 30 height 8
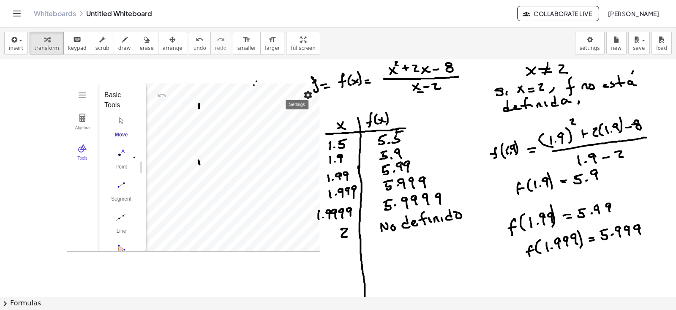
click at [309, 94] on img "Settings" at bounding box center [308, 95] width 10 height 10
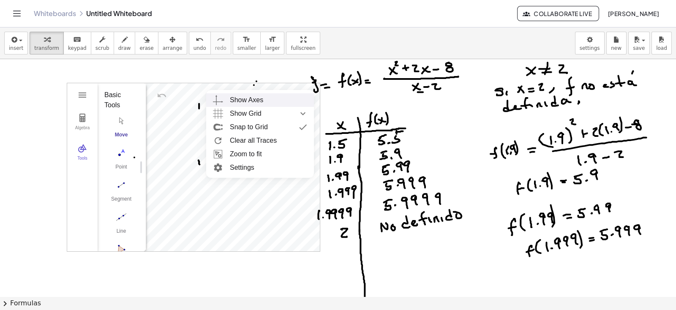
click at [259, 100] on div "Show Axes" at bounding box center [246, 100] width 33 height 14
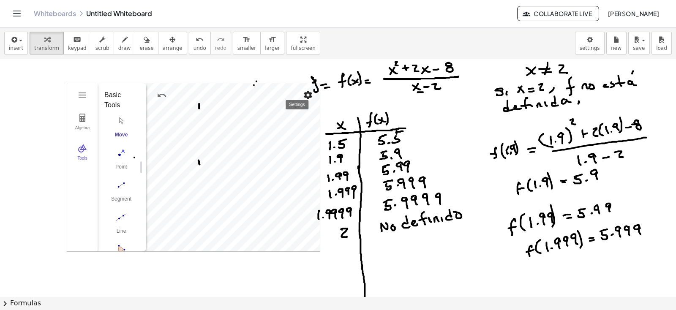
click at [309, 95] on img "Settings" at bounding box center [308, 95] width 10 height 10
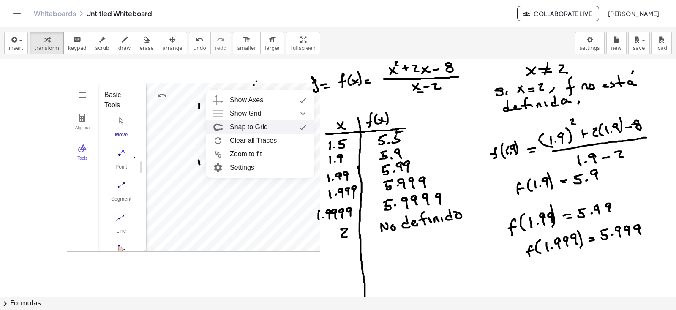
click at [305, 126] on img "Geometry" at bounding box center [302, 127] width 15 height 14
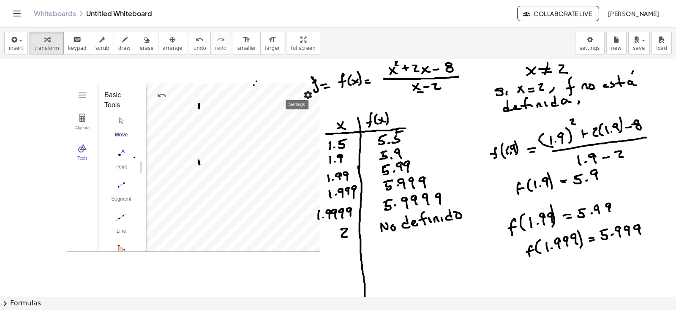
click at [309, 94] on img "Settings" at bounding box center [308, 95] width 10 height 10
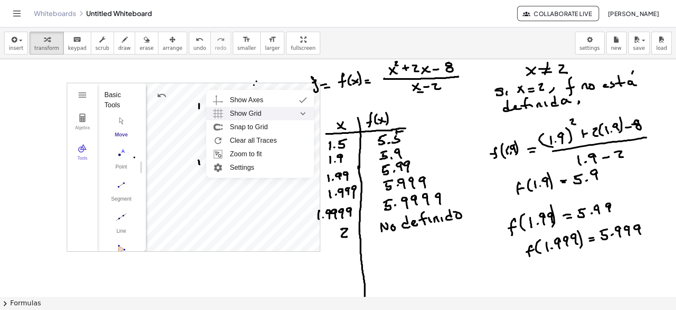
click at [278, 111] on div "Show Grid" at bounding box center [268, 114] width 77 height 14
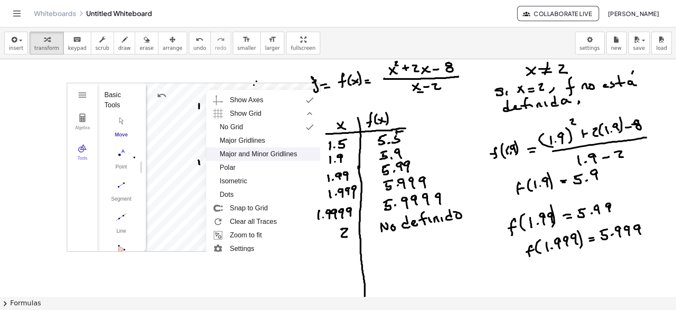
click at [257, 153] on div "Major and Minor Gridlines" at bounding box center [258, 155] width 77 height 14
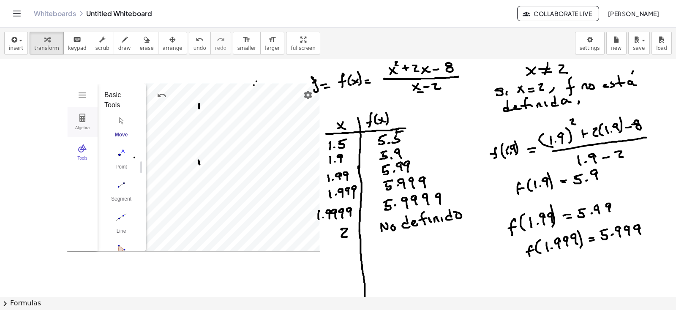
click at [82, 120] on img "Geometry" at bounding box center [82, 118] width 10 height 10
drag, startPoint x: 145, startPoint y: 120, endPoint x: 180, endPoint y: 124, distance: 35.7
click at [171, 101] on div "Algebra" at bounding box center [167, 97] width 15 height 28
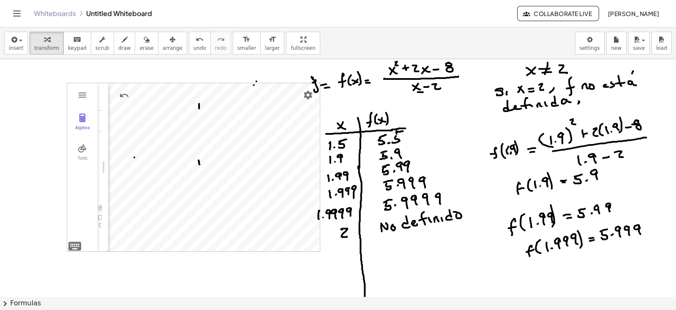
drag, startPoint x: 179, startPoint y: 164, endPoint x: 103, endPoint y: 170, distance: 76.3
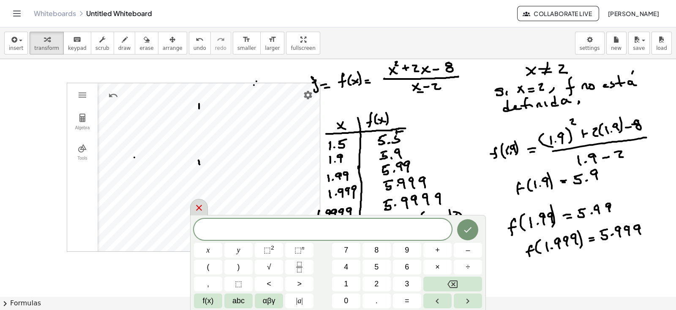
click at [198, 209] on icon at bounding box center [199, 208] width 6 height 6
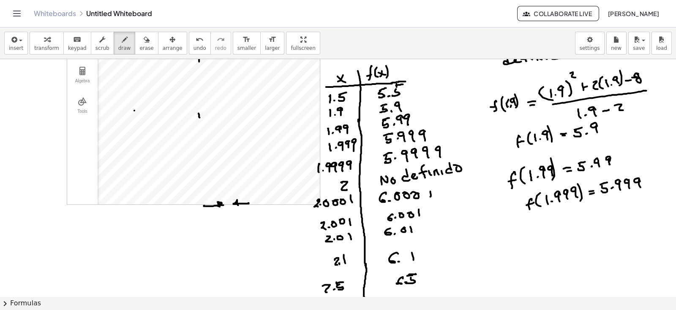
scroll to position [30, 0]
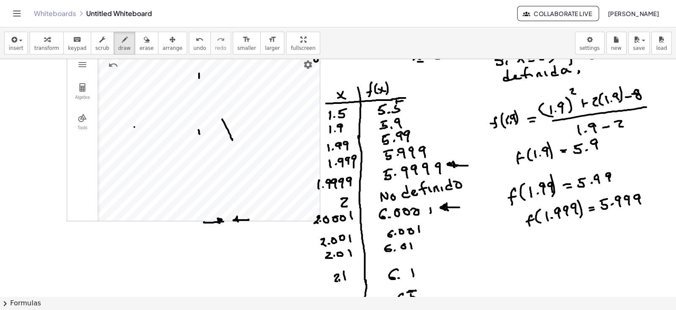
drag, startPoint x: 222, startPoint y: 119, endPoint x: 232, endPoint y: 140, distance: 23.4
click at [139, 42] on div "button" at bounding box center [146, 39] width 14 height 10
drag, startPoint x: 220, startPoint y: 119, endPoint x: 238, endPoint y: 142, distance: 28.9
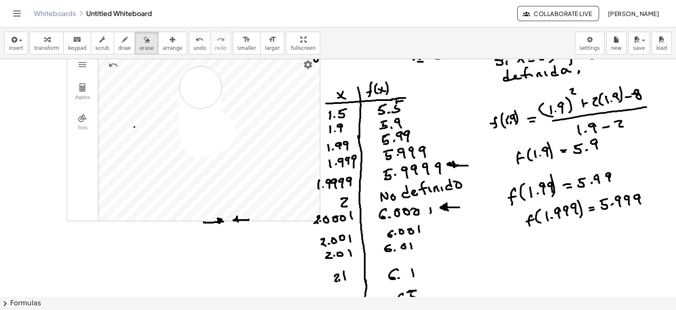
drag, startPoint x: 210, startPoint y: 132, endPoint x: 201, endPoint y: 87, distance: 45.8
click at [169, 43] on icon "button" at bounding box center [172, 40] width 6 height 10
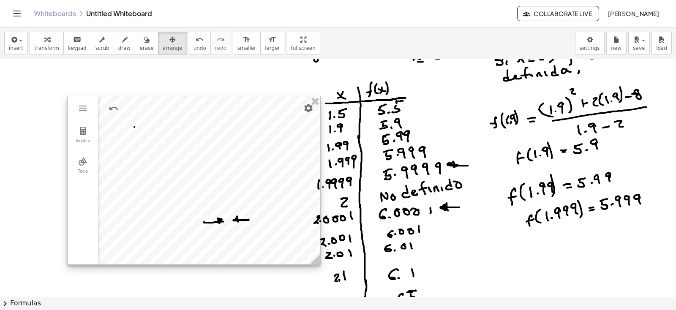
drag, startPoint x: 129, startPoint y: 94, endPoint x: 129, endPoint y: 139, distance: 44.8
click at [129, 139] on div at bounding box center [194, 180] width 253 height 168
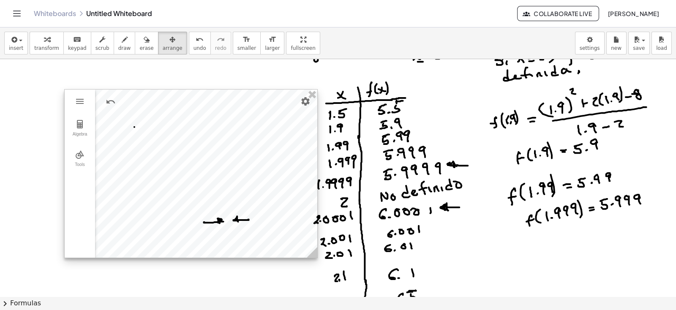
drag, startPoint x: 185, startPoint y: 164, endPoint x: 182, endPoint y: 154, distance: 9.8
click at [182, 154] on div at bounding box center [191, 174] width 253 height 168
click at [182, 154] on div at bounding box center [190, 172] width 253 height 168
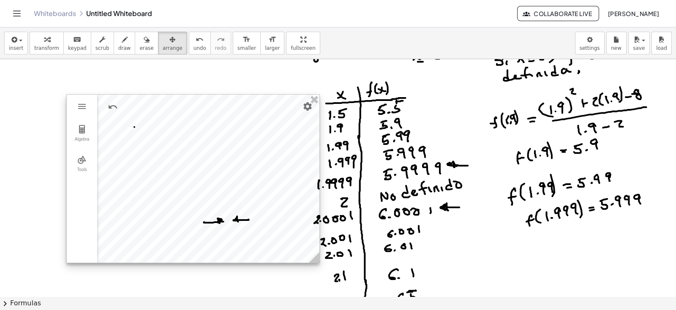
click at [183, 172] on div at bounding box center [193, 179] width 253 height 168
click at [83, 136] on button "Algebra" at bounding box center [82, 133] width 30 height 30
click at [81, 161] on img "Geometry" at bounding box center [82, 160] width 10 height 10
click at [120, 127] on img "Move. Drag or select object" at bounding box center [121, 122] width 34 height 14
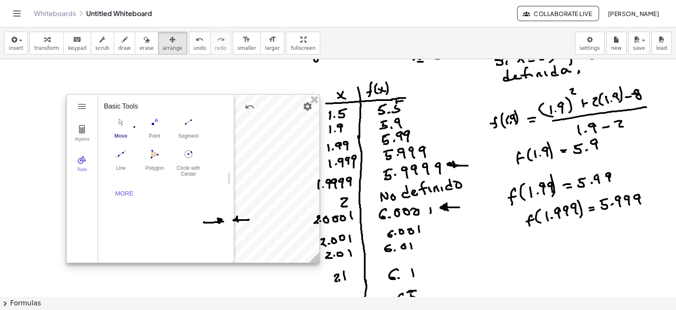
click at [286, 134] on div at bounding box center [193, 179] width 253 height 168
click at [118, 121] on img "Move. Drag or select object" at bounding box center [121, 122] width 34 height 14
click at [123, 120] on img "Move. Drag or select object" at bounding box center [121, 122] width 34 height 14
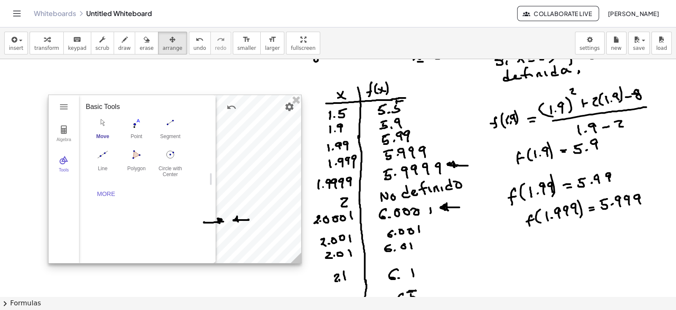
drag, startPoint x: 254, startPoint y: 148, endPoint x: 237, endPoint y: 148, distance: 17.3
click at [237, 148] on div at bounding box center [175, 179] width 253 height 168
click at [134, 123] on img "Point. Select position or line, function, or curve" at bounding box center [137, 123] width 34 height 14
click at [136, 156] on img "Polygon. Select all vertices, then first vertex again" at bounding box center [137, 155] width 34 height 14
click at [105, 156] on img "Line. Select two points or positions" at bounding box center [104, 155] width 34 height 14
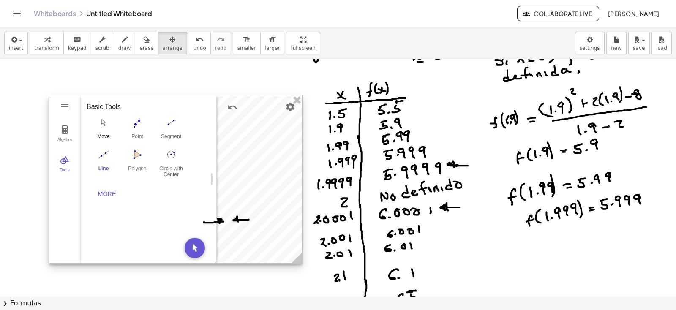
click at [101, 129] on button "Move" at bounding box center [104, 130] width 34 height 30
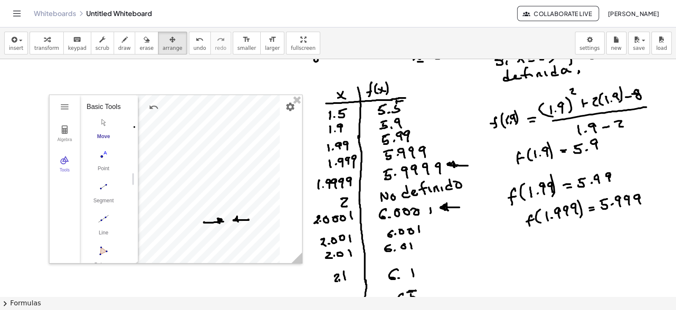
drag, startPoint x: 213, startPoint y: 115, endPoint x: 123, endPoint y: 123, distance: 89.5
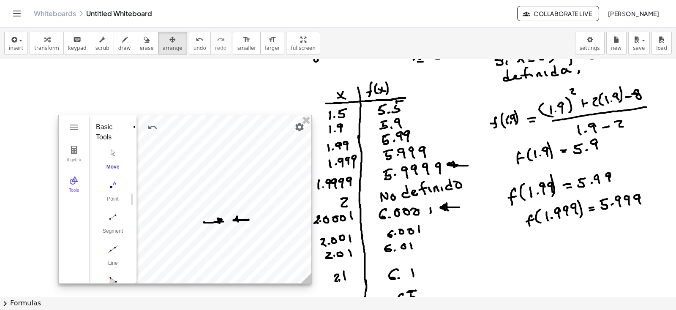
drag, startPoint x: 185, startPoint y: 124, endPoint x: 194, endPoint y: 144, distance: 22.3
click at [194, 144] on div at bounding box center [185, 199] width 253 height 168
click at [220, 166] on div at bounding box center [185, 199] width 253 height 168
drag, startPoint x: 220, startPoint y: 168, endPoint x: 206, endPoint y: 172, distance: 14.8
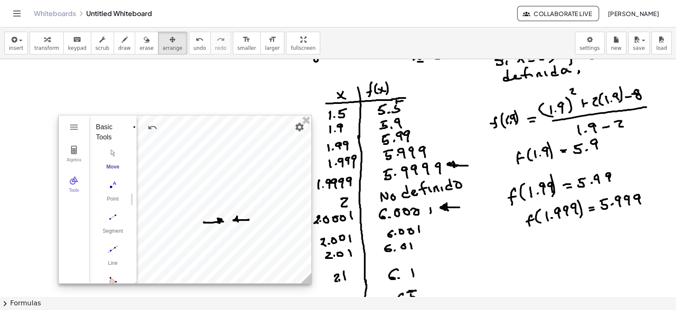
click at [206, 172] on div at bounding box center [185, 199] width 253 height 168
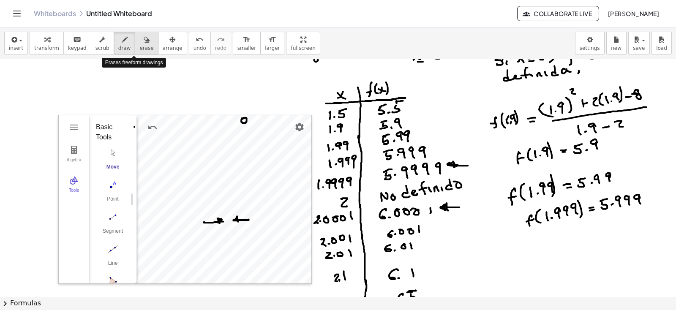
click at [139, 45] on span "erase" at bounding box center [146, 48] width 14 height 6
drag, startPoint x: 208, startPoint y: 218, endPoint x: 253, endPoint y: 222, distance: 45.4
drag, startPoint x: 242, startPoint y: 161, endPoint x: 248, endPoint y: 201, distance: 40.6
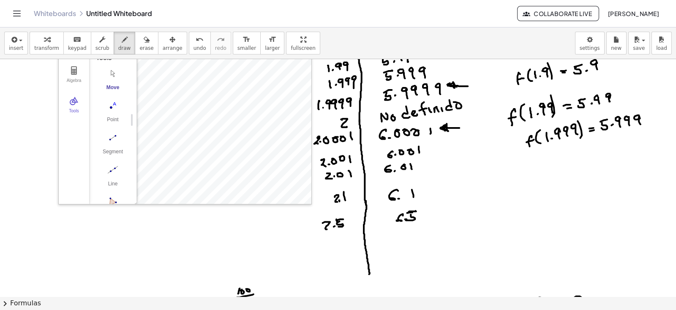
scroll to position [52, 0]
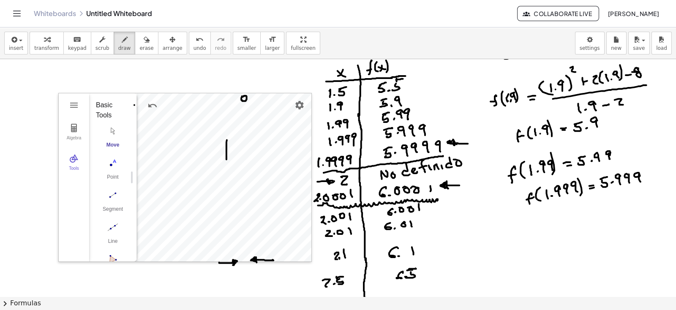
drag, startPoint x: 227, startPoint y: 142, endPoint x: 227, endPoint y: 163, distance: 21.6
click at [139, 45] on span "erase" at bounding box center [146, 48] width 14 height 6
drag, startPoint x: 225, startPoint y: 139, endPoint x: 229, endPoint y: 157, distance: 19.1
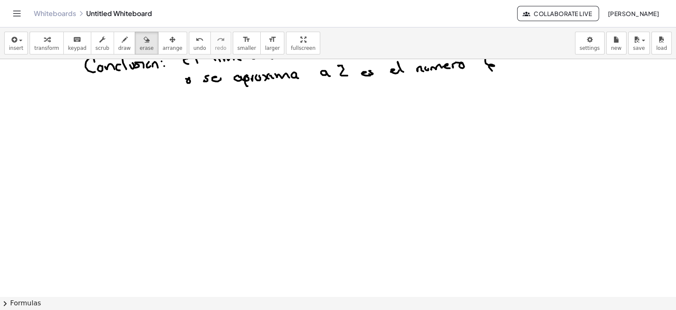
scroll to position [422, 0]
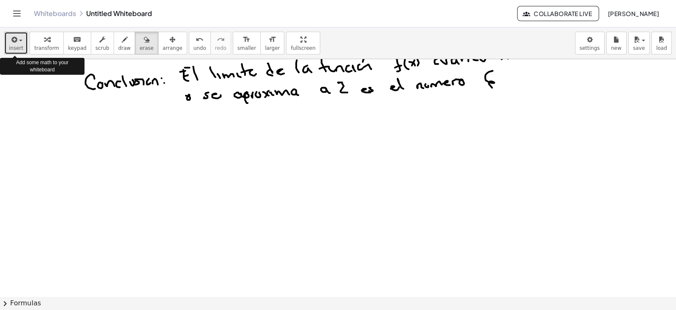
click at [16, 45] on span "insert" at bounding box center [16, 48] width 14 height 6
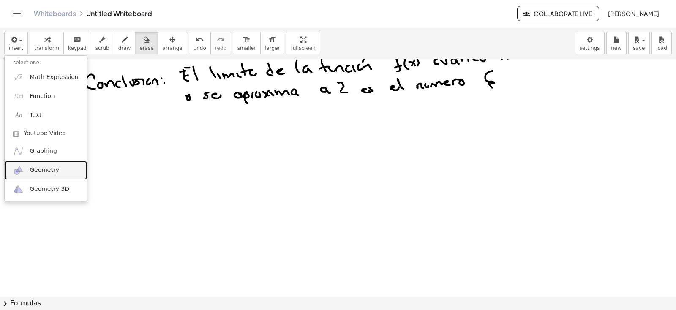
click at [34, 167] on span "Geometry" at bounding box center [45, 170] width 30 height 8
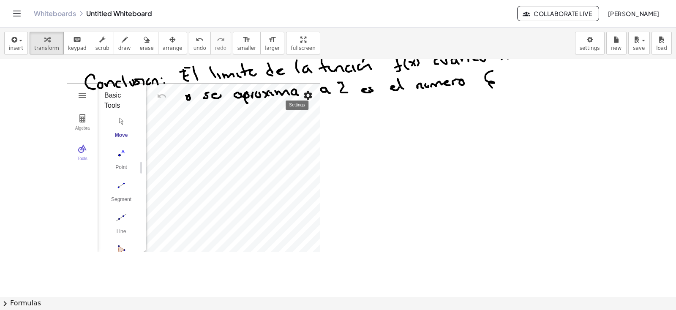
click at [307, 93] on img "Settings" at bounding box center [308, 95] width 10 height 10
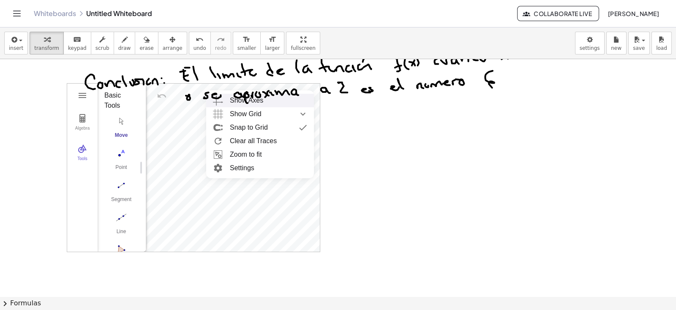
click at [273, 101] on div "Show Axes" at bounding box center [268, 101] width 77 height 14
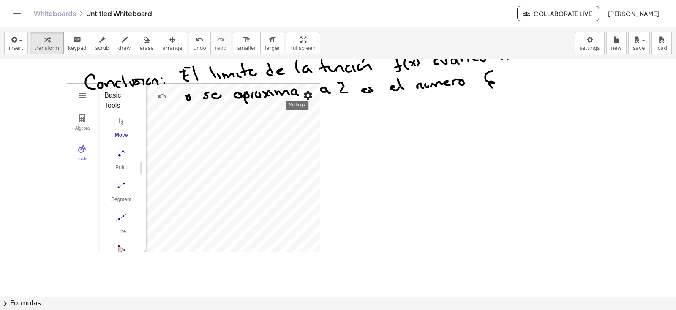
click at [309, 94] on img "Settings" at bounding box center [308, 95] width 10 height 10
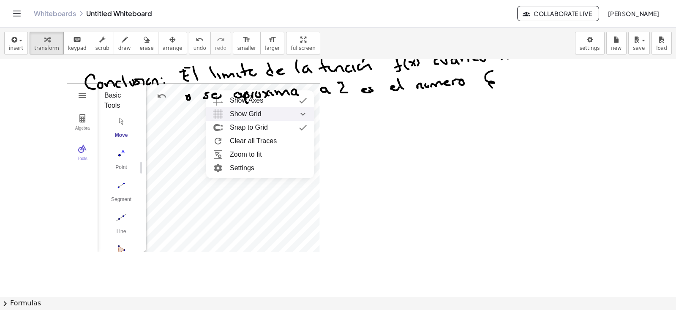
click at [254, 112] on span "Show Grid" at bounding box center [246, 114] width 32 height 14
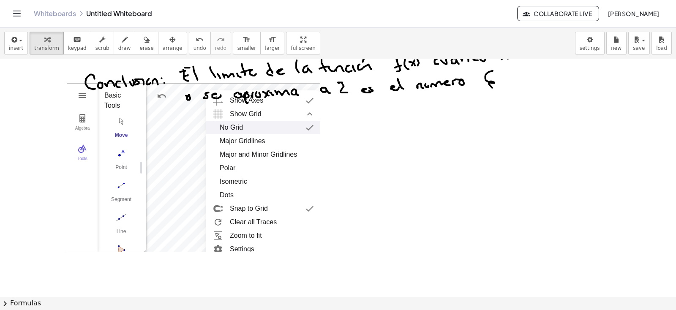
click at [235, 125] on div "No Grid" at bounding box center [231, 128] width 23 height 14
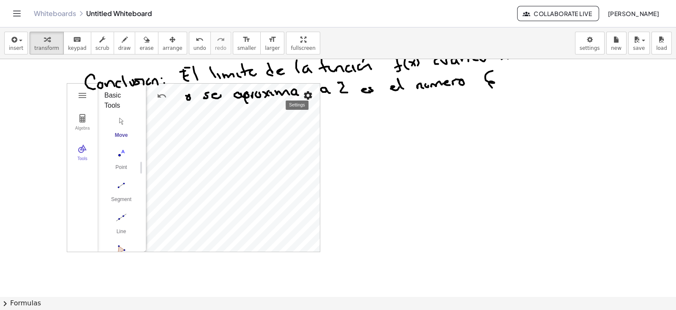
click at [306, 96] on img "Settings" at bounding box center [308, 95] width 10 height 10
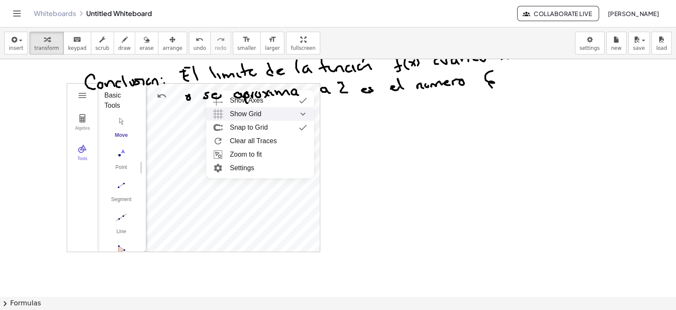
click at [303, 112] on img "Show Grid collapsed" at bounding box center [302, 114] width 15 height 14
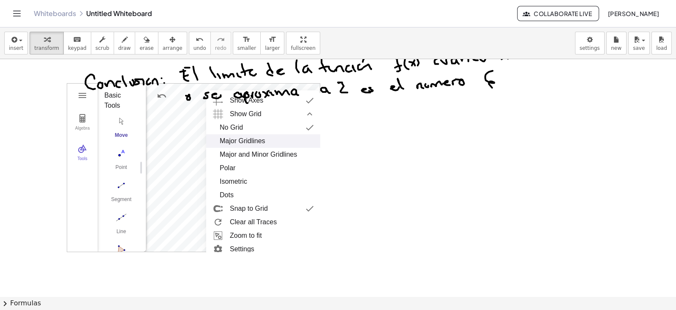
click at [252, 139] on div "Major Gridlines" at bounding box center [243, 141] width 46 height 14
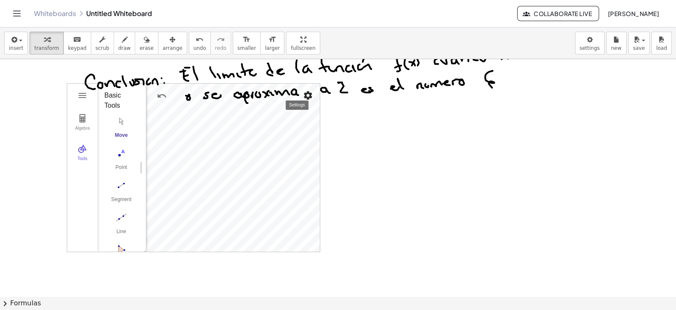
click at [309, 96] on img "Settings" at bounding box center [308, 95] width 10 height 10
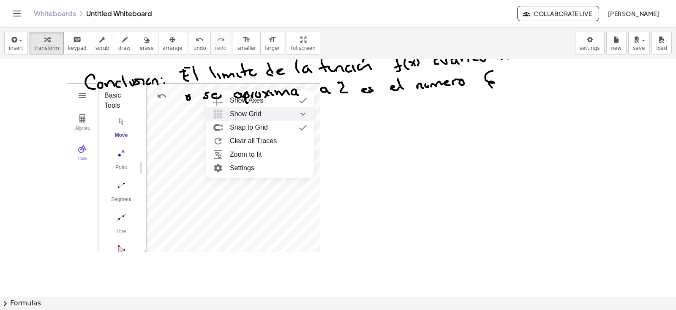
click at [252, 112] on span "Show Grid" at bounding box center [246, 114] width 32 height 14
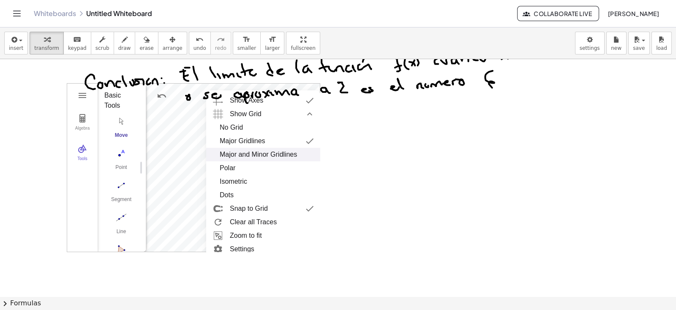
click at [265, 153] on div "Major and Minor Gridlines" at bounding box center [258, 155] width 77 height 14
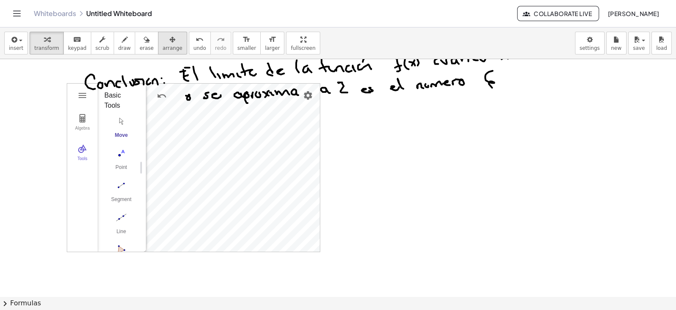
click at [163, 41] on div "button" at bounding box center [173, 39] width 20 height 10
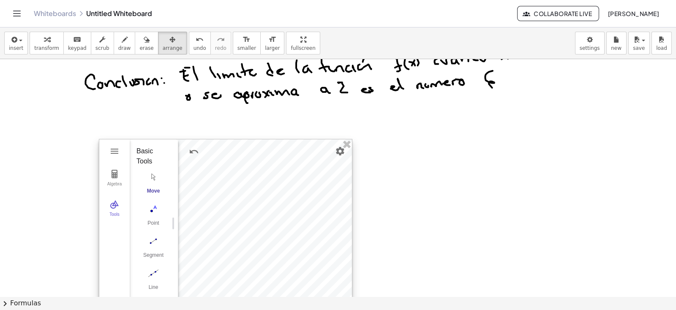
drag, startPoint x: 183, startPoint y: 87, endPoint x: 215, endPoint y: 143, distance: 64.7
click at [215, 143] on div at bounding box center [225, 223] width 253 height 168
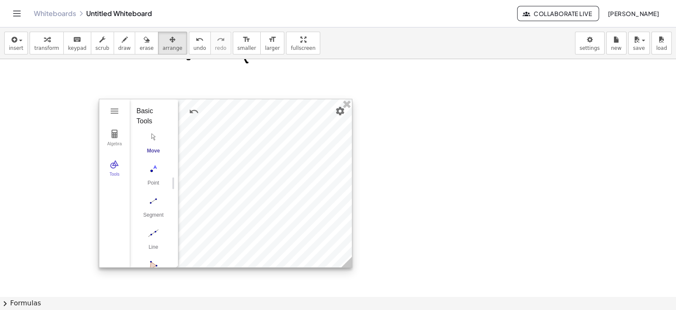
scroll to position [476, 0]
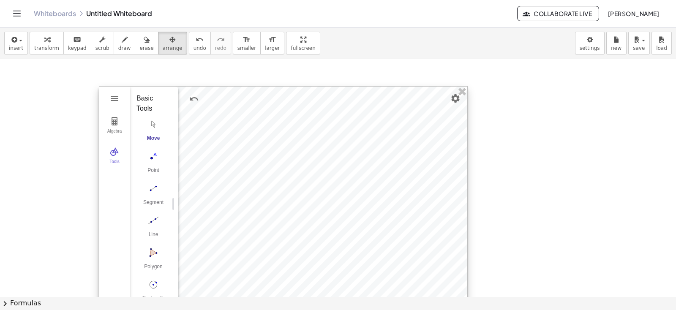
drag, startPoint x: 350, startPoint y: 252, endPoint x: 465, endPoint y: 320, distance: 133.5
click at [465, 270] on html "Graspable Math Activities Whiteboards Classes Account v1.28.4 | Privacy policy …" at bounding box center [338, 155] width 676 height 310
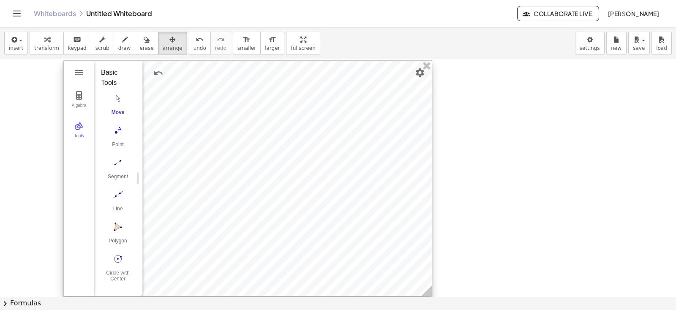
drag, startPoint x: 315, startPoint y: 193, endPoint x: 279, endPoint y: 167, distance: 43.9
click at [279, 167] on div at bounding box center [248, 178] width 368 height 235
click at [279, 169] on div at bounding box center [248, 178] width 368 height 235
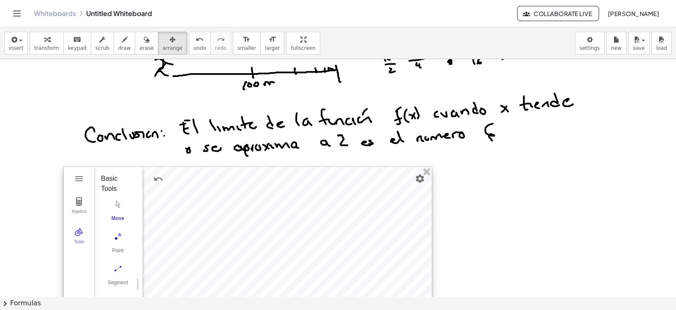
click at [115, 206] on img "Move. Drag or select object" at bounding box center [118, 205] width 34 height 14
click at [109, 183] on div "Basic Tools" at bounding box center [115, 184] width 28 height 20
click at [80, 203] on img "Geometry" at bounding box center [79, 202] width 10 height 10
click at [131, 179] on li "Expression" at bounding box center [143, 179] width 80 height 14
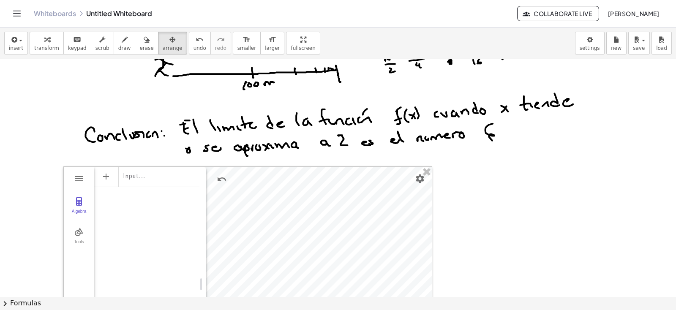
drag, startPoint x: 142, startPoint y: 184, endPoint x: 206, endPoint y: 185, distance: 64.3
click at [199, 179] on div "Algebra" at bounding box center [192, 181] width 15 height 29
click at [188, 202] on div "Algebra" at bounding box center [147, 262] width 106 height 192
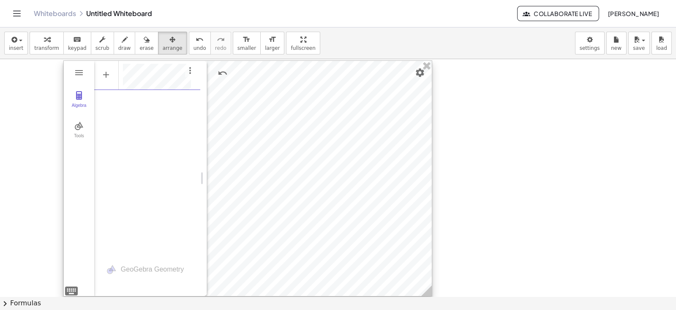
scroll to position [528, 0]
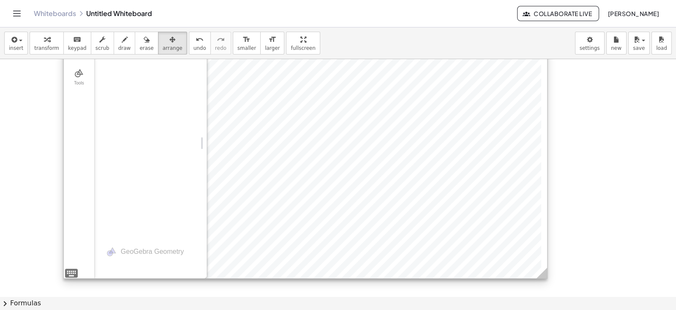
drag, startPoint x: 430, startPoint y: 240, endPoint x: 545, endPoint y: 275, distance: 120.6
click at [541, 270] on icon at bounding box center [542, 273] width 11 height 11
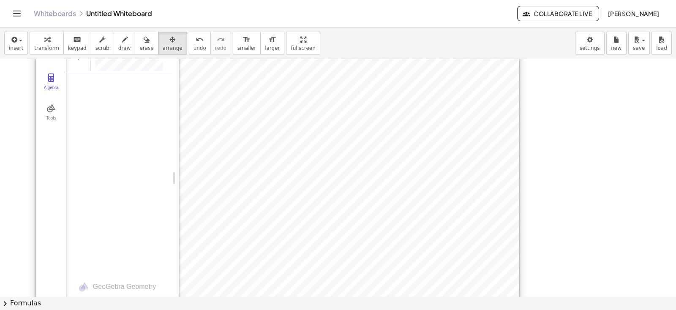
drag, startPoint x: 394, startPoint y: 202, endPoint x: 366, endPoint y: 237, distance: 44.8
click at [366, 237] on div at bounding box center [278, 178] width 484 height 271
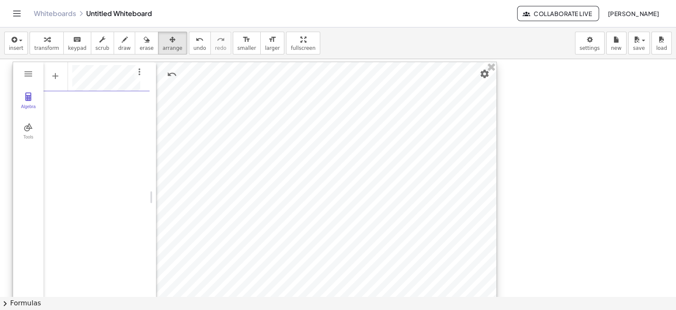
drag, startPoint x: 324, startPoint y: 205, endPoint x: 303, endPoint y: 224, distance: 28.4
click at [303, 224] on div at bounding box center [255, 197] width 484 height 271
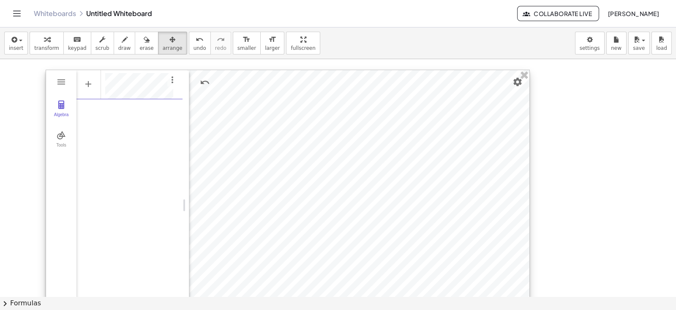
drag, startPoint x: 302, startPoint y: 176, endPoint x: 335, endPoint y: 184, distance: 33.9
click at [335, 184] on div at bounding box center [288, 205] width 484 height 271
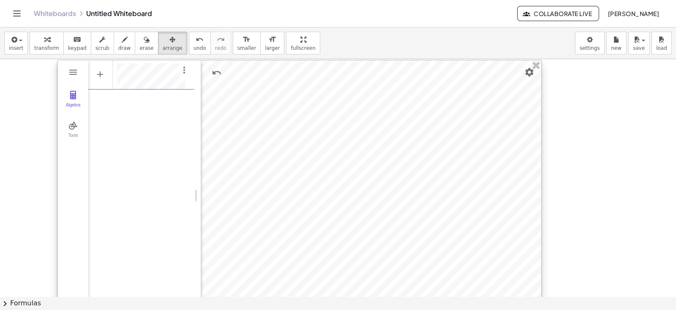
drag, startPoint x: 405, startPoint y: 221, endPoint x: 417, endPoint y: 212, distance: 15.1
click at [417, 212] on div at bounding box center [300, 195] width 484 height 271
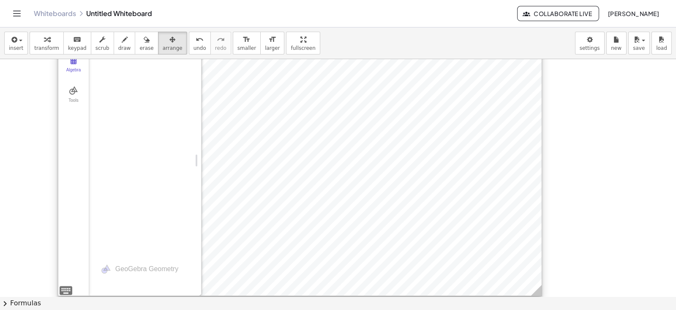
scroll to position [581, 0]
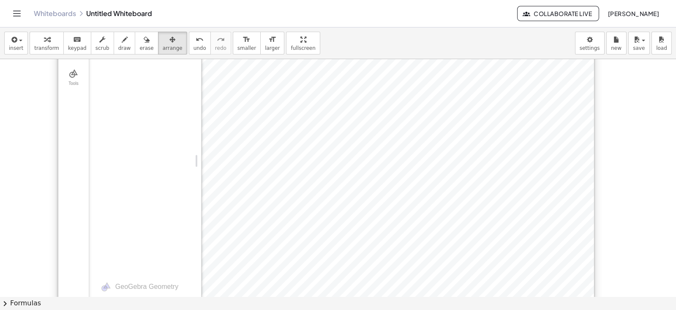
drag, startPoint x: 540, startPoint y: 275, endPoint x: 592, endPoint y: 310, distance: 62.8
click at [541, 270] on div "insert select one: Math Expression Function Text Youtube Video Graphing Geometr…" at bounding box center [338, 168] width 676 height 283
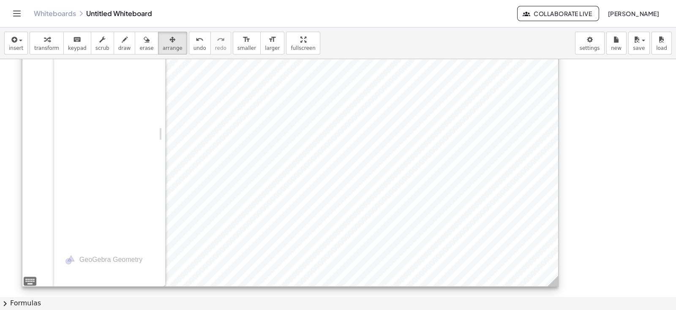
drag, startPoint x: 398, startPoint y: 222, endPoint x: 368, endPoint y: 201, distance: 37.1
click at [368, 201] on div at bounding box center [290, 133] width 536 height 305
click at [368, 205] on div at bounding box center [290, 133] width 536 height 305
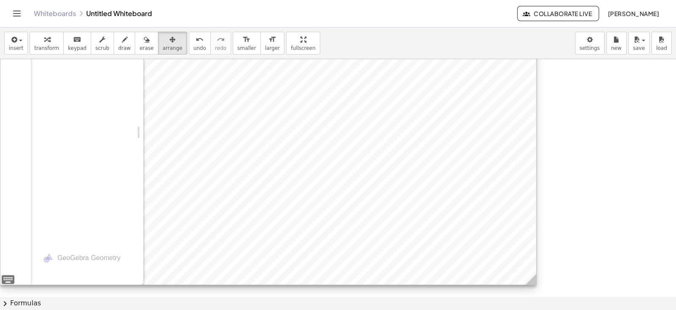
drag, startPoint x: 232, startPoint y: 167, endPoint x: 184, endPoint y: 165, distance: 48.2
click at [184, 165] on div at bounding box center [268, 132] width 536 height 305
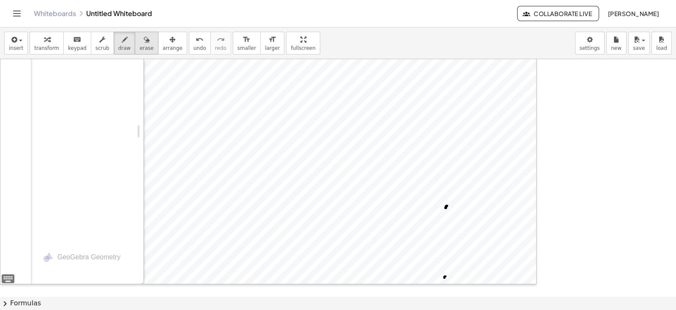
click at [144, 43] on icon "button" at bounding box center [147, 40] width 6 height 10
drag, startPoint x: 442, startPoint y: 205, endPoint x: 675, endPoint y: 230, distance: 234.7
drag, startPoint x: 319, startPoint y: 292, endPoint x: 335, endPoint y: 291, distance: 16.1
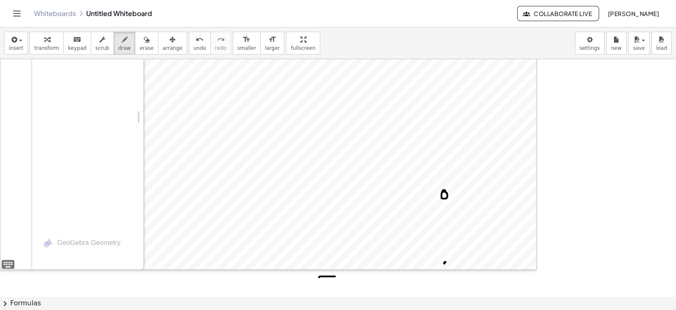
scroll to position [579, 0]
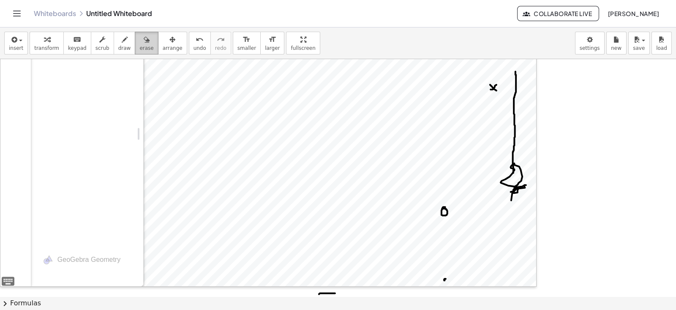
click at [144, 44] on icon "button" at bounding box center [147, 40] width 6 height 10
drag, startPoint x: 520, startPoint y: 173, endPoint x: 512, endPoint y: 182, distance: 12.0
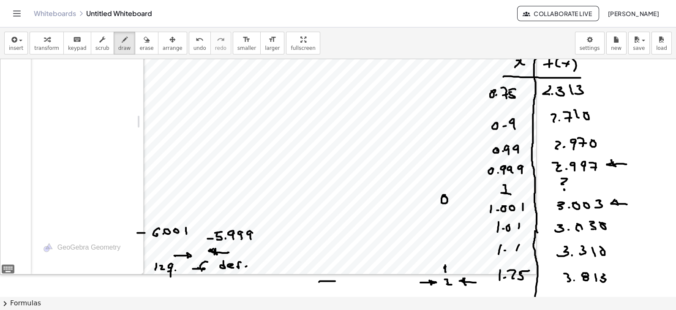
scroll to position [608, 0]
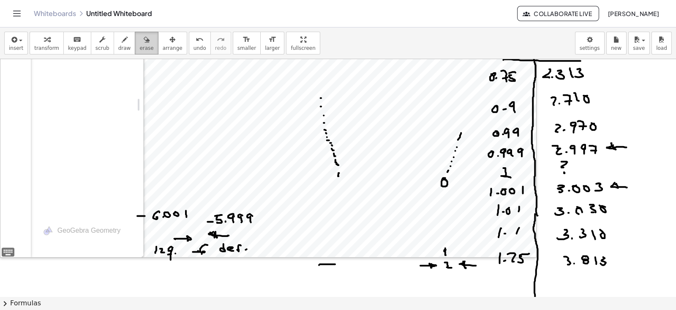
click at [144, 41] on icon "button" at bounding box center [147, 40] width 6 height 10
drag, startPoint x: 327, startPoint y: 115, endPoint x: 489, endPoint y: 97, distance: 162.9
click at [335, 159] on div at bounding box center [338, 45] width 676 height 1189
drag, startPoint x: 467, startPoint y: 126, endPoint x: 458, endPoint y: 154, distance: 30.2
click at [458, 154] on div at bounding box center [338, 45] width 676 height 1189
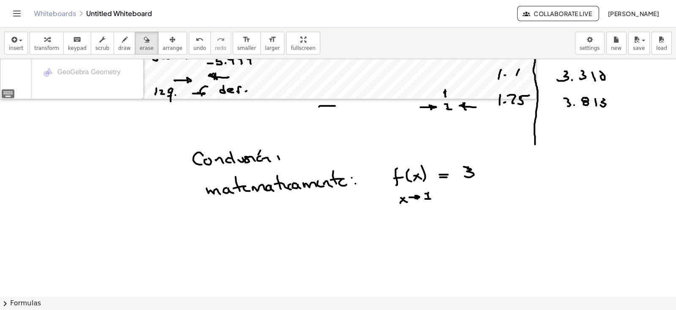
scroll to position [819, 0]
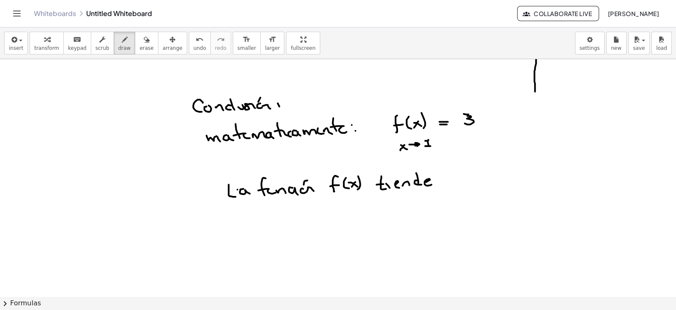
click at [139, 45] on span "erase" at bounding box center [146, 48] width 14 height 6
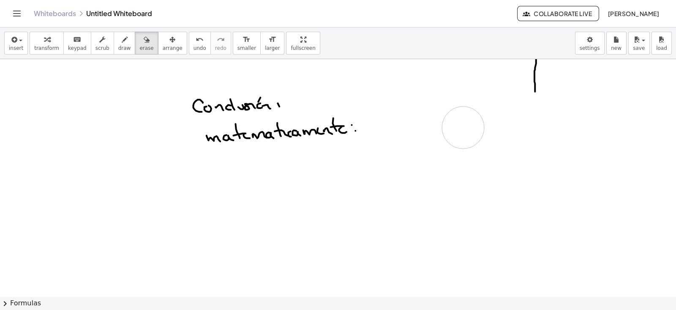
drag, startPoint x: 227, startPoint y: 187, endPoint x: 615, endPoint y: 132, distance: 391.5
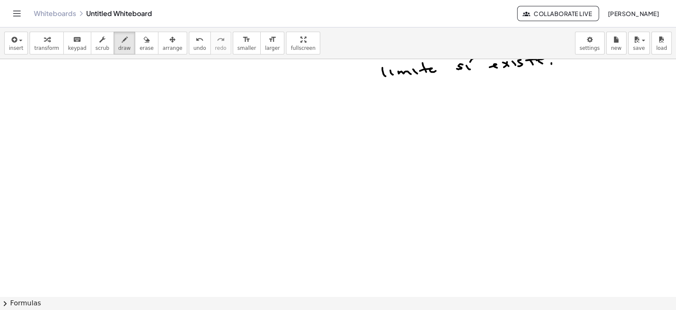
scroll to position [951, 0]
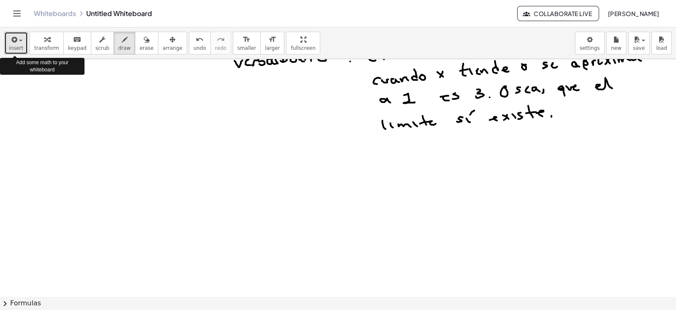
click at [17, 46] on span "insert" at bounding box center [16, 48] width 14 height 6
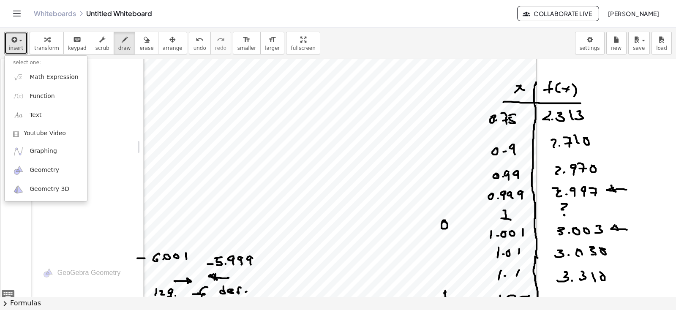
scroll to position [581, 0]
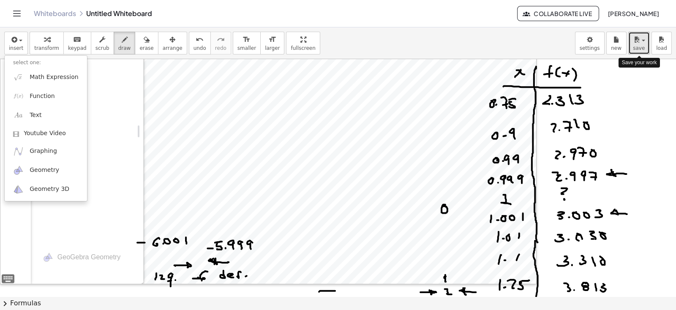
click at [541, 47] on button "save" at bounding box center [640, 43] width 22 height 23
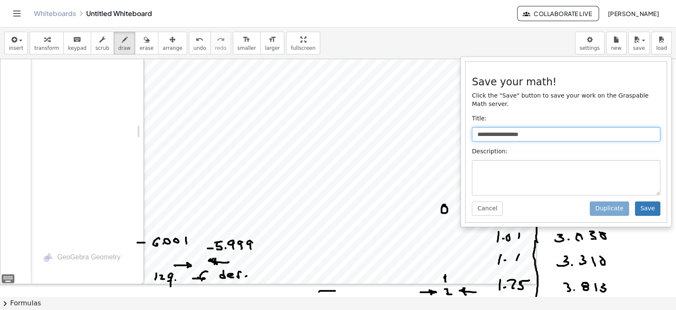
click at [508, 127] on input "**********" at bounding box center [566, 134] width 189 height 14
type input "*"
type input "**********"
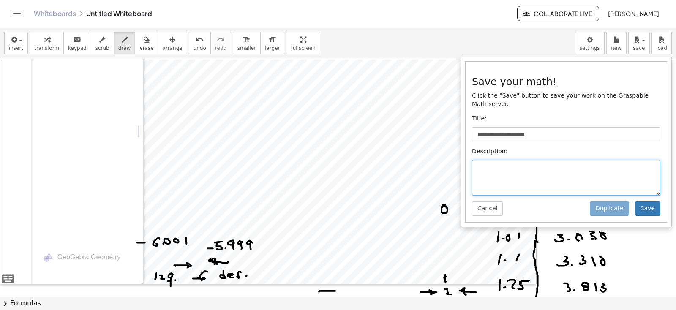
click at [501, 161] on textarea at bounding box center [566, 178] width 189 height 36
type textarea "**********"
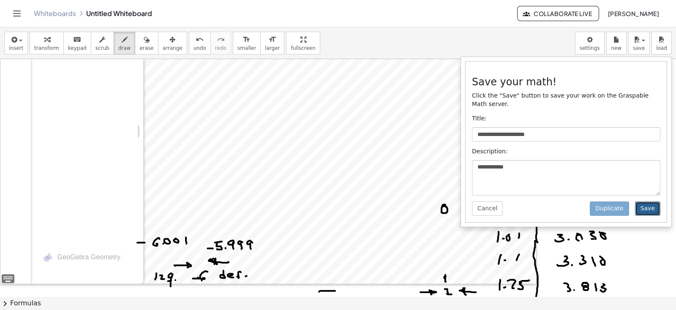
click at [541, 202] on button "Save" at bounding box center [647, 209] width 25 height 14
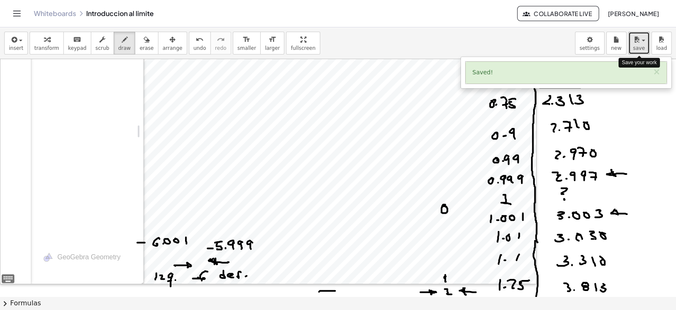
click at [541, 47] on span "save" at bounding box center [639, 48] width 12 height 6
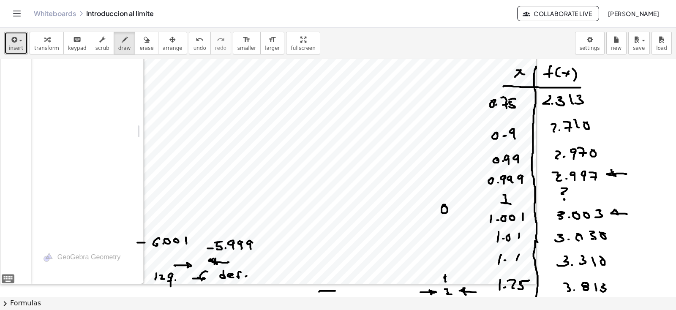
click at [19, 44] on div "button" at bounding box center [16, 39] width 14 height 10
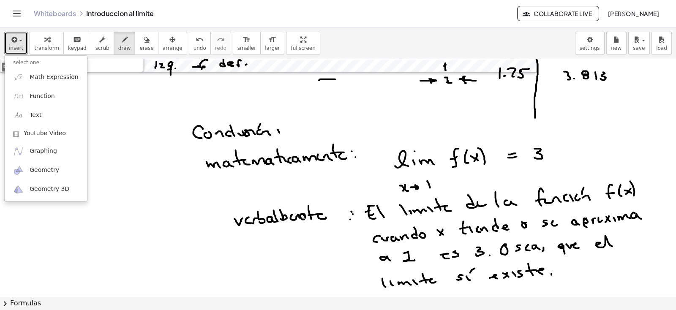
scroll to position [793, 0]
click at [122, 41] on icon "button" at bounding box center [125, 40] width 6 height 10
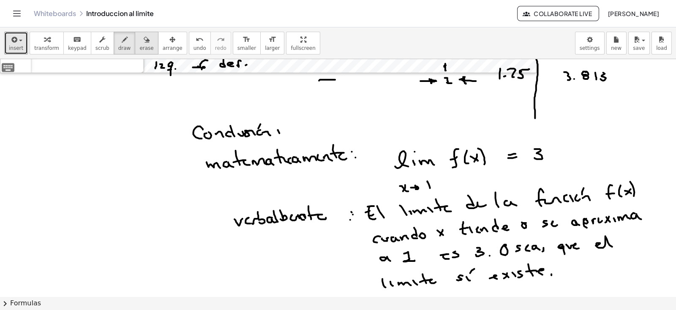
click at [144, 43] on icon "button" at bounding box center [147, 40] width 6 height 10
drag, startPoint x: 320, startPoint y: 206, endPoint x: 216, endPoint y: 214, distance: 103.5
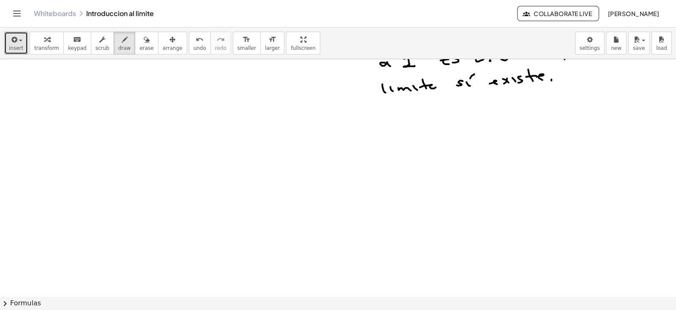
scroll to position [1004, 0]
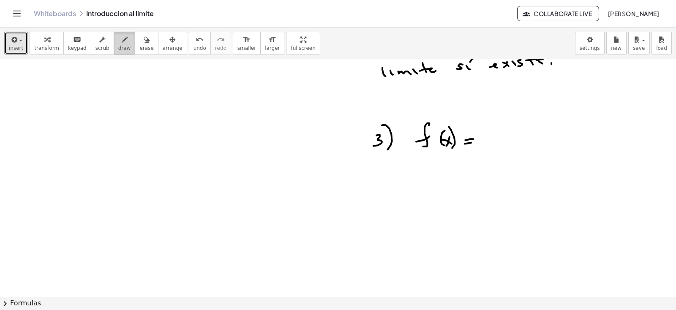
click at [118, 45] on span "draw" at bounding box center [124, 48] width 13 height 6
click at [140, 45] on button "erase" at bounding box center [146, 43] width 23 height 23
drag, startPoint x: 482, startPoint y: 146, endPoint x: 469, endPoint y: 121, distance: 28.0
click at [139, 47] on span "erase" at bounding box center [146, 48] width 14 height 6
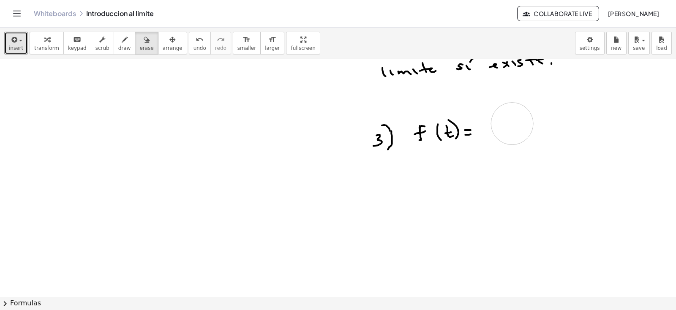
drag, startPoint x: 525, startPoint y: 119, endPoint x: 512, endPoint y: 123, distance: 12.8
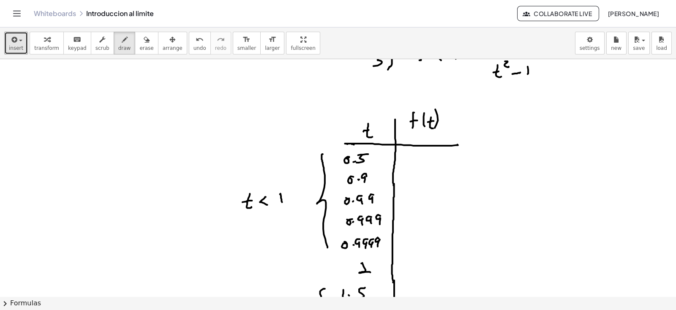
scroll to position [1137, 0]
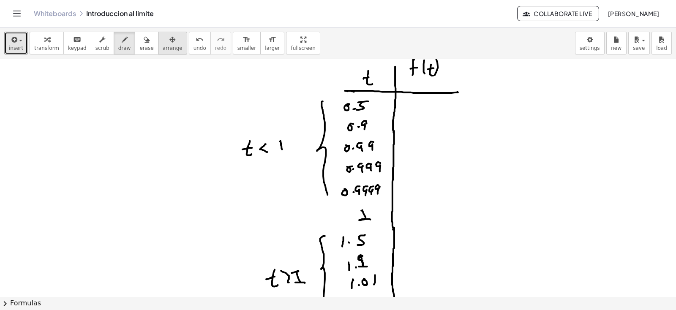
click at [169, 41] on icon "button" at bounding box center [172, 40] width 6 height 10
drag, startPoint x: 221, startPoint y: 66, endPoint x: 438, endPoint y: 220, distance: 266.1
drag, startPoint x: 357, startPoint y: 156, endPoint x: 410, endPoint y: 161, distance: 53.5
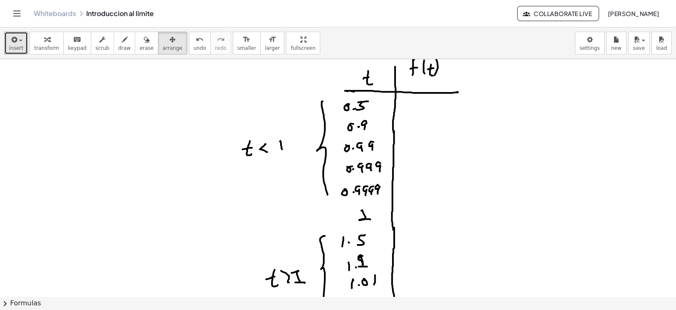
scroll to position [1084, 0]
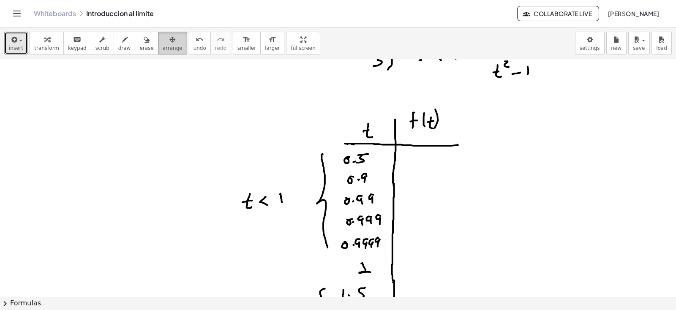
click at [163, 41] on div "button" at bounding box center [173, 39] width 20 height 10
drag, startPoint x: 202, startPoint y: 98, endPoint x: 409, endPoint y: 218, distance: 239.2
click at [514, 270] on html "Graspable Math Activities Whiteboards Classes Account v1.28.4 | Privacy policy …" at bounding box center [338, 155] width 676 height 310
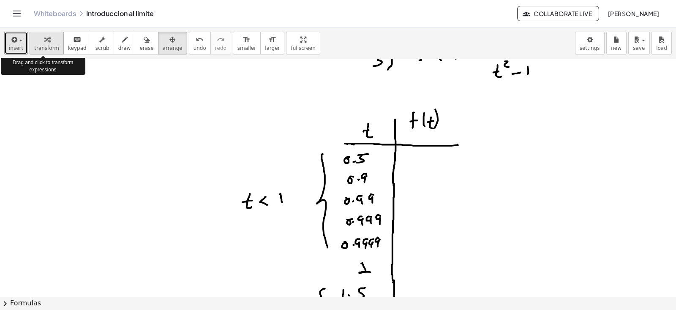
click at [44, 41] on icon "button" at bounding box center [47, 40] width 6 height 10
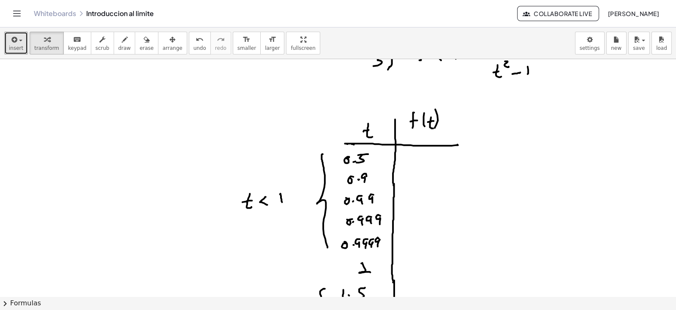
drag, startPoint x: 265, startPoint y: 102, endPoint x: 533, endPoint y: 265, distance: 313.2
click at [99, 42] on icon "button" at bounding box center [102, 40] width 6 height 10
click at [70, 45] on span "keypad" at bounding box center [77, 48] width 19 height 6
drag, startPoint x: 217, startPoint y: 98, endPoint x: 473, endPoint y: 68, distance: 258.3
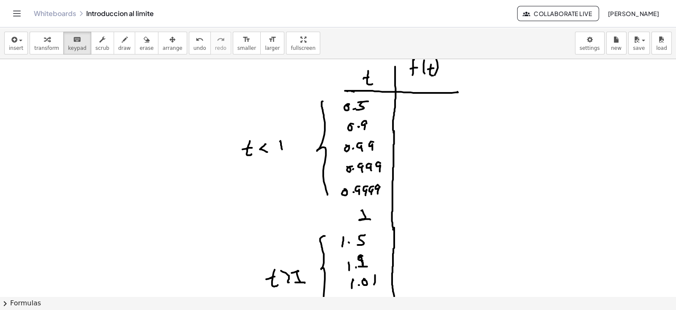
drag, startPoint x: 389, startPoint y: 300, endPoint x: 439, endPoint y: 296, distance: 50.0
click at [439, 270] on div "insert select one: Math Expression Function Text Youtube Video Graphing Geometr…" at bounding box center [338, 168] width 676 height 283
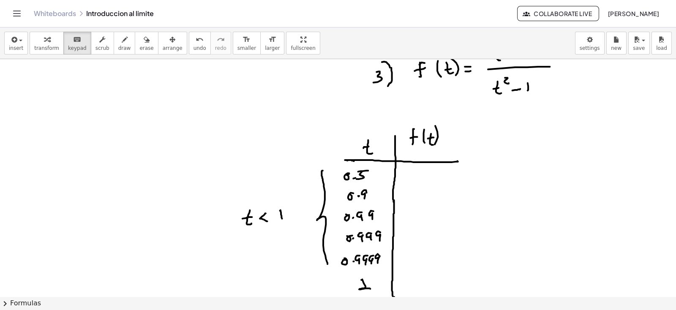
scroll to position [1084, 0]
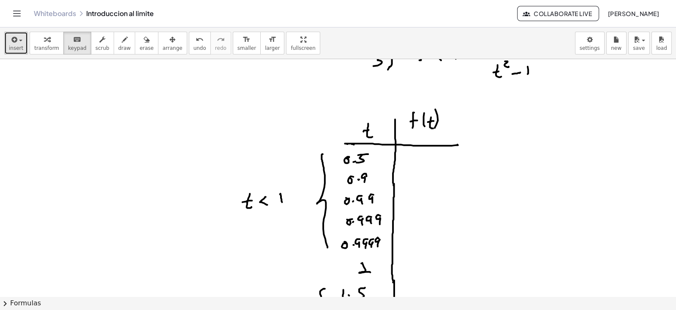
click at [22, 48] on button "insert" at bounding box center [16, 43] width 24 height 23
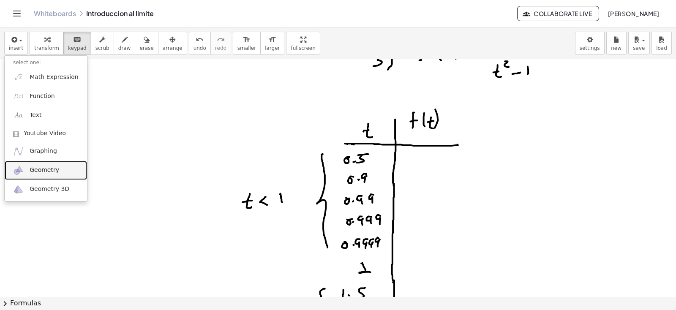
click at [43, 170] on span "Geometry" at bounding box center [45, 170] width 30 height 8
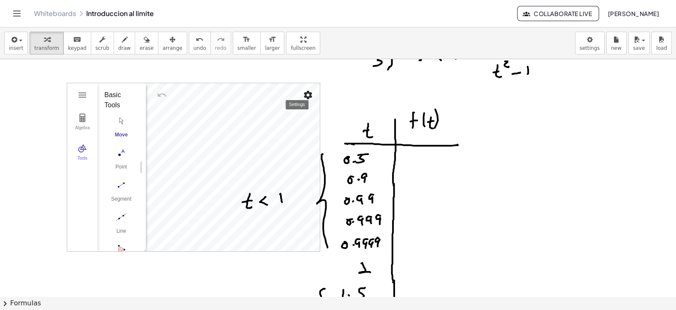
click at [306, 97] on img "Settings" at bounding box center [308, 95] width 10 height 10
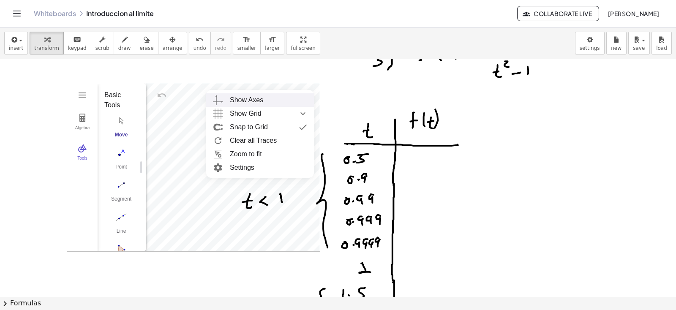
click at [258, 98] on div "Show Axes" at bounding box center [246, 100] width 33 height 14
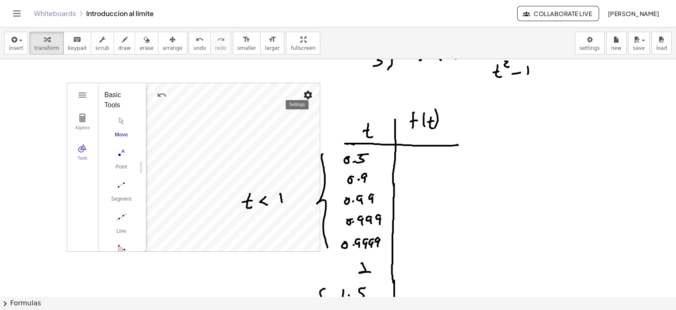
click at [306, 93] on img "Settings" at bounding box center [308, 95] width 10 height 10
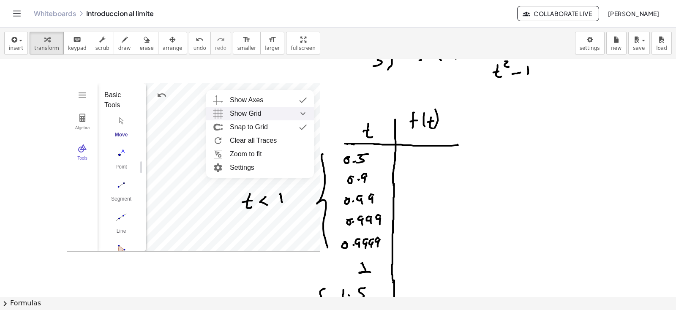
click at [301, 110] on img "Show Grid collapsed" at bounding box center [302, 114] width 15 height 14
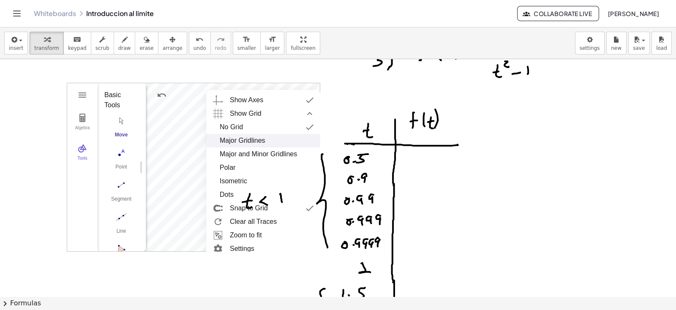
click at [277, 153] on div "Major and Minor Gridlines" at bounding box center [258, 155] width 77 height 14
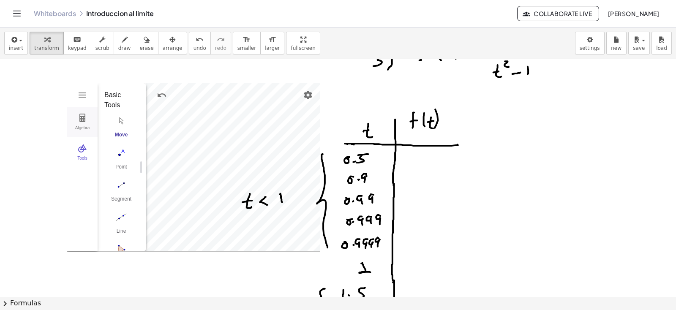
click at [85, 117] on img "Geometry" at bounding box center [82, 118] width 10 height 10
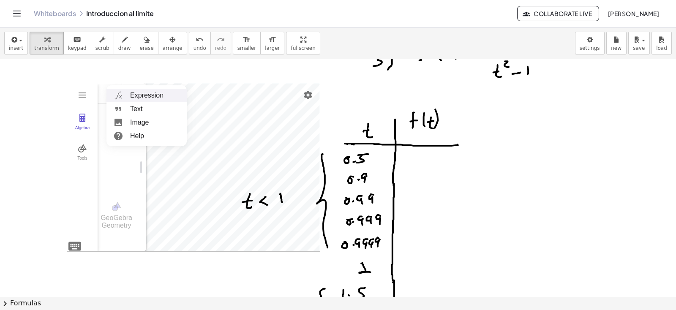
click at [135, 94] on li "Expression" at bounding box center [147, 96] width 80 height 14
drag, startPoint x: 144, startPoint y: 100, endPoint x: 191, endPoint y: 100, distance: 47.8
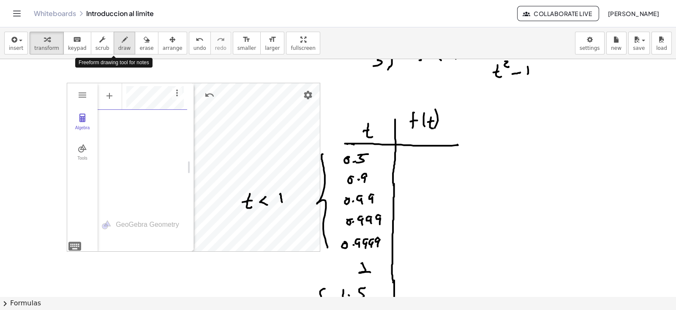
click at [118, 48] on span "draw" at bounding box center [124, 48] width 13 height 6
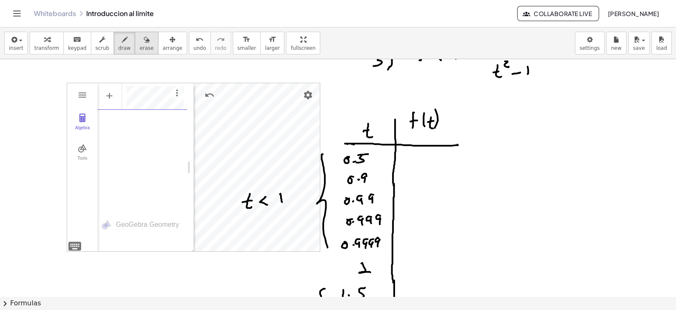
click at [144, 41] on icon "button" at bounding box center [147, 40] width 6 height 10
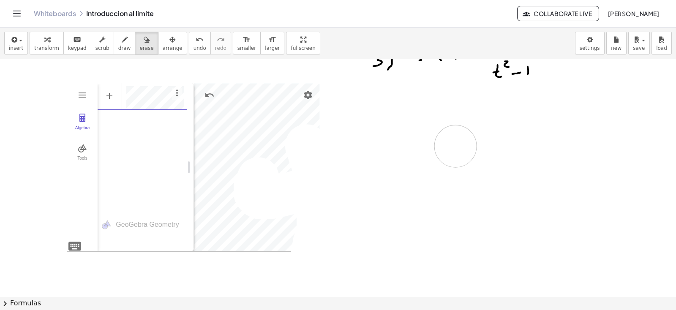
drag, startPoint x: 258, startPoint y: 180, endPoint x: 464, endPoint y: 149, distance: 208.1
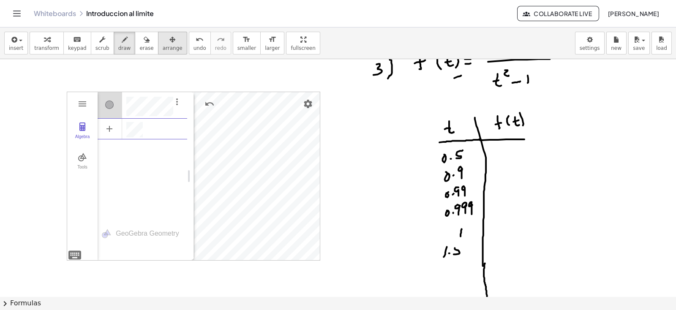
scroll to position [1126, 0]
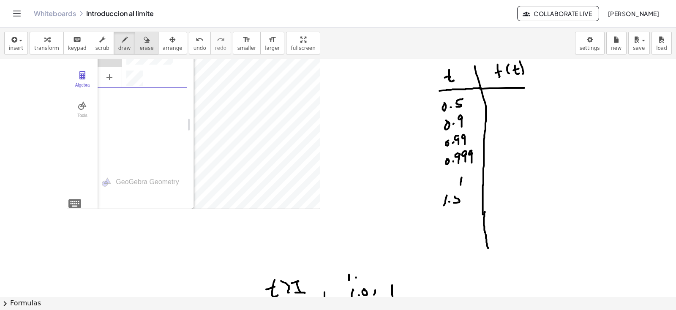
click at [139, 44] on div "button" at bounding box center [146, 39] width 14 height 10
drag, startPoint x: 277, startPoint y: 282, endPoint x: 418, endPoint y: 246, distance: 146.1
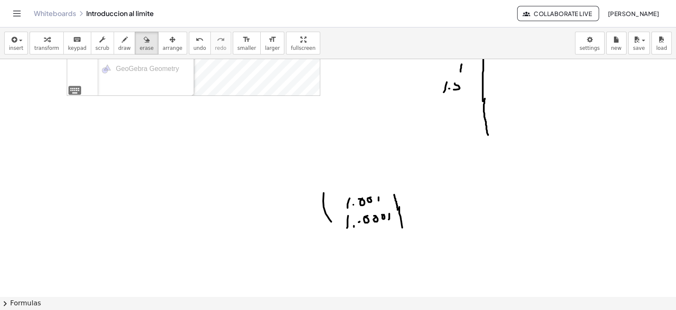
scroll to position [1285, 0]
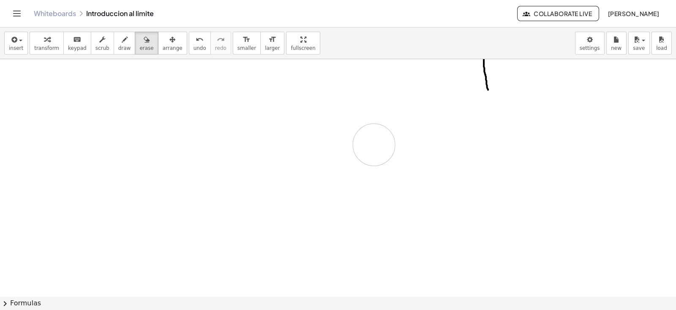
drag, startPoint x: 372, startPoint y: 200, endPoint x: 374, endPoint y: 144, distance: 55.8
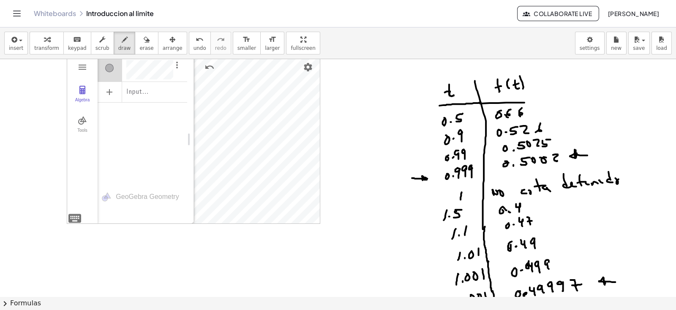
scroll to position [1059, 0]
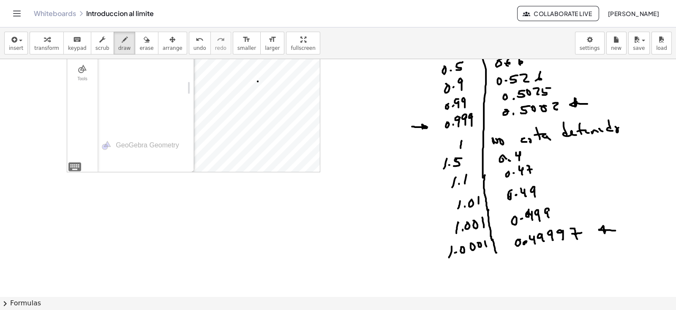
scroll to position [1165, 0]
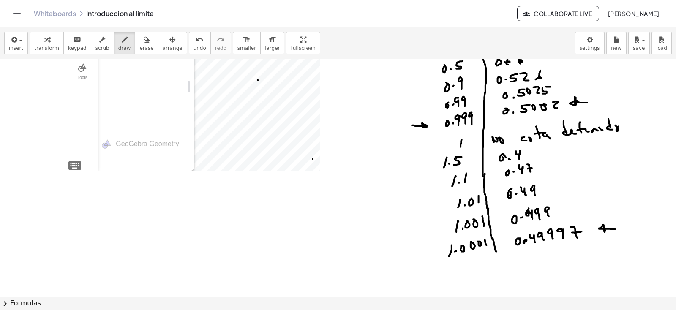
click at [169, 43] on icon "button" at bounding box center [172, 40] width 6 height 10
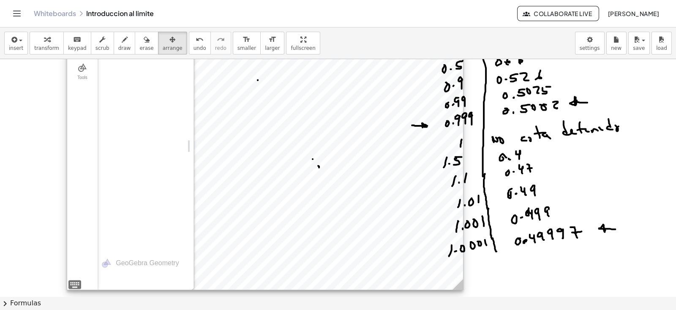
drag, startPoint x: 316, startPoint y: 169, endPoint x: 459, endPoint y: 288, distance: 186.4
click at [459, 270] on icon at bounding box center [458, 284] width 11 height 11
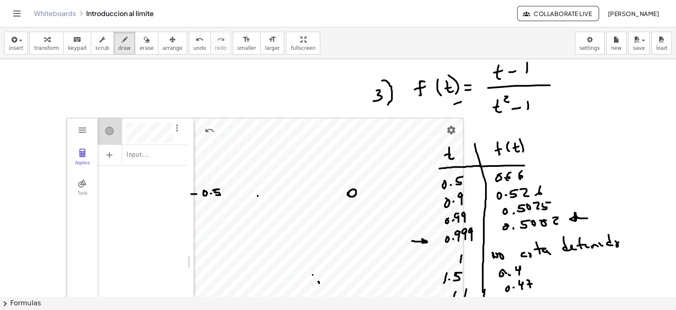
scroll to position [1112, 0]
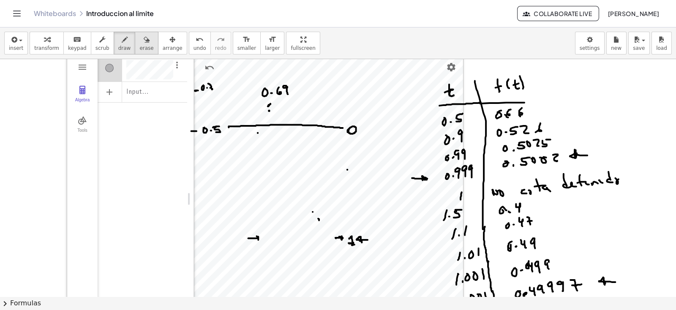
click at [139, 41] on div "button" at bounding box center [146, 39] width 14 height 10
drag, startPoint x: 294, startPoint y: 84, endPoint x: 295, endPoint y: 91, distance: 7.7
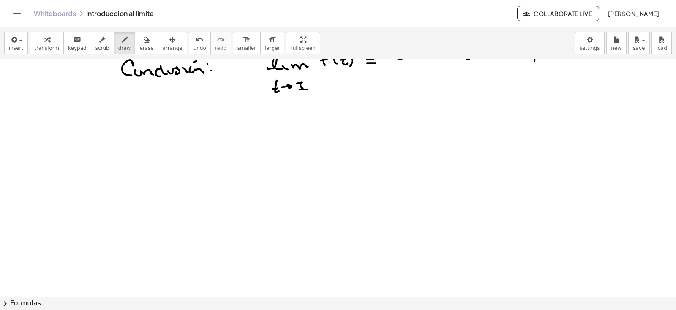
scroll to position [1427, 0]
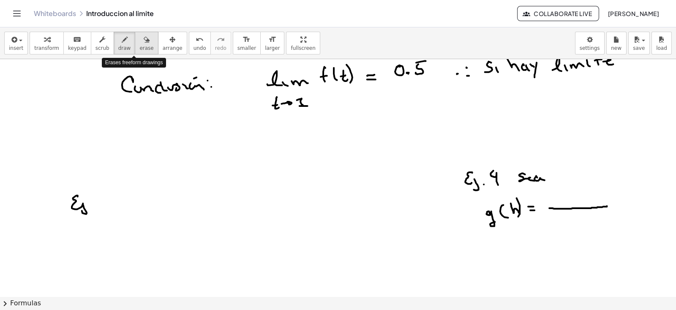
click at [139, 46] on span "erase" at bounding box center [146, 48] width 14 height 6
drag, startPoint x: 583, startPoint y: 216, endPoint x: 675, endPoint y: 86, distance: 159.2
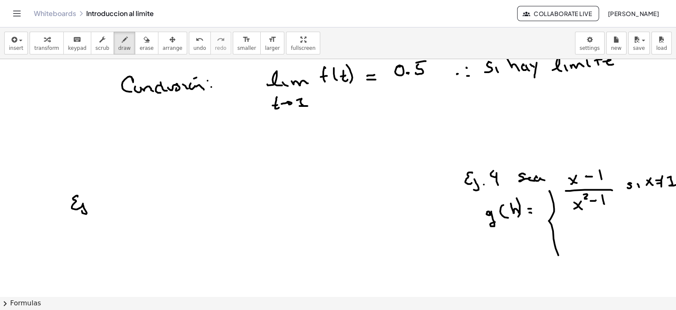
scroll to position [1427, 10]
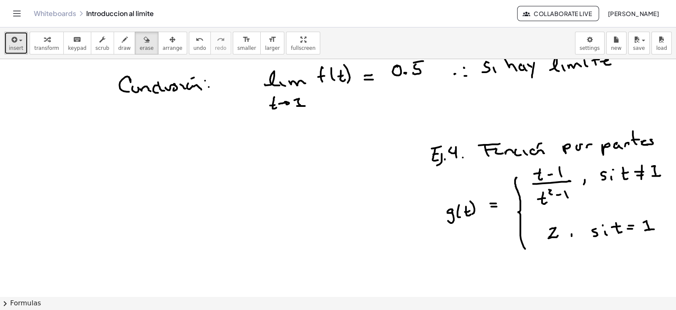
click at [20, 49] on span "insert" at bounding box center [16, 48] width 14 height 6
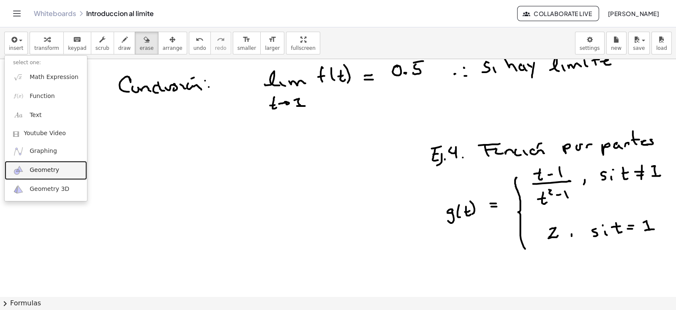
click at [38, 168] on span "Geometry" at bounding box center [45, 170] width 30 height 8
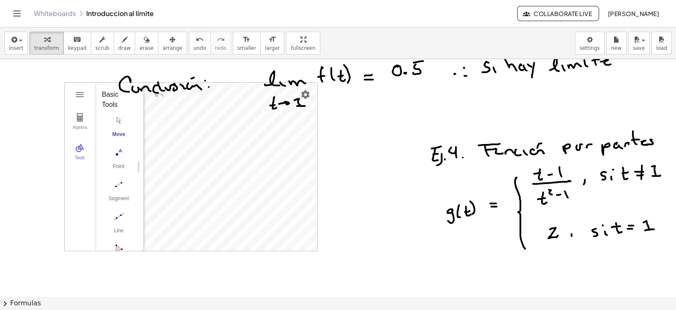
click at [75, 90] on img "Geometry" at bounding box center [80, 95] width 10 height 10
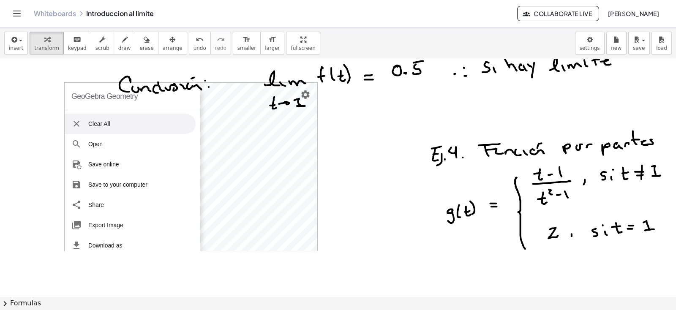
click at [71, 120] on img "Geometry" at bounding box center [76, 124] width 10 height 10
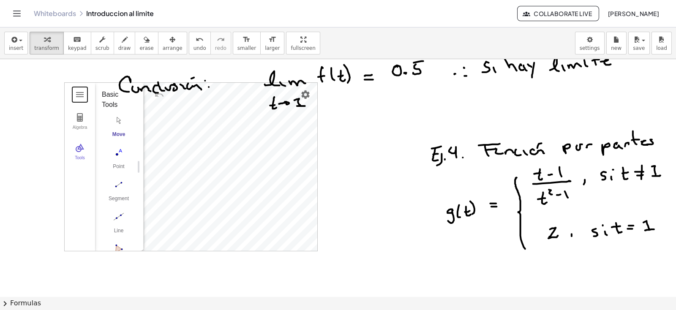
drag, startPoint x: 88, startPoint y: 81, endPoint x: 88, endPoint y: 87, distance: 6.8
drag, startPoint x: 164, startPoint y: 42, endPoint x: 151, endPoint y: 52, distance: 16.0
click at [163, 42] on div "button" at bounding box center [173, 39] width 20 height 10
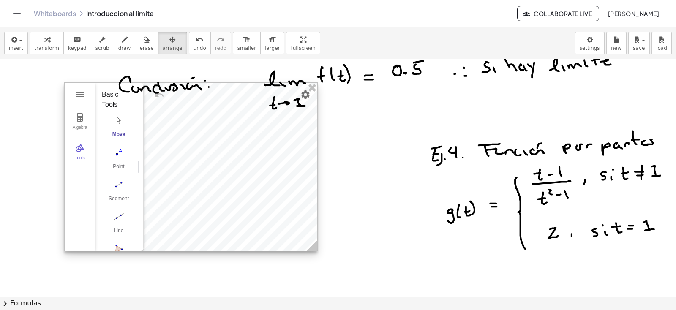
drag, startPoint x: 88, startPoint y: 87, endPoint x: 92, endPoint y: 101, distance: 14.2
click at [95, 101] on div "Basic Tools Move Point Segment Line Polygon Circle with Center through Point Mo…" at bounding box center [116, 208] width 42 height 251
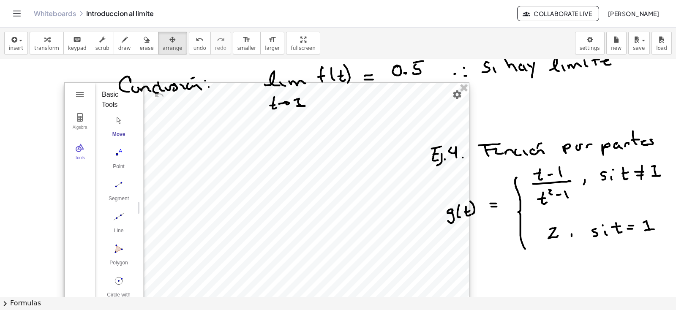
drag, startPoint x: 307, startPoint y: 248, endPoint x: 380, endPoint y: 284, distance: 81.3
click at [459, 270] on html "Graspable Math Activities Whiteboards Classes Account v1.28.4 | Privacy policy …" at bounding box center [338, 155] width 676 height 310
click at [75, 120] on img "Geometry" at bounding box center [80, 117] width 10 height 10
click at [133, 96] on li "Expression" at bounding box center [144, 96] width 80 height 14
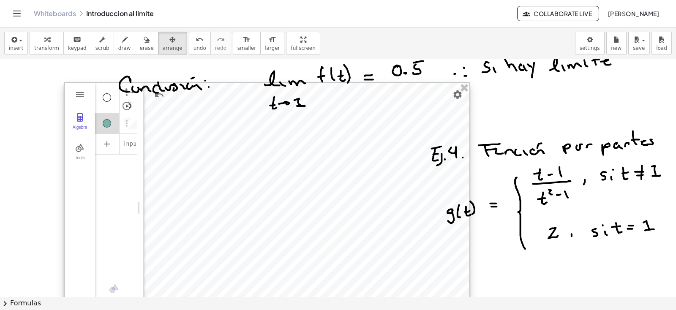
drag, startPoint x: 58, startPoint y: 85, endPoint x: 57, endPoint y: 98, distance: 13.5
click at [65, 98] on div "Algebra Tools" at bounding box center [80, 208] width 30 height 251
drag, startPoint x: 63, startPoint y: 85, endPoint x: 72, endPoint y: 115, distance: 31.9
click at [72, 115] on div "Algebra Tools" at bounding box center [80, 208] width 30 height 251
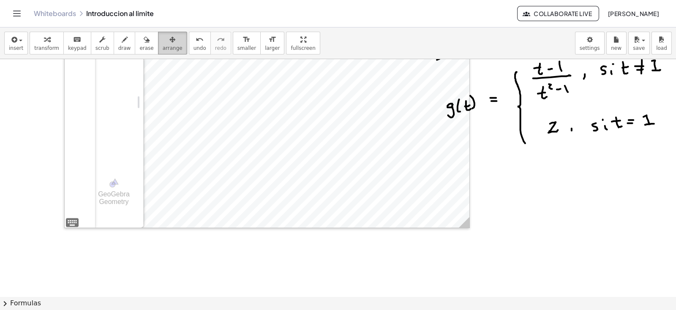
click at [163, 45] on span "arrange" at bounding box center [173, 48] width 20 height 6
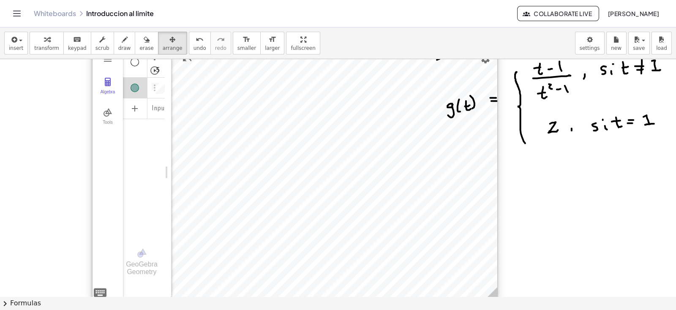
drag, startPoint x: 396, startPoint y: 174, endPoint x: 424, endPoint y: 244, distance: 75.5
click at [424, 244] on div at bounding box center [295, 172] width 405 height 251
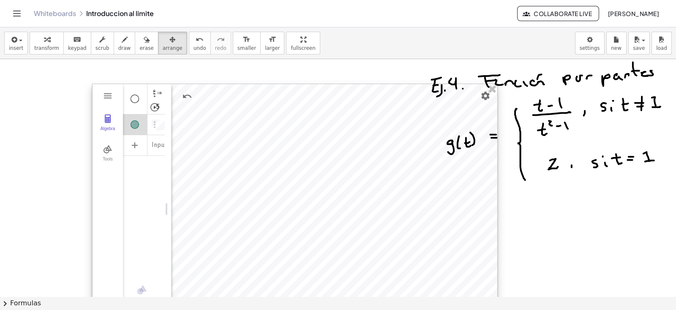
scroll to position [1480, 10]
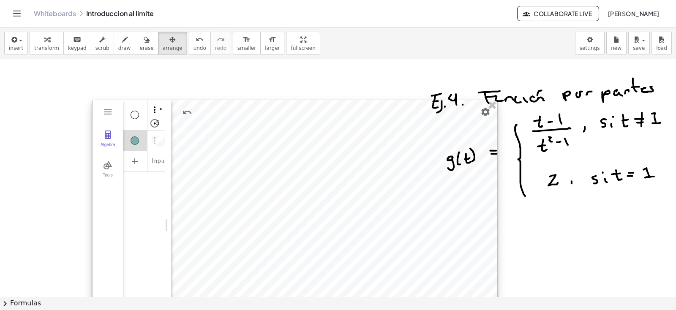
click at [150, 113] on img "Options" at bounding box center [155, 110] width 10 height 10
click at [103, 109] on img "Geometry" at bounding box center [108, 112] width 10 height 10
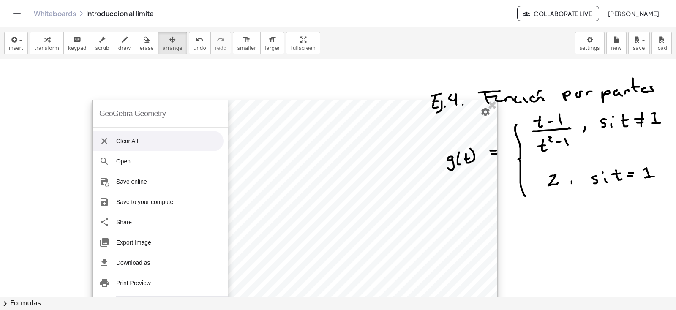
click at [100, 109] on div "GeoGebra Geometry" at bounding box center [132, 113] width 66 height 27
click at [102, 134] on li "Clear All" at bounding box center [158, 141] width 131 height 20
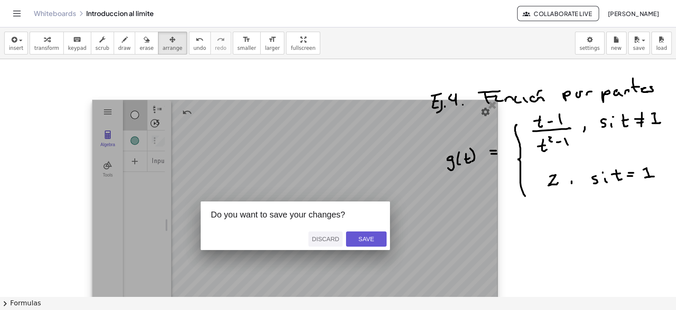
click at [318, 236] on div "Discard" at bounding box center [325, 239] width 27 height 7
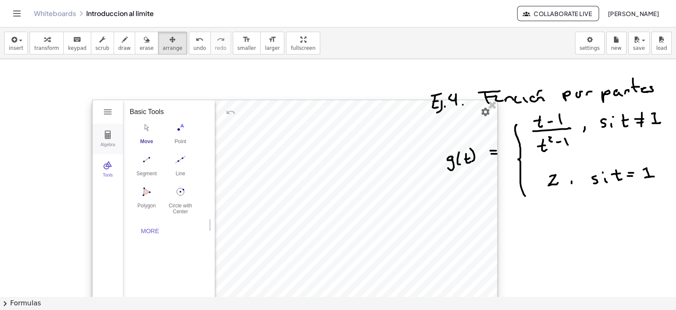
click at [103, 134] on img "Geometry" at bounding box center [108, 135] width 10 height 10
click at [104, 166] on img "Geometry" at bounding box center [108, 165] width 10 height 10
click at [103, 138] on img "Geometry" at bounding box center [108, 135] width 10 height 10
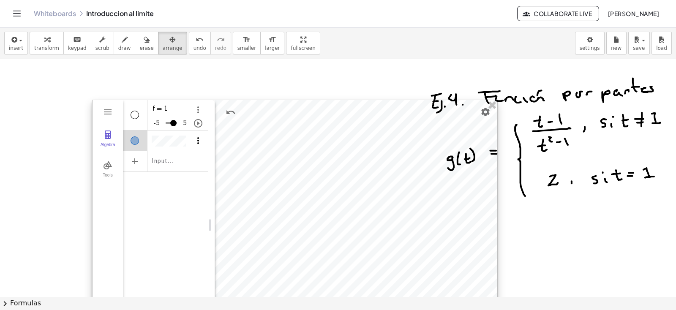
click at [193, 141] on img "Options" at bounding box center [198, 141] width 10 height 10
click at [193, 112] on img "Options" at bounding box center [198, 110] width 10 height 10
click at [166, 121] on input "Algebra" at bounding box center [171, 124] width 11 height 14
click at [131, 139] on div "Show / Hide Object" at bounding box center [135, 141] width 8 height 8
click at [193, 106] on img "Options" at bounding box center [198, 110] width 10 height 10
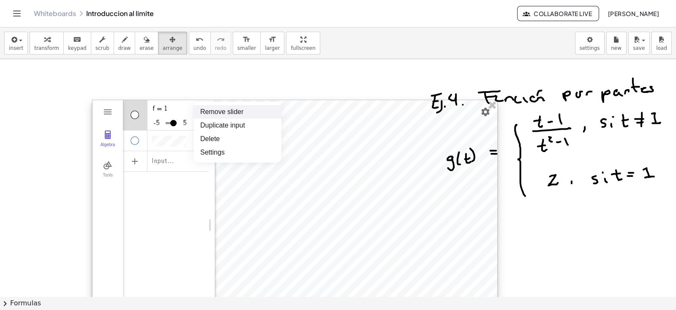
click at [194, 106] on li "Remove slider" at bounding box center [238, 112] width 88 height 14
click at [178, 132] on div "Algebra" at bounding box center [165, 129] width 85 height 19
click at [193, 131] on img "Options" at bounding box center [198, 131] width 10 height 10
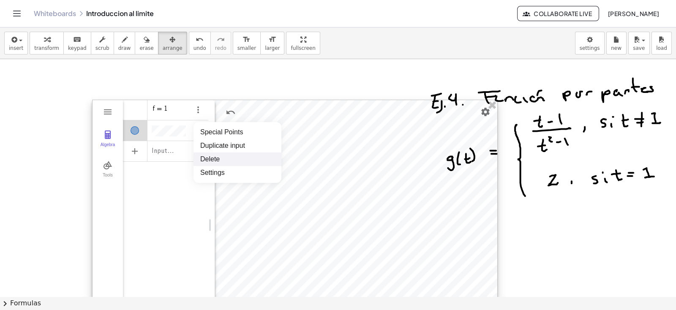
click at [208, 157] on li "Delete" at bounding box center [238, 160] width 88 height 14
click at [193, 107] on img "Options" at bounding box center [198, 110] width 10 height 10
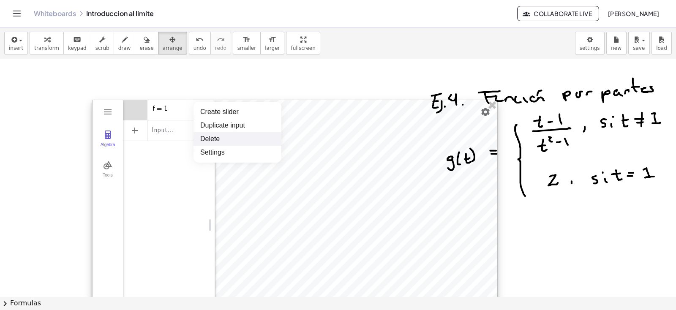
click at [198, 138] on li "Delete" at bounding box center [238, 139] width 88 height 14
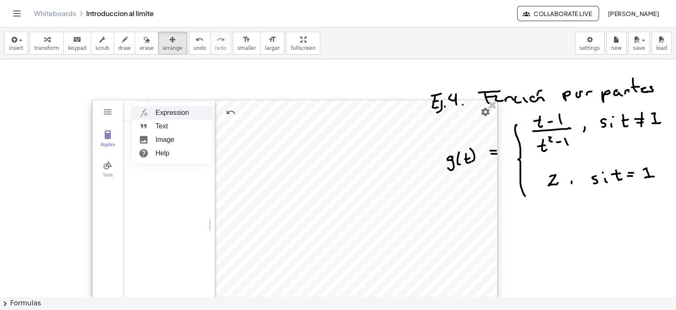
click at [154, 112] on li "Expression" at bounding box center [172, 113] width 80 height 14
click at [481, 115] on img "Settings" at bounding box center [486, 112] width 10 height 10
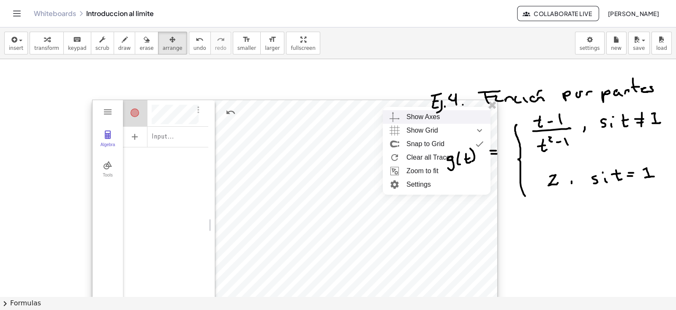
click at [413, 118] on div "Show Axes" at bounding box center [423, 117] width 33 height 14
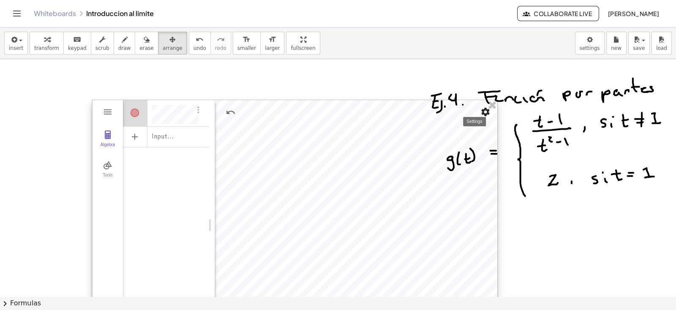
click at [481, 115] on img "Settings" at bounding box center [486, 112] width 10 height 10
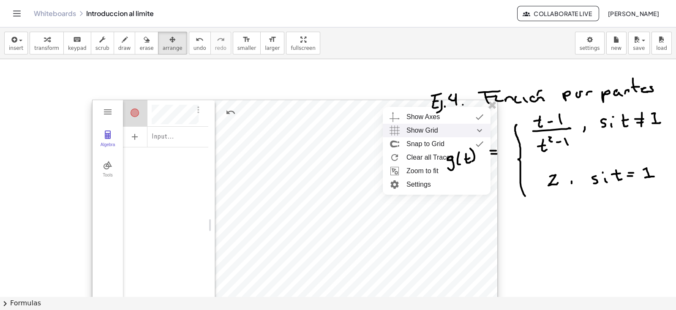
click at [426, 131] on span "Show Grid" at bounding box center [423, 131] width 32 height 14
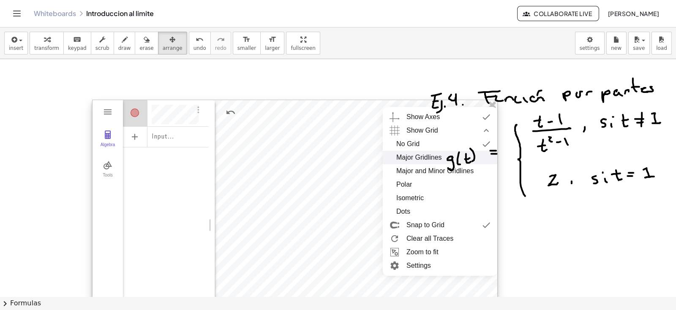
click at [417, 156] on div "Major Gridlines" at bounding box center [419, 158] width 46 height 14
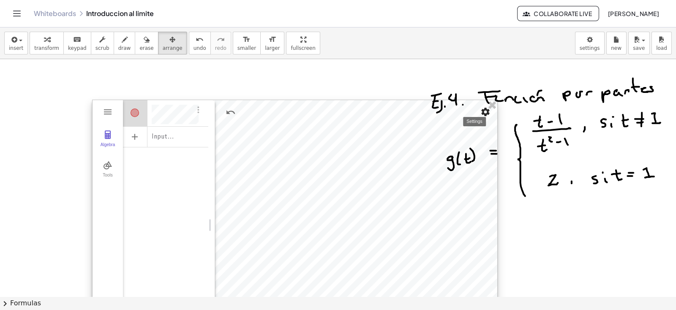
click at [481, 114] on img "Settings" at bounding box center [486, 112] width 10 height 10
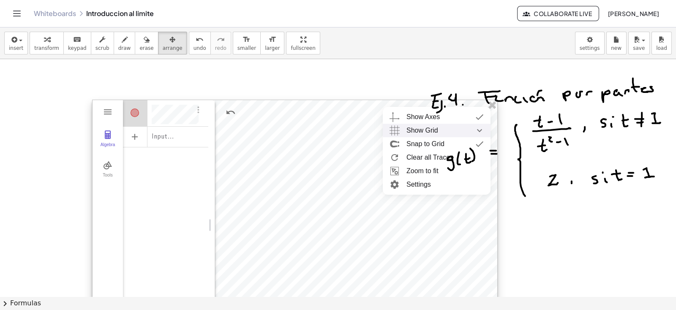
click at [472, 126] on img "Show Grid collapsed" at bounding box center [479, 131] width 15 height 14
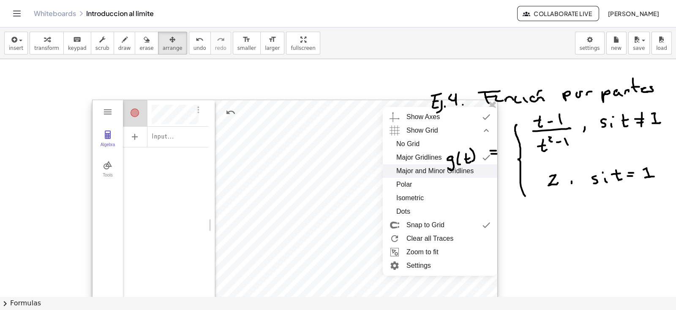
click at [427, 170] on div "Major and Minor Gridlines" at bounding box center [434, 171] width 77 height 14
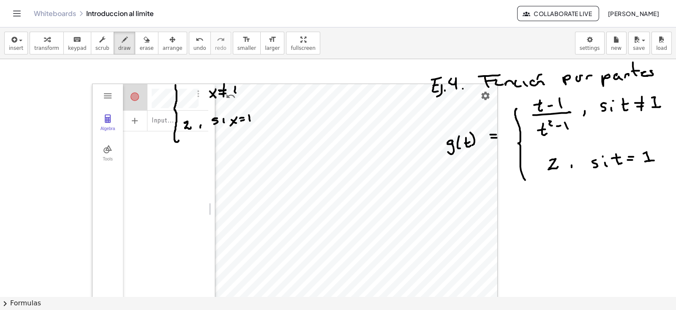
scroll to position [1480, 10]
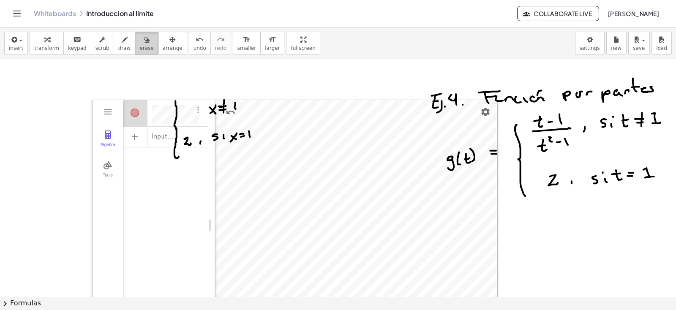
click at [144, 40] on icon "button" at bounding box center [147, 40] width 6 height 10
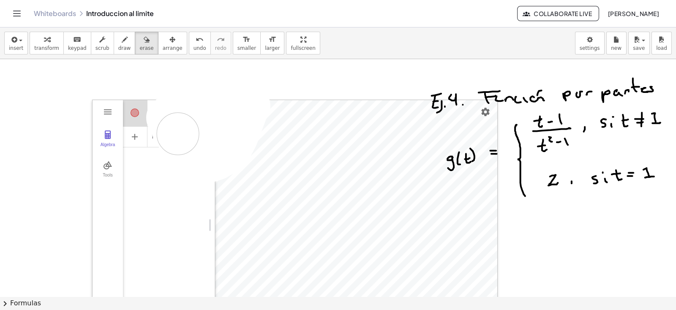
drag, startPoint x: 167, startPoint y: 117, endPoint x: 170, endPoint y: 133, distance: 16.3
click at [118, 43] on div "button" at bounding box center [124, 39] width 13 height 10
click at [144, 39] on icon "button" at bounding box center [147, 40] width 6 height 10
drag, startPoint x: 366, startPoint y: 109, endPoint x: 368, endPoint y: 122, distance: 13.3
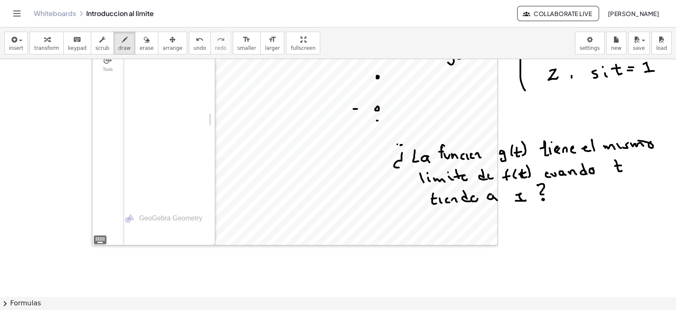
scroll to position [1533, 10]
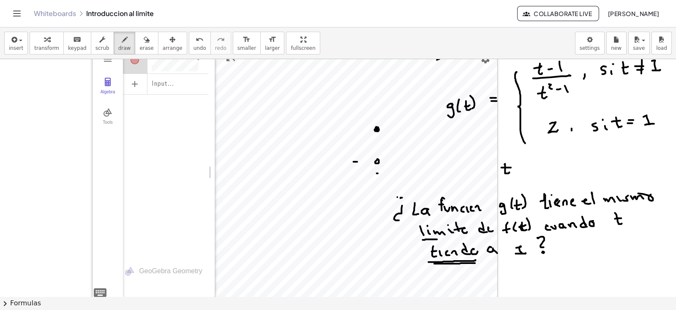
click at [163, 40] on div "button" at bounding box center [173, 39] width 20 height 10
click at [322, 157] on div at bounding box center [295, 172] width 405 height 251
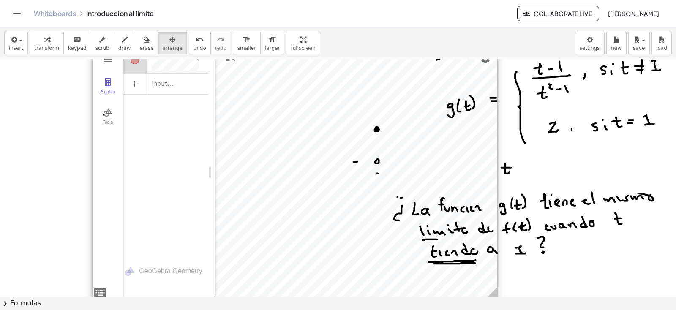
click at [322, 157] on div at bounding box center [295, 172] width 405 height 251
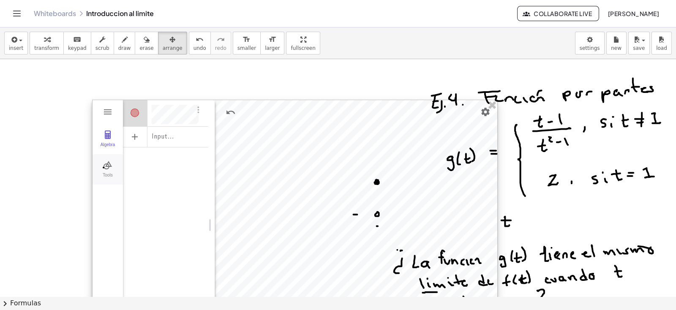
click at [103, 166] on img "Geometry" at bounding box center [108, 165] width 10 height 10
click at [141, 129] on img "Move. Drag or select object" at bounding box center [147, 128] width 34 height 14
click at [366, 227] on div at bounding box center [295, 225] width 405 height 251
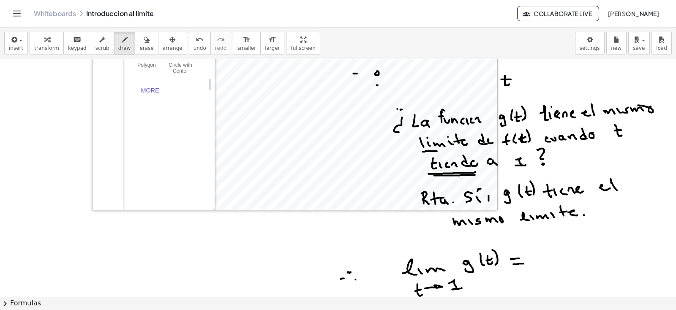
scroll to position [1568, 10]
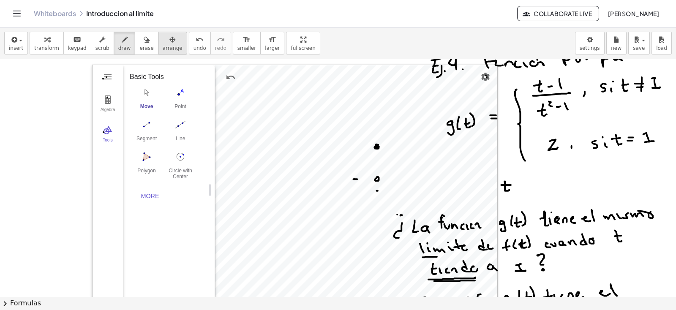
click at [163, 45] on span "arrange" at bounding box center [173, 48] width 20 height 6
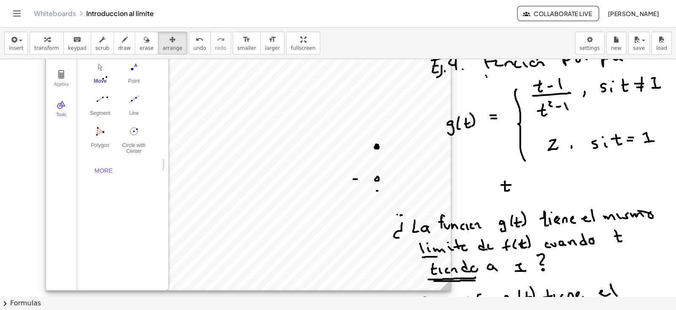
drag, startPoint x: 375, startPoint y: 87, endPoint x: 328, endPoint y: 61, distance: 53.0
click at [328, 61] on div at bounding box center [248, 165] width 405 height 251
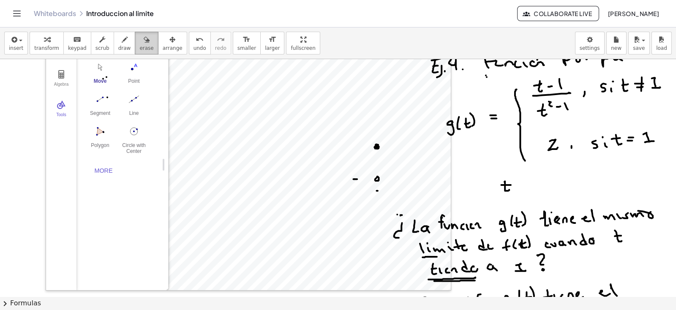
click at [144, 38] on icon "button" at bounding box center [147, 40] width 6 height 10
drag, startPoint x: 342, startPoint y: 132, endPoint x: 323, endPoint y: 165, distance: 38.1
drag, startPoint x: 349, startPoint y: 166, endPoint x: 322, endPoint y: 156, distance: 28.9
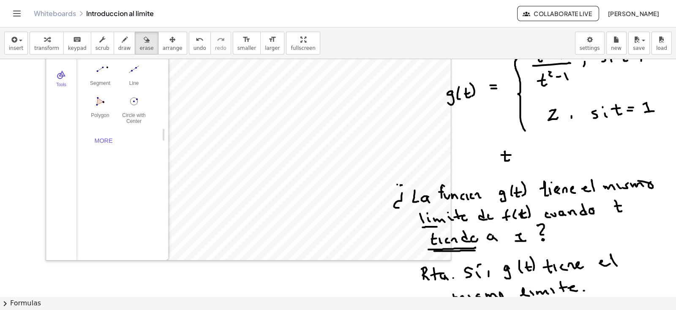
scroll to position [1568, 10]
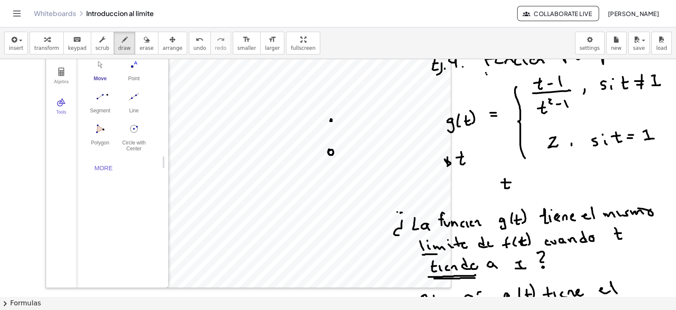
scroll to position [1515, 10]
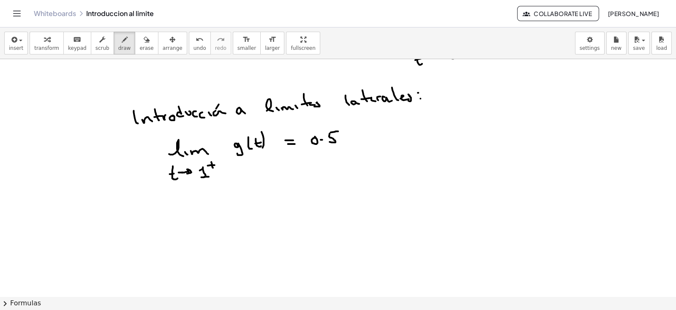
scroll to position [1885, 10]
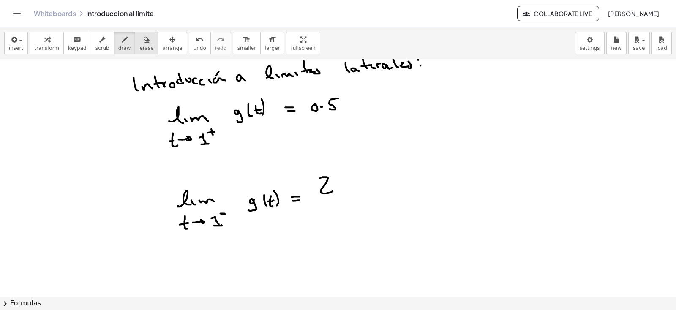
click at [144, 41] on icon "button" at bounding box center [147, 40] width 6 height 10
drag, startPoint x: 319, startPoint y: 178, endPoint x: 480, endPoint y: 199, distance: 162.5
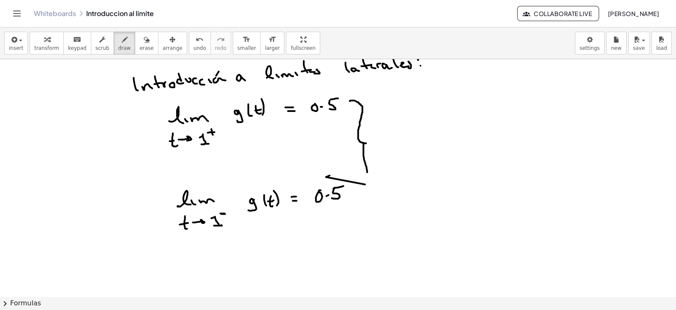
scroll to position [1849, 10]
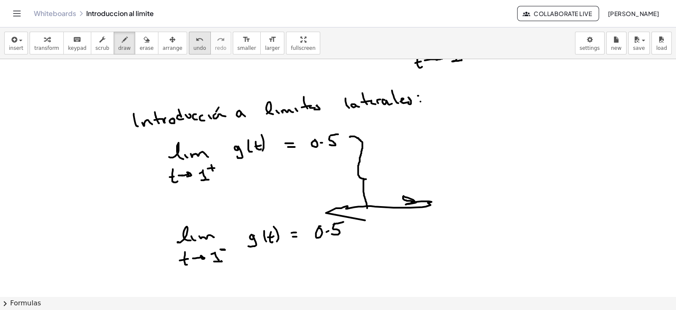
click at [194, 41] on div "undo" at bounding box center [200, 39] width 13 height 10
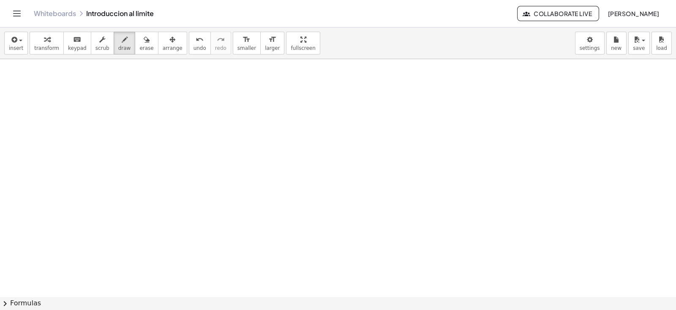
scroll to position [2017, 10]
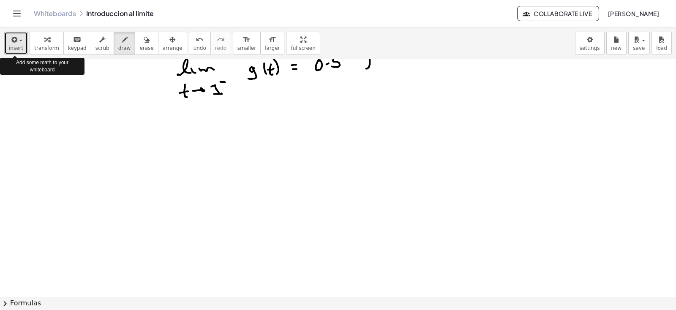
click at [19, 45] on span "insert" at bounding box center [16, 48] width 14 height 6
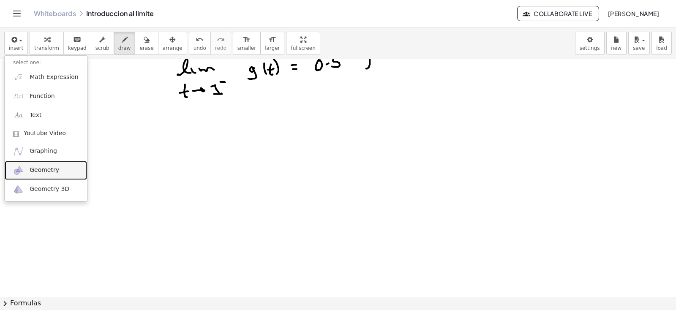
click at [46, 168] on span "Geometry" at bounding box center [45, 170] width 30 height 8
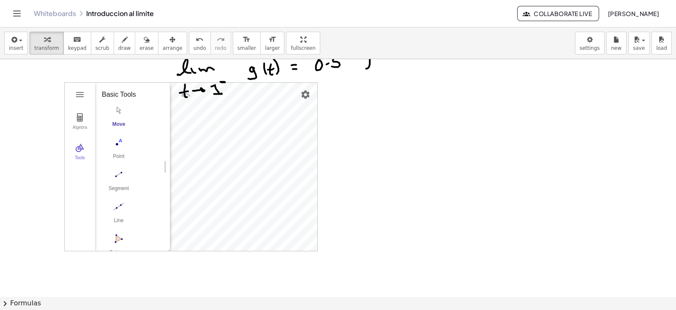
drag, startPoint x: 129, startPoint y: 94, endPoint x: 159, endPoint y: 98, distance: 30.7
click at [75, 115] on img "Geometry" at bounding box center [80, 117] width 10 height 10
click at [301, 96] on img "Settings" at bounding box center [306, 95] width 10 height 10
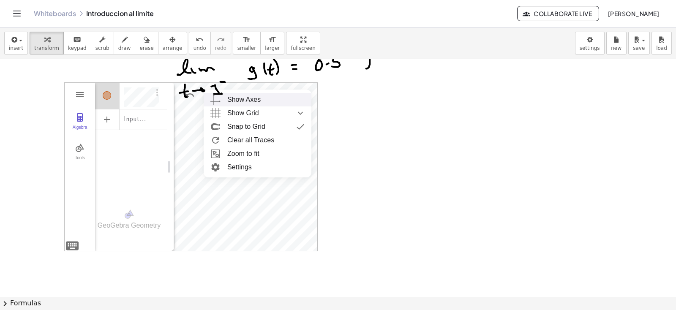
click at [266, 100] on div "Show Axes" at bounding box center [265, 100] width 77 height 14
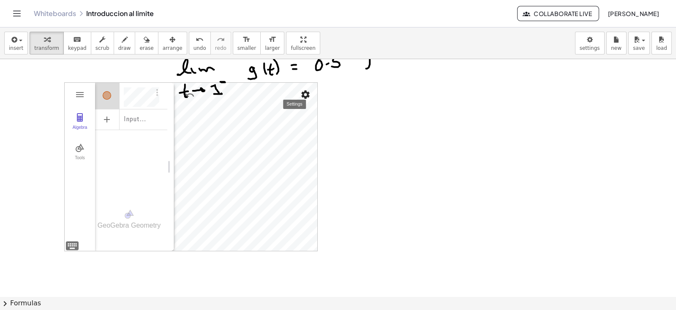
click at [301, 94] on img "Settings" at bounding box center [306, 95] width 10 height 10
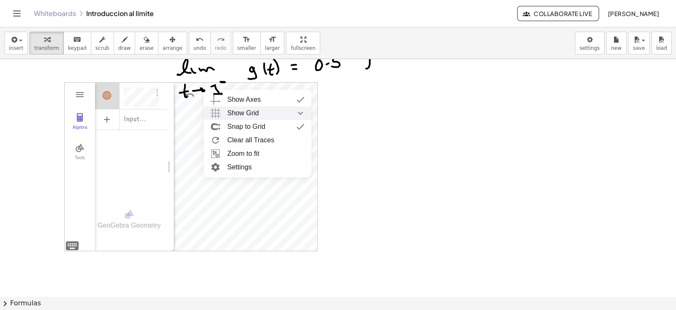
click at [293, 113] on img "Show Grid collapsed" at bounding box center [300, 114] width 15 height 14
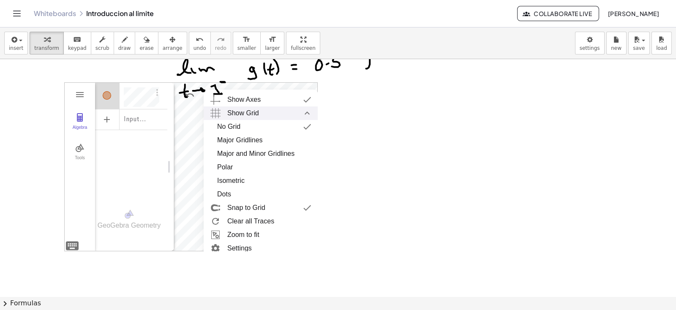
click at [302, 111] on img "Show Grid expanded" at bounding box center [307, 114] width 15 height 14
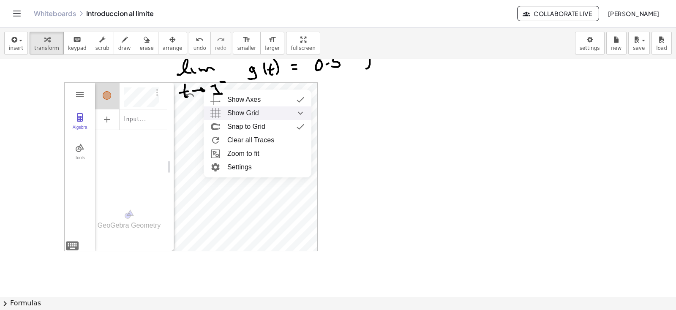
click at [302, 110] on li "Show Grid" at bounding box center [258, 114] width 108 height 14
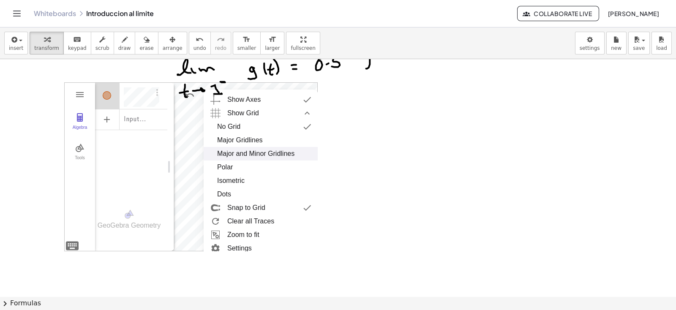
click at [276, 151] on div "Major and Minor Gridlines" at bounding box center [255, 154] width 77 height 14
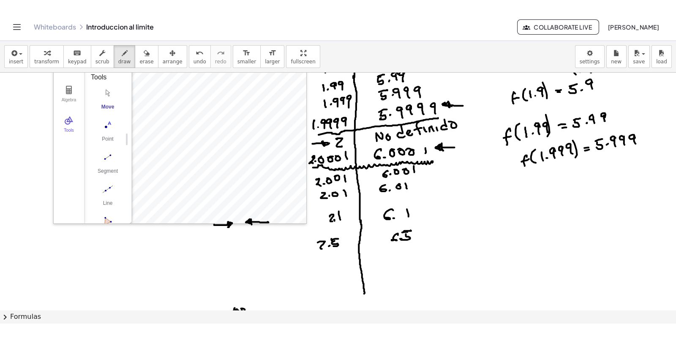
scroll to position [0, 13]
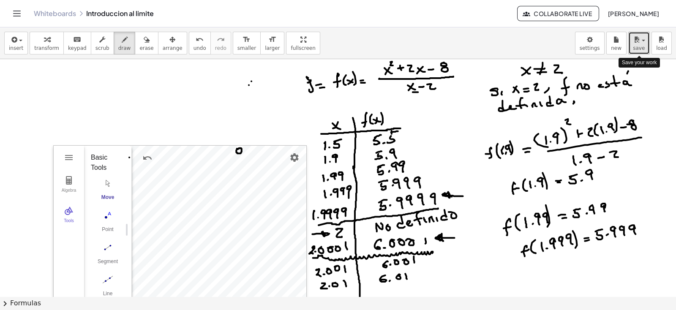
click at [541, 43] on div "button" at bounding box center [639, 39] width 12 height 10
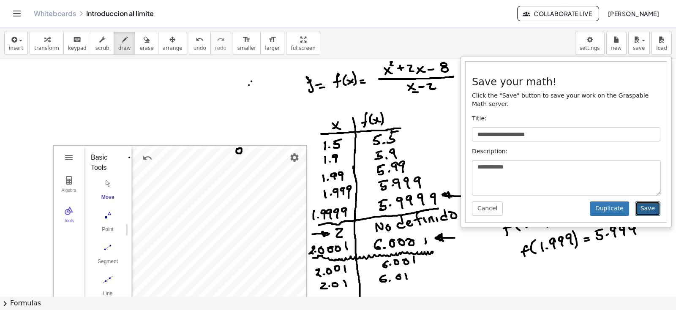
click at [541, 202] on button "Save" at bounding box center [647, 209] width 25 height 14
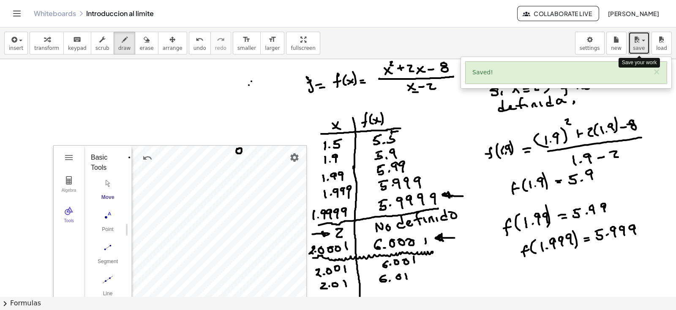
click at [541, 47] on span "save" at bounding box center [639, 48] width 12 height 6
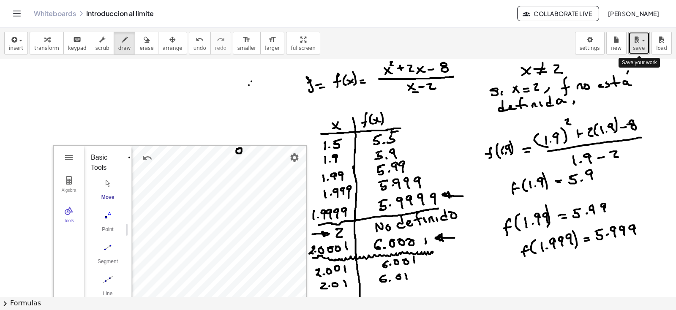
click at [541, 47] on span "save" at bounding box center [639, 48] width 12 height 6
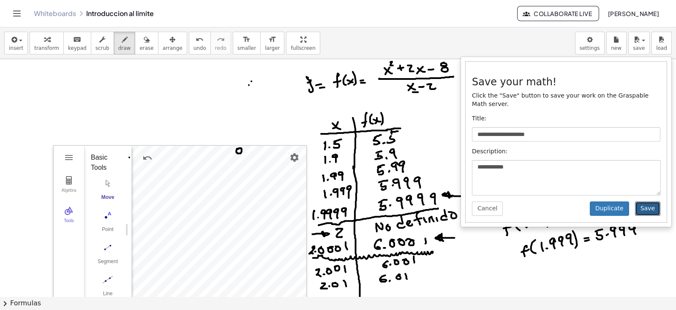
click at [541, 202] on button "Save" at bounding box center [647, 209] width 25 height 14
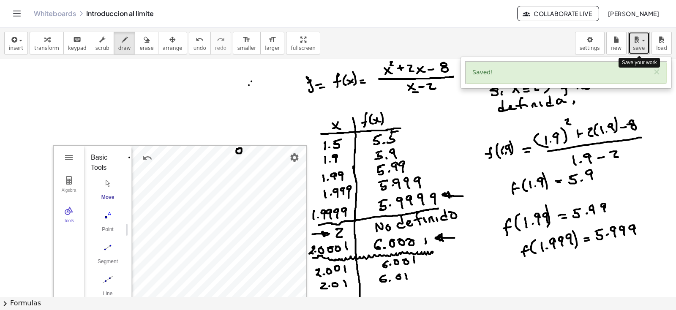
click at [541, 42] on span "button" at bounding box center [641, 41] width 2 height 6
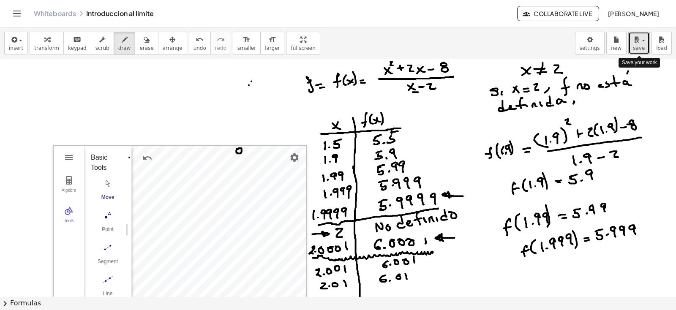
click at [541, 41] on icon "button" at bounding box center [637, 40] width 8 height 10
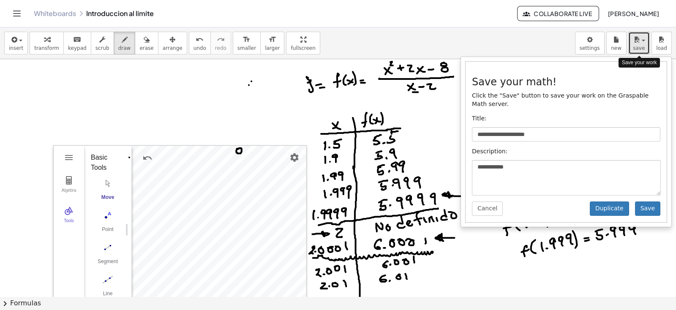
click at [541, 44] on button "save" at bounding box center [640, 43] width 22 height 23
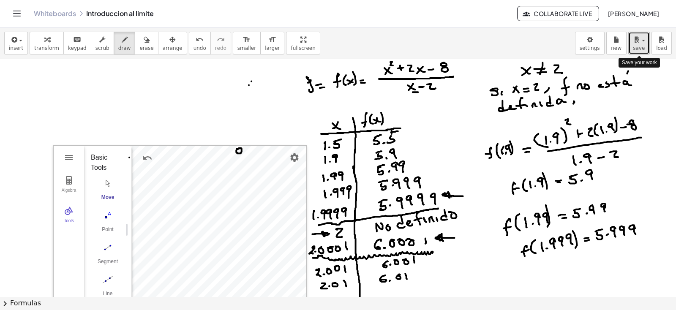
click at [541, 44] on button "save" at bounding box center [640, 43] width 22 height 23
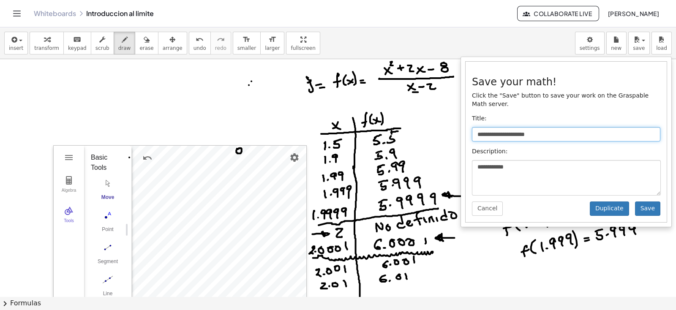
click at [541, 129] on input "**********" at bounding box center [566, 134] width 189 height 14
type input "**********"
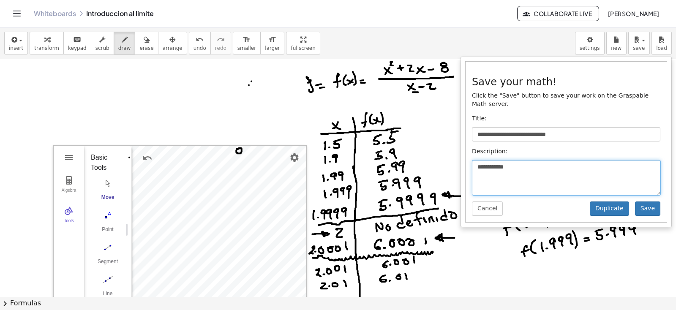
drag, startPoint x: 495, startPoint y: 159, endPoint x: 542, endPoint y: 168, distance: 48.2
click at [541, 168] on textarea "**********" at bounding box center [566, 178] width 189 height 36
type textarea "**********"
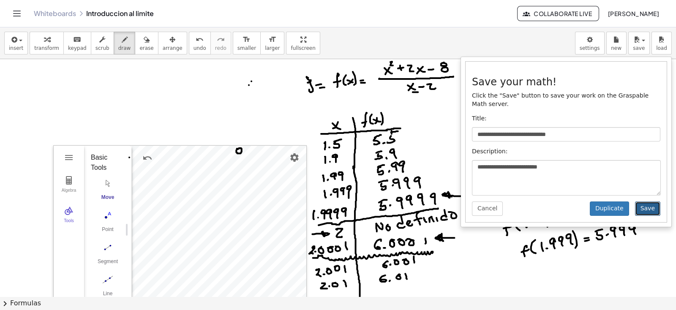
click at [541, 202] on button "Save" at bounding box center [647, 209] width 25 height 14
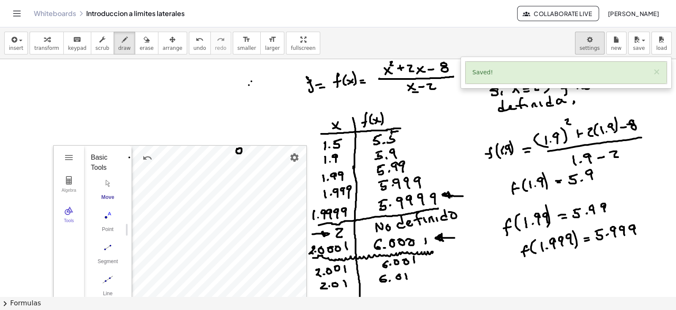
click at [541, 38] on body "Graspable Math Activities Whiteboards Classes Account v1.28.4 | Privacy policy …" at bounding box center [338, 155] width 676 height 310
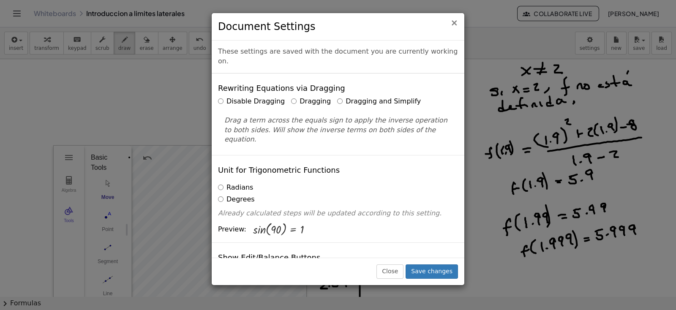
click at [455, 26] on span "×" at bounding box center [455, 23] width 8 height 10
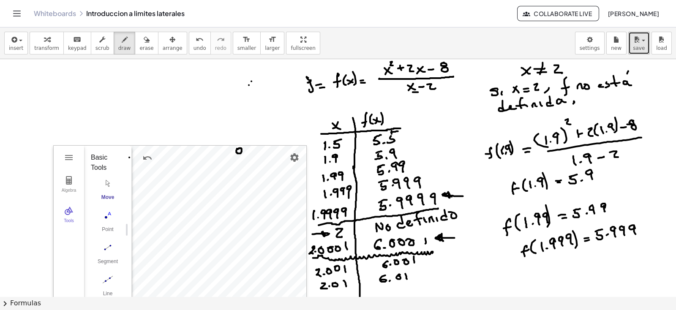
click at [541, 47] on span "save" at bounding box center [639, 48] width 12 height 6
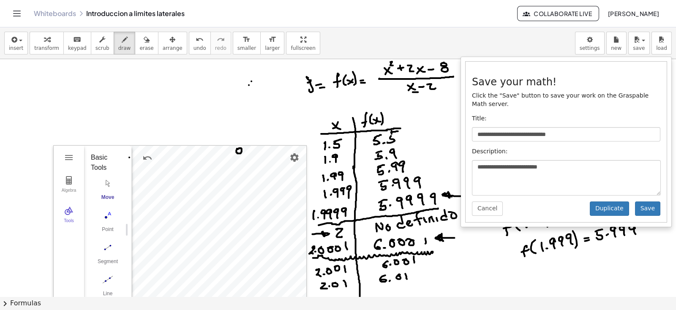
click at [514, 44] on div "**********" at bounding box center [338, 43] width 676 height 32
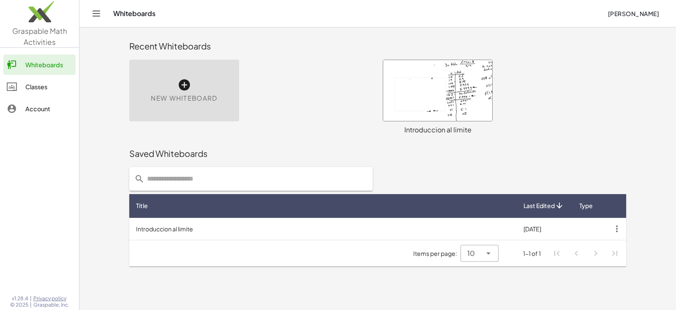
click at [616, 233] on icon "button" at bounding box center [617, 228] width 15 height 15
click at [569, 251] on div "Sharing Link" at bounding box center [587, 250] width 63 height 10
click at [414, 92] on div at bounding box center [437, 90] width 109 height 61
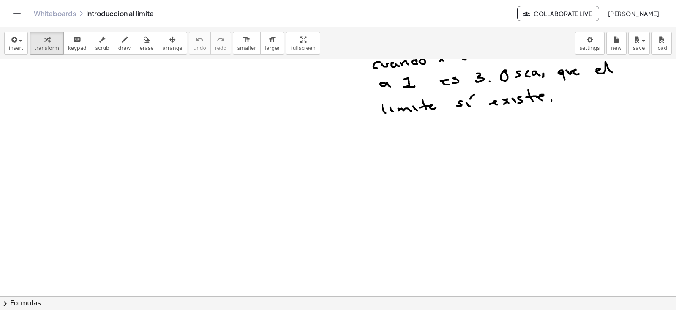
scroll to position [948, 0]
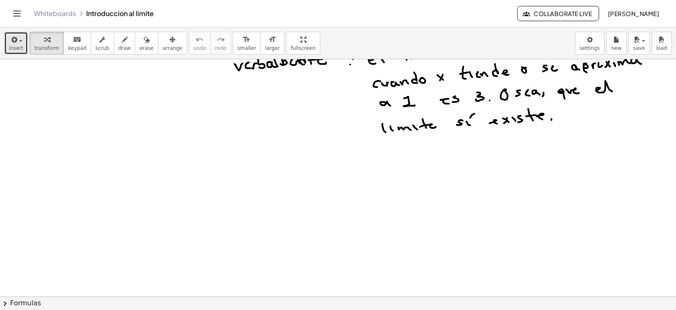
click at [19, 49] on span "insert" at bounding box center [16, 48] width 14 height 6
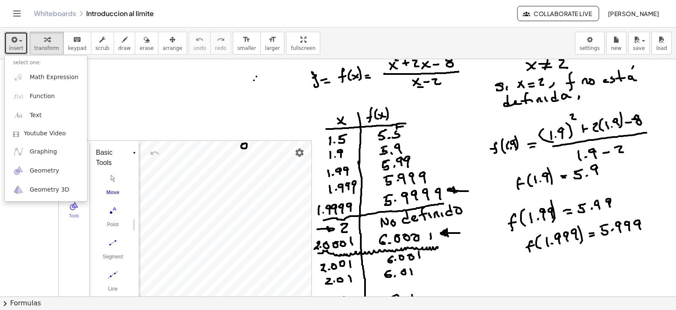
scroll to position [0, 0]
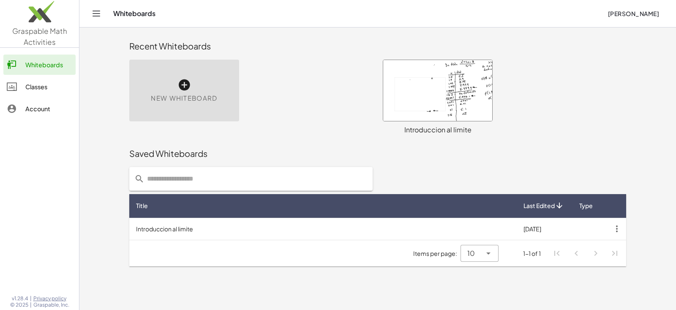
click at [180, 228] on td "Introduccion al limite" at bounding box center [323, 229] width 388 height 22
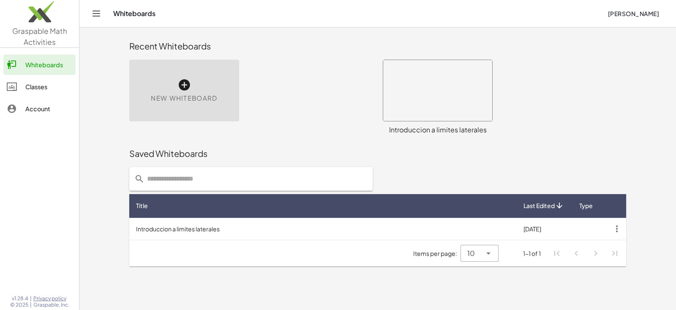
click at [41, 77] on link "Classes" at bounding box center [39, 87] width 72 height 20
click at [37, 84] on div "Classes" at bounding box center [48, 87] width 47 height 10
click at [37, 87] on div "Classes" at bounding box center [48, 87] width 47 height 10
click at [38, 65] on div "Whiteboards" at bounding box center [48, 65] width 47 height 10
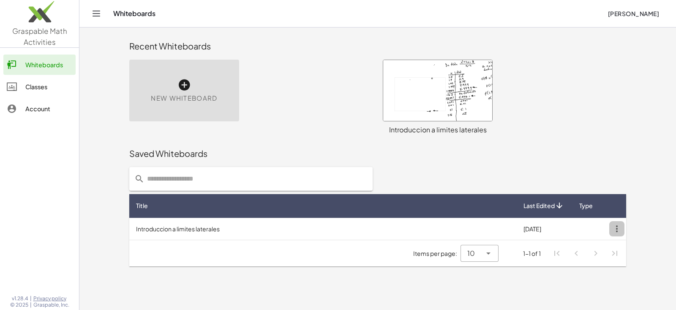
click at [621, 229] on icon "button" at bounding box center [617, 228] width 15 height 15
click at [578, 249] on div "Sharing Link" at bounding box center [587, 250] width 63 height 10
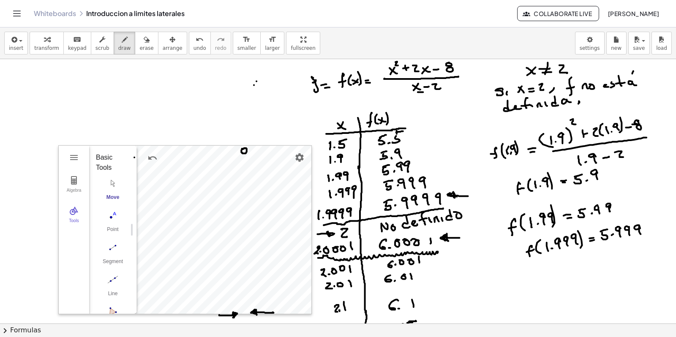
scroll to position [0, 13]
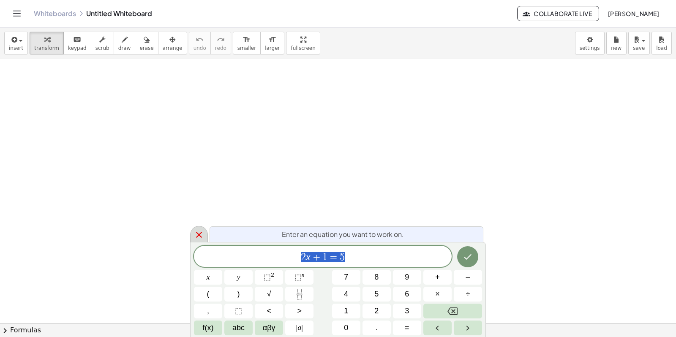
click at [204, 235] on icon at bounding box center [199, 235] width 10 height 10
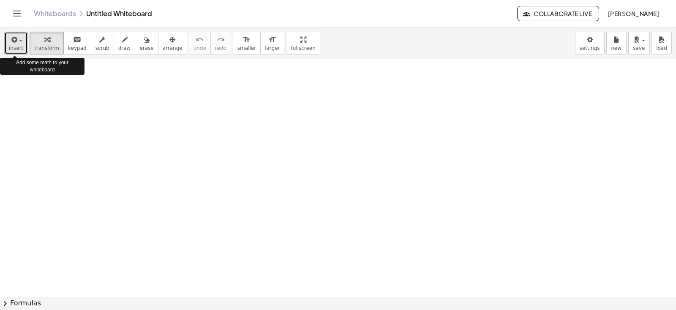
click at [22, 47] on button "insert" at bounding box center [16, 43] width 24 height 23
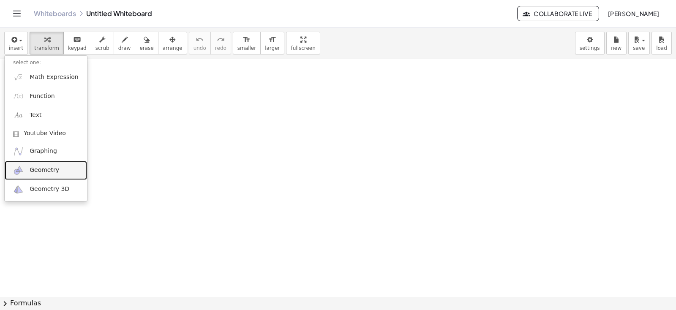
click at [36, 166] on span "Geometry" at bounding box center [45, 170] width 30 height 8
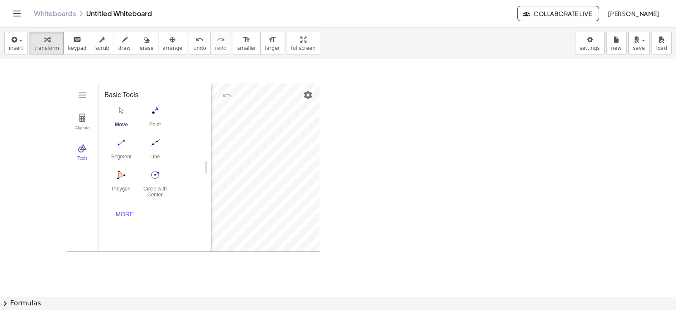
drag, startPoint x: 145, startPoint y: 99, endPoint x: 224, endPoint y: 107, distance: 79.4
click at [86, 115] on img "Geometry" at bounding box center [82, 118] width 10 height 10
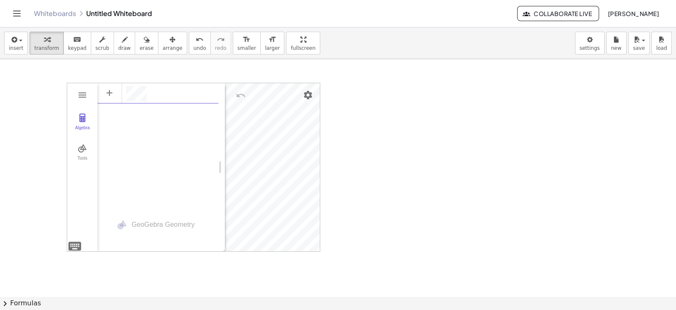
scroll to position [5, 0]
click at [312, 96] on img "Settings" at bounding box center [308, 95] width 10 height 10
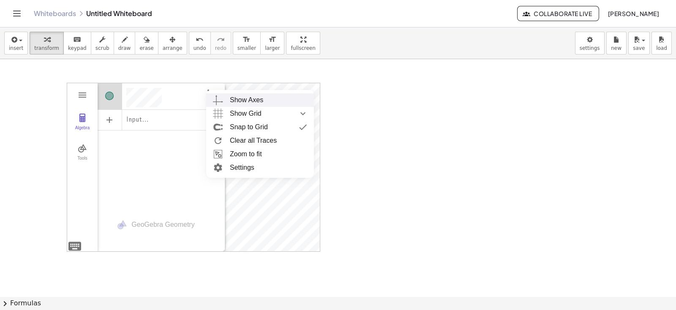
click at [252, 101] on div "Show Axes" at bounding box center [246, 100] width 33 height 14
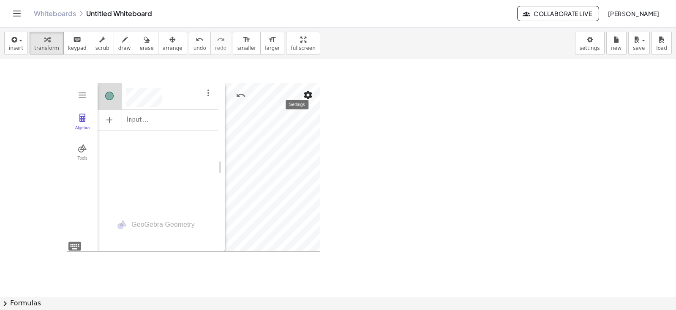
click at [307, 94] on img "Settings" at bounding box center [308, 95] width 10 height 10
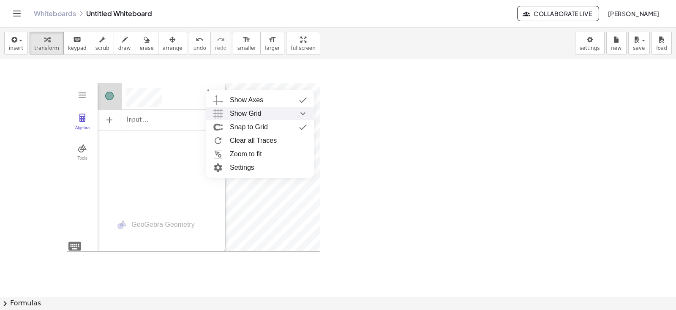
click at [262, 113] on div "Show Grid" at bounding box center [268, 114] width 77 height 14
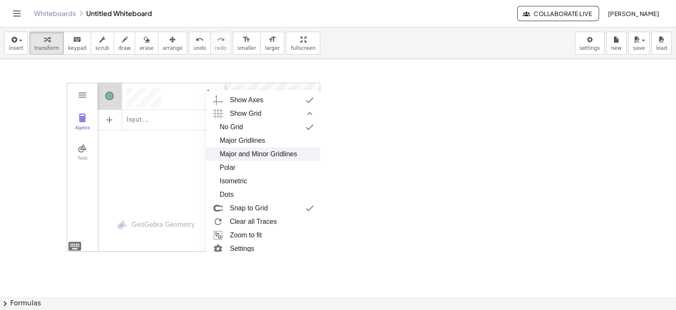
click at [250, 151] on div "Major and Minor Gridlines" at bounding box center [258, 155] width 77 height 14
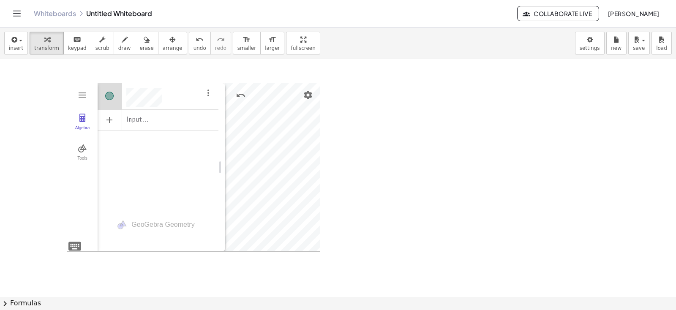
click at [257, 60] on div "insert select one: Math Expression Function Text Youtube Video Graphing Geometr…" at bounding box center [338, 168] width 676 height 283
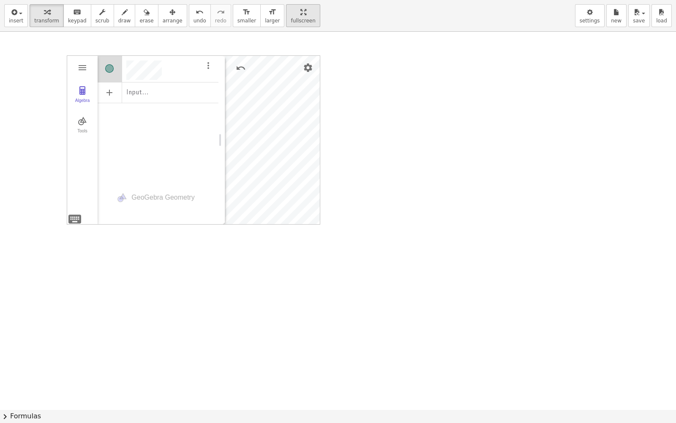
drag, startPoint x: 275, startPoint y: 15, endPoint x: 292, endPoint y: 11, distance: 17.2
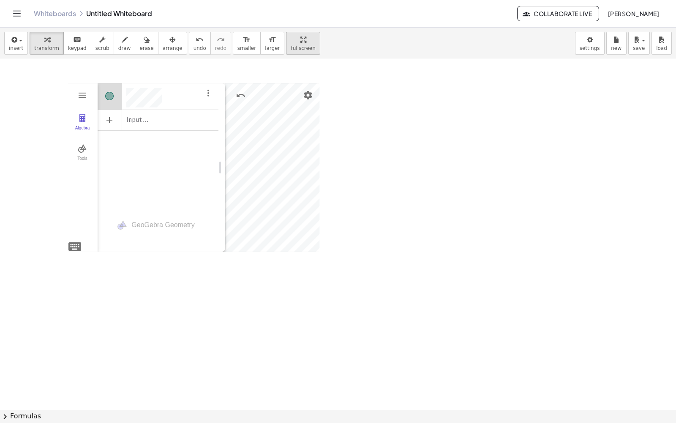
click at [292, 11] on div "Graspable Math Activities Whiteboards Classes Account v1.28.4 | Privacy policy …" at bounding box center [338, 211] width 676 height 423
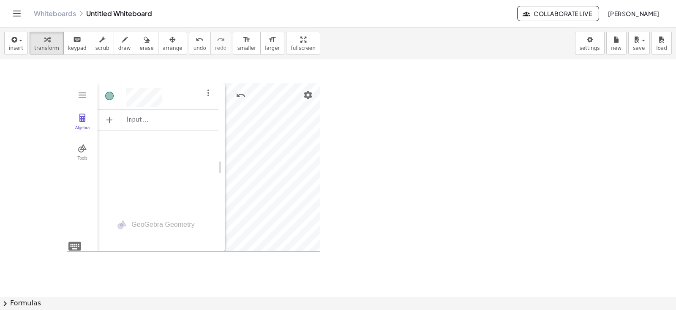
click at [169, 42] on icon "button" at bounding box center [172, 40] width 6 height 10
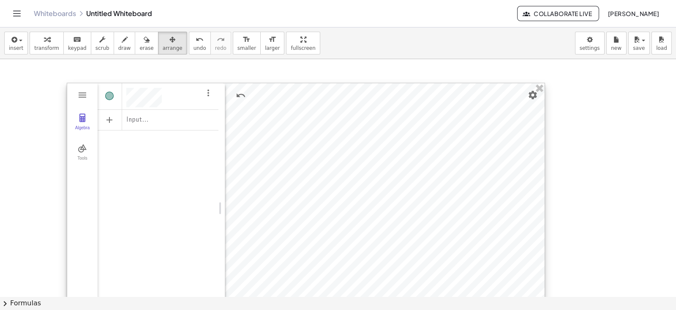
drag, startPoint x: 318, startPoint y: 249, endPoint x: 543, endPoint y: 331, distance: 239.4
click at [543, 310] on html "Graspable Math Activities Whiteboards Classes Account v1.28.4 | Privacy policy …" at bounding box center [338, 155] width 676 height 310
drag, startPoint x: 225, startPoint y: 95, endPoint x: 63, endPoint y: 96, distance: 162.3
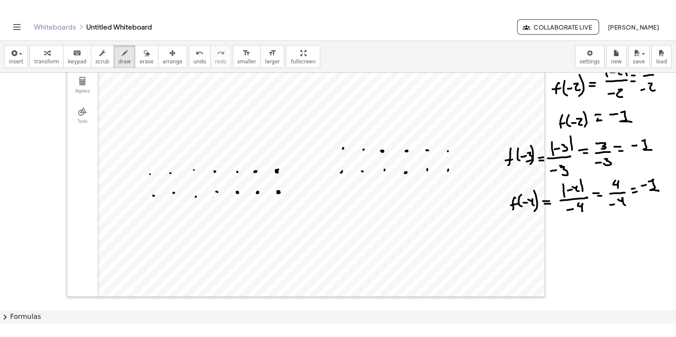
scroll to position [0, 0]
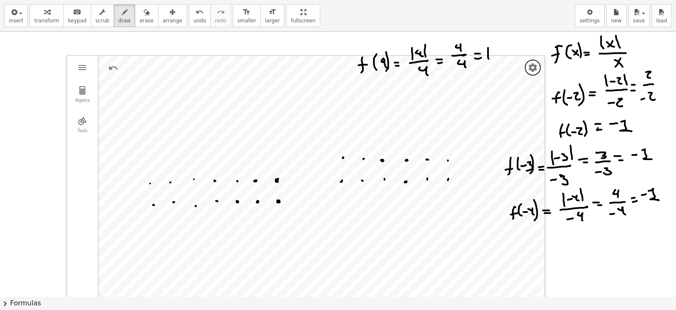
click at [268, 56] on div "insert select one: Math Expression Function Text Youtube Video Graphing Geometr…" at bounding box center [338, 155] width 676 height 310
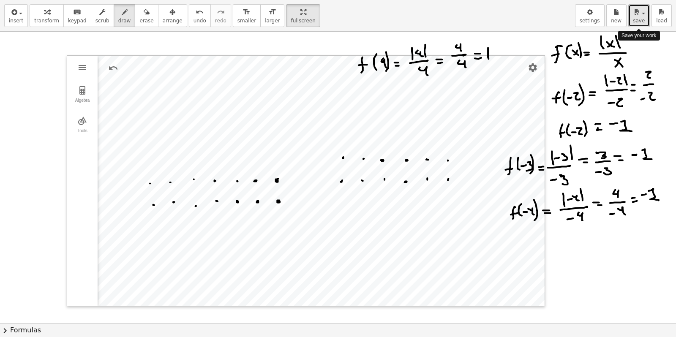
click at [642, 19] on span "save" at bounding box center [639, 21] width 12 height 6
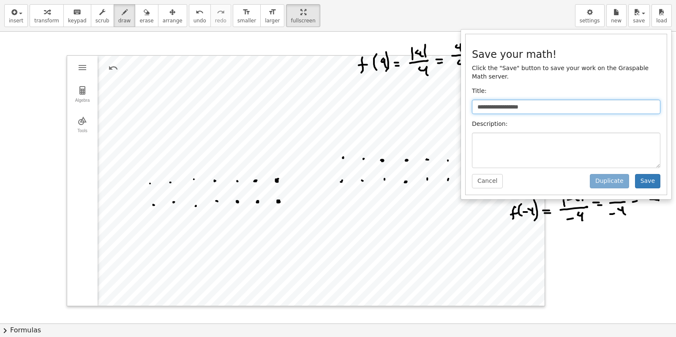
click at [501, 101] on input "**********" at bounding box center [566, 107] width 189 height 14
type input "**********"
drag, startPoint x: 557, startPoint y: 101, endPoint x: 360, endPoint y: 118, distance: 197.3
click at [360, 118] on div "**********" at bounding box center [338, 168] width 676 height 337
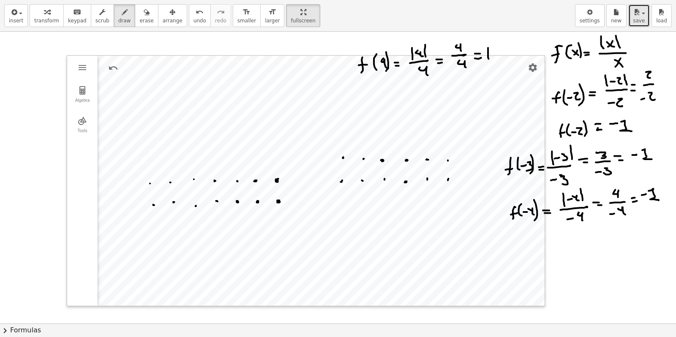
click at [640, 18] on span "save" at bounding box center [639, 21] width 12 height 6
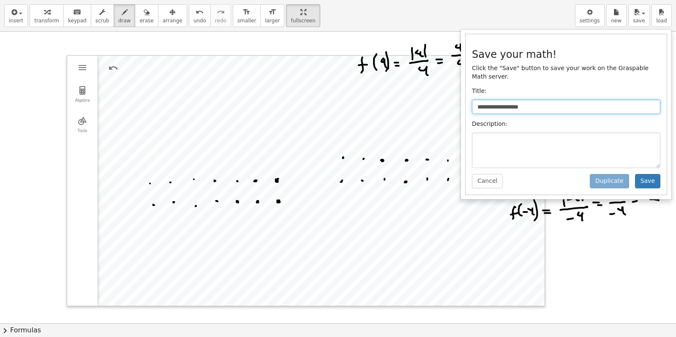
drag, startPoint x: 543, startPoint y: 97, endPoint x: 472, endPoint y: 103, distance: 71.2
click at [473, 104] on input "**********" at bounding box center [566, 107] width 189 height 14
type input "**********"
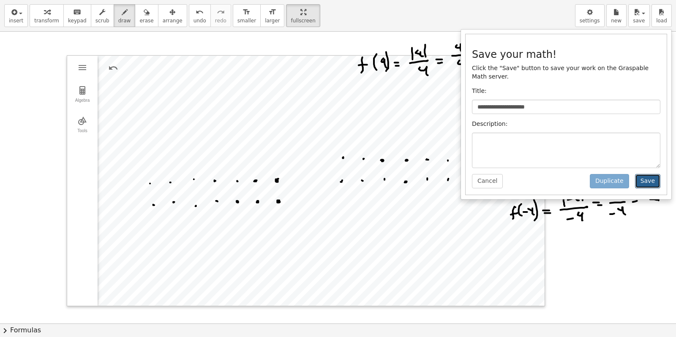
click at [647, 174] on button "Save" at bounding box center [647, 181] width 25 height 14
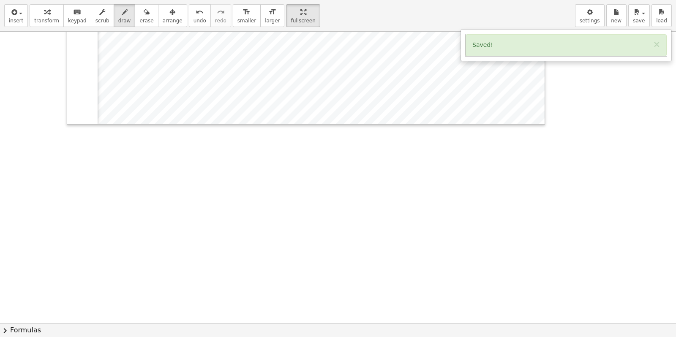
scroll to position [211, 0]
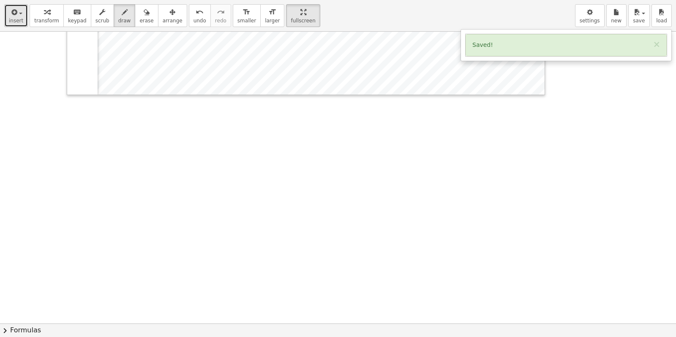
click at [18, 18] on span "insert" at bounding box center [16, 21] width 14 height 6
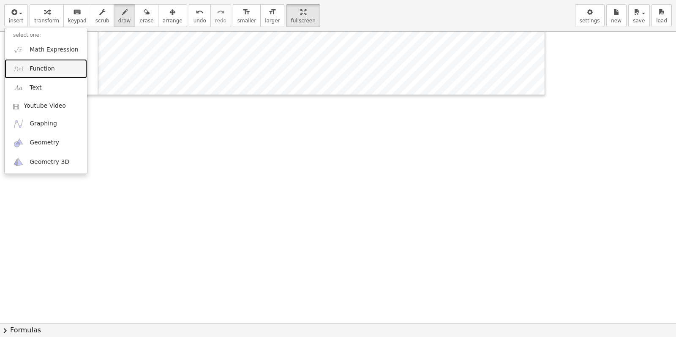
click at [32, 68] on span "Function" at bounding box center [42, 69] width 25 height 8
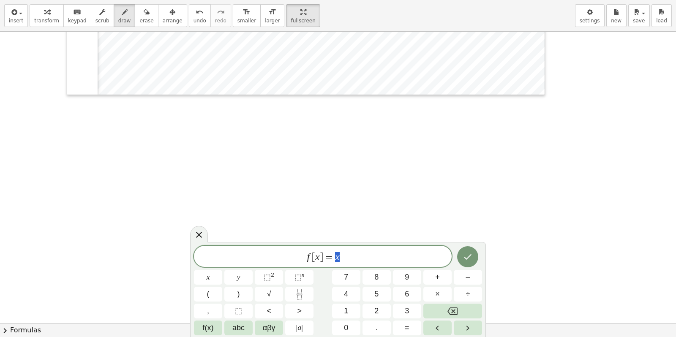
click at [334, 258] on span "=" at bounding box center [329, 257] width 12 height 10
click at [464, 265] on button "Done" at bounding box center [467, 256] width 21 height 21
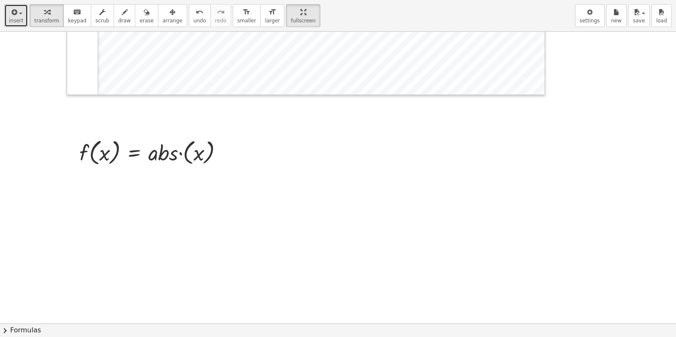
click at [22, 20] on button "insert" at bounding box center [16, 15] width 24 height 23
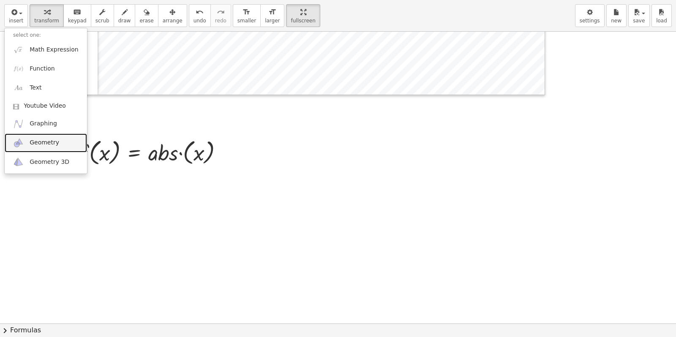
click at [37, 142] on span "Geometry" at bounding box center [45, 143] width 30 height 8
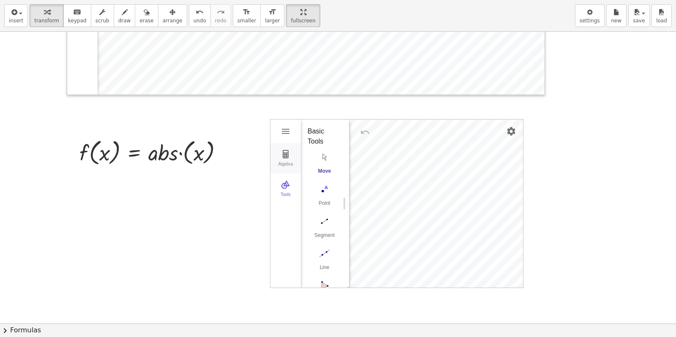
click at [286, 159] on img "Geometry" at bounding box center [286, 154] width 10 height 10
drag, startPoint x: 349, startPoint y: 165, endPoint x: 427, endPoint y: 174, distance: 78.7
click at [365, 174] on div "Geometry" at bounding box center [361, 204] width 7 height 168
click at [354, 132] on div "Input…" at bounding box center [361, 128] width 120 height 19
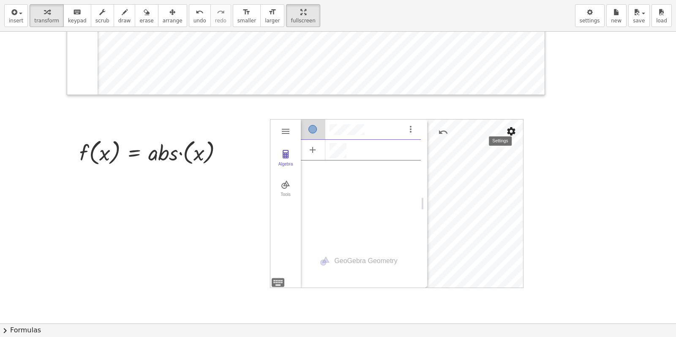
click at [512, 131] on img "Settings" at bounding box center [511, 131] width 10 height 10
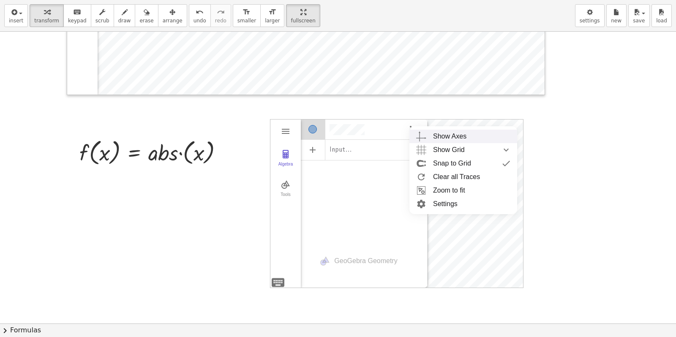
click at [459, 136] on div "Show Axes" at bounding box center [449, 137] width 33 height 14
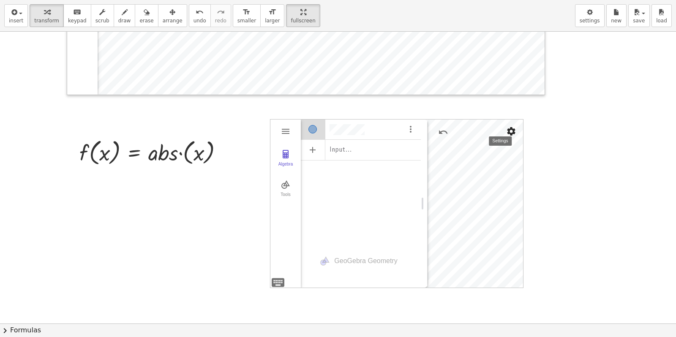
click at [512, 128] on img "Settings" at bounding box center [511, 131] width 10 height 10
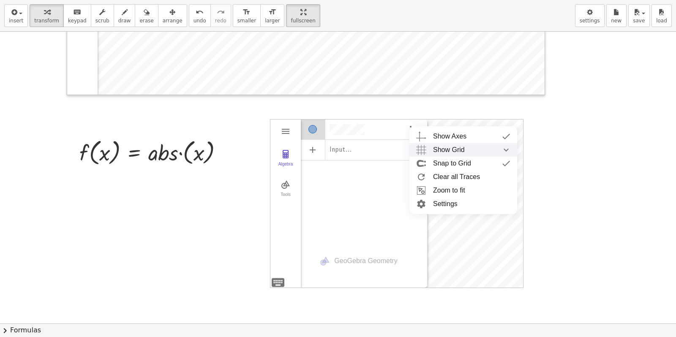
click at [472, 151] on div "Show Grid" at bounding box center [471, 150] width 77 height 14
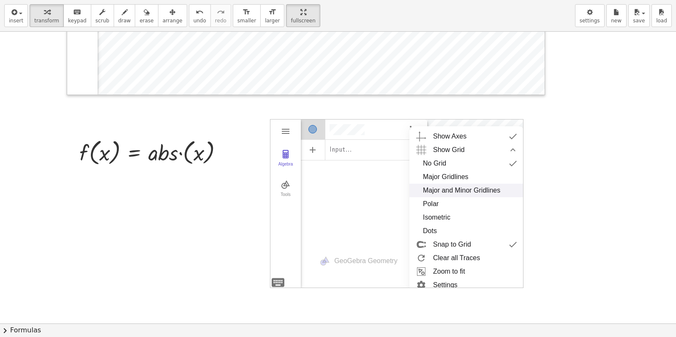
click at [460, 189] on div "Major and Minor Gridlines" at bounding box center [461, 191] width 77 height 14
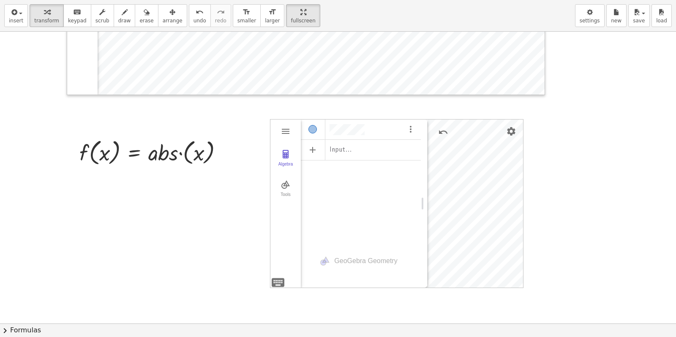
click at [478, 117] on div at bounding box center [338, 112] width 676 height 584
drag, startPoint x: 418, startPoint y: 119, endPoint x: 383, endPoint y: 122, distance: 36.1
click at [410, 120] on div "Algebra Tools Input… GeoGebra Geometry Basic Tools Move Point Segment Line Poly…" at bounding box center [338, 112] width 676 height 584
drag, startPoint x: 286, startPoint y: 123, endPoint x: 270, endPoint y: 123, distance: 16.5
click at [270, 123] on div "Algebra Tools Input… GeoGebra Geometry Basic Tools Move Point Segment Line Poly…" at bounding box center [397, 203] width 254 height 169
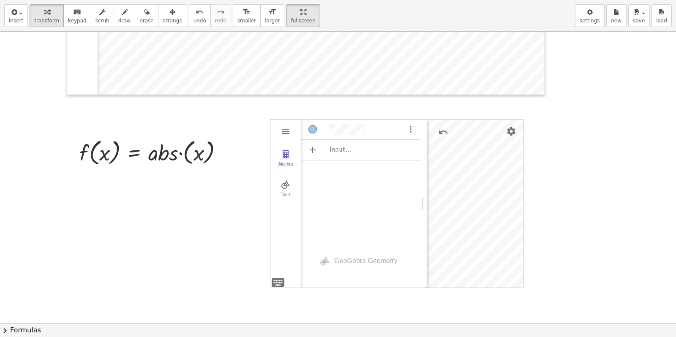
drag, startPoint x: 289, startPoint y: 132, endPoint x: 271, endPoint y: 130, distance: 18.3
click at [271, 130] on div "Algebra Tools Input… GeoGebra Geometry Basic Tools Move Point Segment Line Poly…" at bounding box center [397, 203] width 254 height 169
drag, startPoint x: 282, startPoint y: 121, endPoint x: 267, endPoint y: 121, distance: 15.2
click at [267, 121] on div "Algebra Tools Input… GeoGebra Geometry Basic Tools Move Point Segment Line Poly…" at bounding box center [338, 112] width 676 height 584
click at [528, 290] on div at bounding box center [338, 112] width 676 height 584
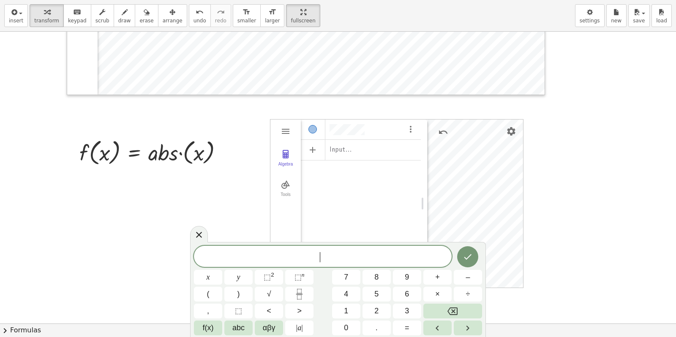
click at [358, 227] on div "Input…" at bounding box center [361, 181] width 120 height 125
click at [199, 232] on icon at bounding box center [199, 235] width 10 height 10
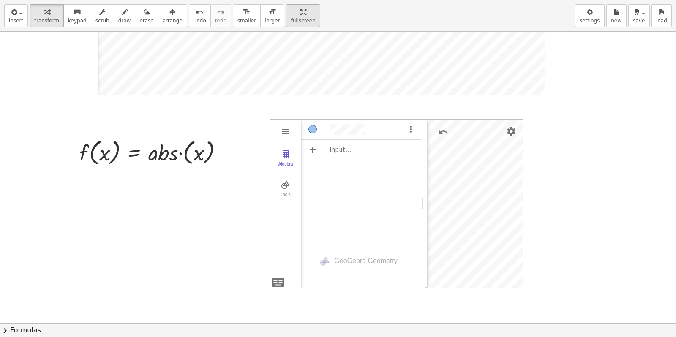
click at [277, 15] on div "Graspable Math Activities Whiteboards Classes Account v1.28.4 | Privacy policy …" at bounding box center [338, 168] width 676 height 337
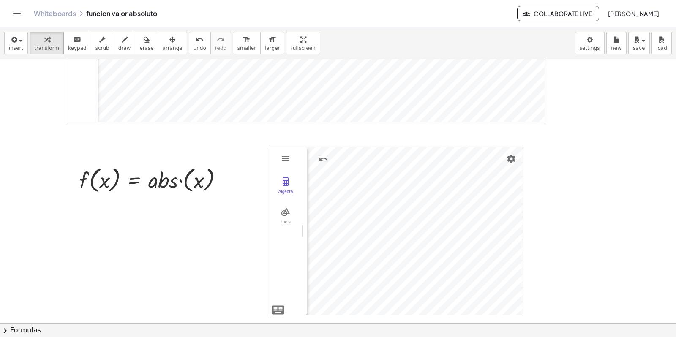
drag, startPoint x: 425, startPoint y: 214, endPoint x: 301, endPoint y: 213, distance: 123.8
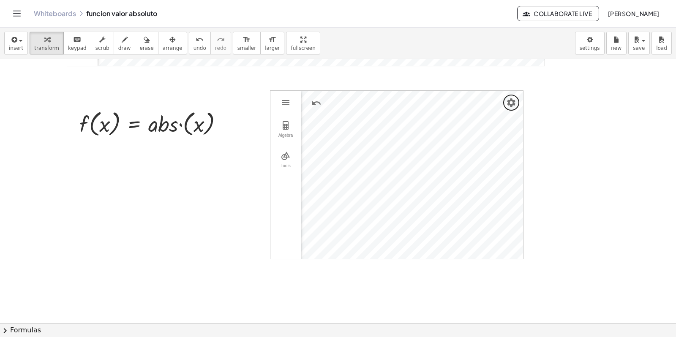
scroll to position [250, 0]
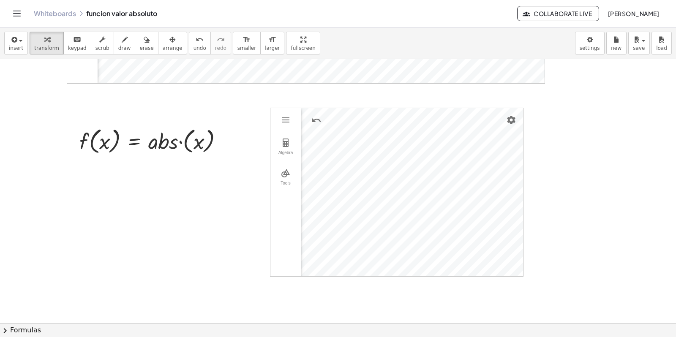
drag, startPoint x: 284, startPoint y: 117, endPoint x: 247, endPoint y: 178, distance: 71.3
click at [247, 178] on div "Algebra Tools Input… GeoGebra Geometry Basic Tools Move Point Segment Line Poly…" at bounding box center [338, 101] width 676 height 584
drag, startPoint x: 285, startPoint y: 120, endPoint x: 258, endPoint y: 150, distance: 40.4
click at [258, 150] on div "Algebra Tools Input… GeoGebra Geometry Basic Tools Move Point Segment Line Poly…" at bounding box center [338, 101] width 676 height 584
drag, startPoint x: 326, startPoint y: 112, endPoint x: 300, endPoint y: 115, distance: 26.4
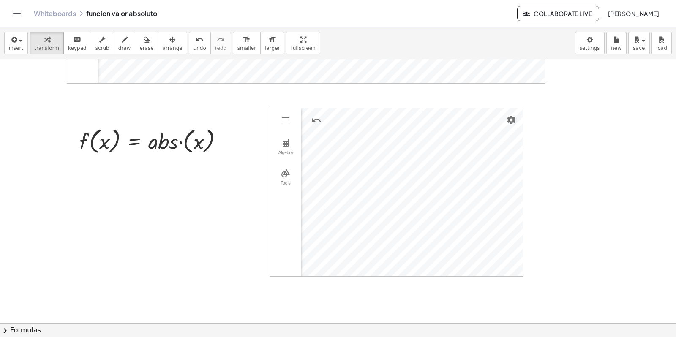
click at [300, 115] on div "Algebra Tools Input… GeoGebra Geometry Basic Tools Move Point Segment Line Poly…" at bounding box center [397, 192] width 254 height 169
drag, startPoint x: 290, startPoint y: 44, endPoint x: 290, endPoint y: 108, distance: 64.2
click at [290, 108] on div "insert select one: Math Expression Function Text Youtube Video Graphing Geometr…" at bounding box center [338, 182] width 676 height 310
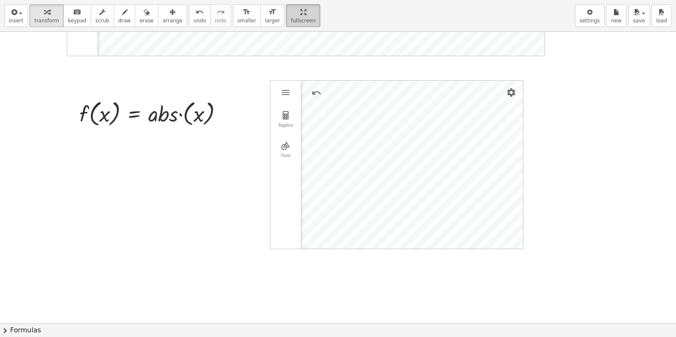
click at [301, 17] on icon "button" at bounding box center [304, 12] width 6 height 10
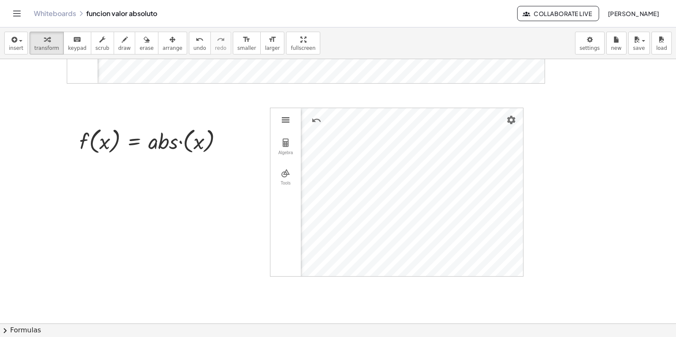
click at [285, 117] on img "Geometry" at bounding box center [286, 120] width 10 height 10
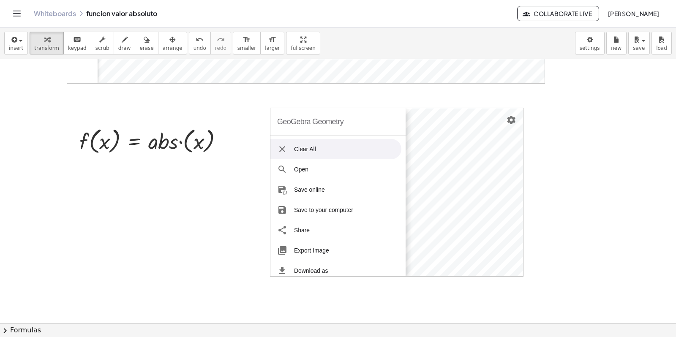
click at [285, 124] on div "GeoGebra Geometry" at bounding box center [310, 121] width 66 height 27
click at [577, 104] on div at bounding box center [338, 101] width 676 height 584
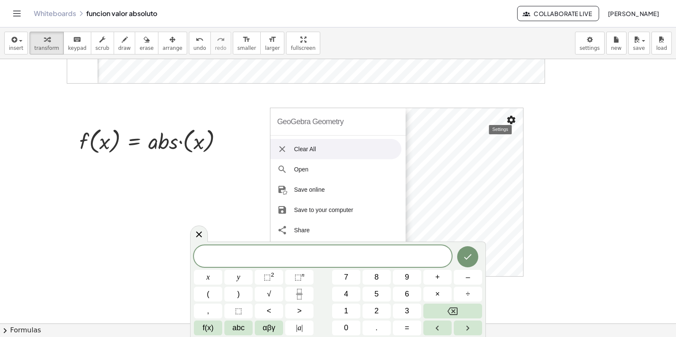
click at [493, 125] on div "Geometry" at bounding box center [412, 192] width 222 height 168
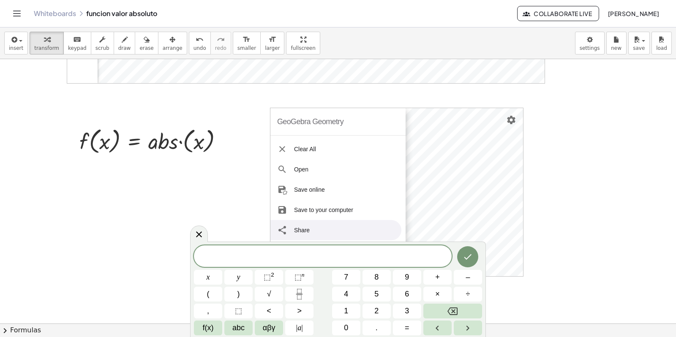
drag, startPoint x: 189, startPoint y: 235, endPoint x: 201, endPoint y: 236, distance: 11.5
click at [192, 235] on body "Graspable Math Activities Whiteboards Classes Account v1.28.4 | Privacy policy …" at bounding box center [338, 168] width 676 height 337
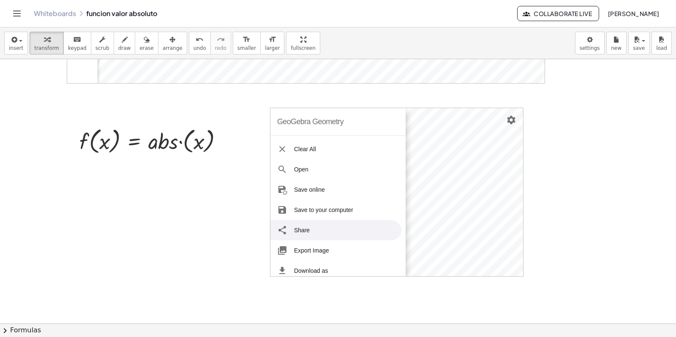
click at [201, 236] on div at bounding box center [338, 101] width 676 height 584
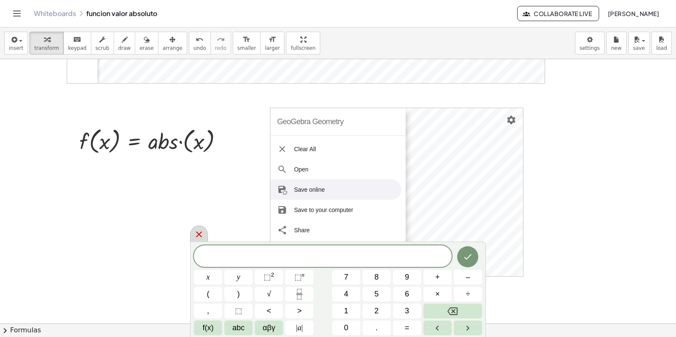
click at [201, 235] on icon at bounding box center [199, 235] width 10 height 10
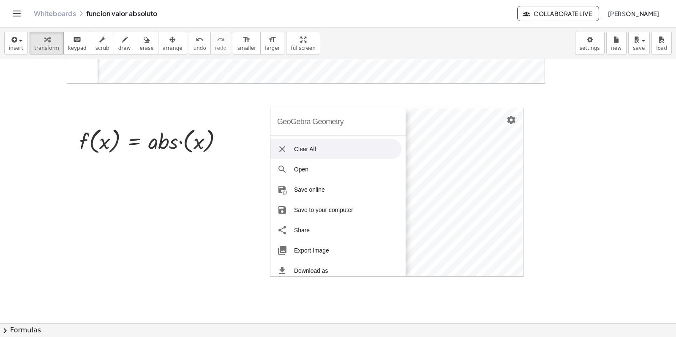
drag, startPoint x: 282, startPoint y: 115, endPoint x: 267, endPoint y: 130, distance: 20.9
click at [267, 130] on div "Algebra Tools Input… GeoGebra Geometry Basic Tools Move Point Segment Line Poly…" at bounding box center [338, 101] width 676 height 584
drag, startPoint x: 273, startPoint y: 106, endPoint x: 284, endPoint y: 115, distance: 14.5
click at [284, 115] on div "Algebra Tools Input… GeoGebra Geometry Basic Tools Move Point Segment Line Poly…" at bounding box center [338, 101] width 676 height 584
click at [279, 113] on div "GeoGebra Geometry" at bounding box center [310, 121] width 66 height 27
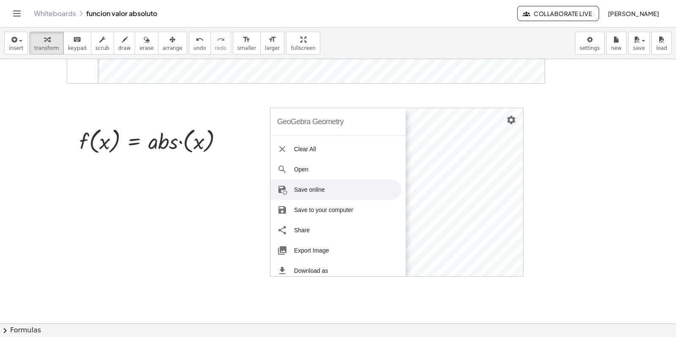
click at [593, 213] on div at bounding box center [338, 101] width 676 height 584
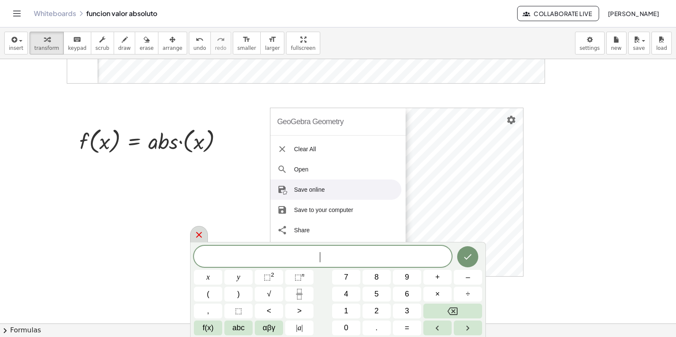
click at [196, 236] on icon at bounding box center [199, 235] width 10 height 10
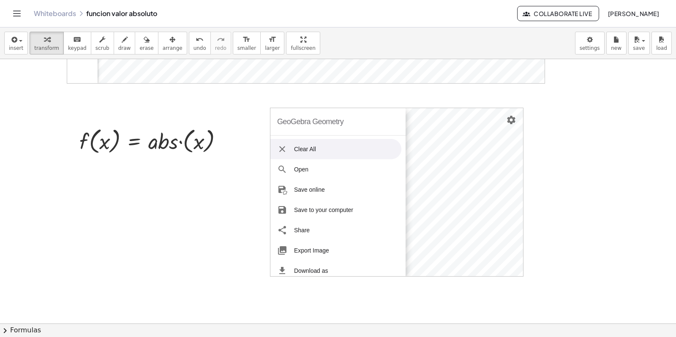
drag, startPoint x: 275, startPoint y: 111, endPoint x: 288, endPoint y: 112, distance: 12.7
click at [288, 112] on div "GeoGebra Geometry" at bounding box center [338, 121] width 135 height 27
click at [635, 271] on div at bounding box center [338, 101] width 676 height 584
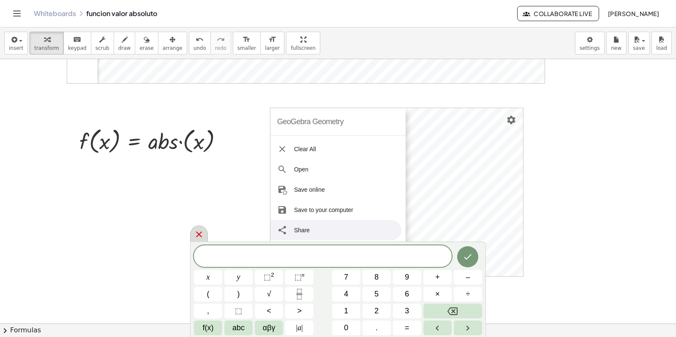
click at [201, 235] on icon at bounding box center [199, 235] width 10 height 10
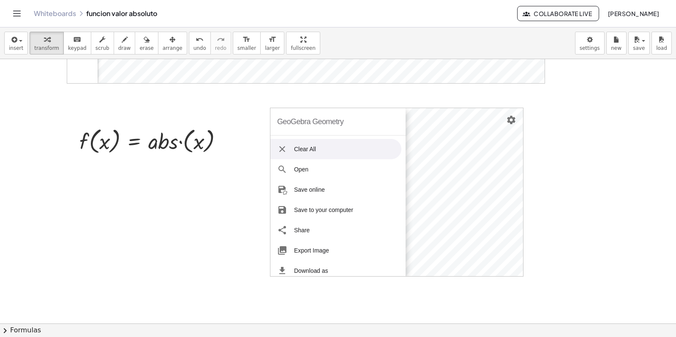
click at [294, 121] on div "GeoGebra Geometry" at bounding box center [310, 121] width 66 height 27
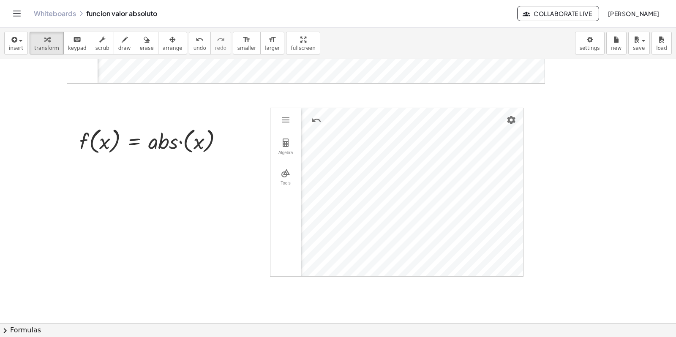
drag, startPoint x: 285, startPoint y: 120, endPoint x: 280, endPoint y: 129, distance: 10.2
click at [280, 129] on div "GeoGebra Geometry Clear All Open Save online Save to your computer Share Export…" at bounding box center [397, 192] width 254 height 169
drag, startPoint x: 280, startPoint y: 111, endPoint x: 268, endPoint y: 115, distance: 11.9
click at [268, 115] on div "Algebra Tools Input… GeoGebra Geometry Basic Tools Move Point Segment Line Poly…" at bounding box center [338, 101] width 676 height 584
click at [284, 121] on img "Geometry" at bounding box center [286, 120] width 10 height 10
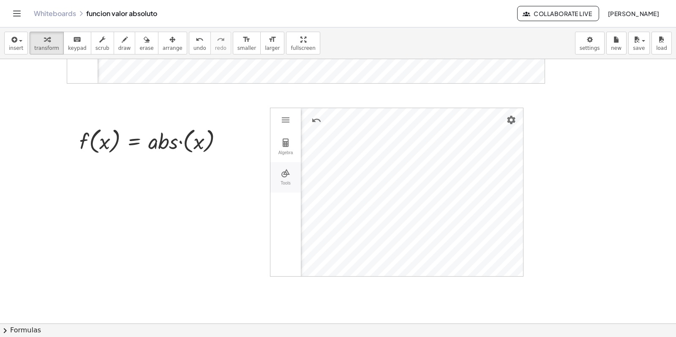
click at [287, 177] on img "Geometry" at bounding box center [286, 173] width 10 height 10
click at [458, 119] on div "GeoGebra Geometry Clear All Open Save online Save to your computer Share Export…" at bounding box center [397, 192] width 254 height 169
click at [320, 138] on img "Move. Drag or select object" at bounding box center [325, 136] width 34 height 14
click at [327, 138] on img "Move. Drag or select object" at bounding box center [325, 136] width 34 height 14
click at [434, 89] on div at bounding box center [338, 101] width 676 height 584
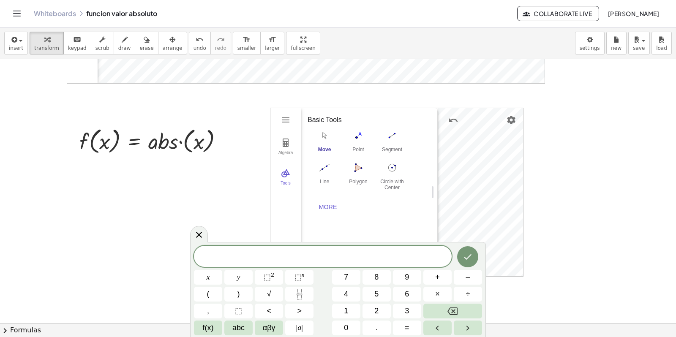
click at [197, 236] on icon at bounding box center [199, 235] width 10 height 10
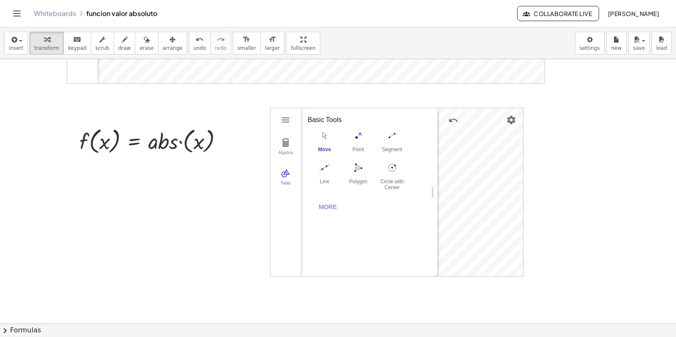
drag, startPoint x: 281, startPoint y: 116, endPoint x: 274, endPoint y: 118, distance: 7.3
click at [274, 118] on div "GeoGebra Geometry Clear All Open Save online Save to your computer Share Export…" at bounding box center [397, 192] width 254 height 169
click at [280, 105] on div "insert select one: Math Expression Function Text Youtube Video Graphing Geometr…" at bounding box center [338, 182] width 676 height 310
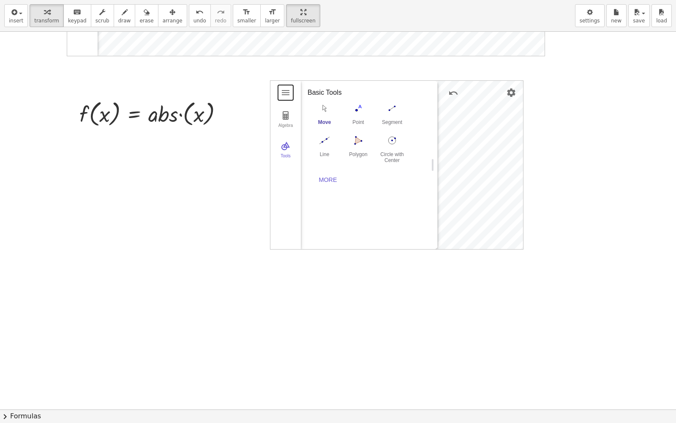
drag, startPoint x: 282, startPoint y: 87, endPoint x: 267, endPoint y: 96, distance: 17.4
click at [267, 96] on div "Algebra Tools Input… GeoGebra Geometry Basic Tools Move Point Segment Line Poly…" at bounding box center [338, 158] width 676 height 755
drag, startPoint x: 336, startPoint y: 85, endPoint x: 288, endPoint y: 94, distance: 49.4
click at [288, 94] on div "GeoGebra Geometry Clear All Open Save online Save to your computer Share Export…" at bounding box center [397, 164] width 254 height 169
drag, startPoint x: 384, startPoint y: 85, endPoint x: 327, endPoint y: 90, distance: 57.3
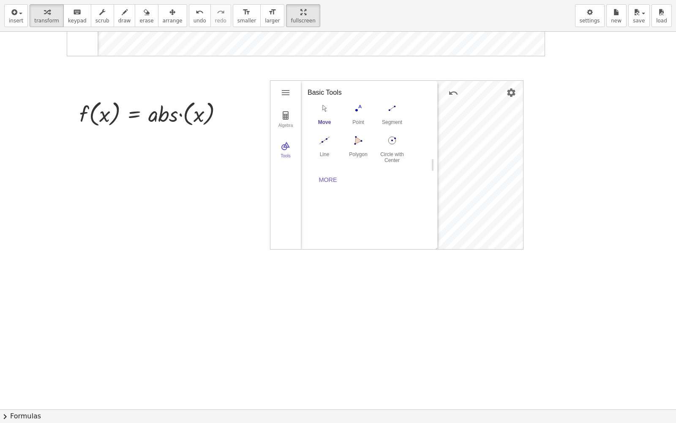
click at [327, 90] on div "Basic Tools Move Point Segment Line Polygon Circle with Center through Point Mo…" at bounding box center [366, 137] width 130 height 112
drag, startPoint x: 260, startPoint y: 74, endPoint x: 621, endPoint y: 208, distance: 385.0
click at [655, 225] on div at bounding box center [338, 158] width 676 height 755
drag, startPoint x: 287, startPoint y: 23, endPoint x: 287, endPoint y: -41, distance: 64.2
click at [287, 0] on html "Graspable Math Activities Whiteboards Classes Account v1.28.4 | Privacy policy …" at bounding box center [338, 211] width 676 height 423
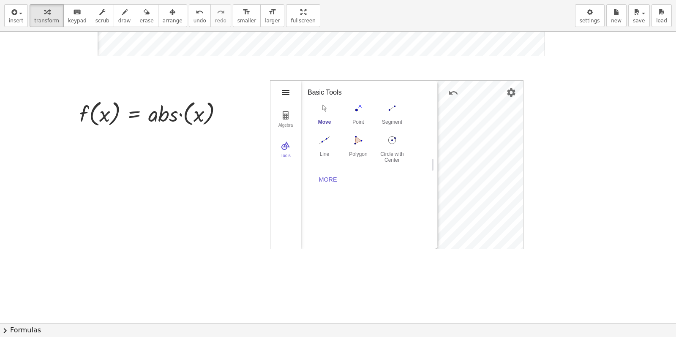
drag, startPoint x: 331, startPoint y: 115, endPoint x: 279, endPoint y: 118, distance: 52.1
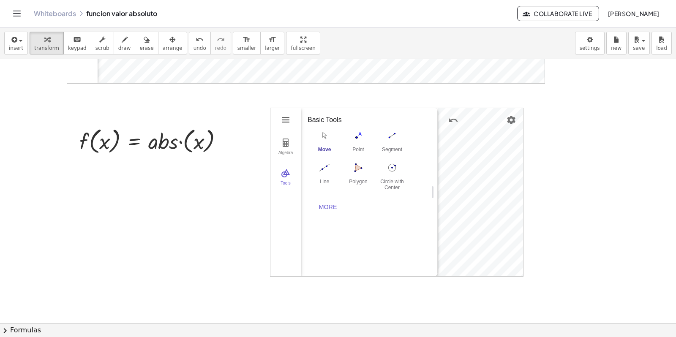
click at [279, 118] on div "GeoGebra Geometry Clear All Open Save online Save to your computer Share Export…" at bounding box center [397, 192] width 254 height 169
click at [278, 115] on button "Geometry" at bounding box center [285, 119] width 15 height 15
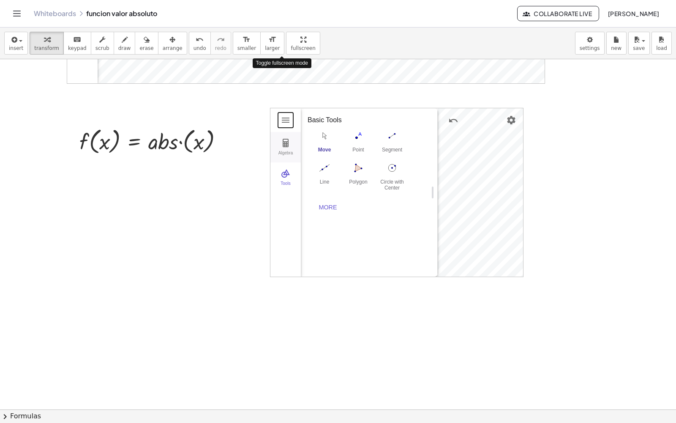
drag, startPoint x: 282, startPoint y: 41, endPoint x: 283, endPoint y: 104, distance: 63.8
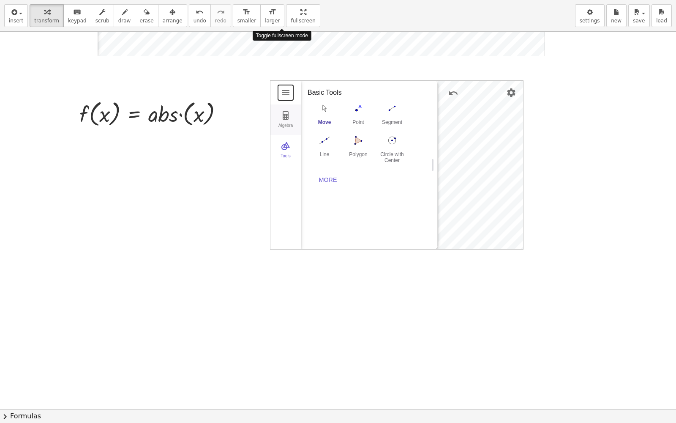
click at [283, 104] on div "insert select one: Math Expression Function Text Youtube Video Graphing Geometr…" at bounding box center [338, 211] width 676 height 423
drag, startPoint x: 373, startPoint y: 91, endPoint x: 364, endPoint y: 91, distance: 9.3
click at [362, 92] on div "Basic Tools" at bounding box center [366, 92] width 117 height 10
drag, startPoint x: 383, startPoint y: 89, endPoint x: 358, endPoint y: 96, distance: 25.8
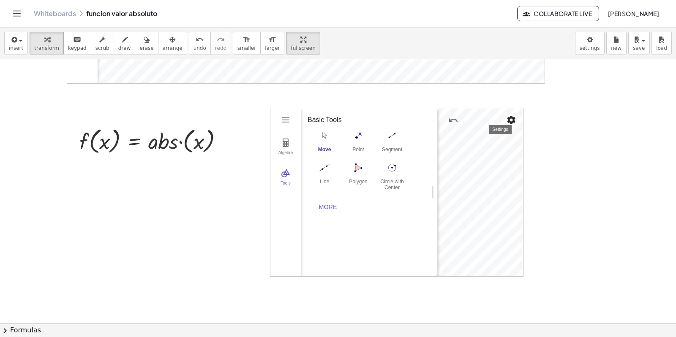
click at [489, 119] on div "Geometry" at bounding box center [480, 192] width 85 height 168
drag, startPoint x: 250, startPoint y: 115, endPoint x: 588, endPoint y: 268, distance: 371.2
click at [588, 284] on div at bounding box center [338, 101] width 676 height 584
click at [620, 213] on div at bounding box center [338, 101] width 676 height 584
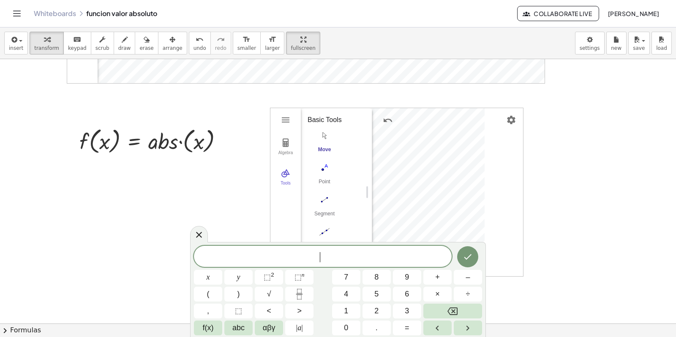
drag, startPoint x: 435, startPoint y: 187, endPoint x: 275, endPoint y: 208, distance: 162.0
click at [616, 182] on div at bounding box center [338, 101] width 676 height 584
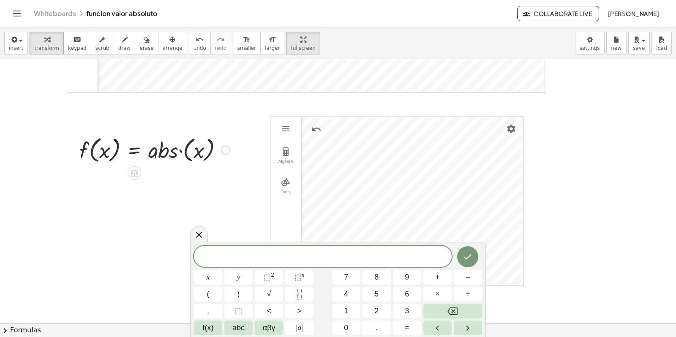
scroll to position [240, 0]
click at [197, 235] on icon at bounding box center [199, 235] width 10 height 10
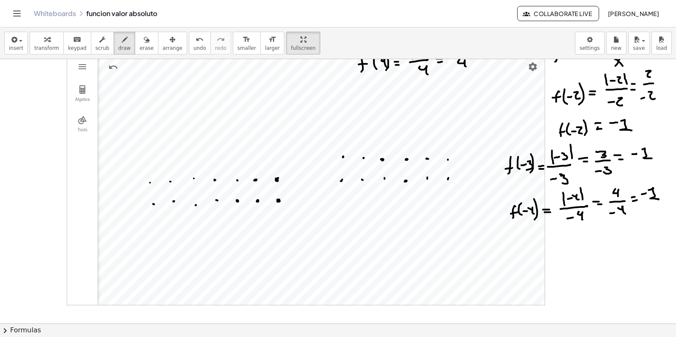
scroll to position [0, 0]
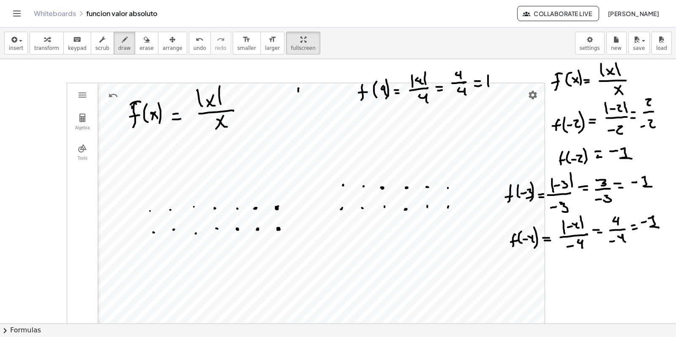
click at [301, 42] on icon "button" at bounding box center [304, 40] width 6 height 10
drag, startPoint x: 282, startPoint y: 47, endPoint x: 282, endPoint y: 111, distance: 63.8
click at [282, 111] on div "insert select one: Math Expression Function Text Youtube Video Graphing Geometr…" at bounding box center [338, 182] width 676 height 310
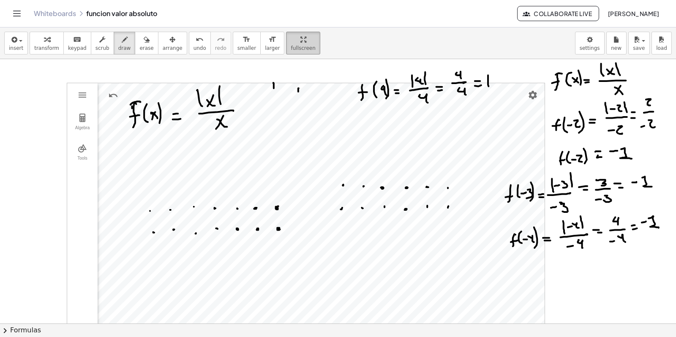
click at [301, 43] on icon "button" at bounding box center [304, 40] width 6 height 10
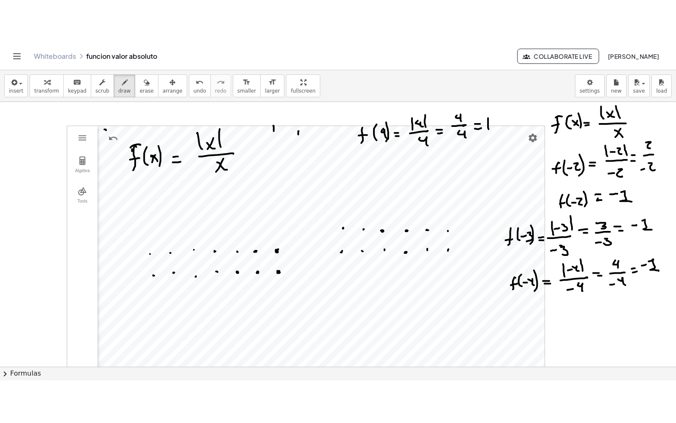
scroll to position [133, 0]
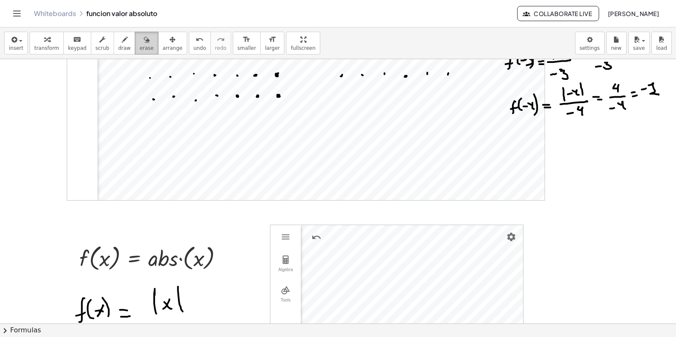
click at [144, 41] on icon "button" at bounding box center [147, 40] width 6 height 10
drag, startPoint x: 280, startPoint y: 38, endPoint x: 280, endPoint y: 102, distance: 63.8
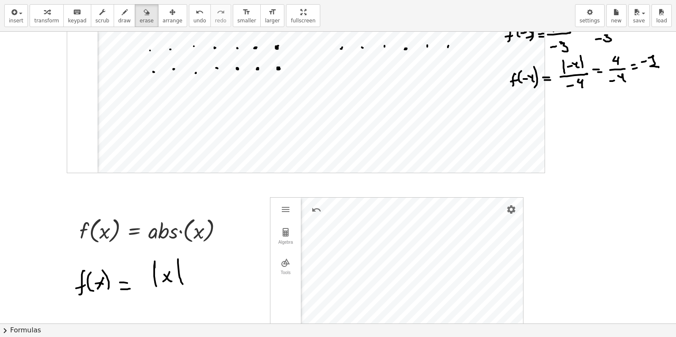
click at [280, 102] on div "insert select one: Math Expression Function Text Youtube Video Graphing Geometr…" at bounding box center [338, 168] width 676 height 337
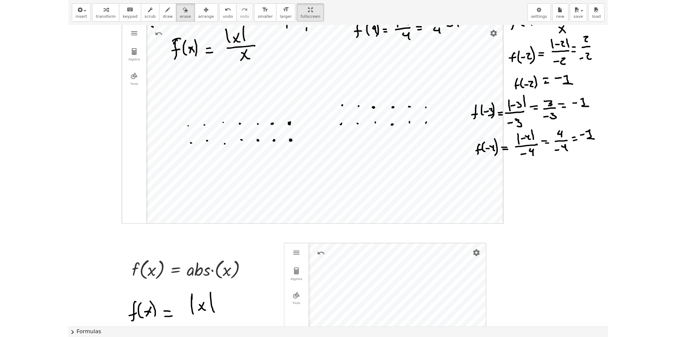
scroll to position [0, 0]
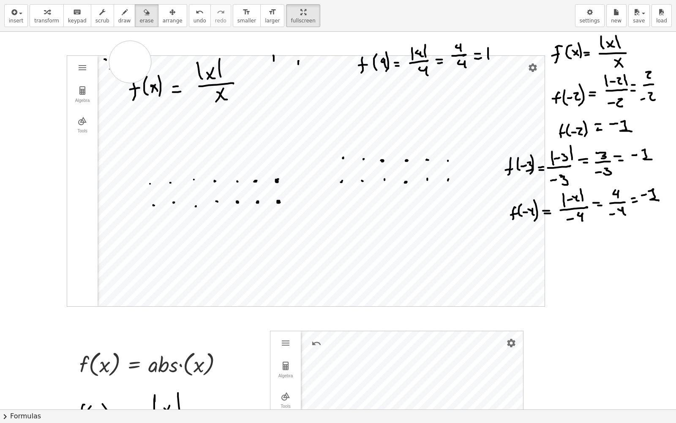
drag, startPoint x: 128, startPoint y: 57, endPoint x: 137, endPoint y: 66, distance: 12.3
click at [137, 66] on div at bounding box center [338, 409] width 676 height 755
drag, startPoint x: 275, startPoint y: 14, endPoint x: 276, endPoint y: -50, distance: 63.8
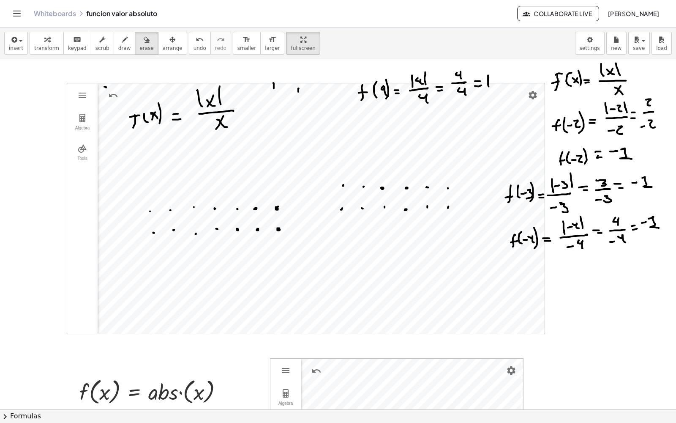
click at [276, 0] on html "Graspable Math Activities Whiteboards Classes Account v1.28.4 | Privacy policy …" at bounding box center [338, 211] width 676 height 423
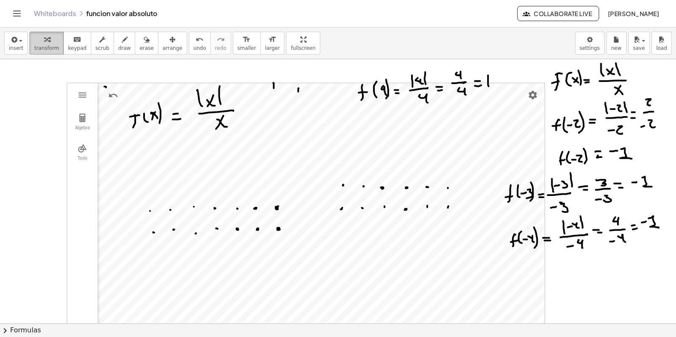
click at [44, 41] on icon "button" at bounding box center [47, 40] width 6 height 10
click at [282, 105] on div "insert select one: Math Expression Function Text Youtube Video Graphing Geometr…" at bounding box center [338, 182] width 676 height 310
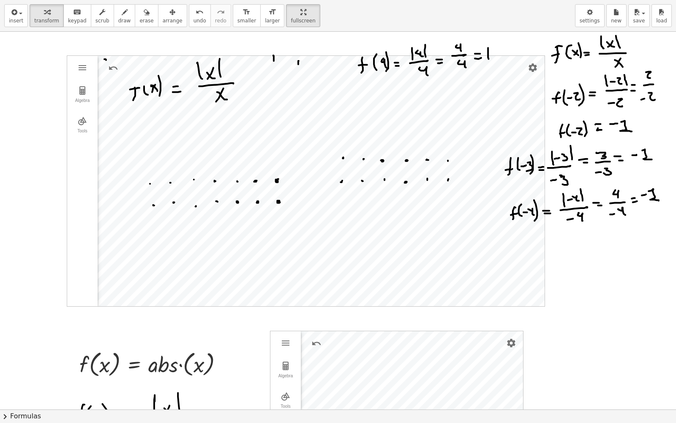
click at [32, 185] on div at bounding box center [338, 409] width 676 height 755
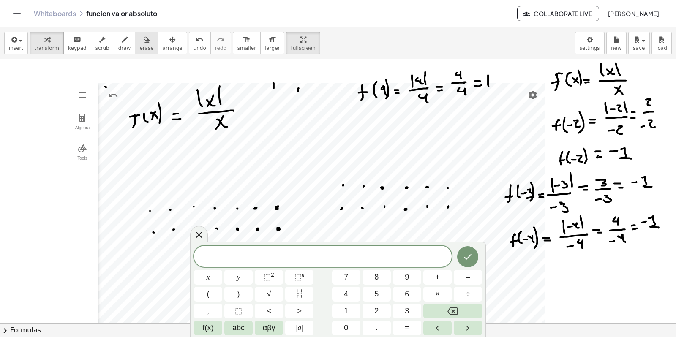
click at [144, 44] on icon "button" at bounding box center [147, 40] width 6 height 10
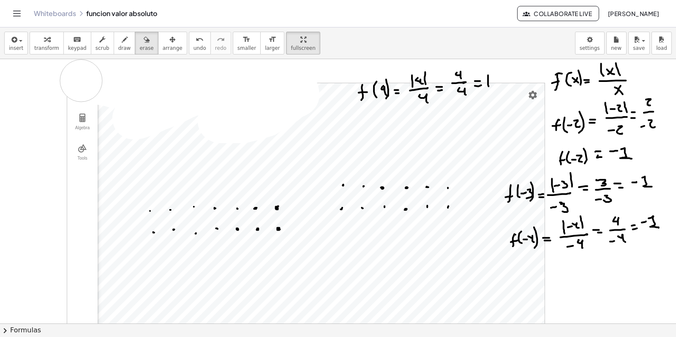
drag, startPoint x: 134, startPoint y: 119, endPoint x: 0, endPoint y: 92, distance: 136.3
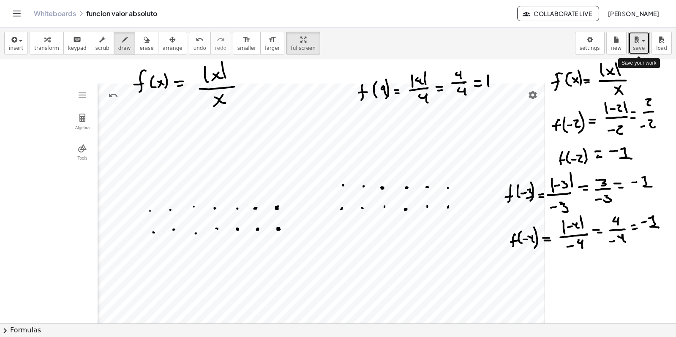
click at [642, 46] on span "save" at bounding box center [639, 48] width 12 height 6
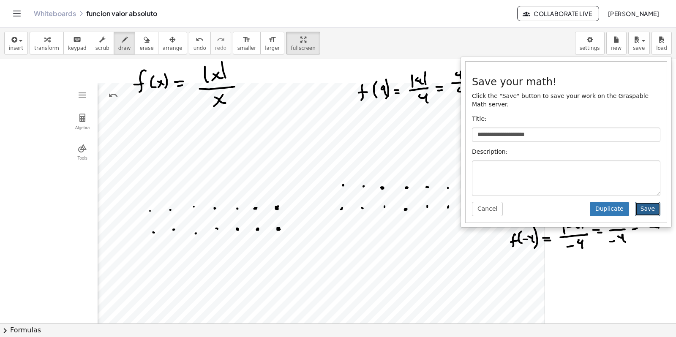
click at [647, 202] on button "Save" at bounding box center [647, 209] width 25 height 14
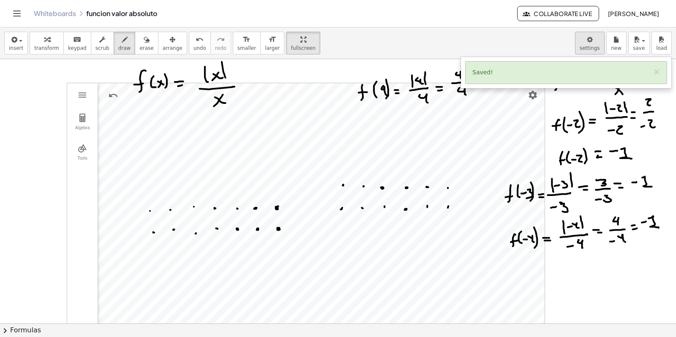
click at [591, 43] on body "Graspable Math Activities Whiteboards Classes Account v1.28.4 | Privacy policy …" at bounding box center [338, 168] width 676 height 337
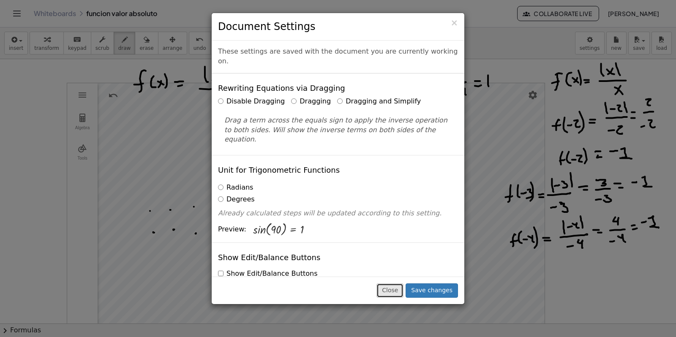
click at [396, 295] on button "Close" at bounding box center [390, 291] width 27 height 14
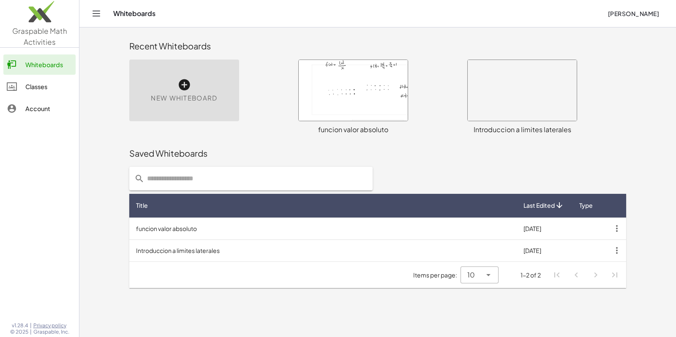
click at [616, 229] on icon "button" at bounding box center [617, 228] width 15 height 15
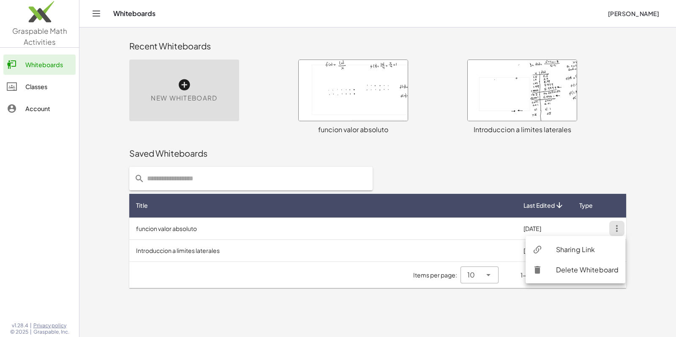
click at [591, 249] on div "Sharing Link" at bounding box center [587, 250] width 63 height 10
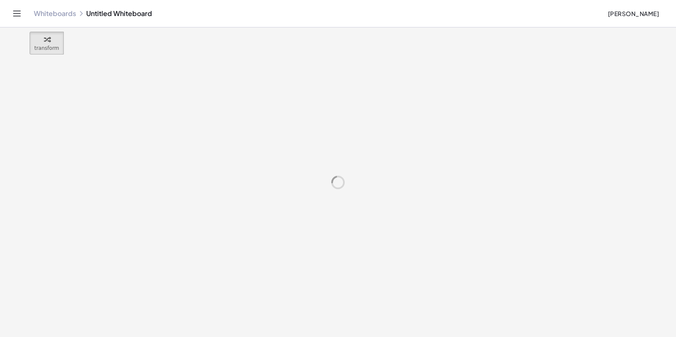
click at [210, 249] on div at bounding box center [338, 182] width 676 height 310
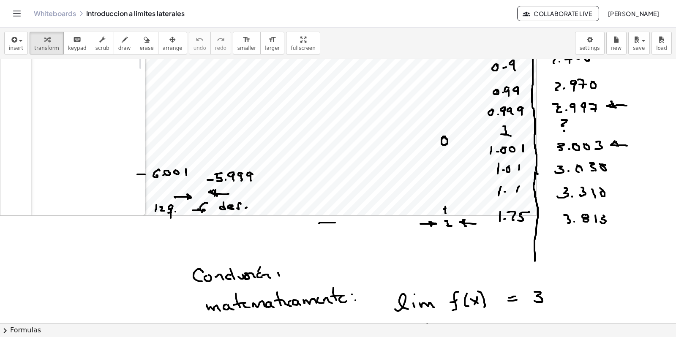
scroll to position [634, 0]
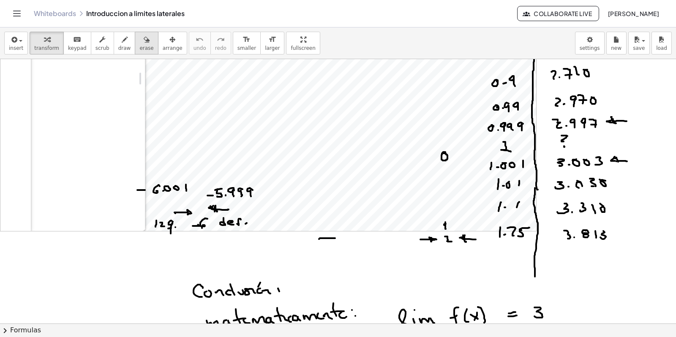
click at [144, 43] on icon "button" at bounding box center [147, 40] width 6 height 10
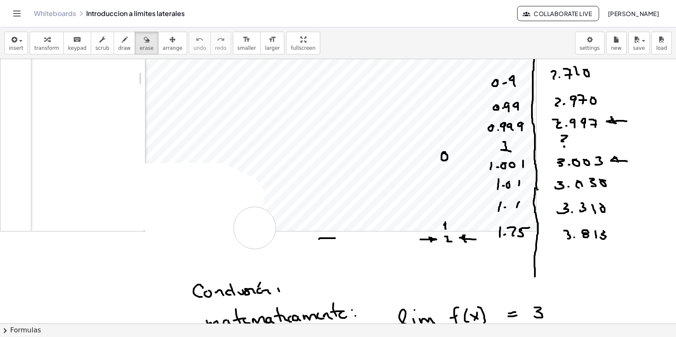
drag, startPoint x: 147, startPoint y: 185, endPoint x: 75, endPoint y: 123, distance: 95.0
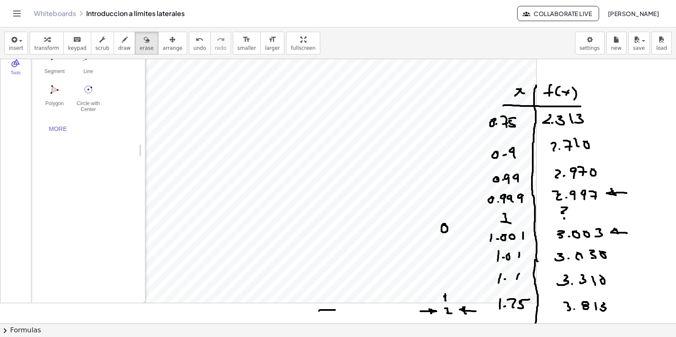
scroll to position [581, 0]
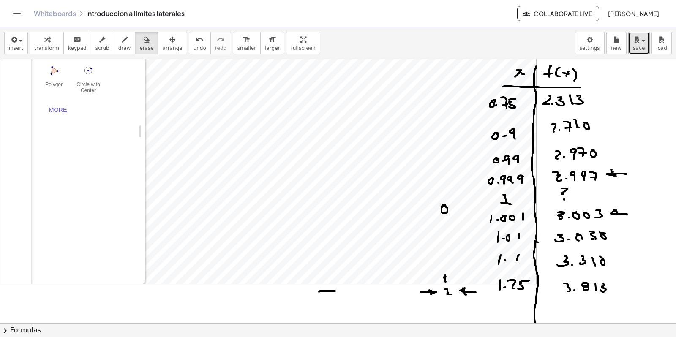
click at [640, 43] on icon "button" at bounding box center [637, 40] width 8 height 10
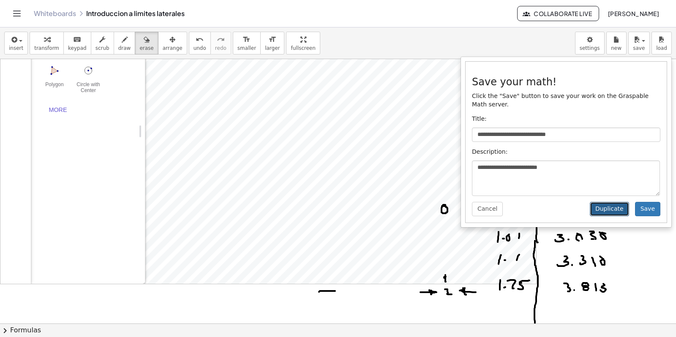
click at [614, 202] on button "Duplicate" at bounding box center [609, 209] width 39 height 14
